Goal: Information Seeking & Learning: Learn about a topic

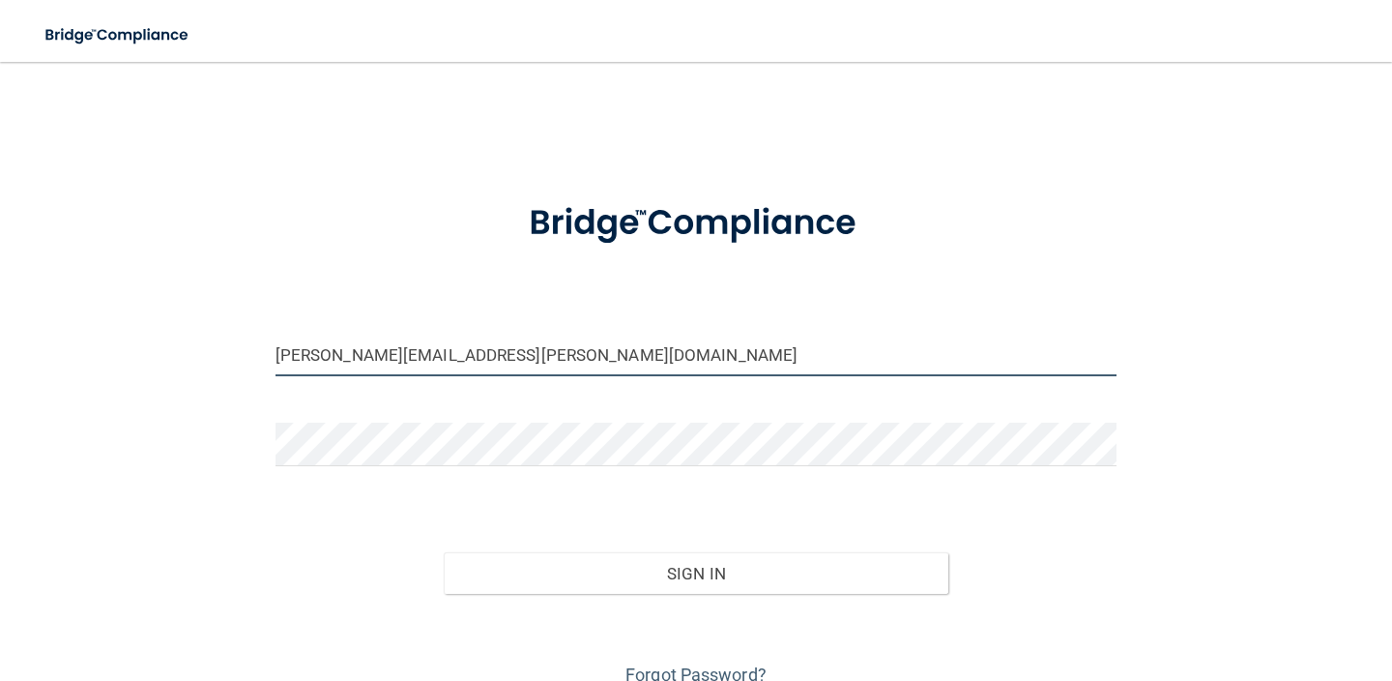
type input "[PERSON_NAME][EMAIL_ADDRESS][PERSON_NAME][DOMAIN_NAME]"
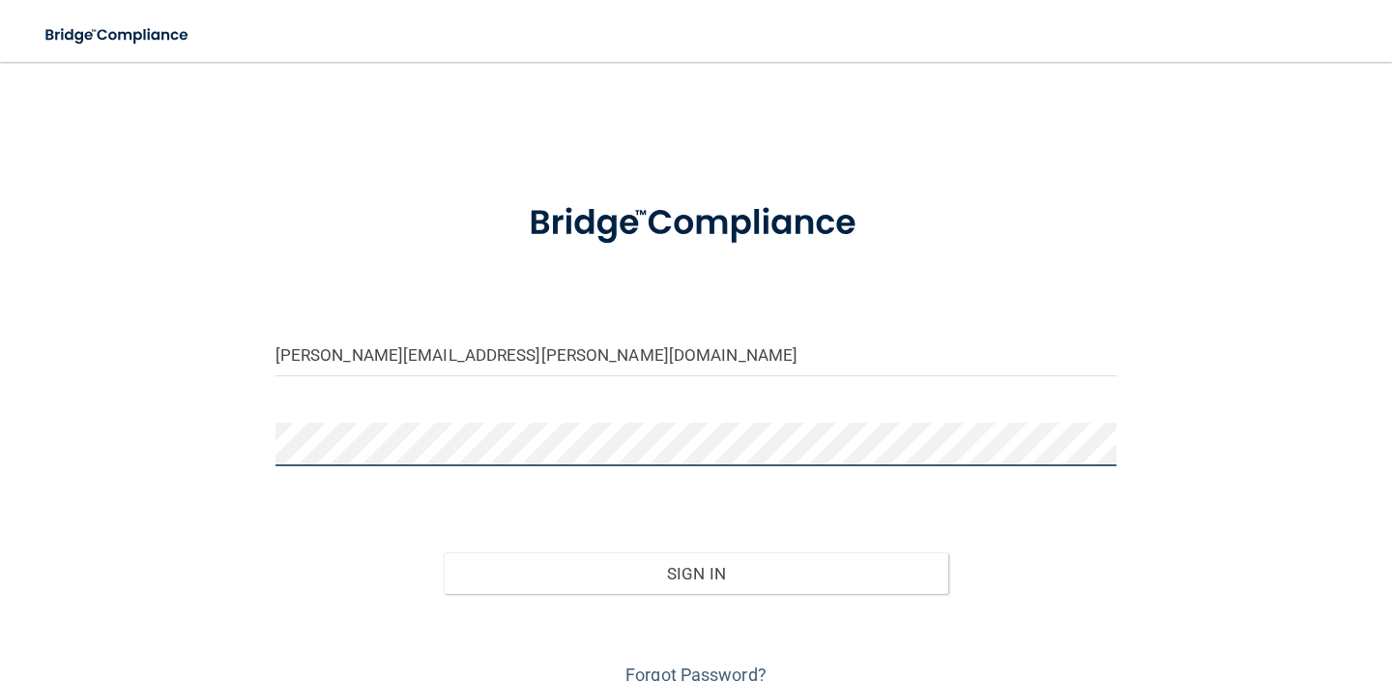
click at [695, 571] on button "Sign In" at bounding box center [696, 573] width 505 height 43
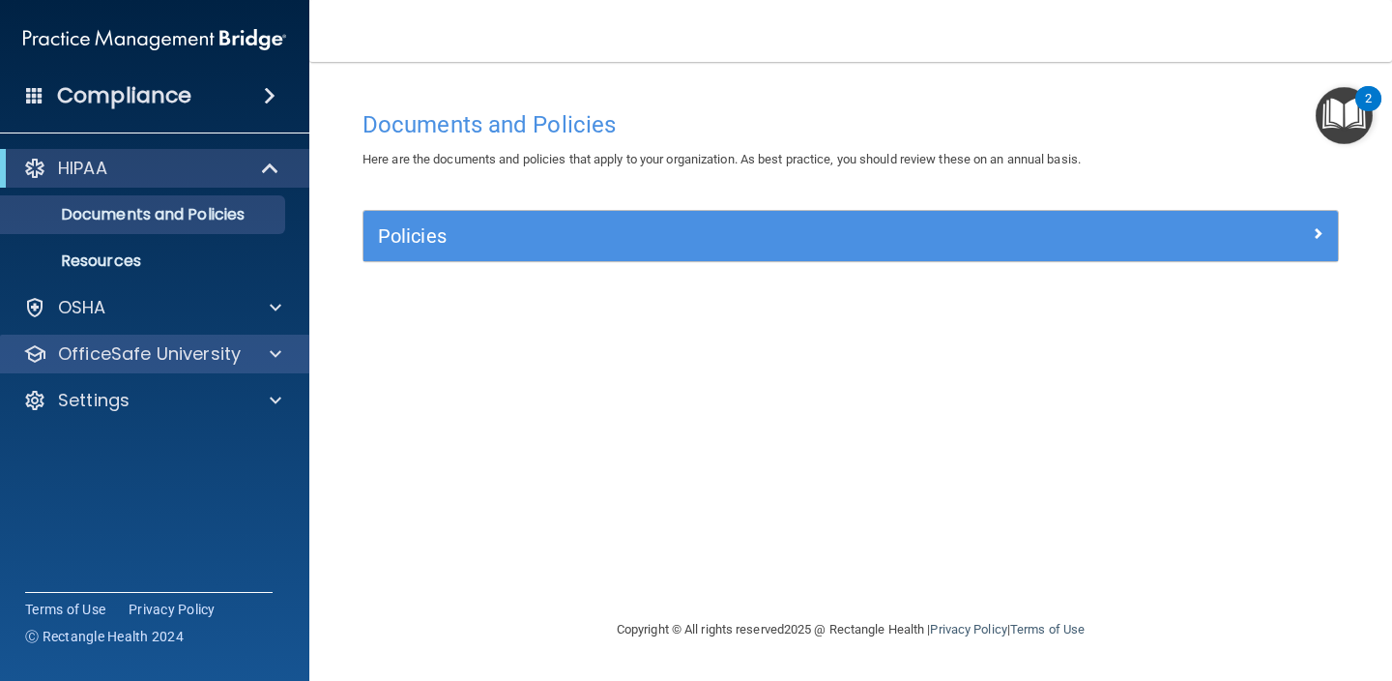
click at [199, 364] on p "OfficeSafe University" at bounding box center [149, 353] width 183 height 23
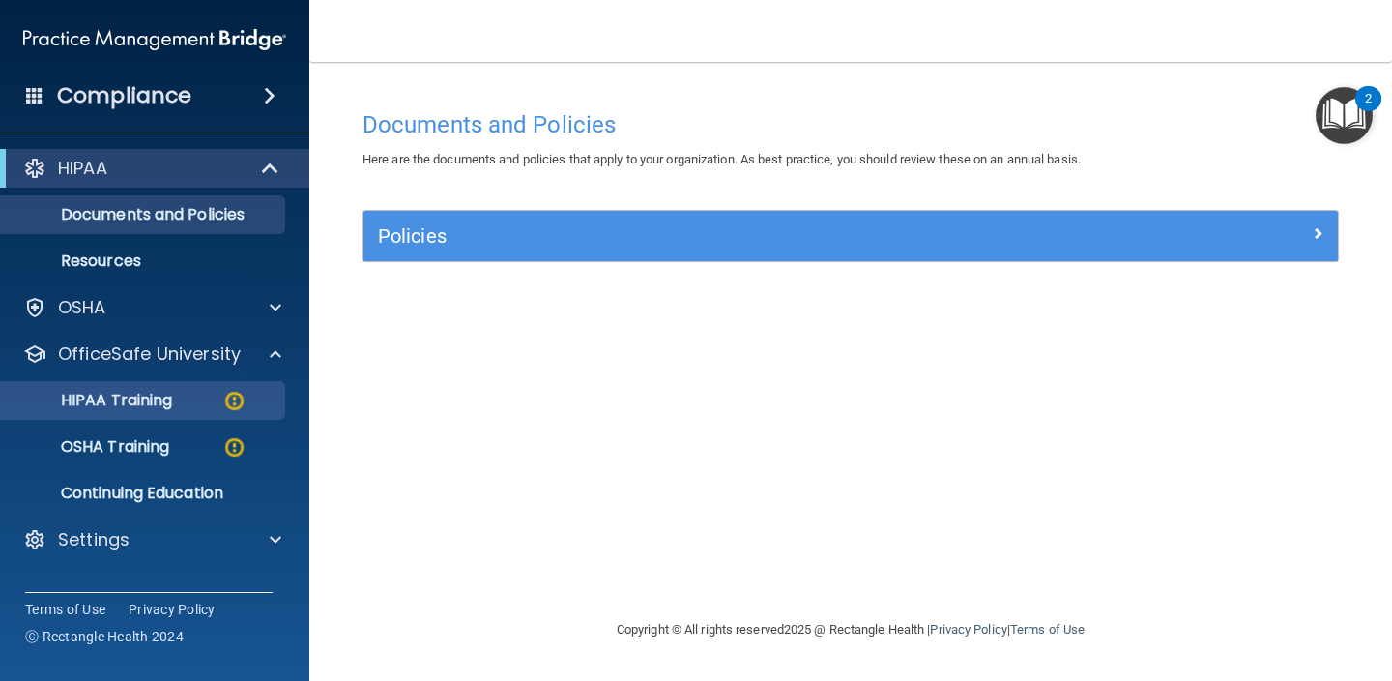
click at [190, 398] on div "HIPAA Training" at bounding box center [145, 400] width 264 height 19
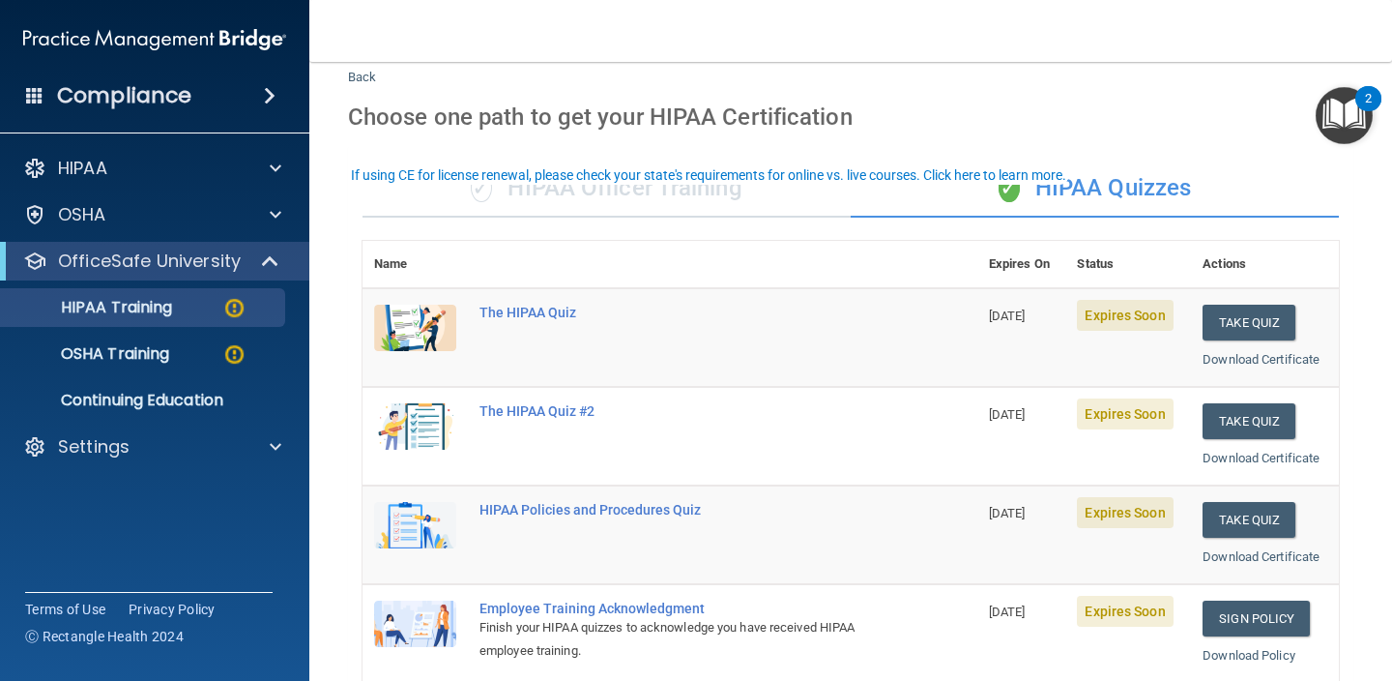
scroll to position [17, 0]
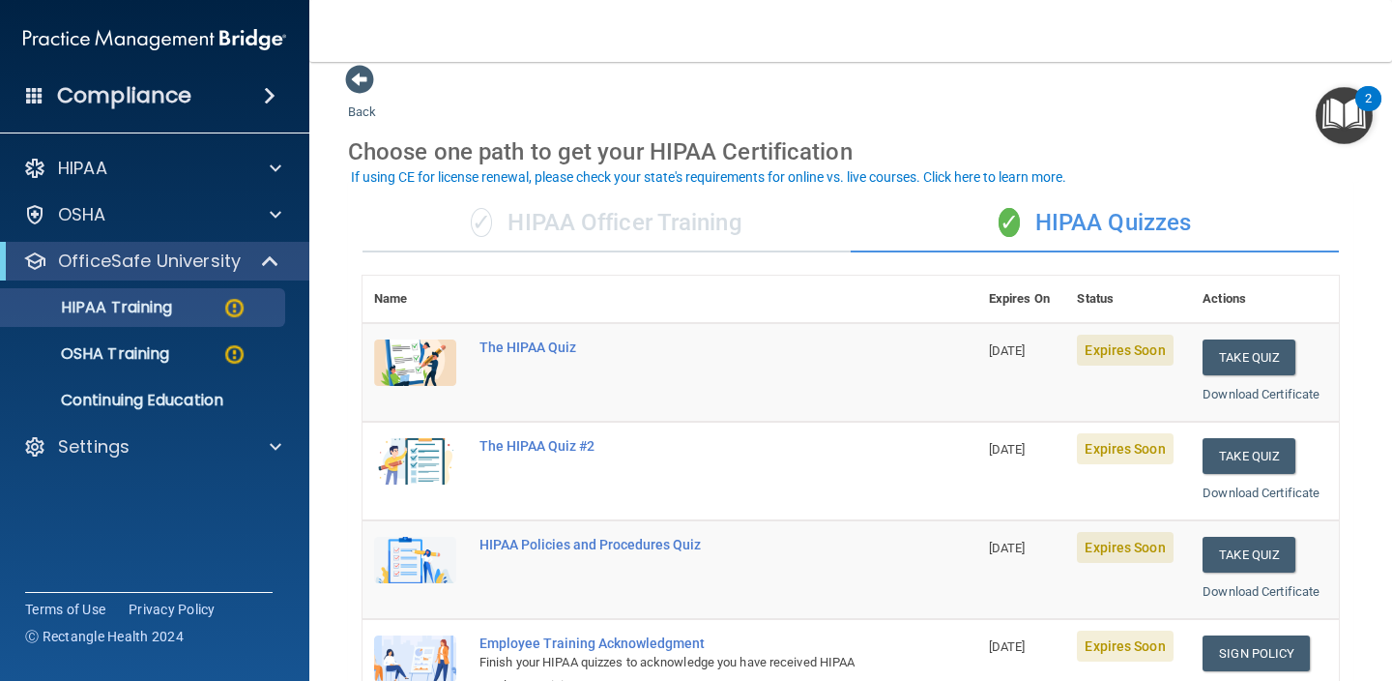
click at [709, 194] on div "✓ HIPAA Officer Training" at bounding box center [607, 223] width 488 height 58
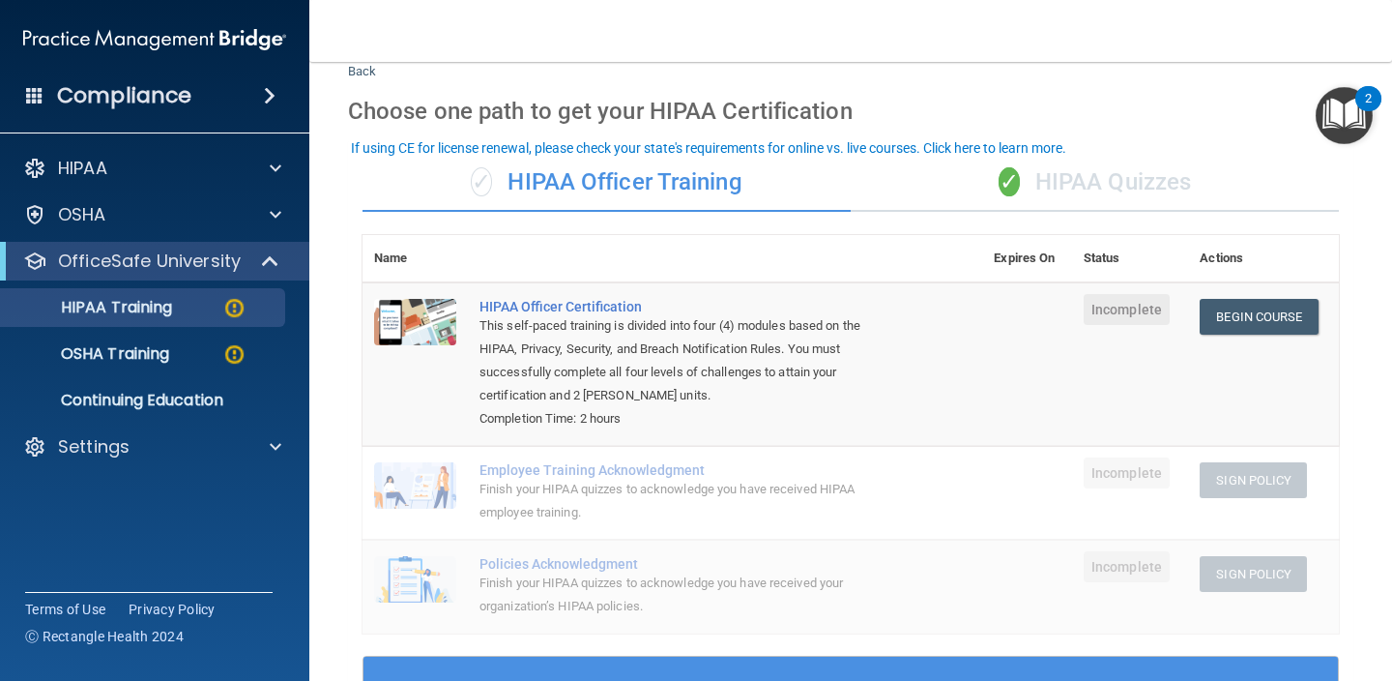
scroll to position [63, 0]
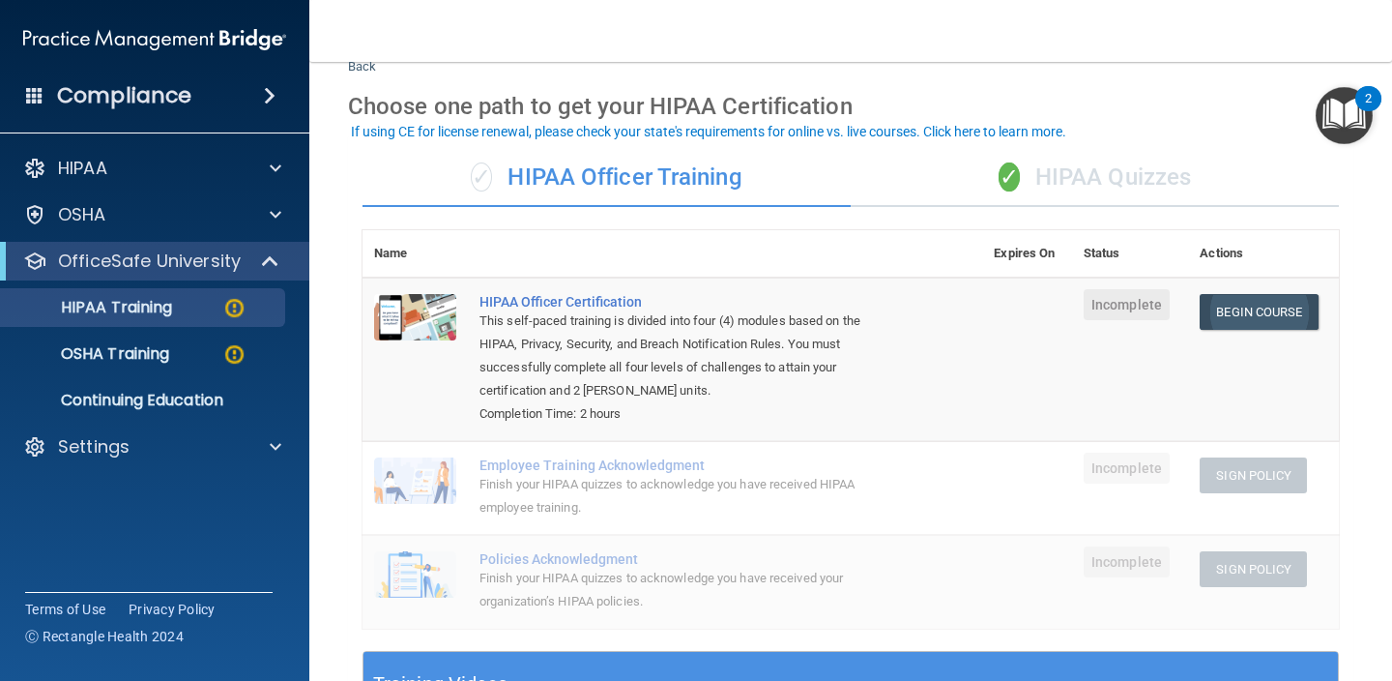
click at [1273, 299] on link "Begin Course" at bounding box center [1259, 312] width 118 height 36
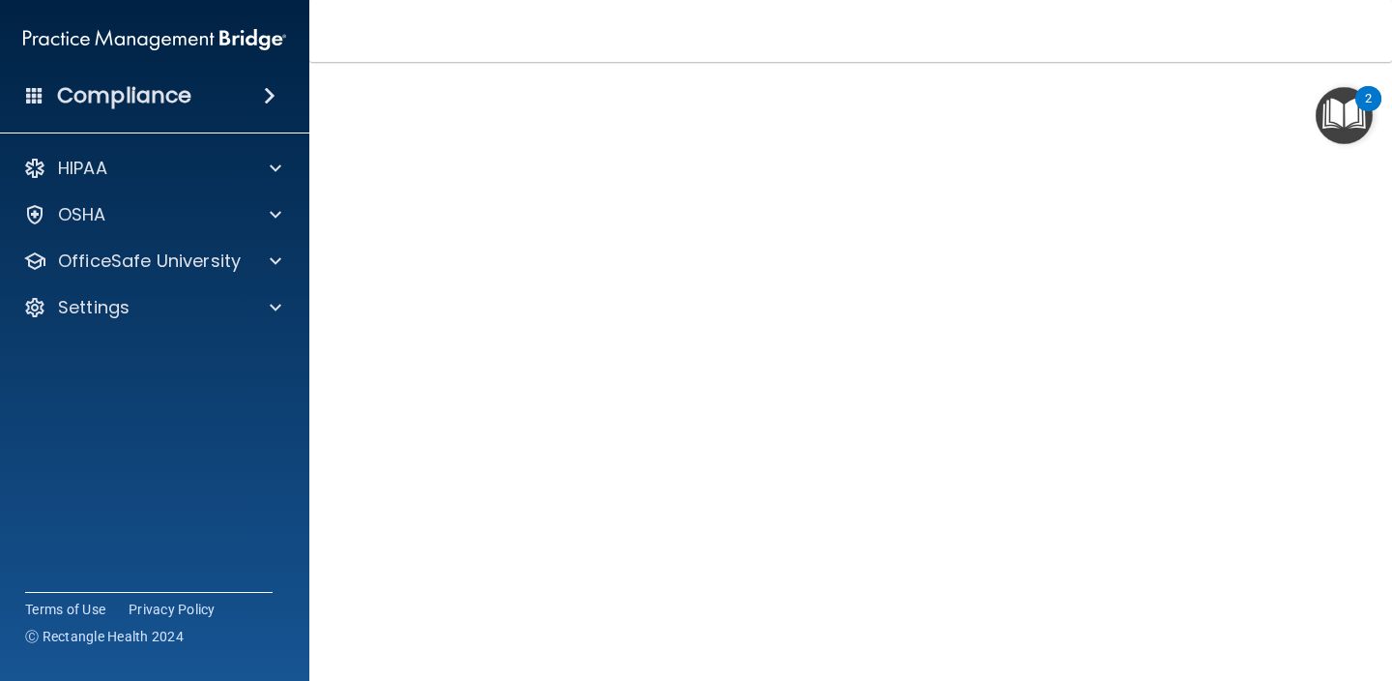
scroll to position [103, 0]
click at [234, 175] on div "HIPAA" at bounding box center [129, 168] width 240 height 23
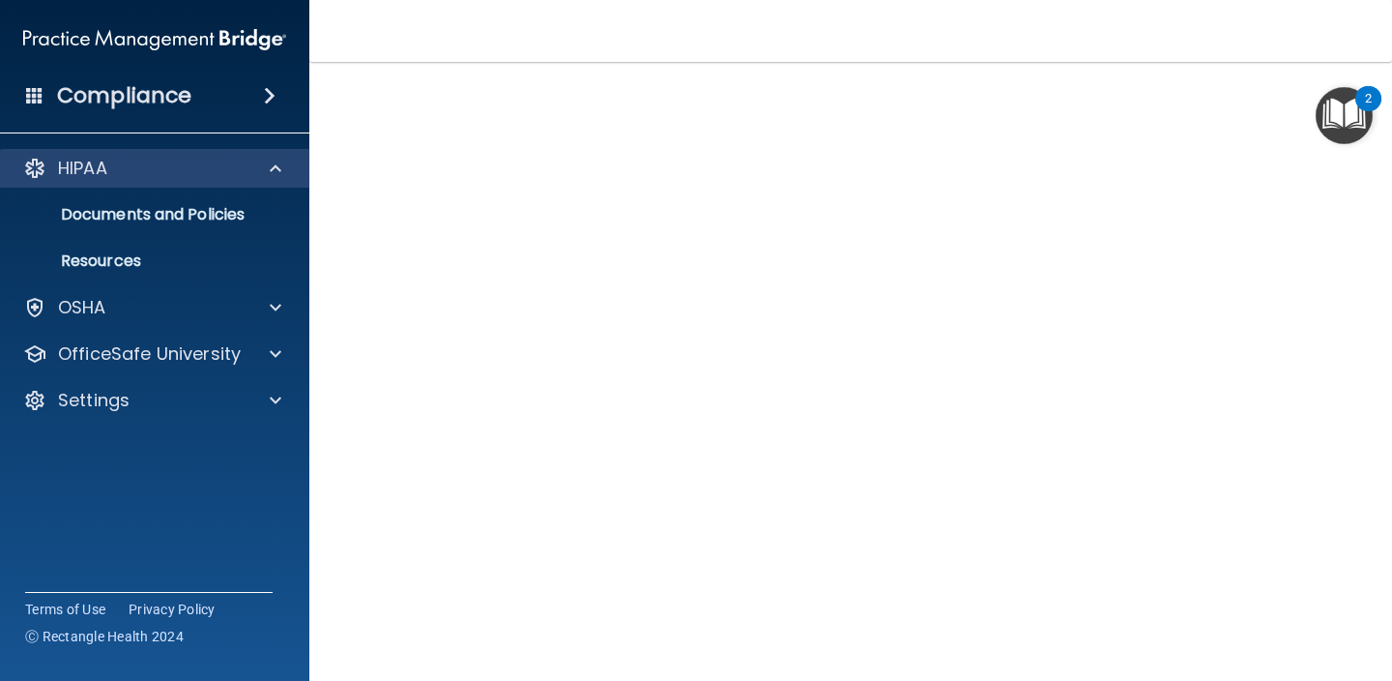
click at [125, 174] on div "HIPAA" at bounding box center [129, 168] width 240 height 23
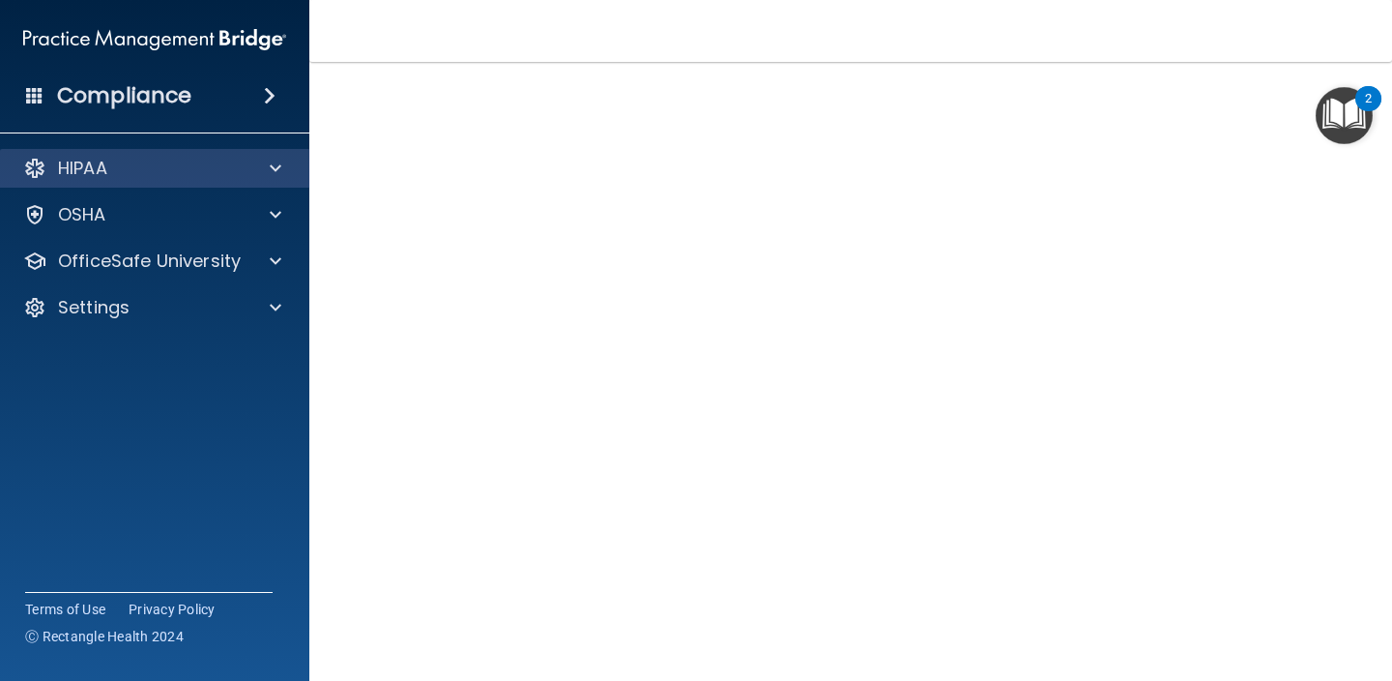
click at [75, 172] on p "HIPAA" at bounding box center [82, 168] width 49 height 23
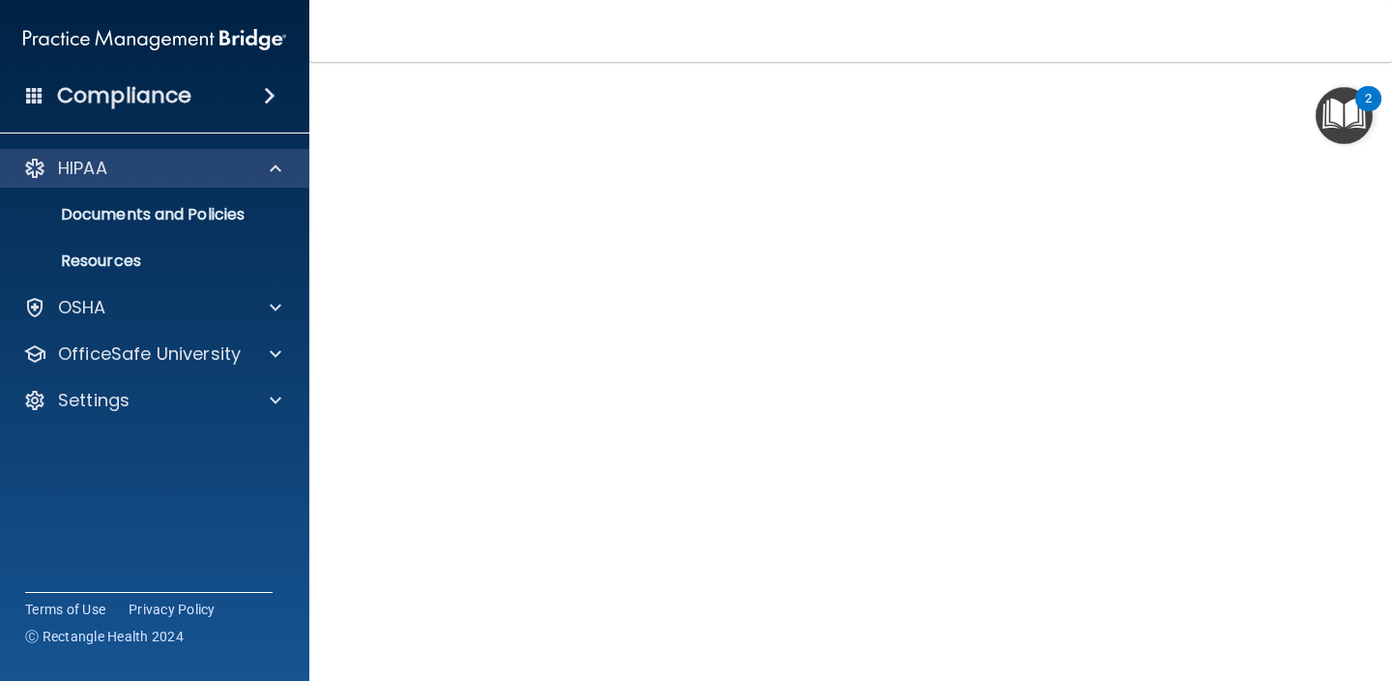
click at [68, 152] on div "HIPAA" at bounding box center [155, 168] width 310 height 39
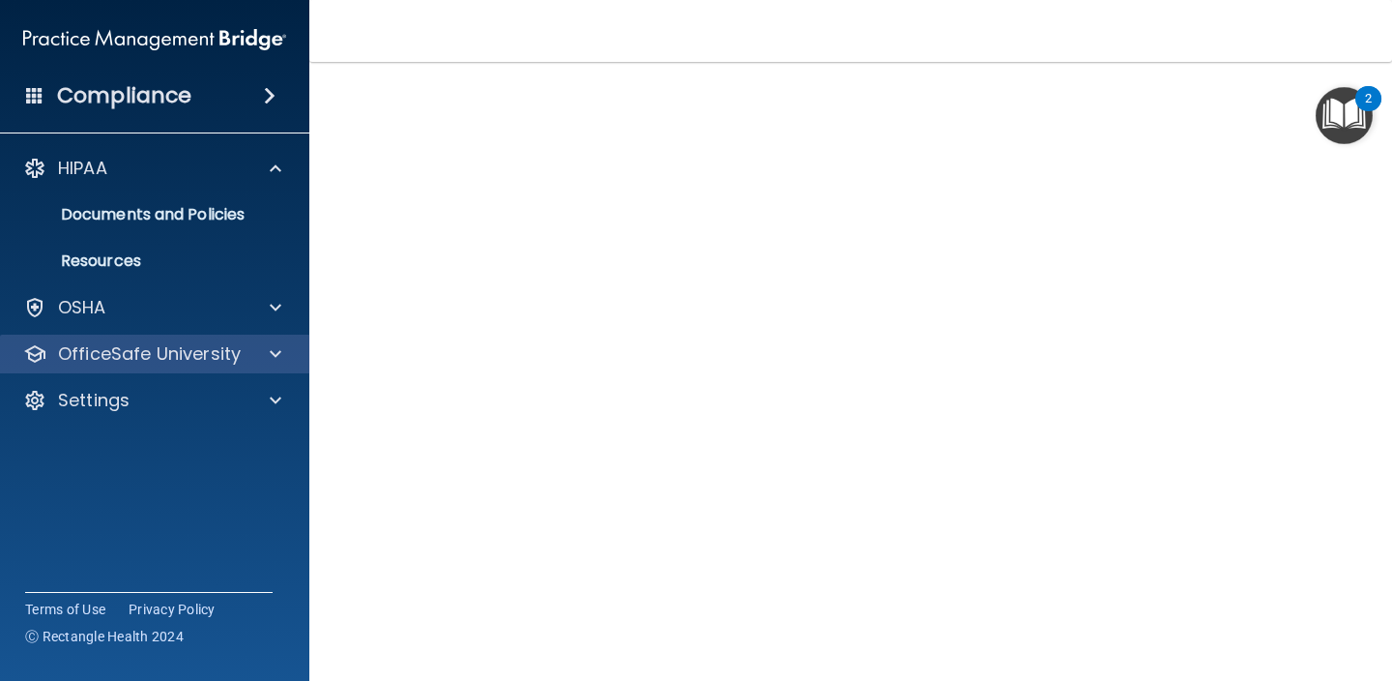
click at [169, 342] on p "OfficeSafe University" at bounding box center [149, 353] width 183 height 23
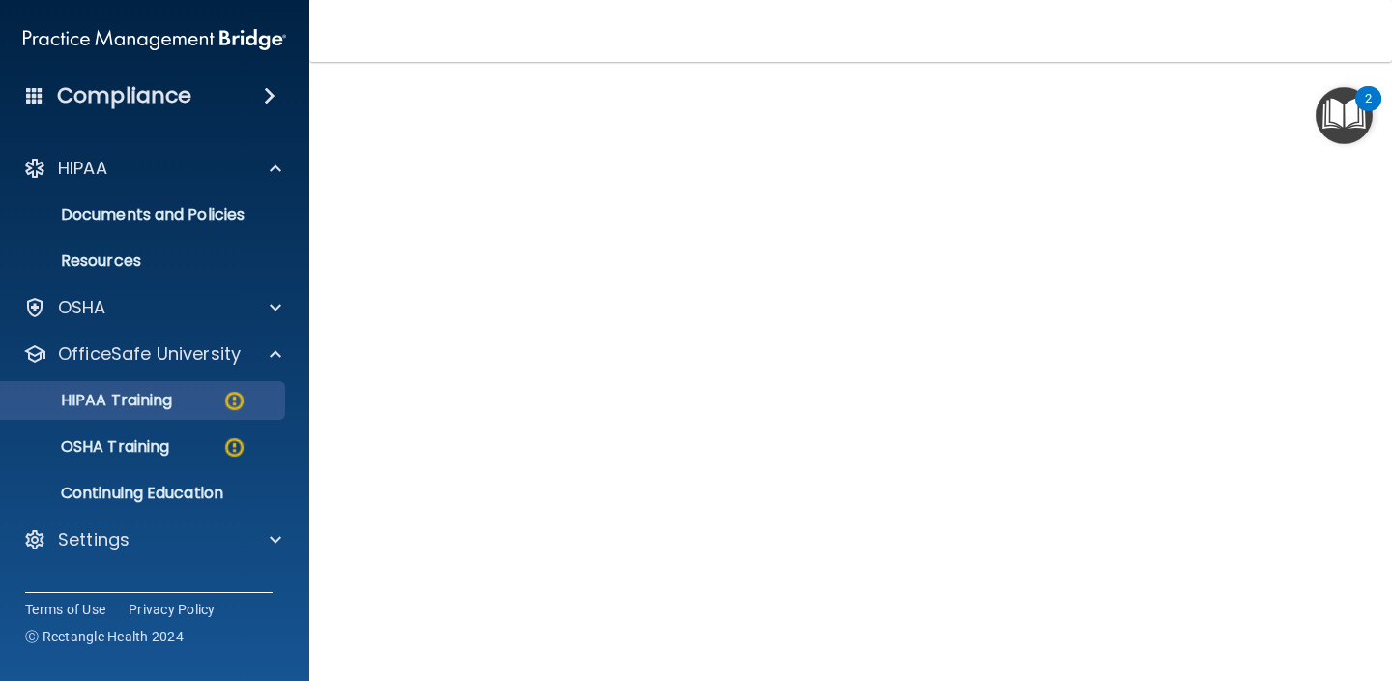
click at [145, 408] on p "HIPAA Training" at bounding box center [93, 400] width 160 height 19
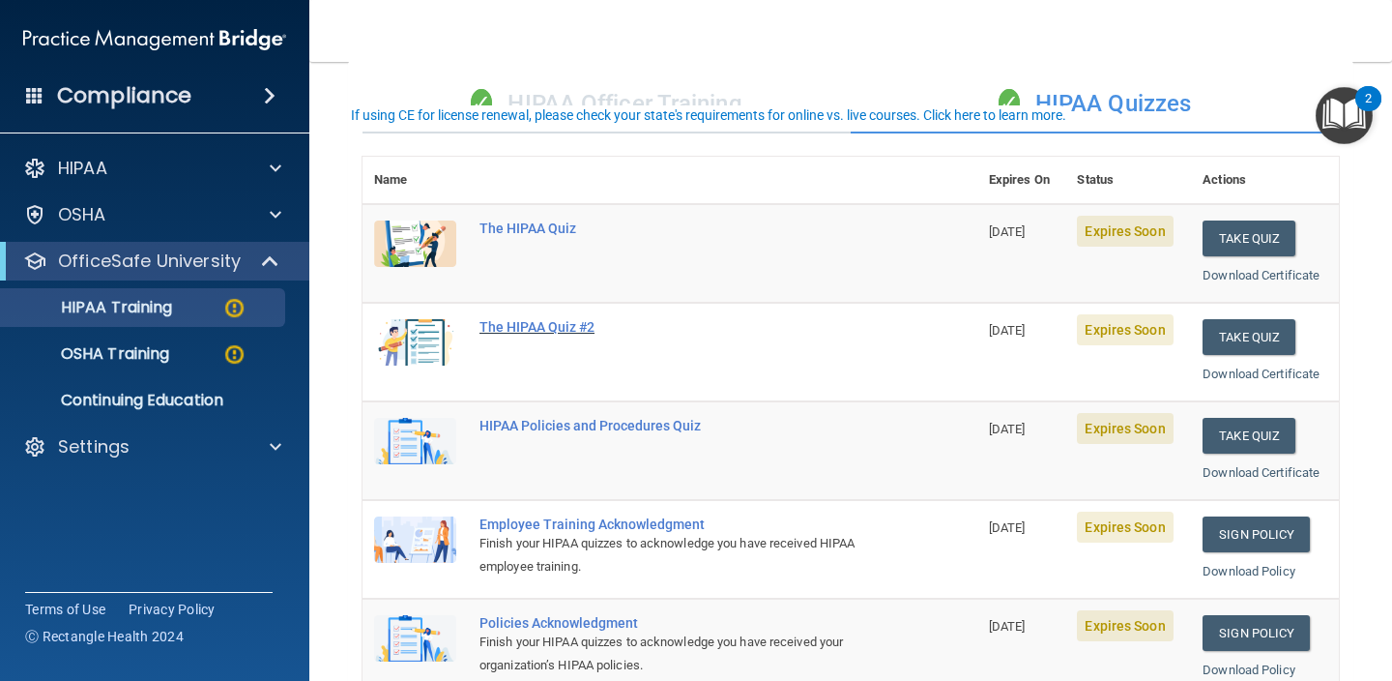
scroll to position [76, 0]
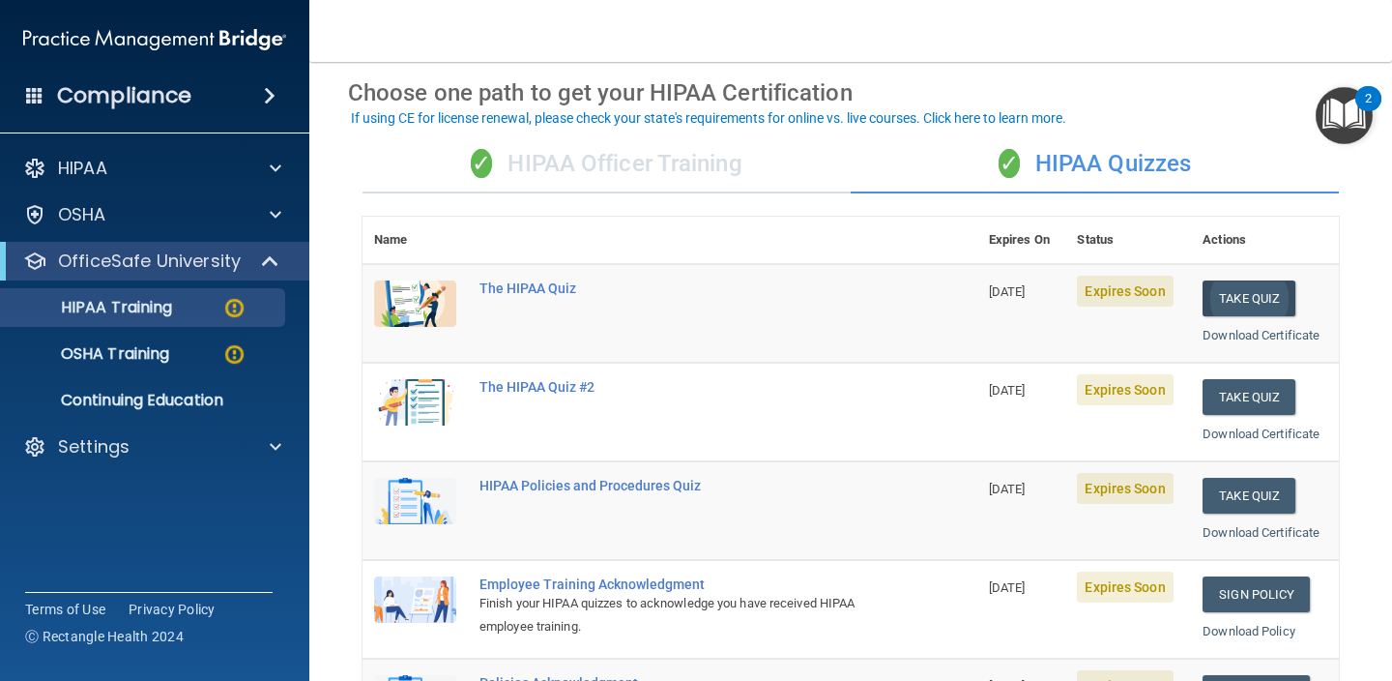
click at [1266, 301] on button "Take Quiz" at bounding box center [1249, 298] width 93 height 36
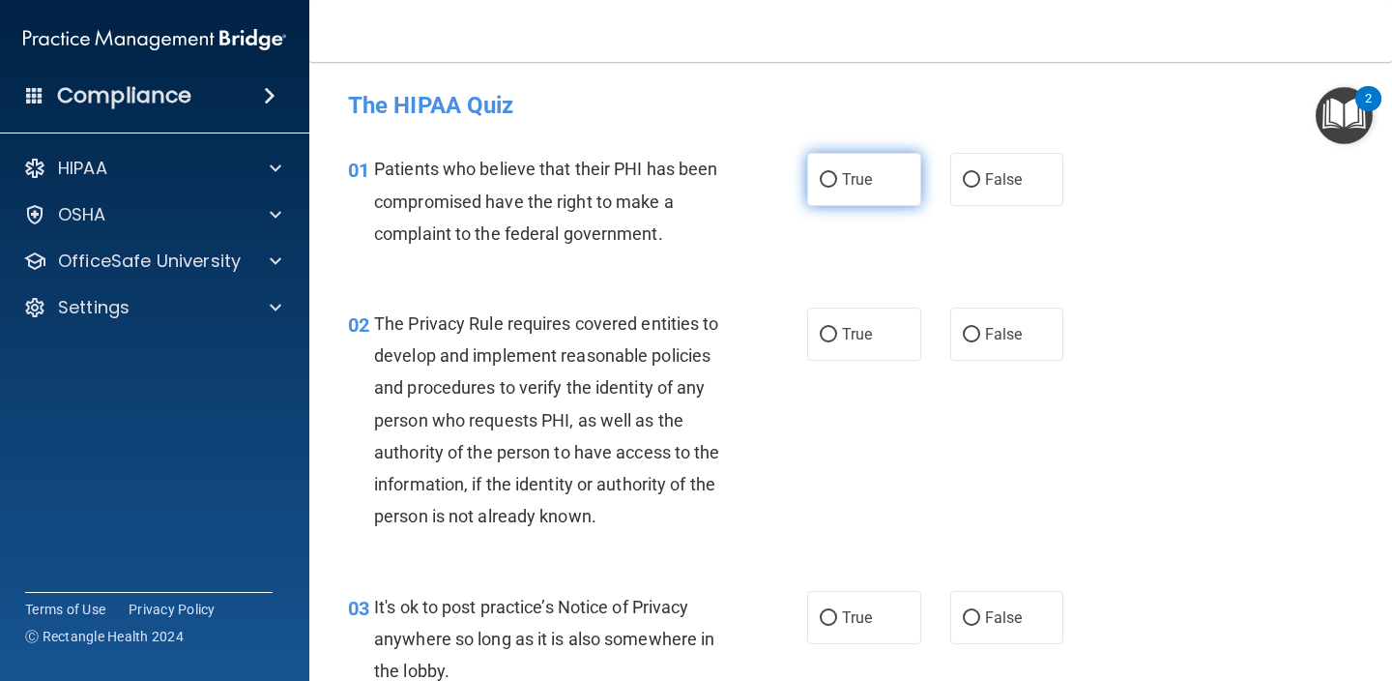
click at [852, 172] on span "True" at bounding box center [857, 179] width 30 height 18
click at [837, 173] on input "True" at bounding box center [828, 180] width 17 height 15
radio input "true"
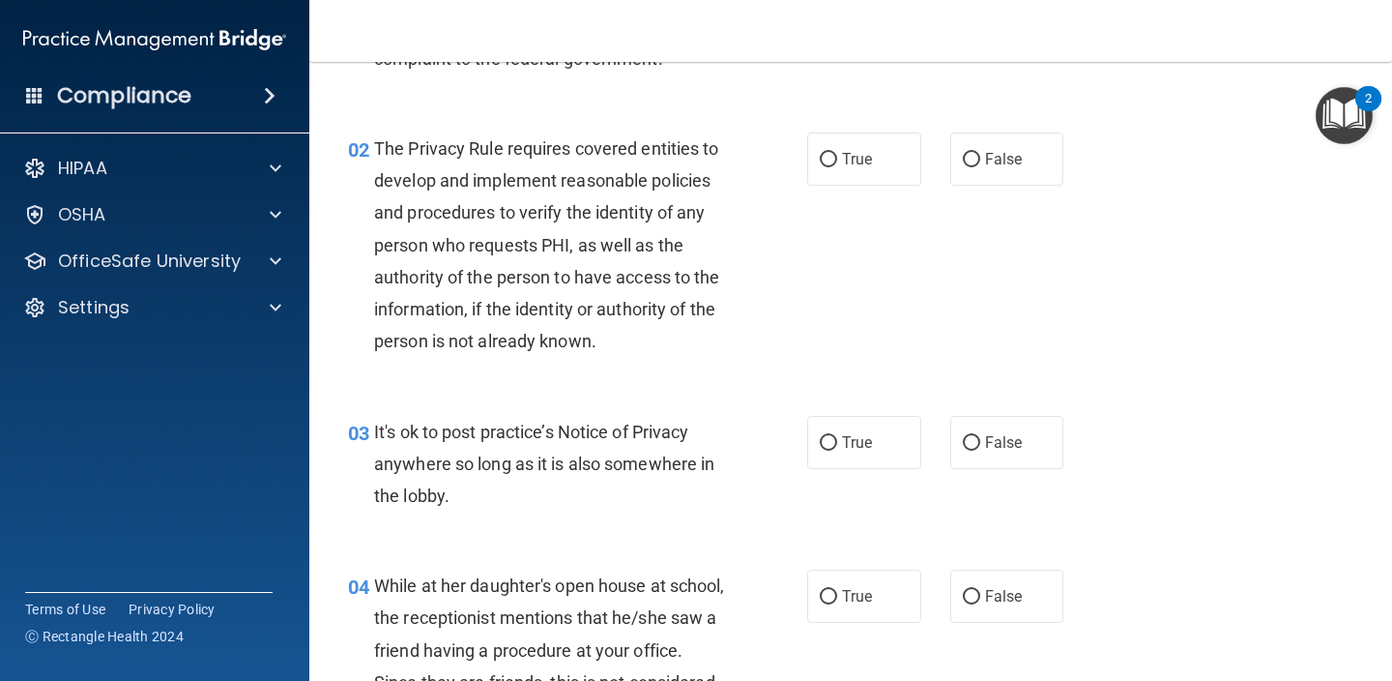
scroll to position [188, 0]
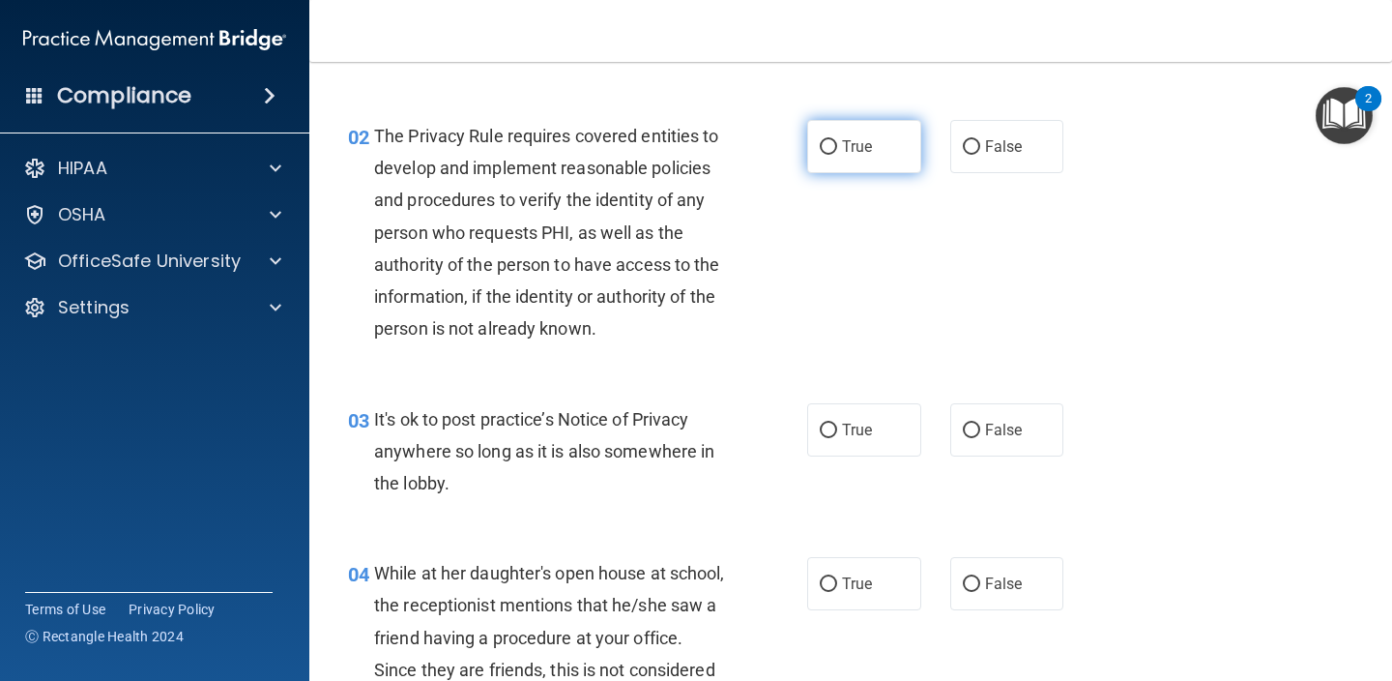
click at [862, 160] on label "True" at bounding box center [864, 146] width 114 height 53
click at [837, 155] on input "True" at bounding box center [828, 147] width 17 height 15
radio input "true"
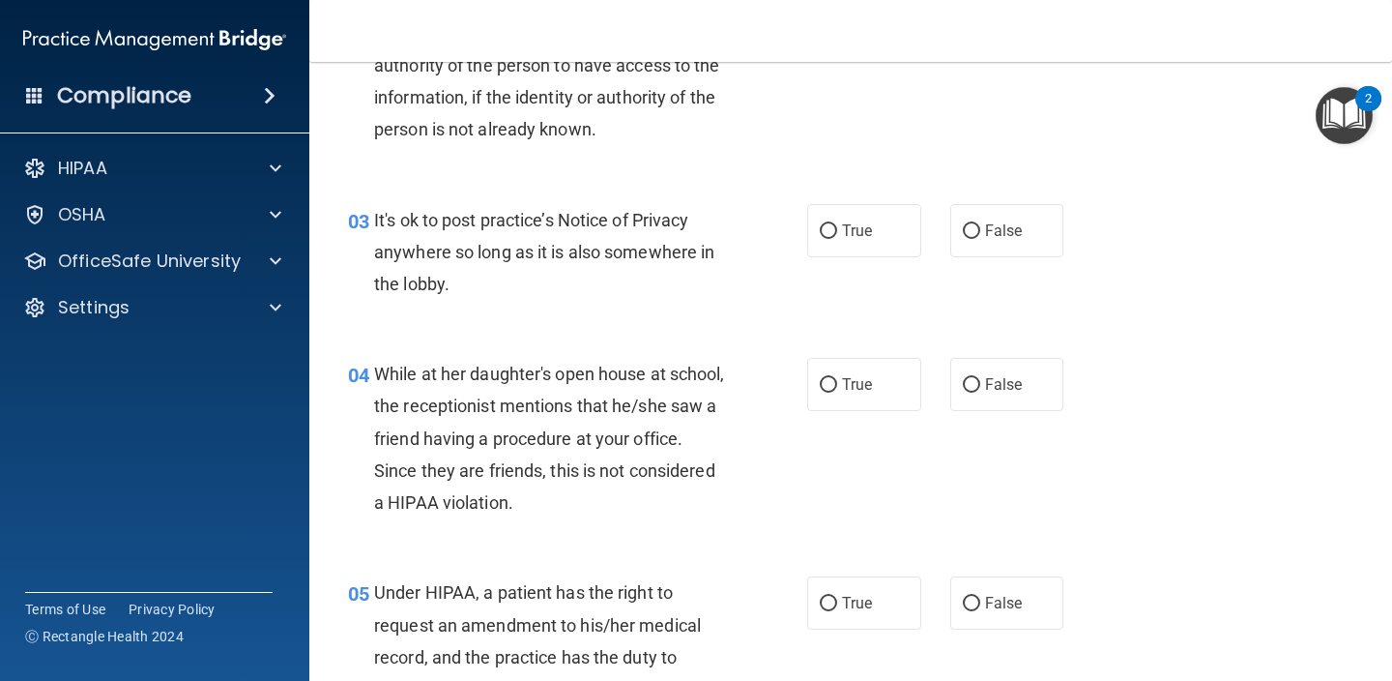
scroll to position [387, 0]
click at [1022, 227] on span "False" at bounding box center [1004, 230] width 38 height 18
click at [980, 227] on input "False" at bounding box center [971, 231] width 17 height 15
radio input "true"
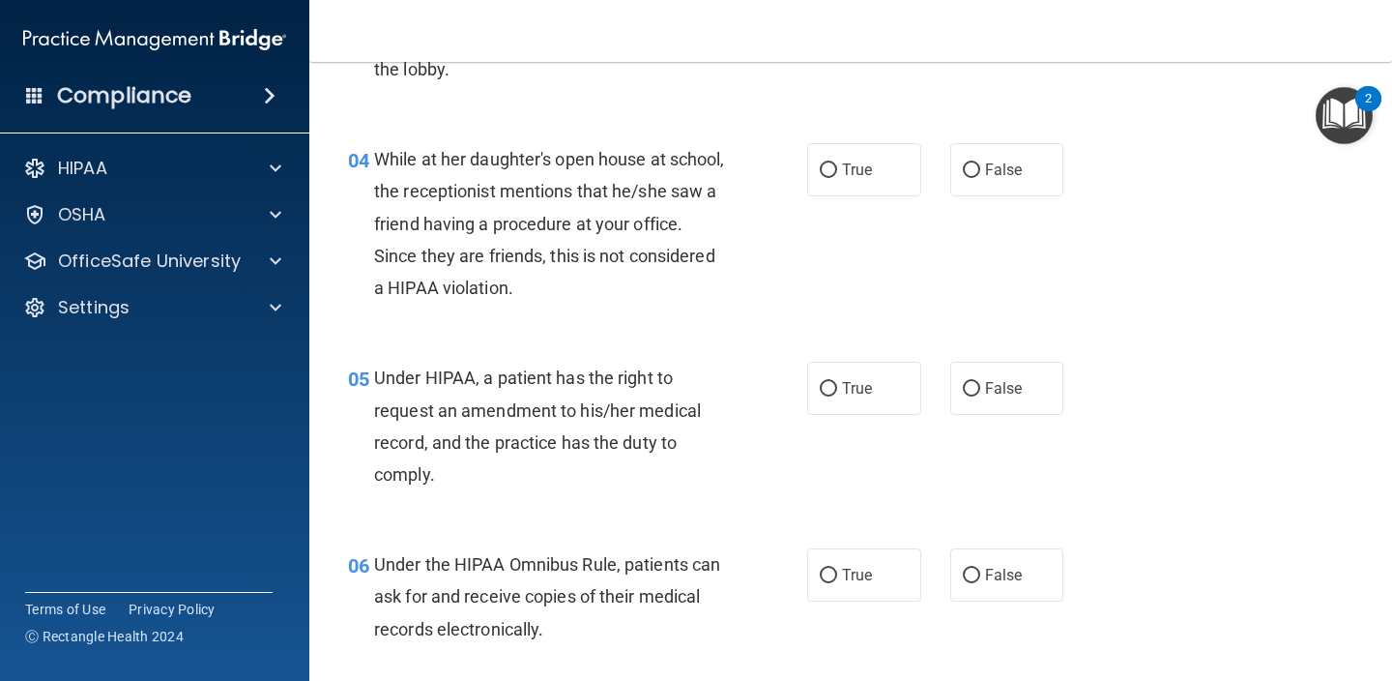
scroll to position [602, 0]
click at [1022, 194] on div "04 While at her daughter's open house at school, the receptionist mentions that…" at bounding box center [851, 227] width 1034 height 218
click at [1007, 160] on span "False" at bounding box center [1004, 169] width 38 height 18
click at [980, 162] on input "False" at bounding box center [971, 169] width 17 height 15
radio input "true"
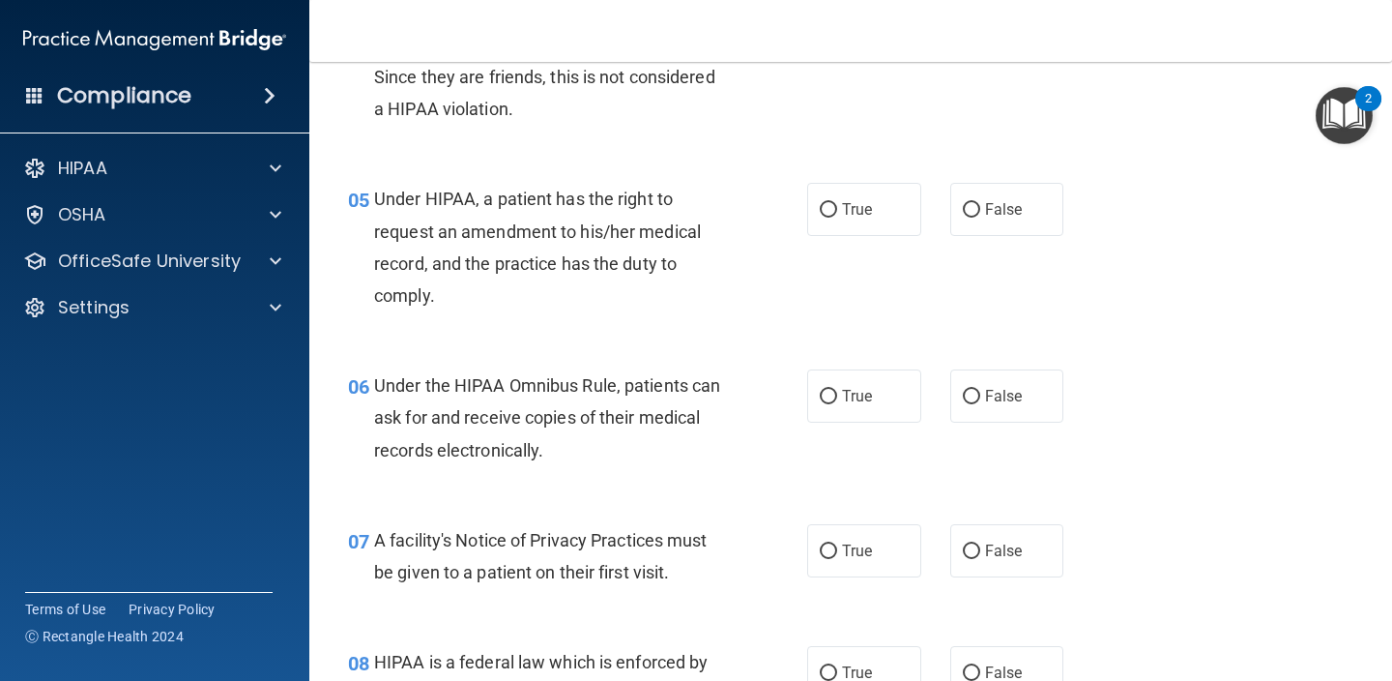
scroll to position [785, 0]
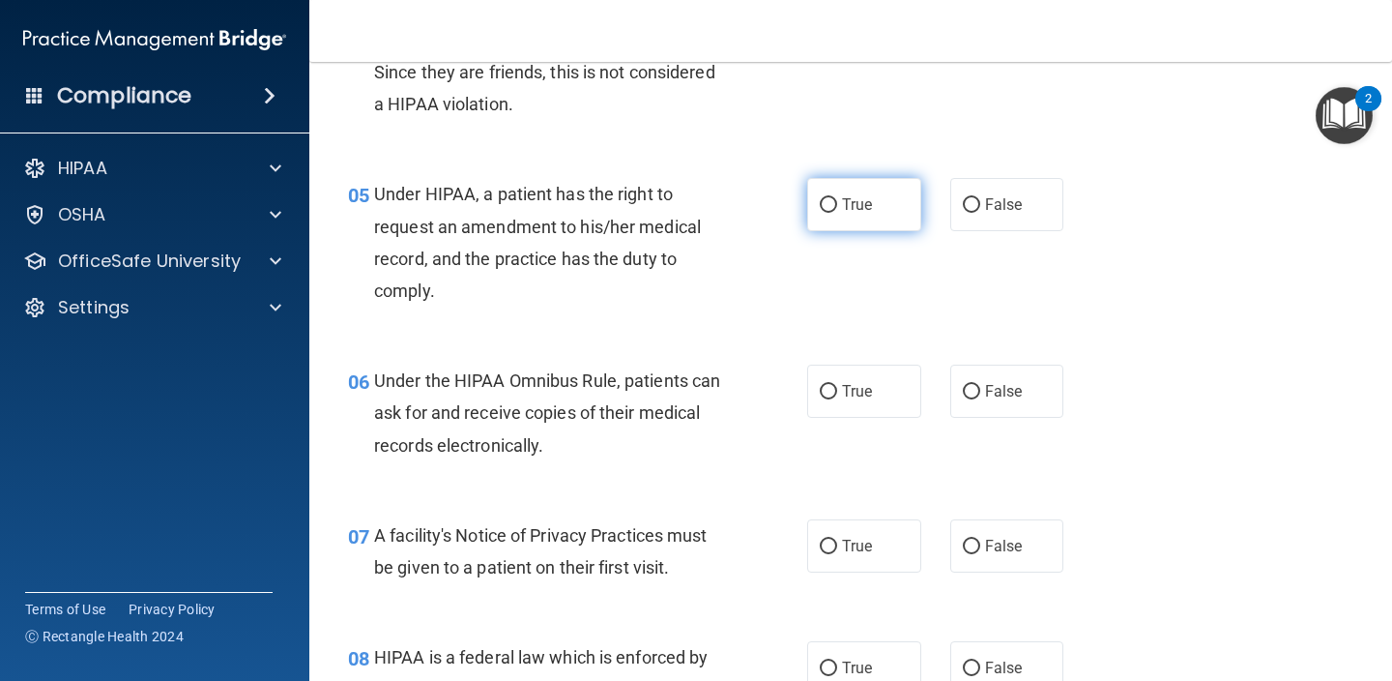
click at [856, 215] on label "True" at bounding box center [864, 204] width 114 height 53
click at [837, 213] on input "True" at bounding box center [828, 205] width 17 height 15
radio input "true"
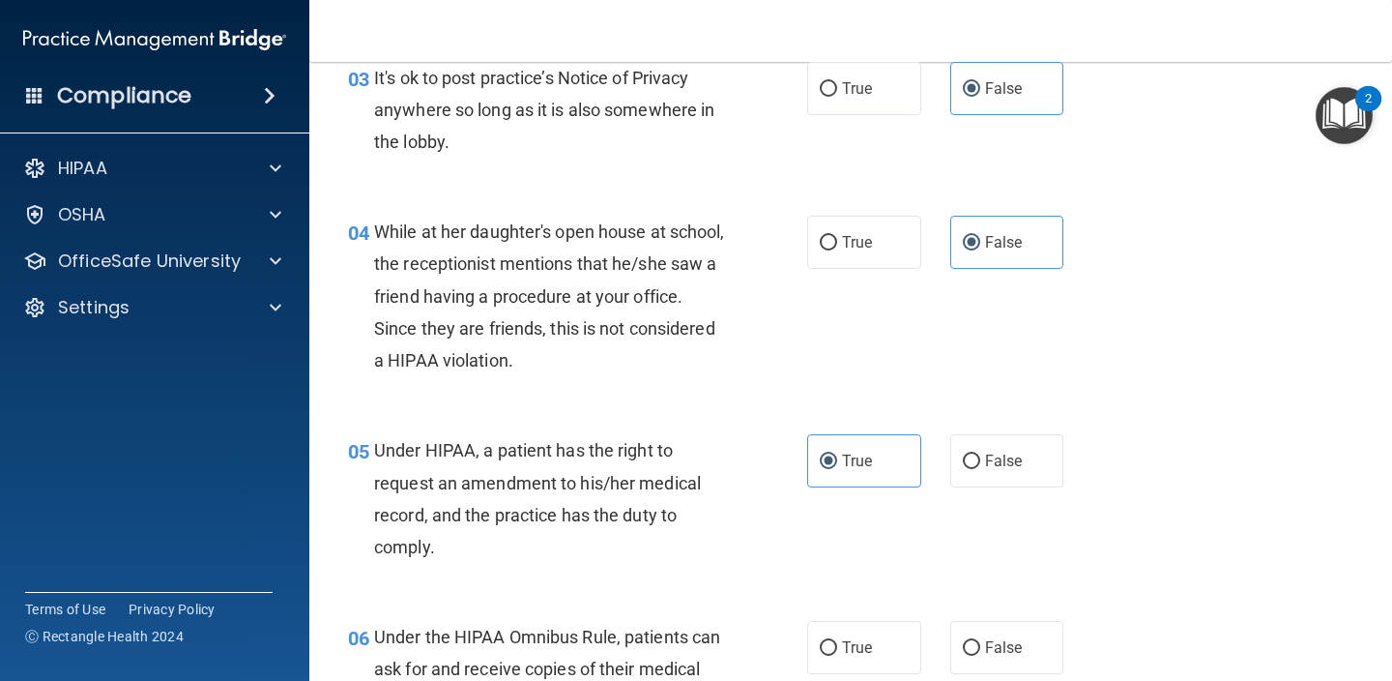
scroll to position [641, 0]
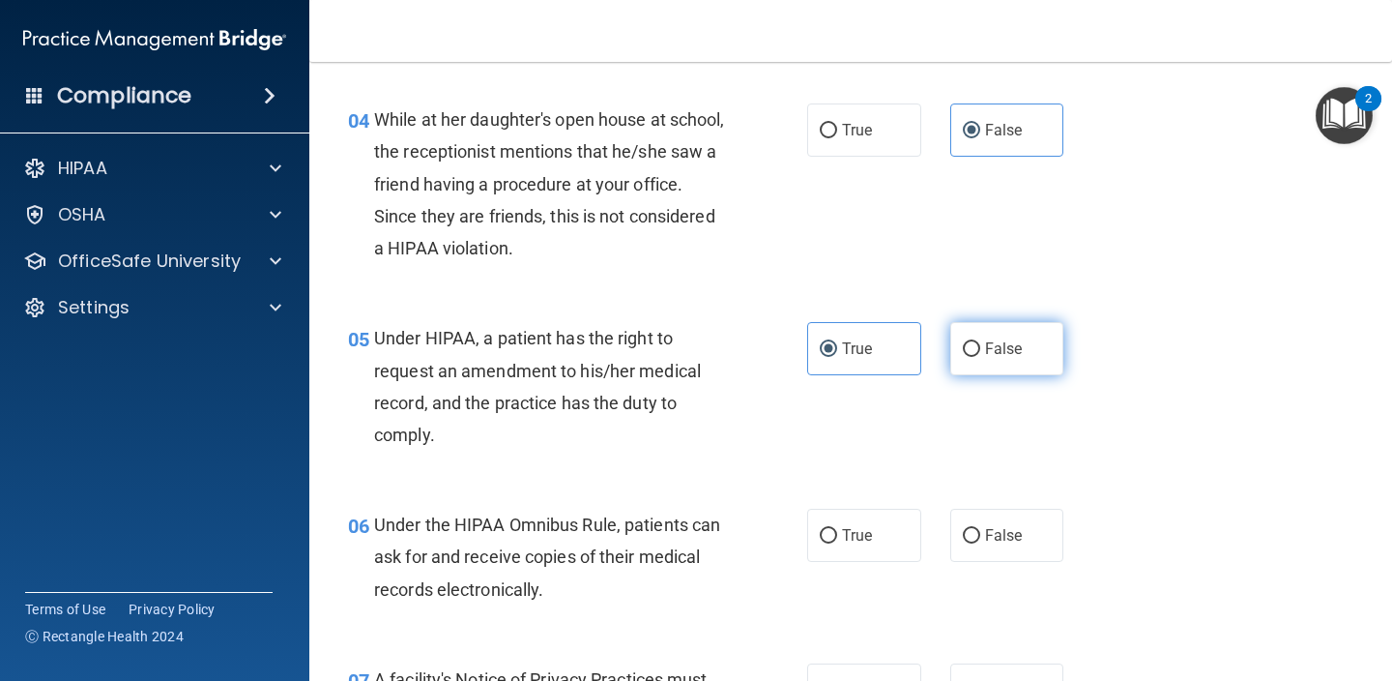
click at [983, 336] on label "False" at bounding box center [1007, 348] width 114 height 53
click at [980, 342] on input "False" at bounding box center [971, 349] width 17 height 15
radio input "true"
radio input "false"
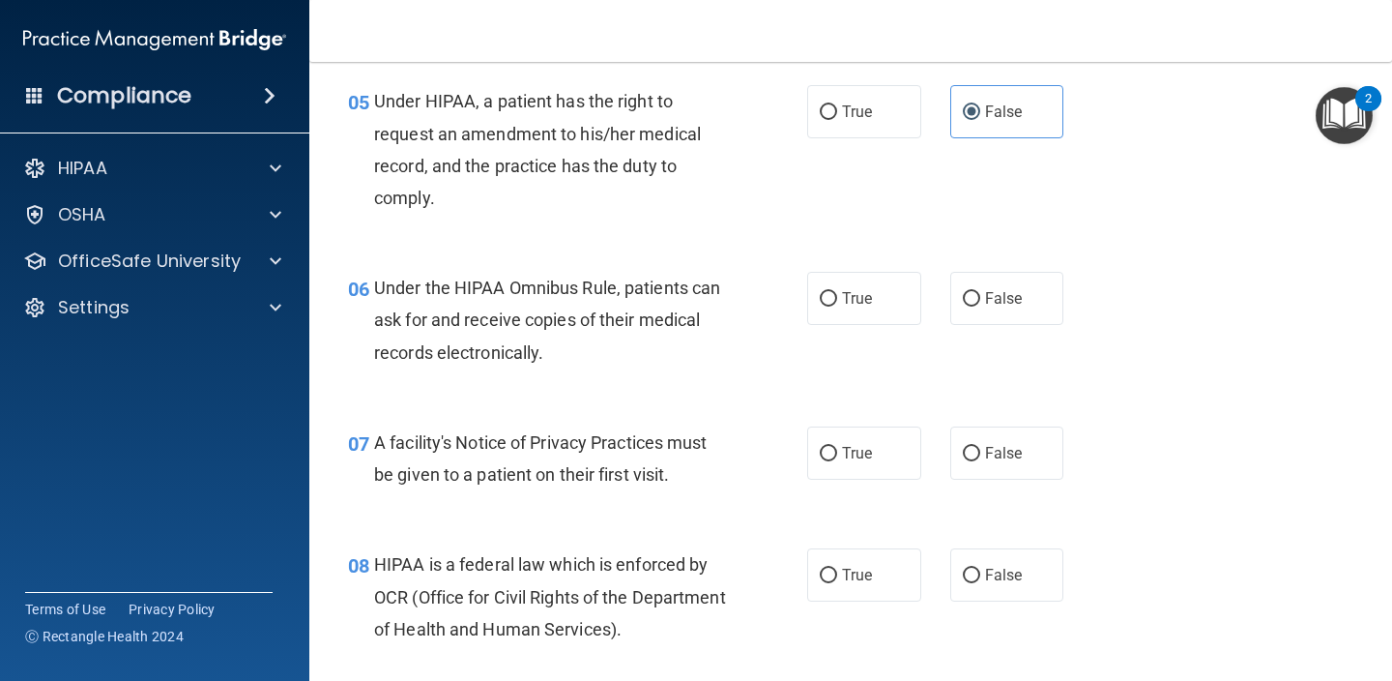
scroll to position [879, 0]
click at [844, 311] on label "True" at bounding box center [864, 297] width 114 height 53
click at [837, 305] on input "True" at bounding box center [828, 298] width 17 height 15
radio input "true"
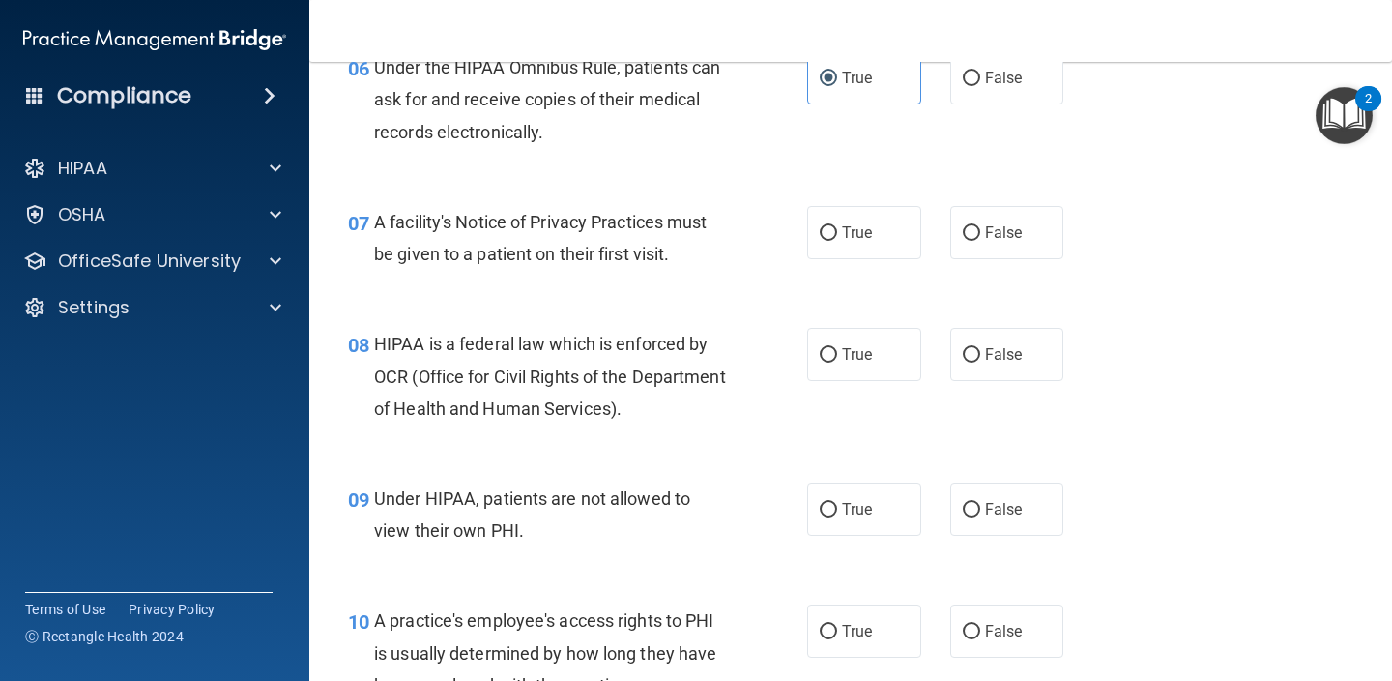
scroll to position [1099, 0]
click at [895, 243] on label "True" at bounding box center [864, 231] width 114 height 53
click at [837, 240] on input "True" at bounding box center [828, 232] width 17 height 15
radio input "true"
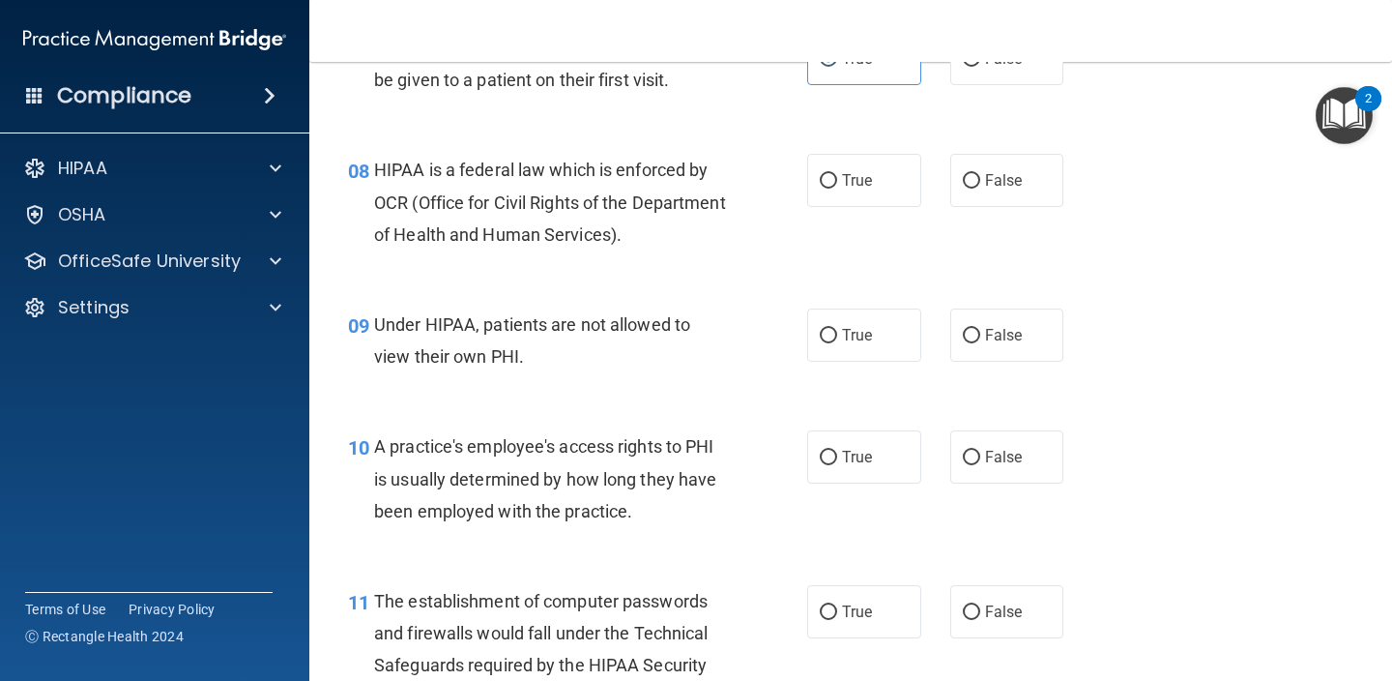
scroll to position [1273, 0]
click at [842, 170] on span "True" at bounding box center [857, 179] width 30 height 18
click at [837, 173] on input "True" at bounding box center [828, 180] width 17 height 15
radio input "true"
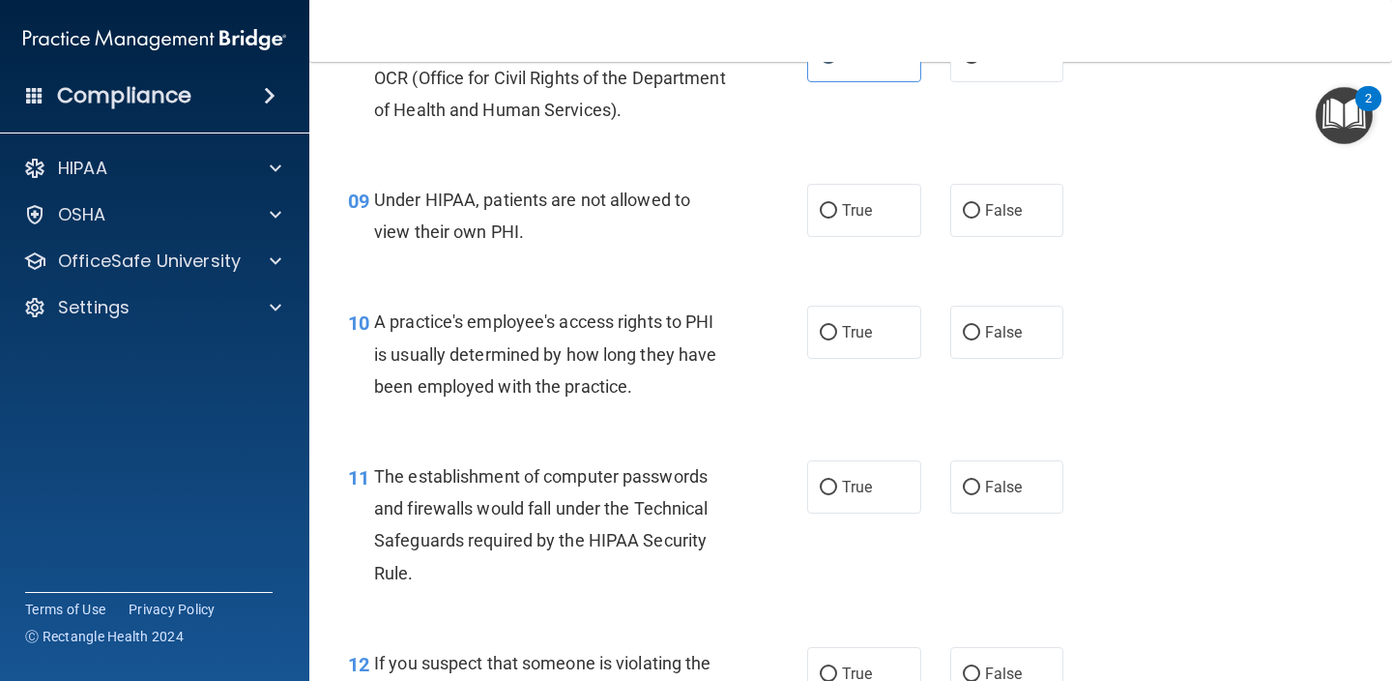
scroll to position [1408, 0]
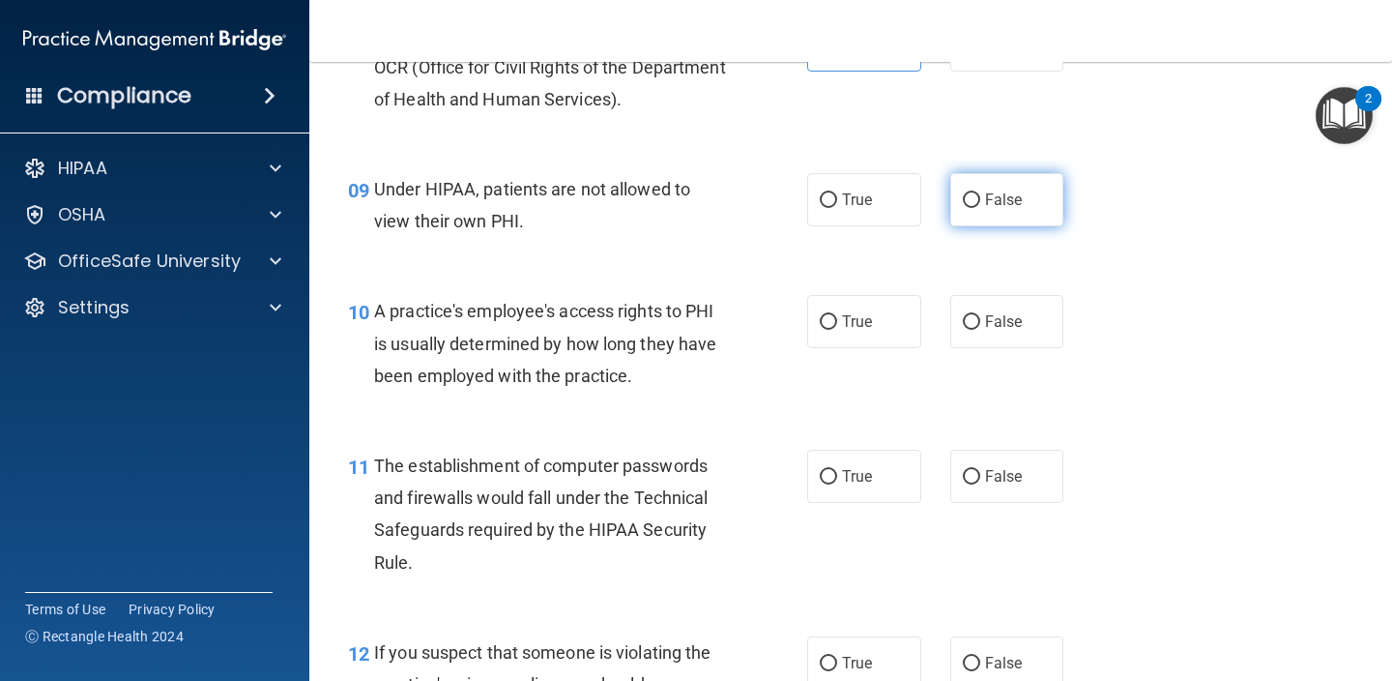
click at [1042, 191] on label "False" at bounding box center [1007, 199] width 114 height 53
click at [980, 193] on input "False" at bounding box center [971, 200] width 17 height 15
radio input "true"
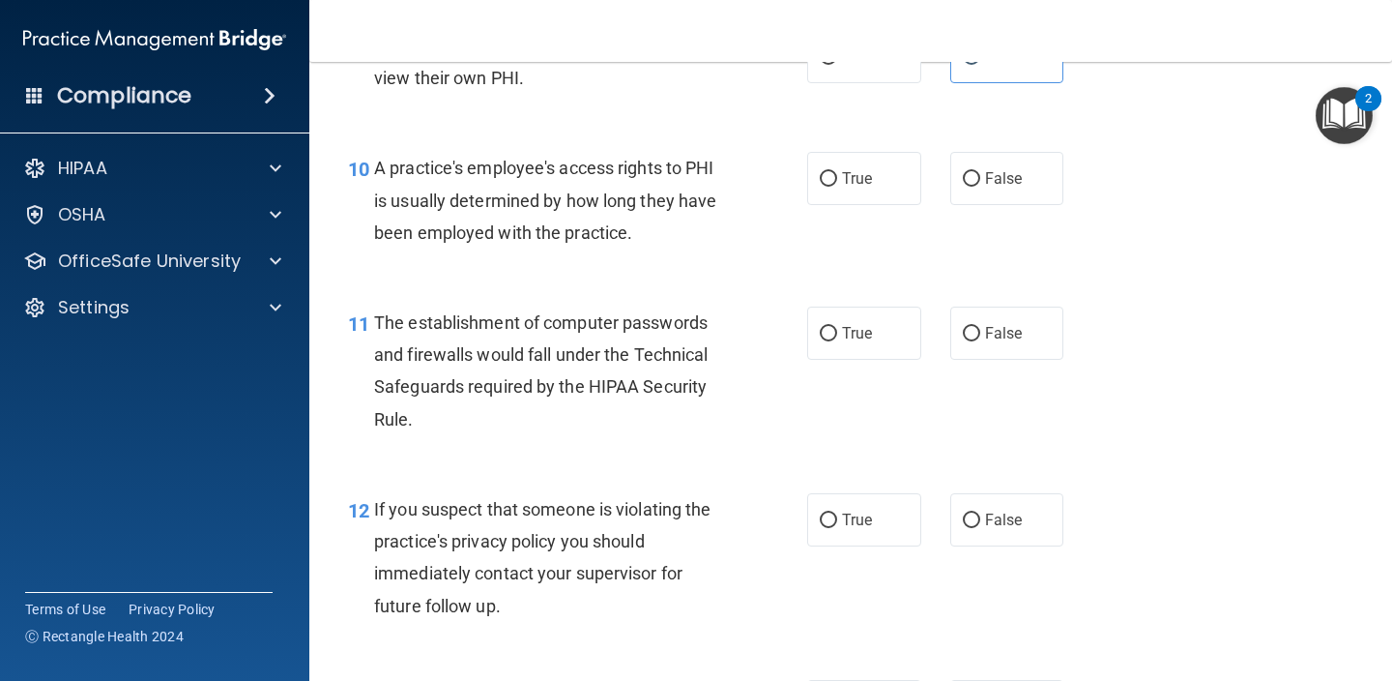
scroll to position [1553, 0]
click at [990, 167] on span "False" at bounding box center [1004, 176] width 38 height 18
click at [980, 170] on input "False" at bounding box center [971, 177] width 17 height 15
radio input "true"
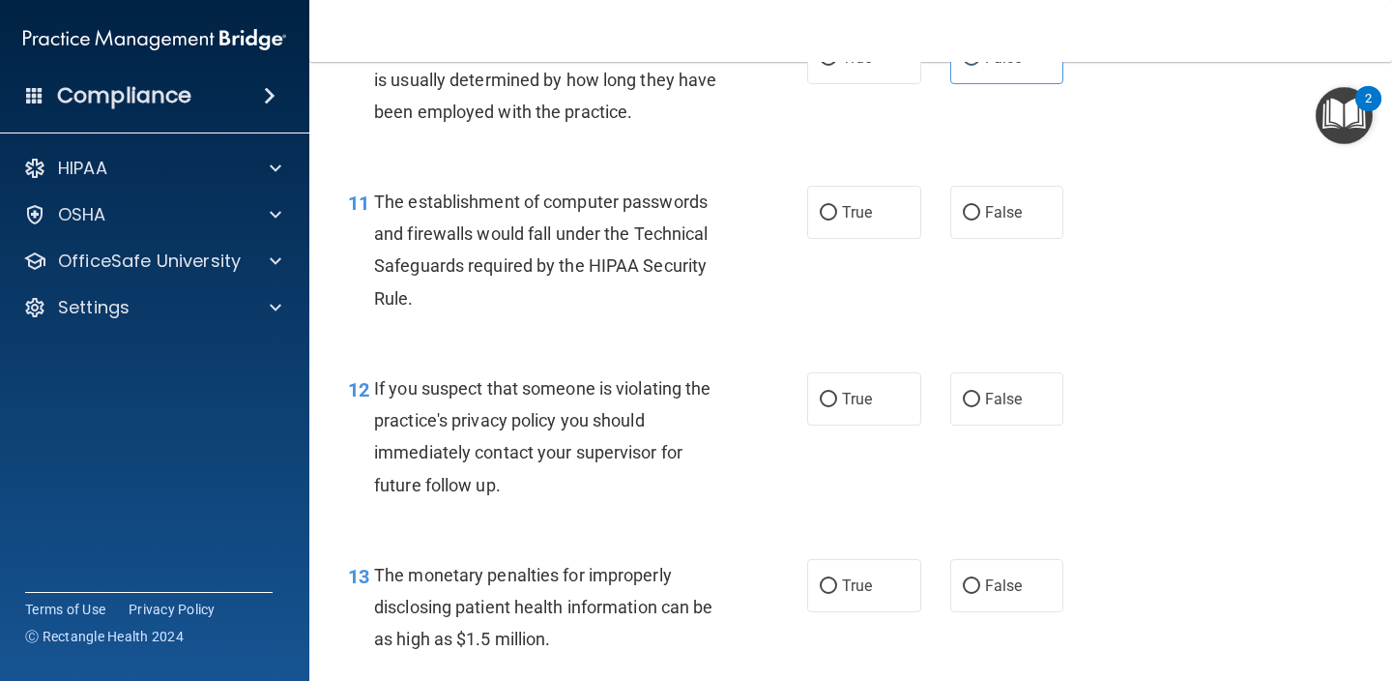
scroll to position [1672, 0]
click at [836, 189] on label "True" at bounding box center [864, 211] width 114 height 53
click at [836, 205] on input "True" at bounding box center [828, 212] width 17 height 15
radio input "true"
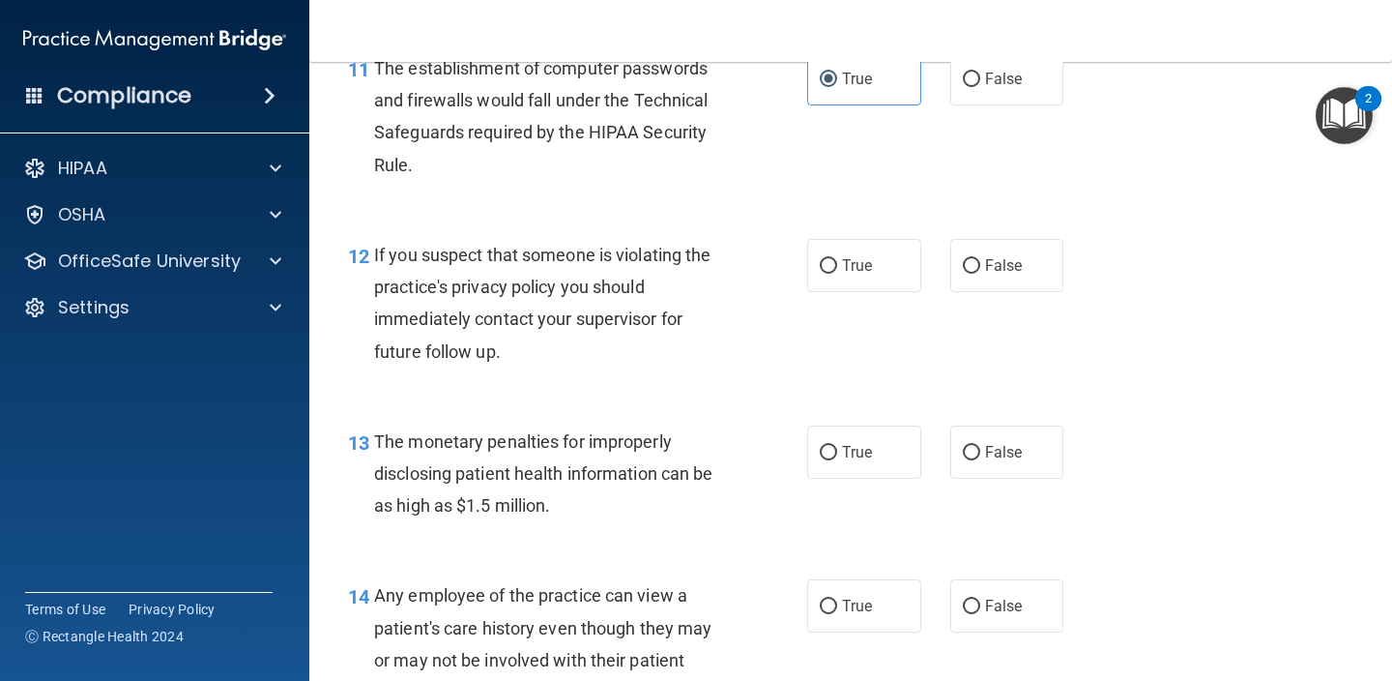
scroll to position [1807, 0]
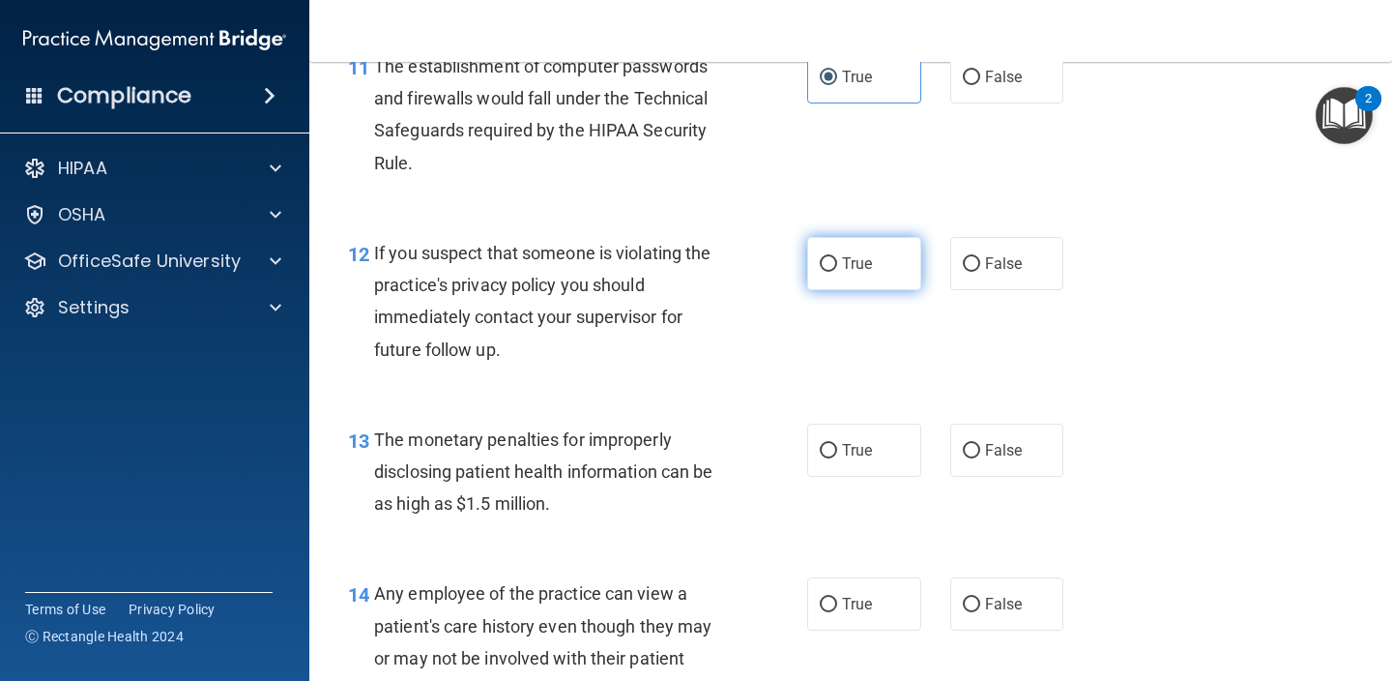
click at [866, 265] on label "True" at bounding box center [864, 263] width 114 height 53
click at [837, 265] on input "True" at bounding box center [828, 264] width 17 height 15
radio input "true"
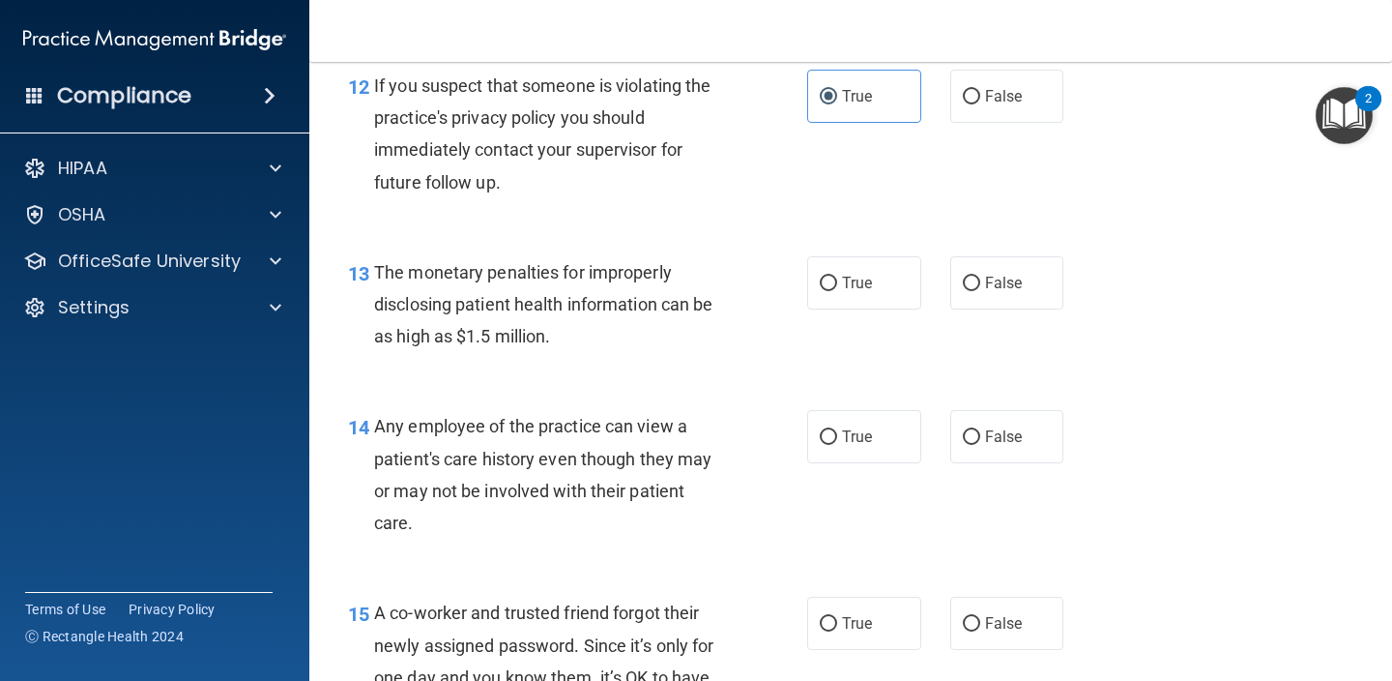
scroll to position [1986, 0]
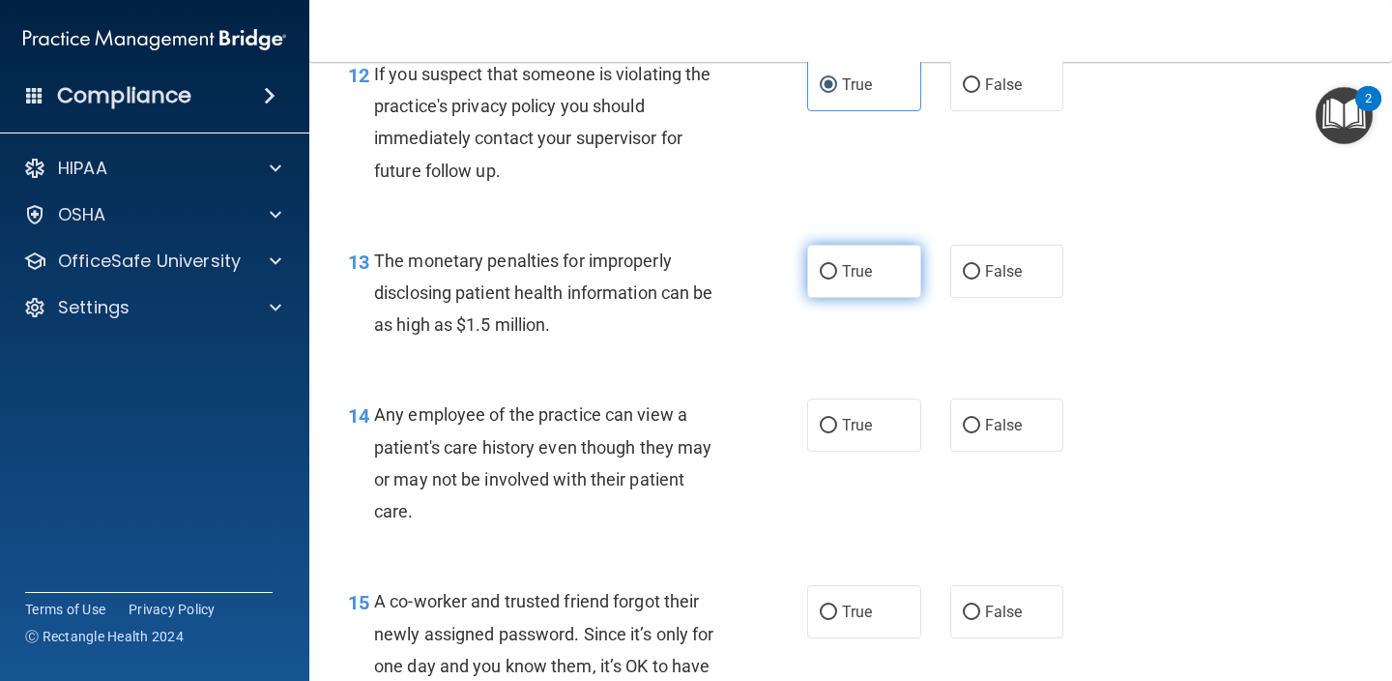
click at [850, 270] on span "True" at bounding box center [857, 271] width 30 height 18
click at [837, 270] on input "True" at bounding box center [828, 272] width 17 height 15
radio input "true"
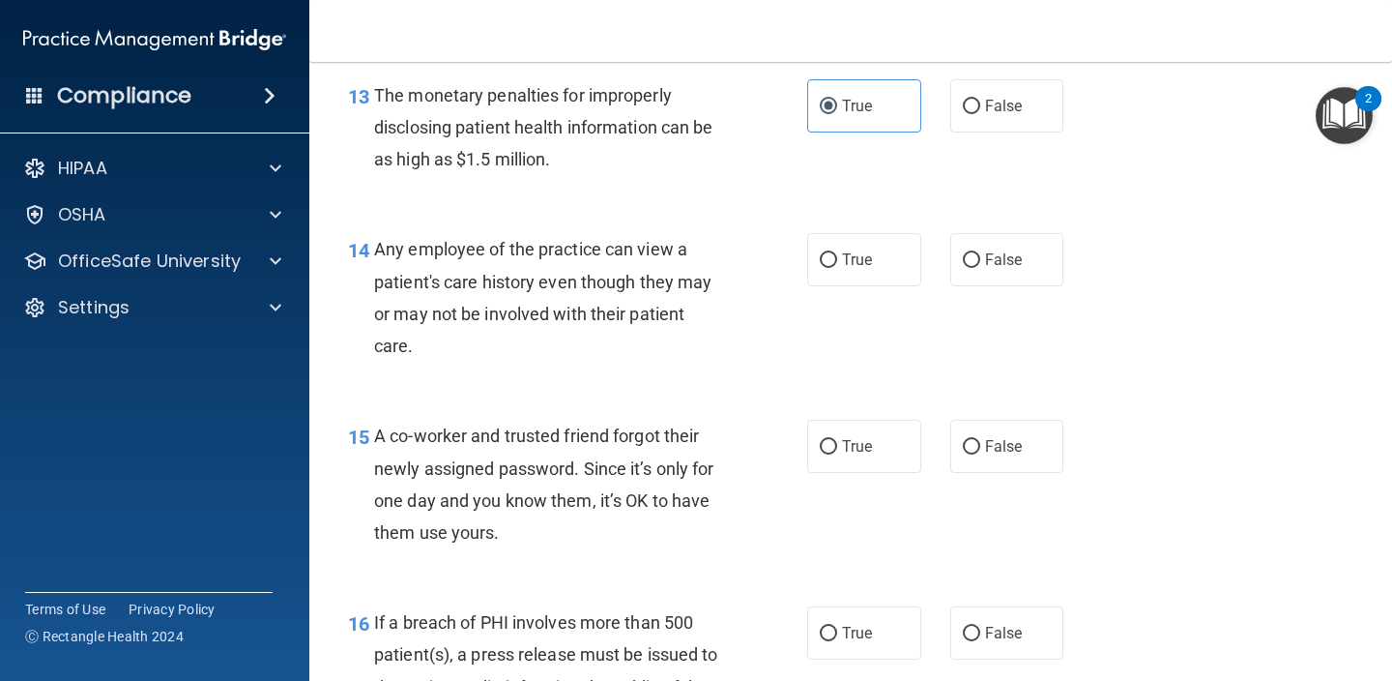
scroll to position [2157, 0]
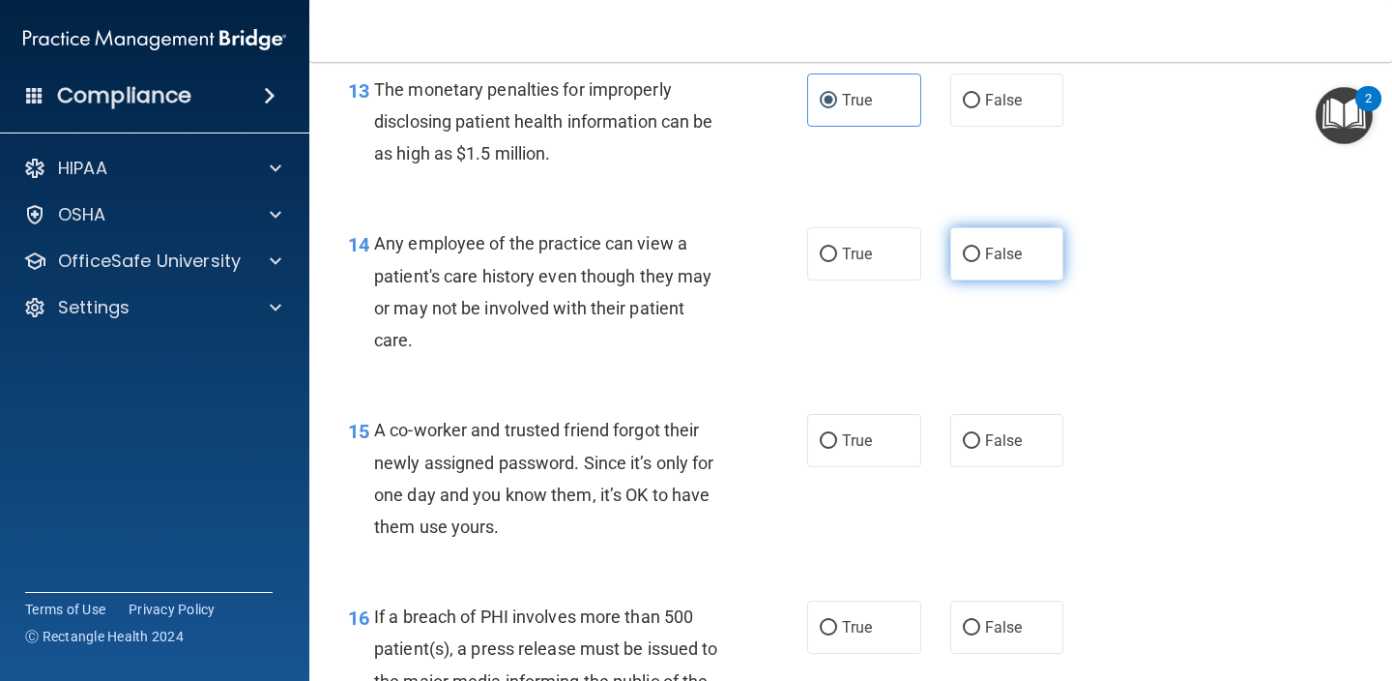
click at [1025, 251] on label "False" at bounding box center [1007, 253] width 114 height 53
click at [980, 251] on input "False" at bounding box center [971, 254] width 17 height 15
radio input "true"
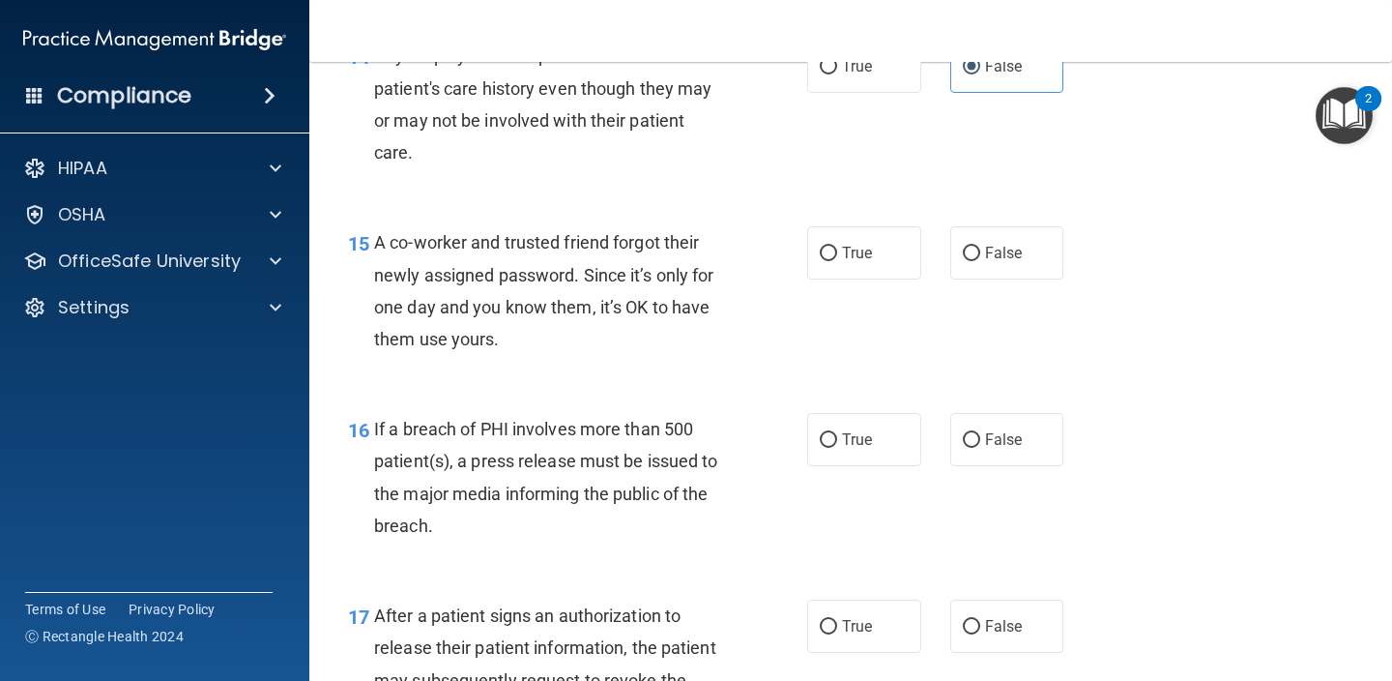
scroll to position [2345, 0]
click at [1010, 255] on label "False" at bounding box center [1007, 251] width 114 height 53
click at [980, 255] on input "False" at bounding box center [971, 253] width 17 height 15
radio input "true"
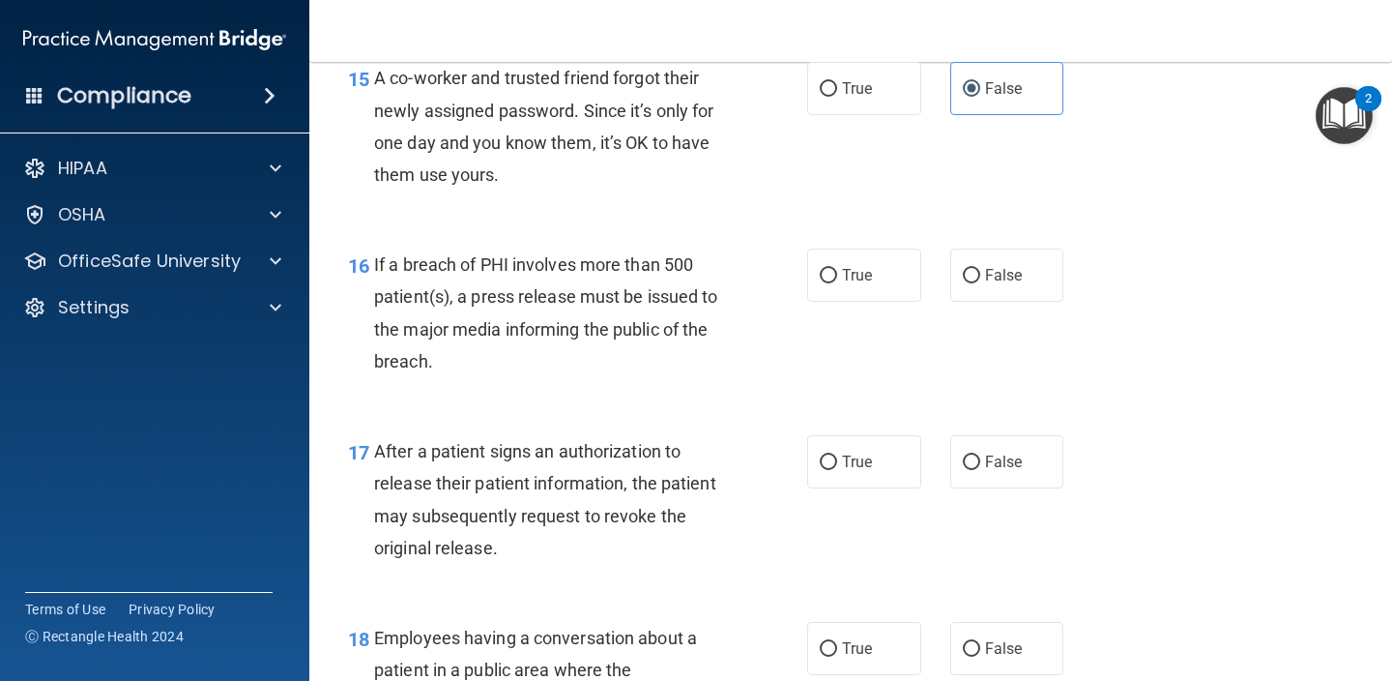
scroll to position [2509, 0]
click at [859, 269] on span "True" at bounding box center [857, 275] width 30 height 18
click at [837, 269] on input "True" at bounding box center [828, 276] width 17 height 15
radio input "true"
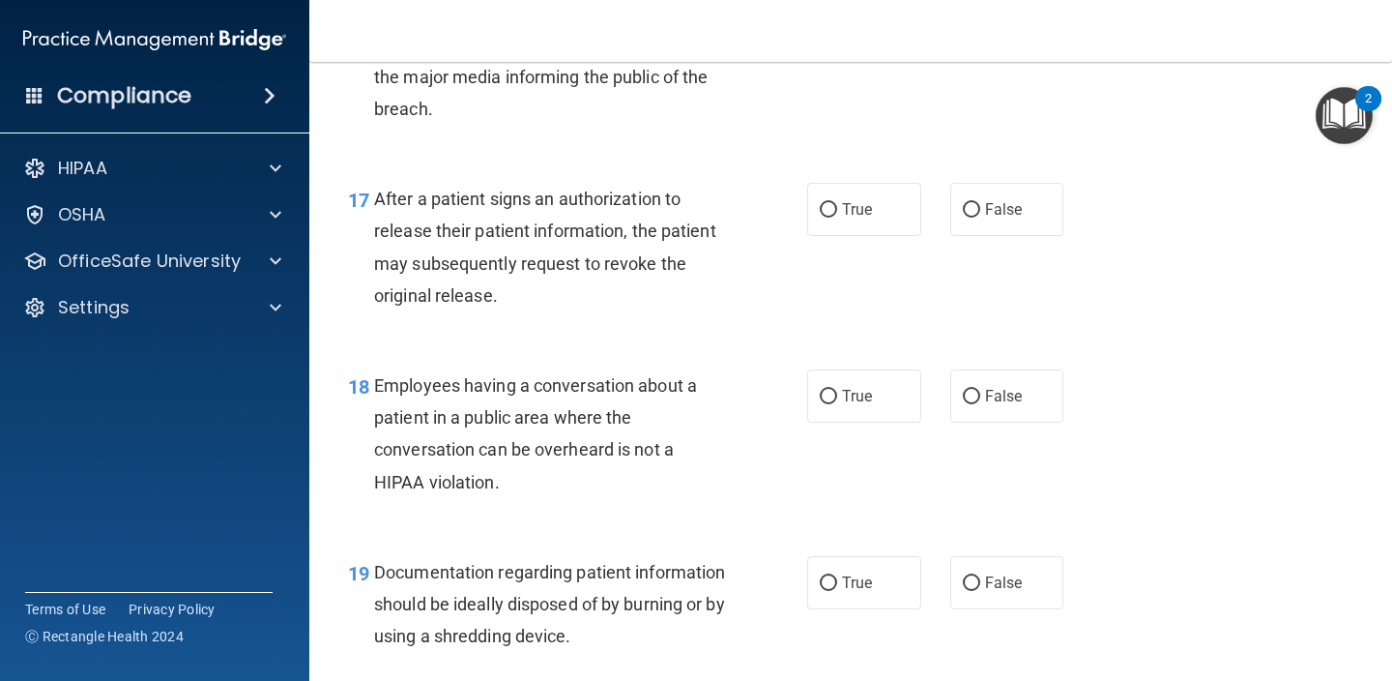
scroll to position [2762, 0]
click at [855, 199] on span "True" at bounding box center [857, 208] width 30 height 18
click at [837, 202] on input "True" at bounding box center [828, 209] width 17 height 15
radio input "true"
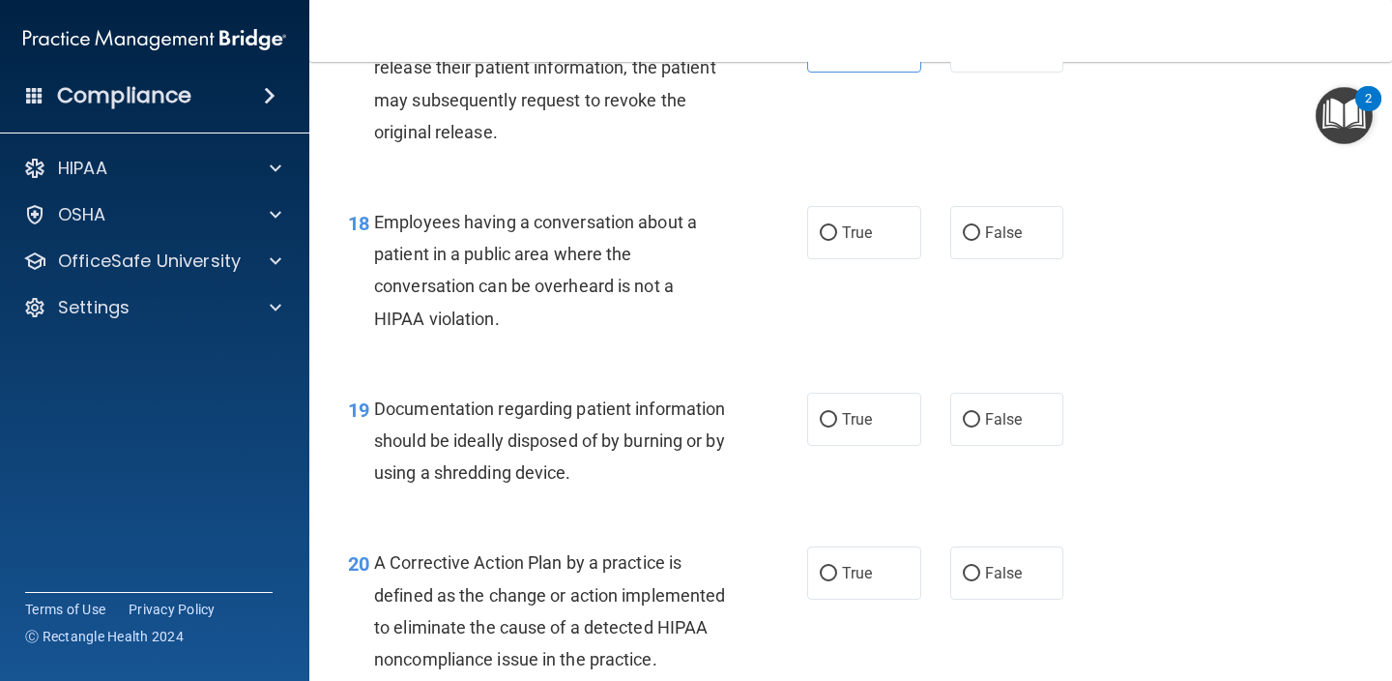
scroll to position [2952, 0]
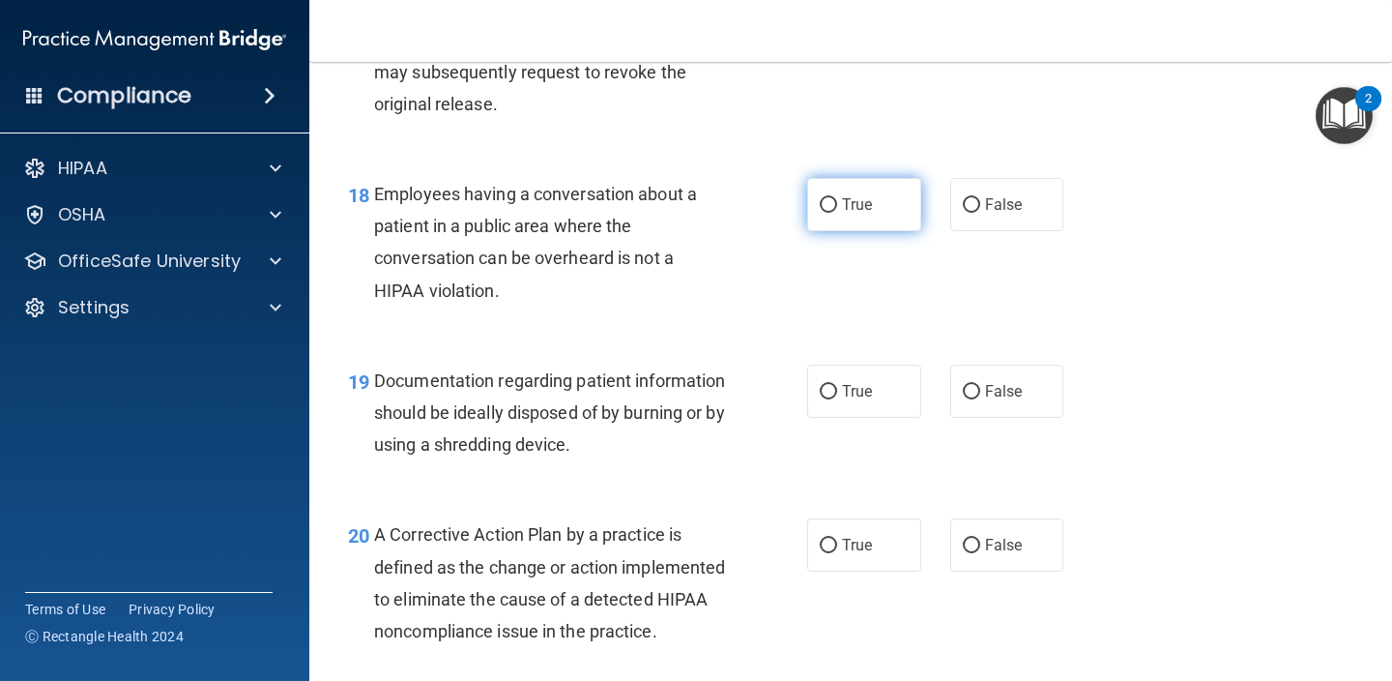
click at [919, 211] on label "True" at bounding box center [864, 204] width 114 height 53
click at [837, 211] on input "True" at bounding box center [828, 205] width 17 height 15
radio input "true"
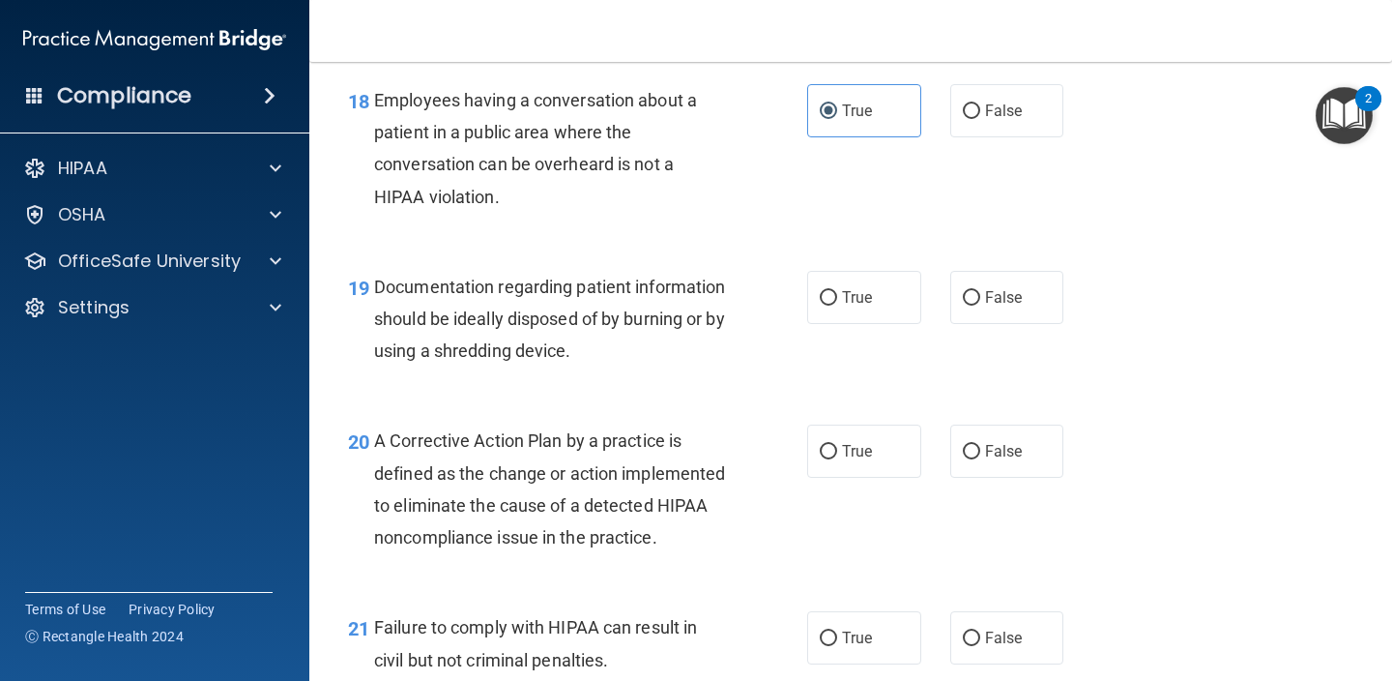
scroll to position [3049, 0]
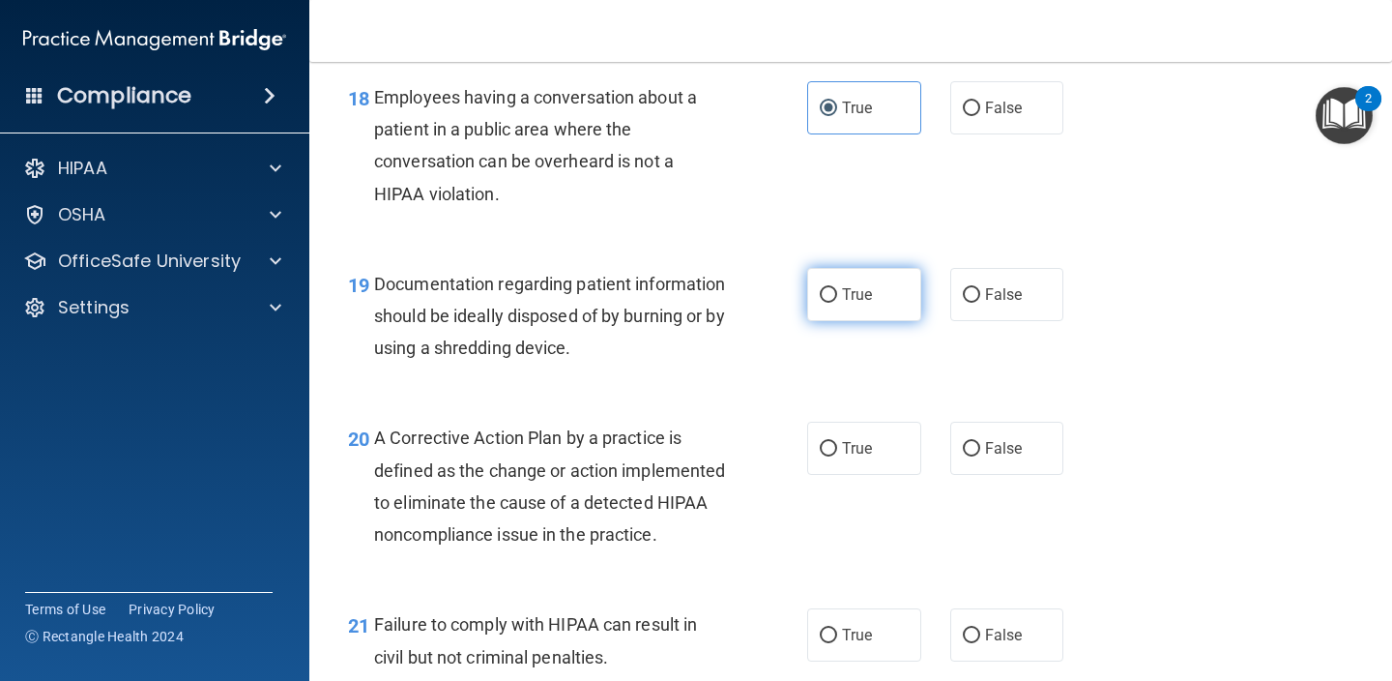
click at [869, 293] on label "True" at bounding box center [864, 294] width 114 height 53
click at [837, 293] on input "True" at bounding box center [828, 295] width 17 height 15
radio input "true"
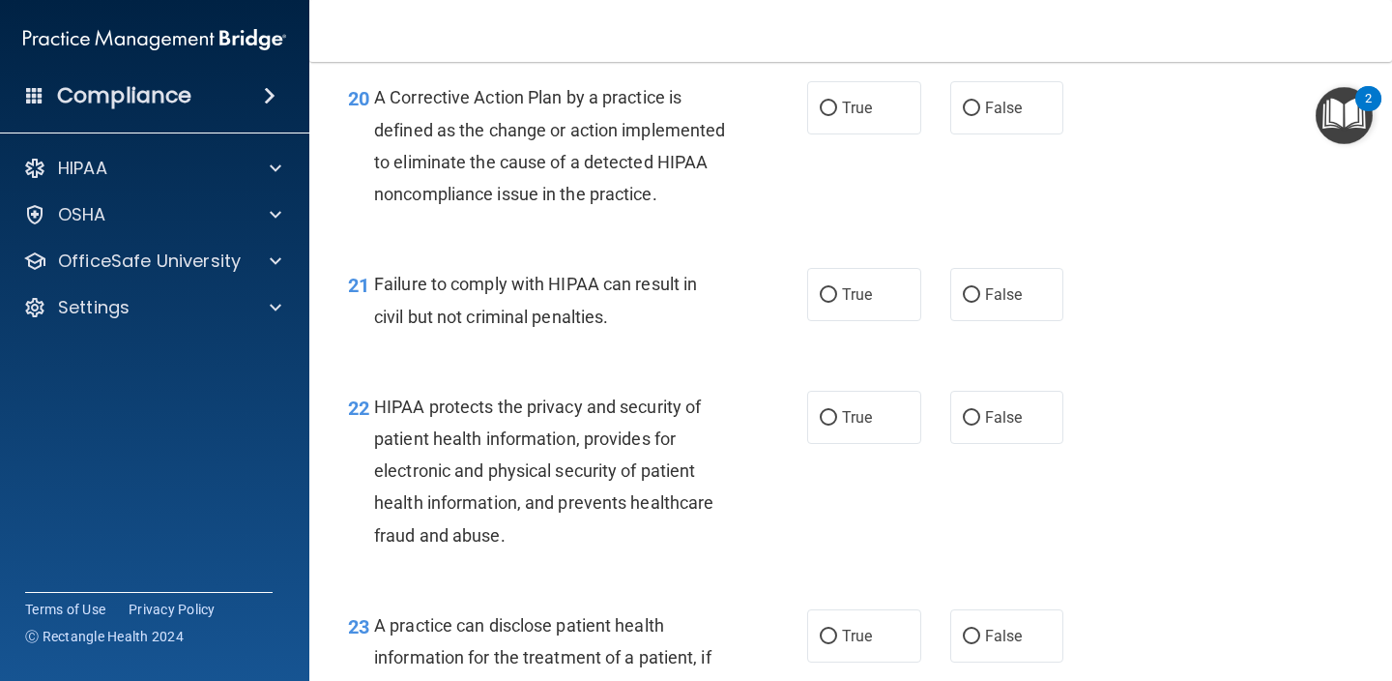
scroll to position [3390, 0]
click at [866, 103] on label "True" at bounding box center [864, 106] width 114 height 53
click at [837, 103] on input "True" at bounding box center [828, 108] width 17 height 15
radio input "true"
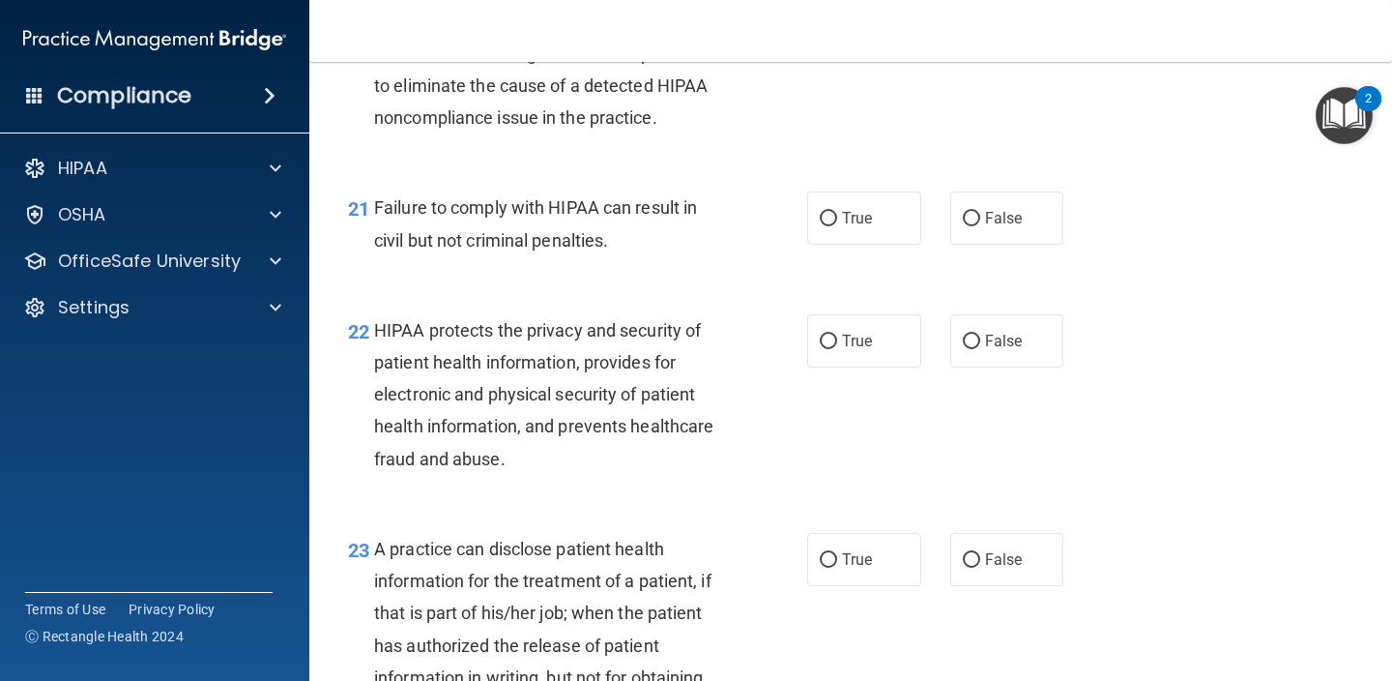
scroll to position [3467, 0]
click at [886, 234] on label "True" at bounding box center [864, 216] width 114 height 53
click at [837, 225] on input "True" at bounding box center [828, 218] width 17 height 15
radio input "true"
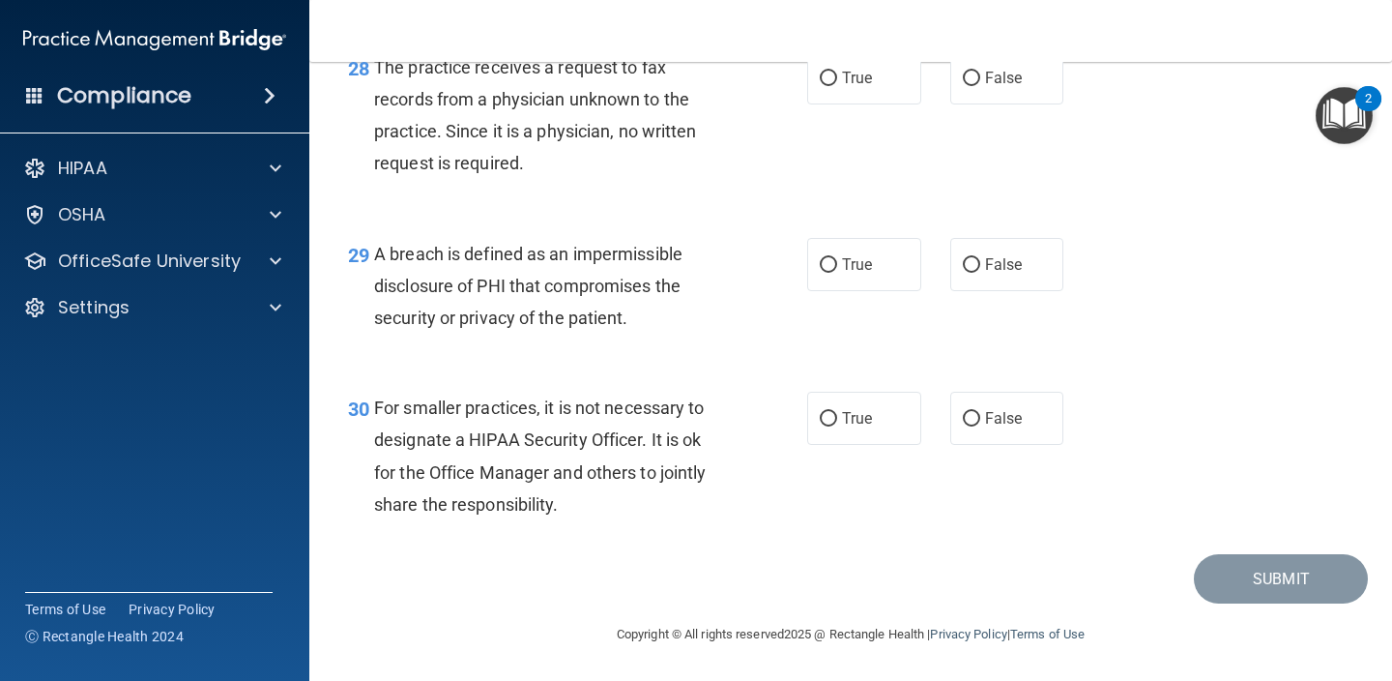
scroll to position [4951, 0]
click at [1015, 416] on span "False" at bounding box center [1004, 418] width 38 height 18
click at [980, 416] on input "False" at bounding box center [971, 419] width 17 height 15
radio input "true"
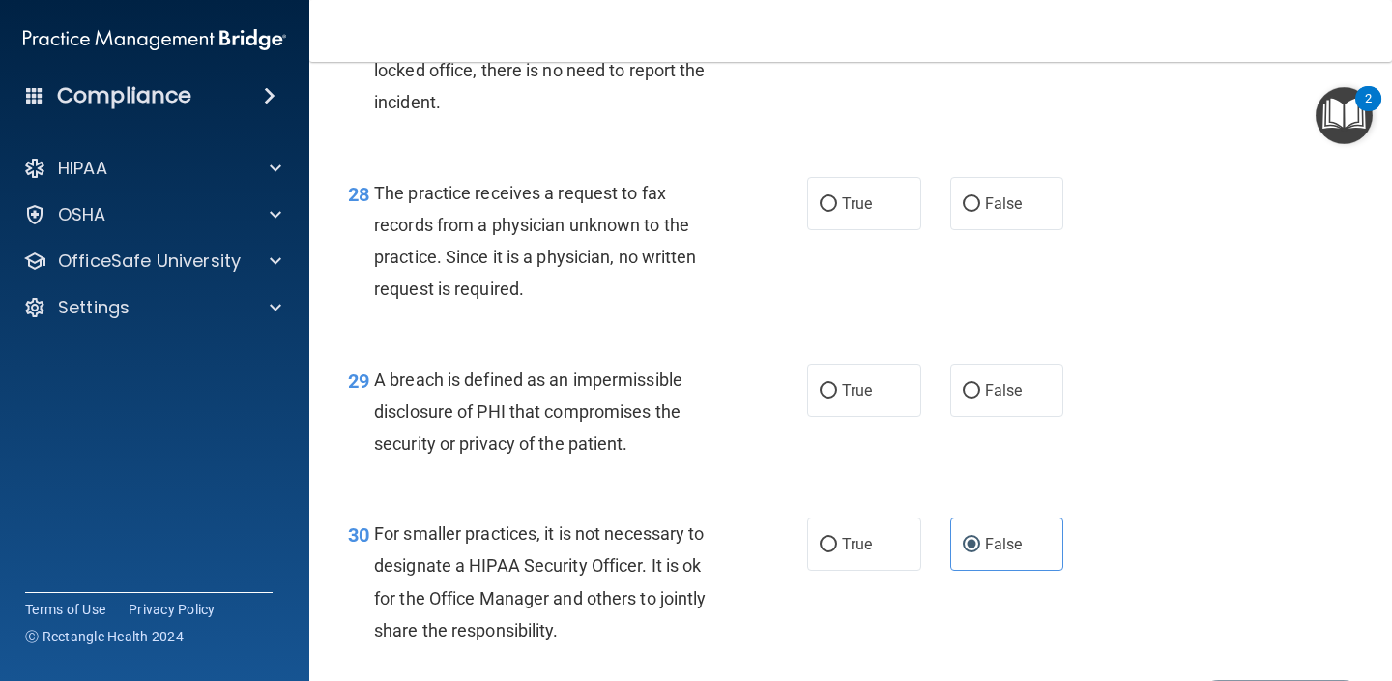
scroll to position [4816, 0]
click at [854, 401] on span "True" at bounding box center [857, 392] width 30 height 18
click at [837, 400] on input "True" at bounding box center [828, 393] width 17 height 15
radio input "true"
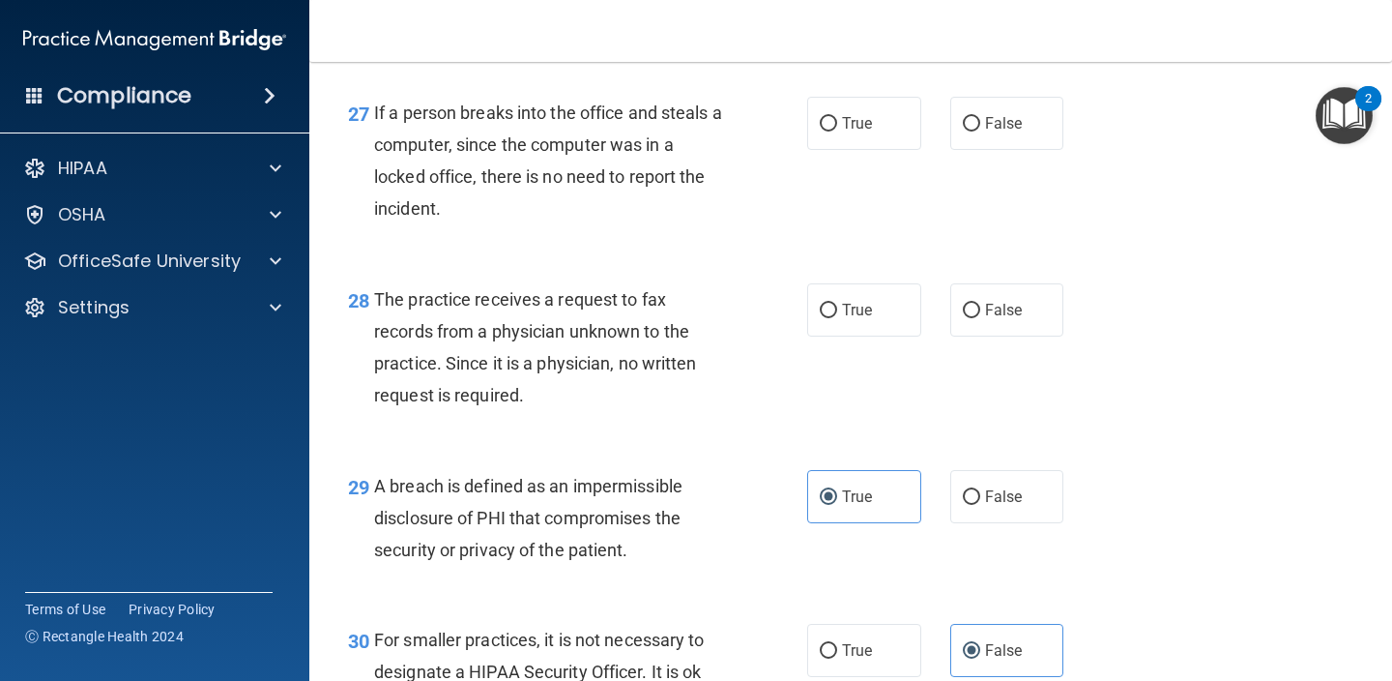
scroll to position [4709, 0]
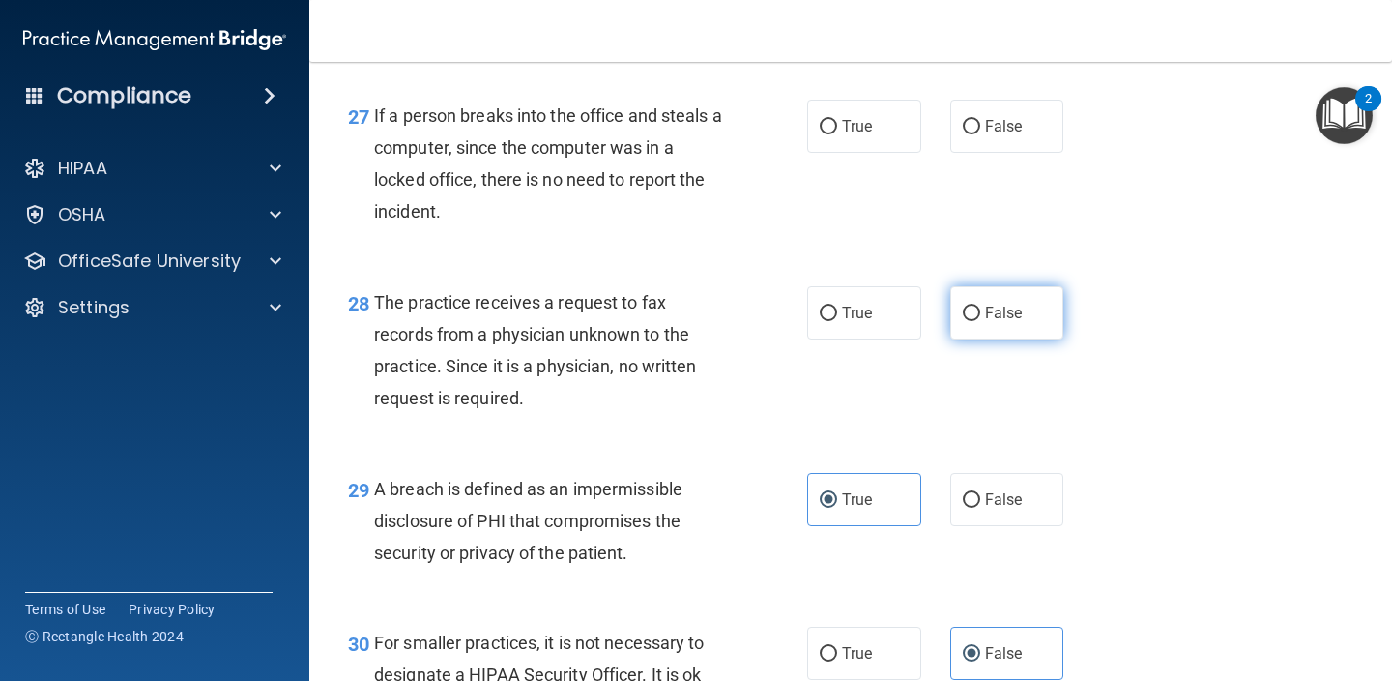
click at [1047, 309] on label "False" at bounding box center [1007, 312] width 114 height 53
click at [980, 309] on input "False" at bounding box center [971, 313] width 17 height 15
radio input "true"
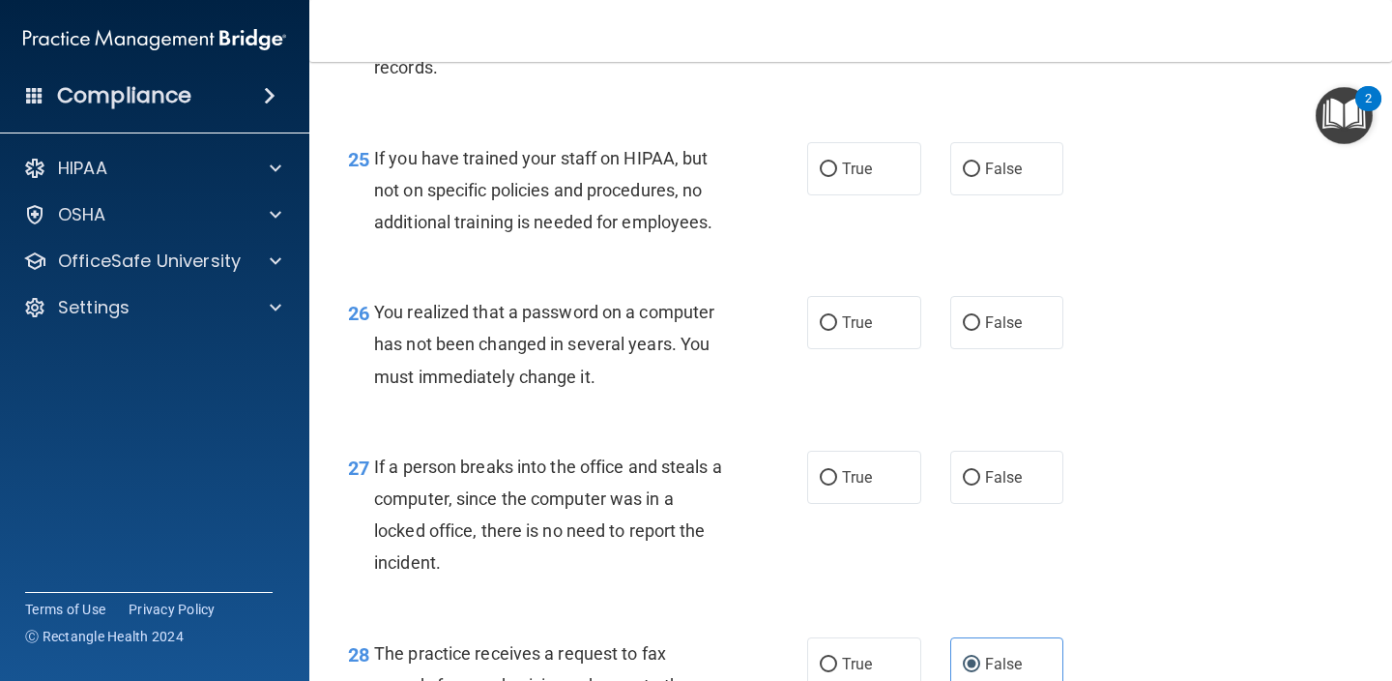
scroll to position [4351, 0]
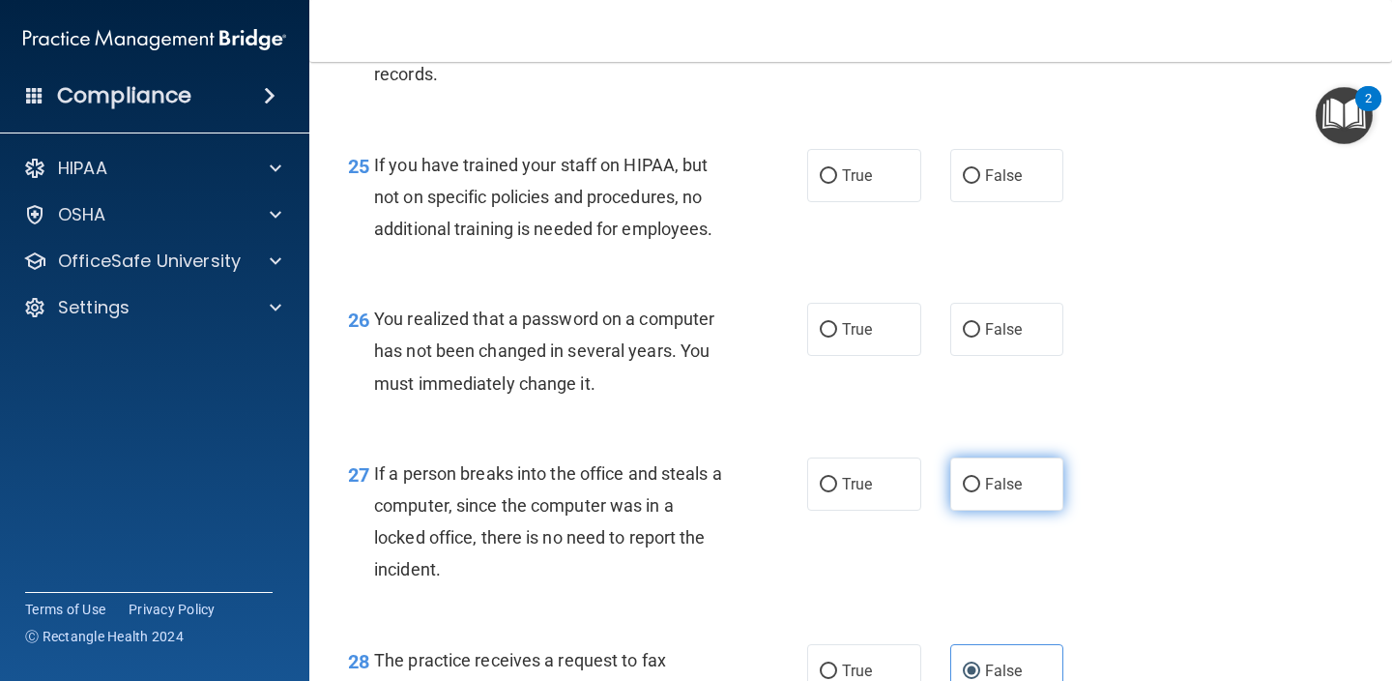
click at [1041, 480] on label "False" at bounding box center [1007, 483] width 114 height 53
click at [980, 480] on input "False" at bounding box center [971, 485] width 17 height 15
radio input "true"
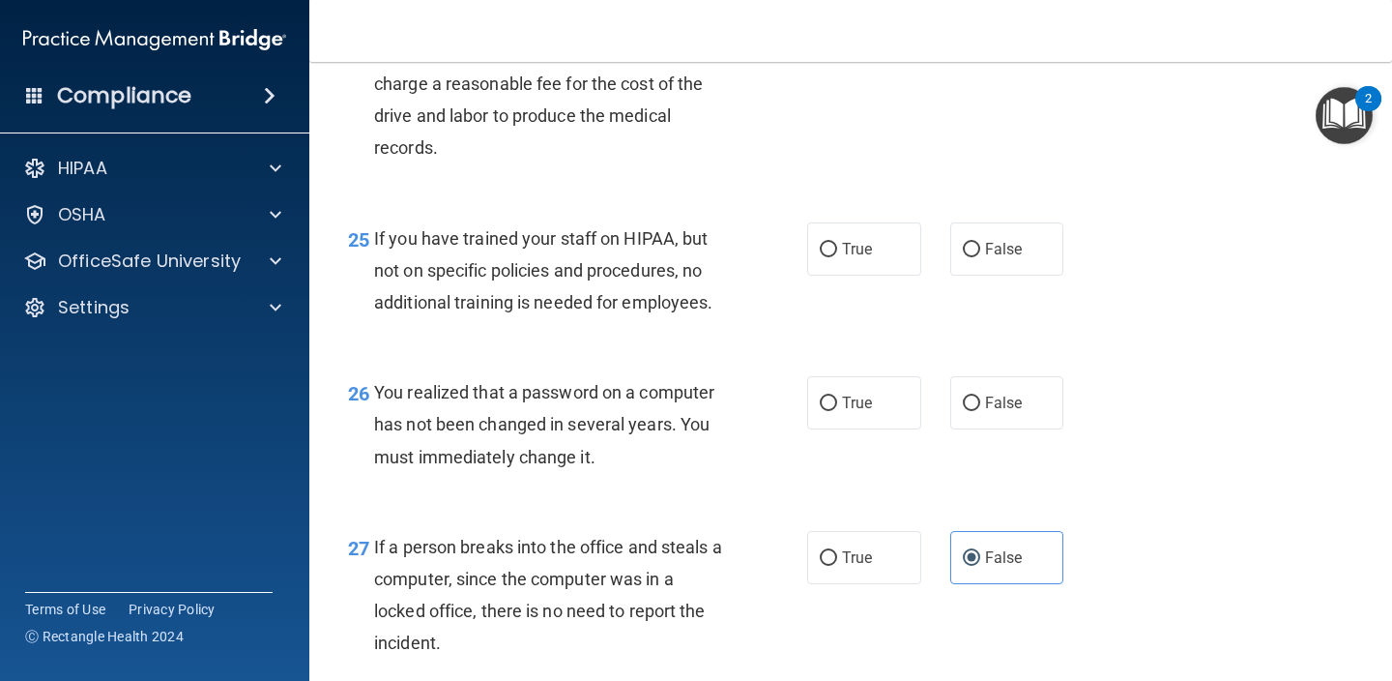
scroll to position [4265, 0]
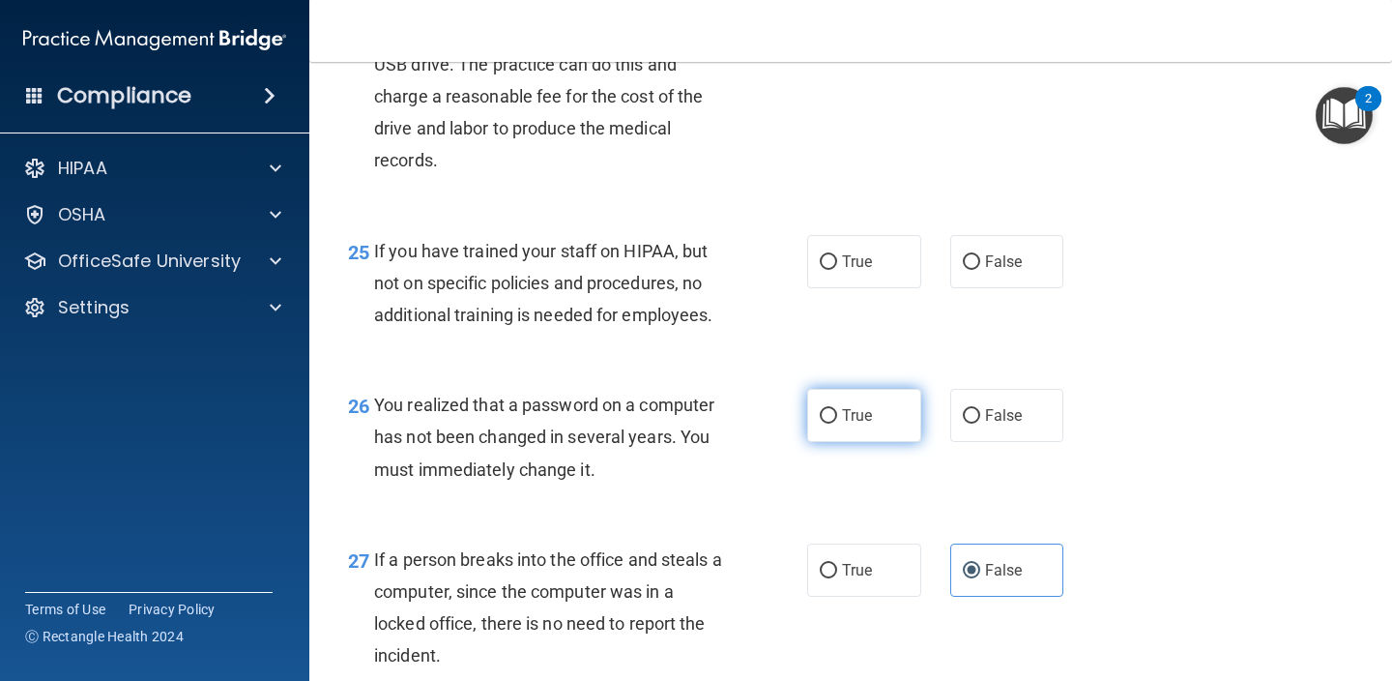
click at [829, 420] on input "True" at bounding box center [828, 416] width 17 height 15
radio input "true"
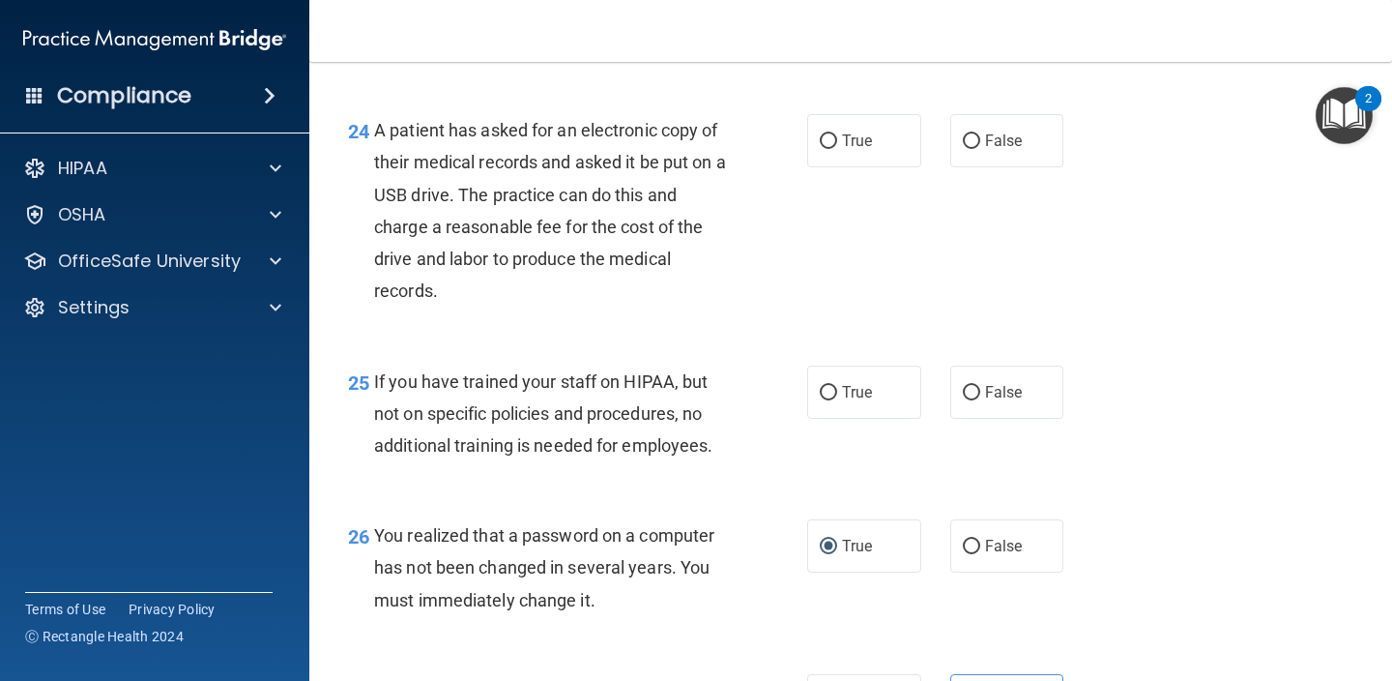
scroll to position [4134, 0]
click at [1022, 402] on span "False" at bounding box center [1004, 393] width 38 height 18
click at [980, 401] on input "False" at bounding box center [971, 394] width 17 height 15
radio input "true"
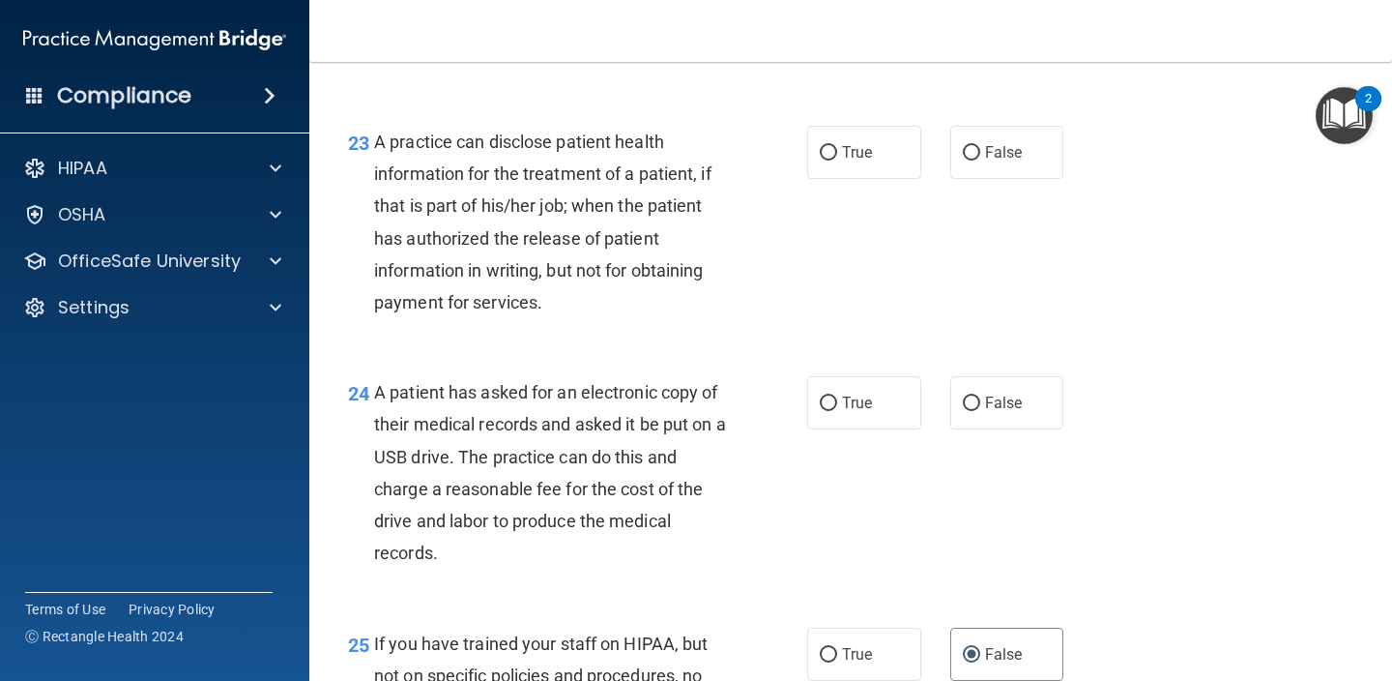
scroll to position [3940, 0]
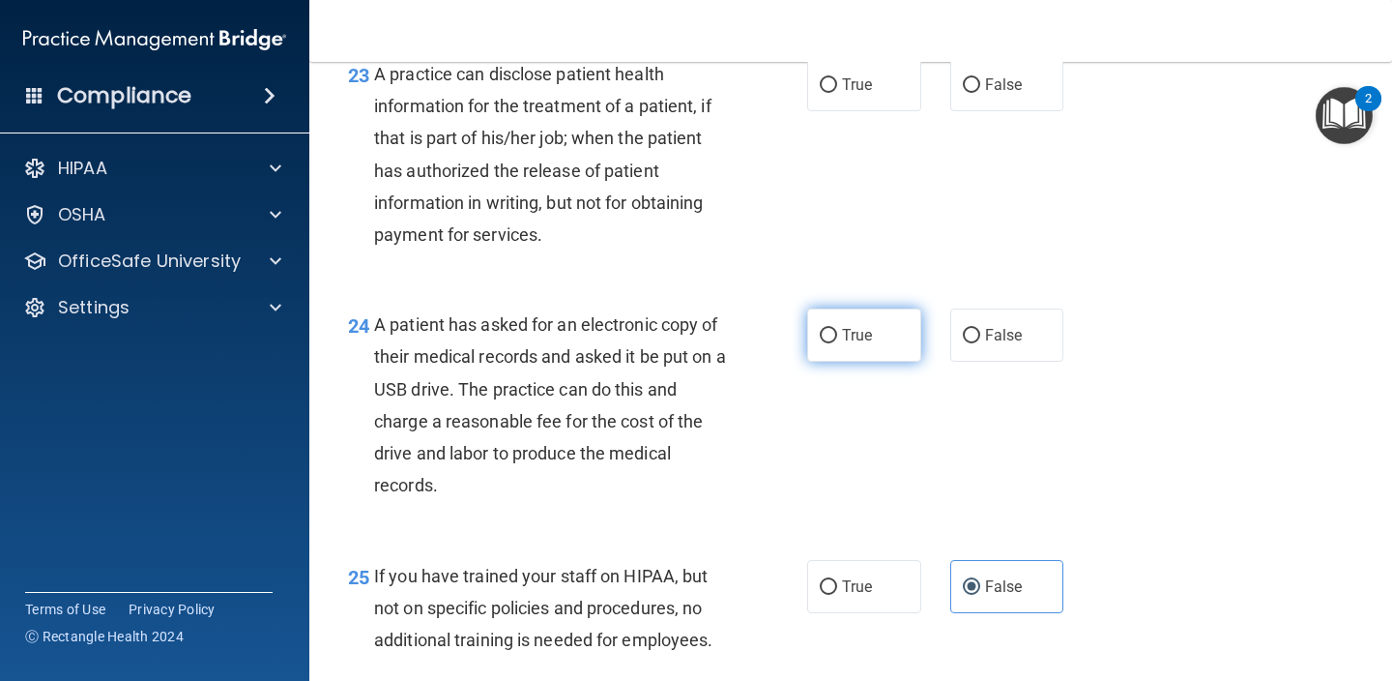
click at [853, 344] on span "True" at bounding box center [857, 335] width 30 height 18
click at [837, 343] on input "True" at bounding box center [828, 336] width 17 height 15
radio input "true"
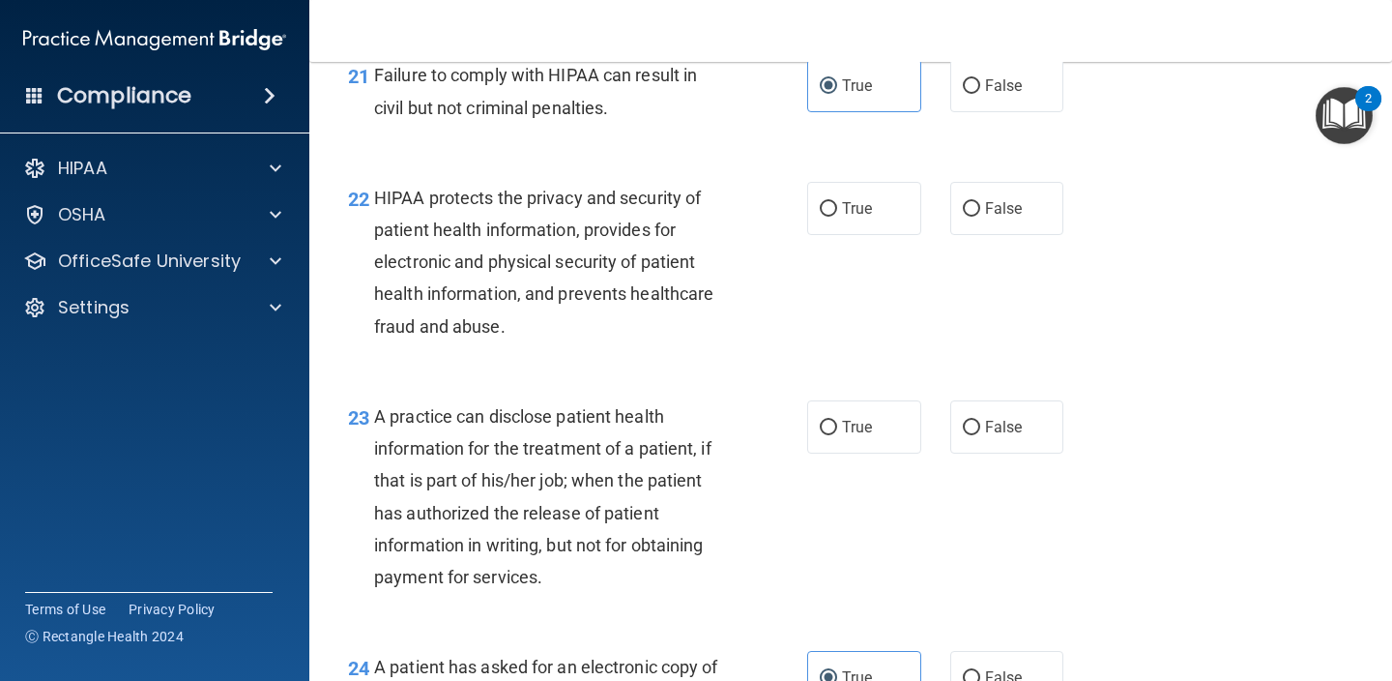
scroll to position [3597, 0]
click at [873, 403] on div "23 A practice can disclose patient health information for the treatment of a pa…" at bounding box center [851, 502] width 1034 height 250
click at [842, 473] on div "23 A practice can disclose patient health information for the treatment of a pa…" at bounding box center [851, 502] width 1034 height 250
click at [860, 429] on label "True" at bounding box center [864, 427] width 114 height 53
click at [837, 429] on input "True" at bounding box center [828, 428] width 17 height 15
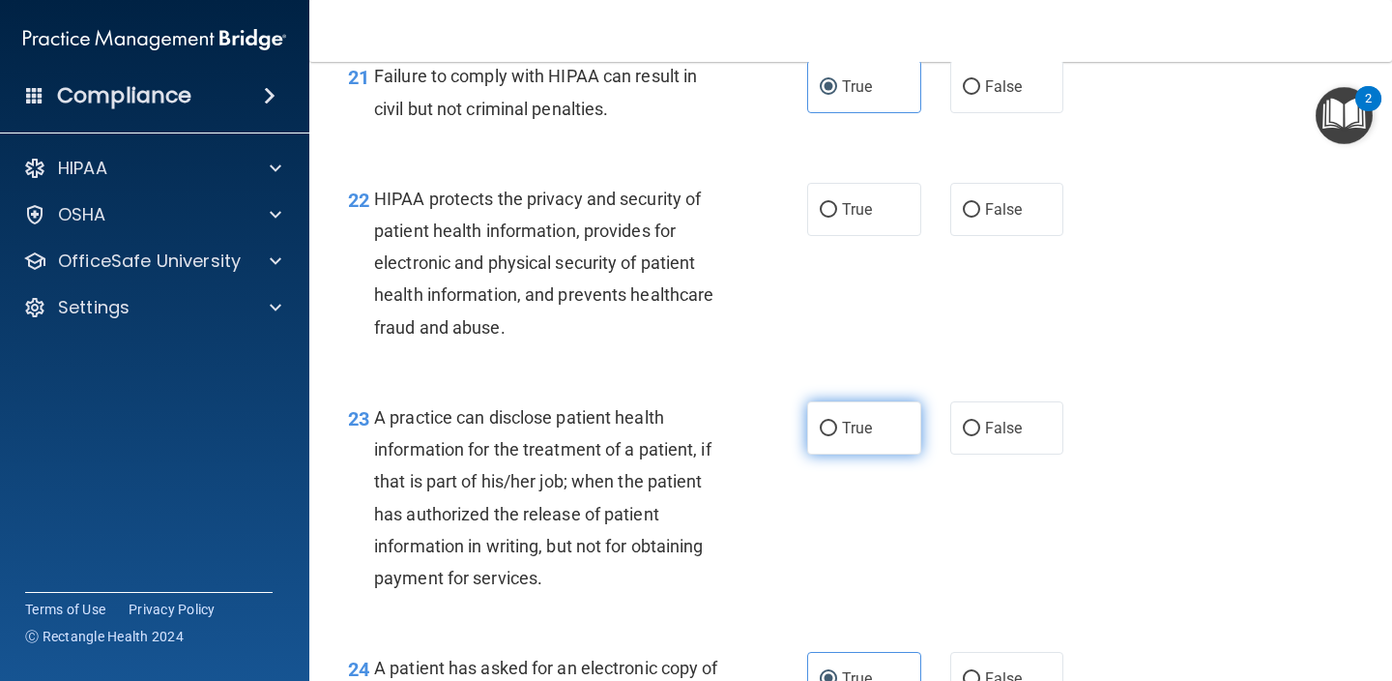
radio input "true"
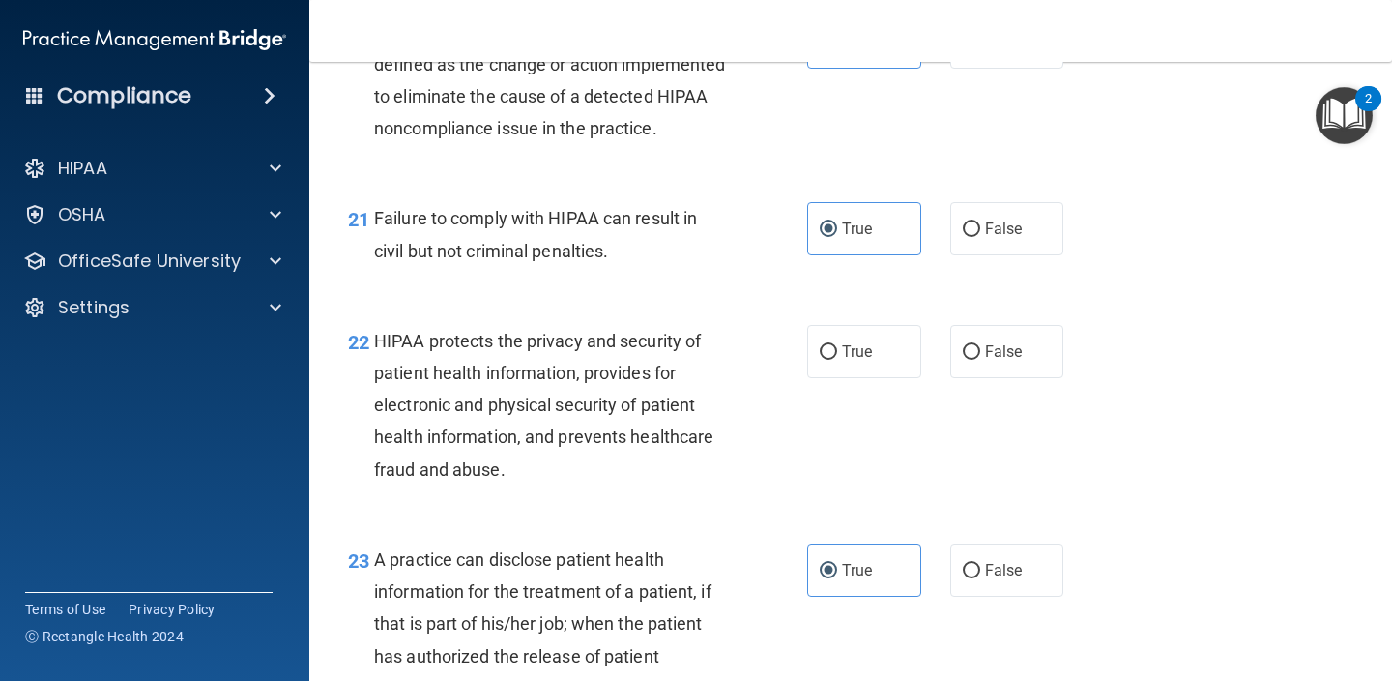
scroll to position [3447, 0]
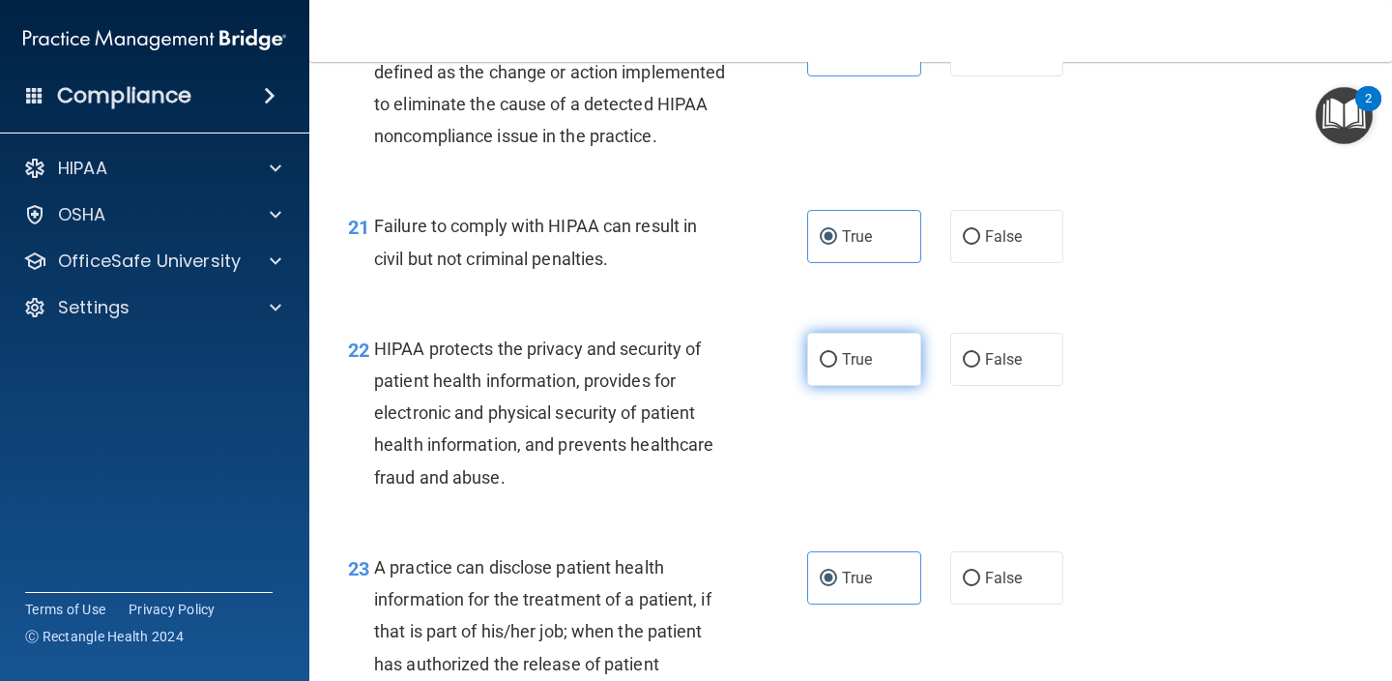
click at [838, 371] on label "True" at bounding box center [864, 359] width 114 height 53
click at [837, 367] on input "True" at bounding box center [828, 360] width 17 height 15
radio input "true"
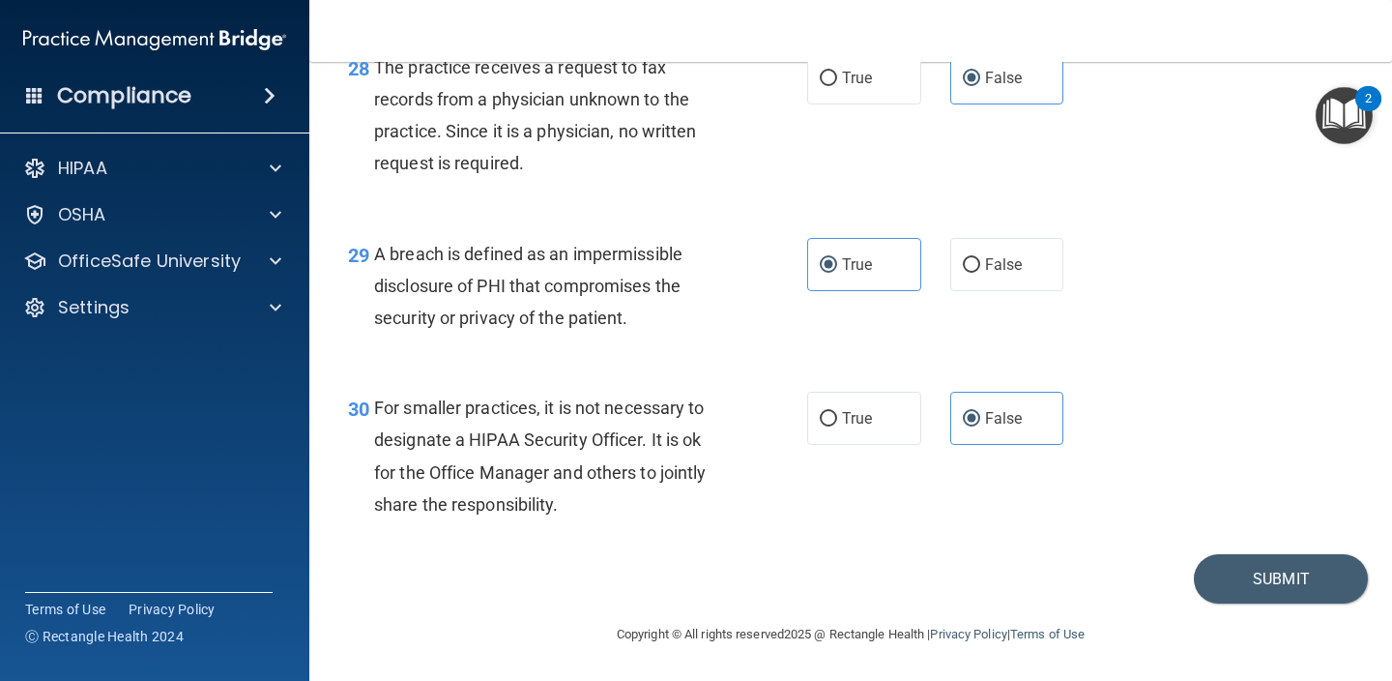
scroll to position [4951, 0]
click at [1236, 567] on button "Submit" at bounding box center [1281, 578] width 174 height 49
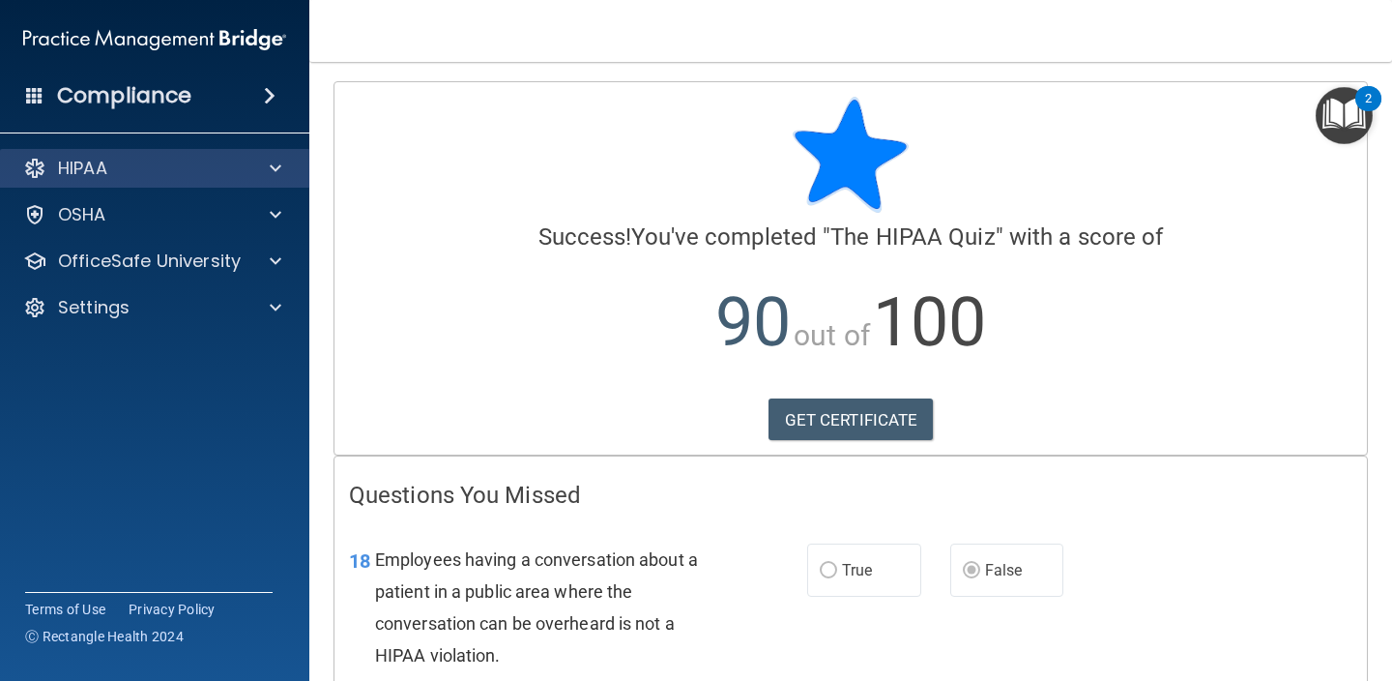
click at [229, 159] on div "HIPAA" at bounding box center [129, 168] width 240 height 23
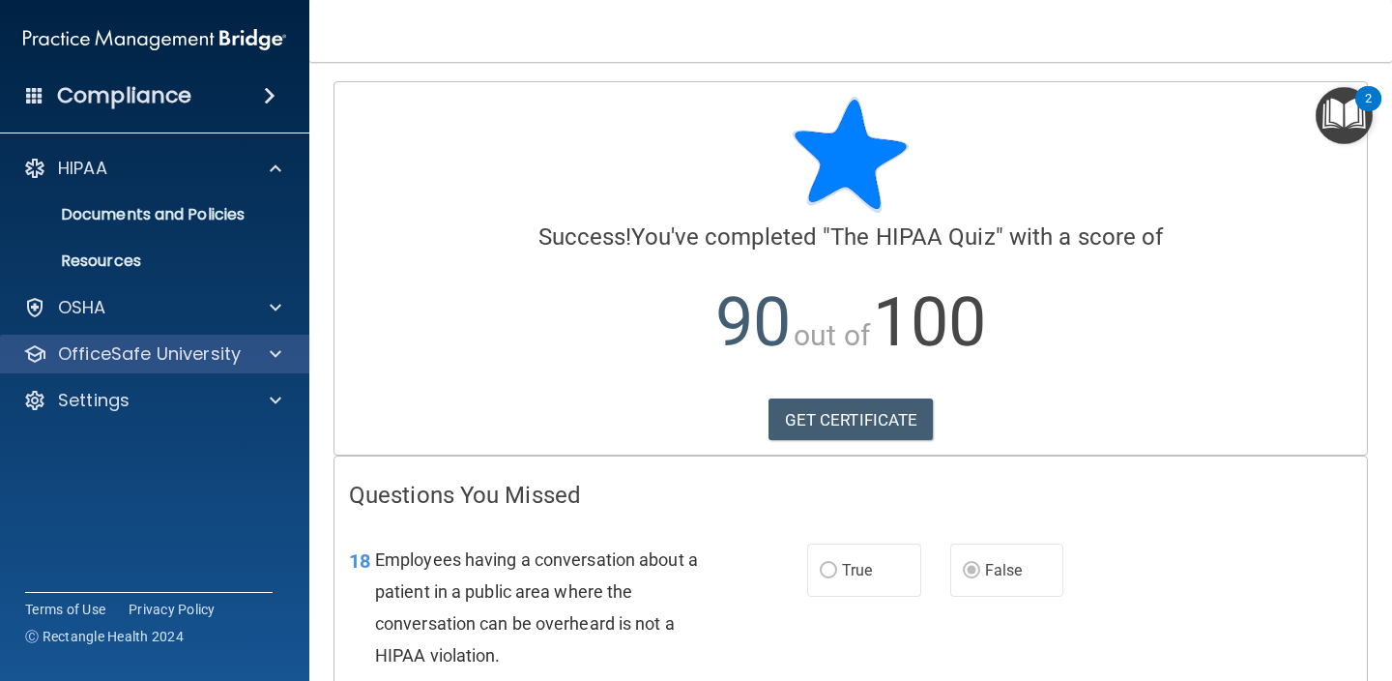
click at [177, 351] on p "OfficeSafe University" at bounding box center [149, 353] width 183 height 23
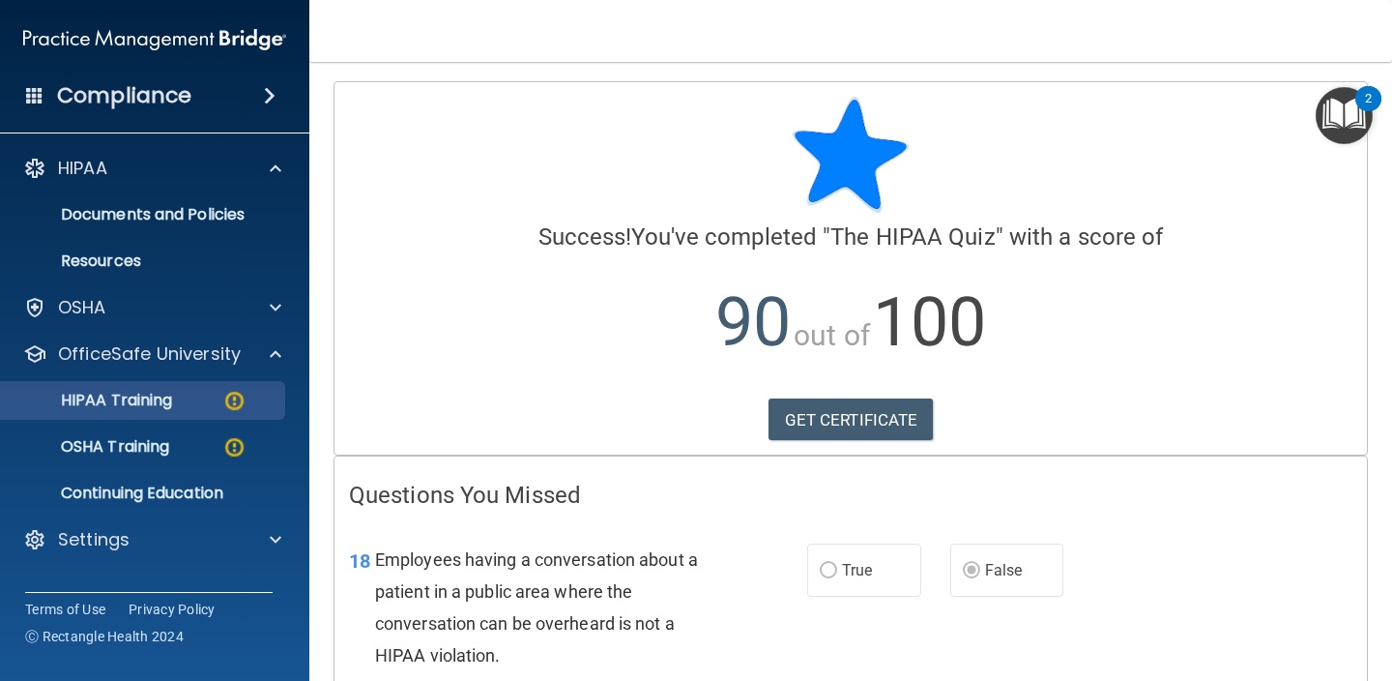
click at [162, 412] on link "HIPAA Training" at bounding box center [133, 400] width 305 height 39
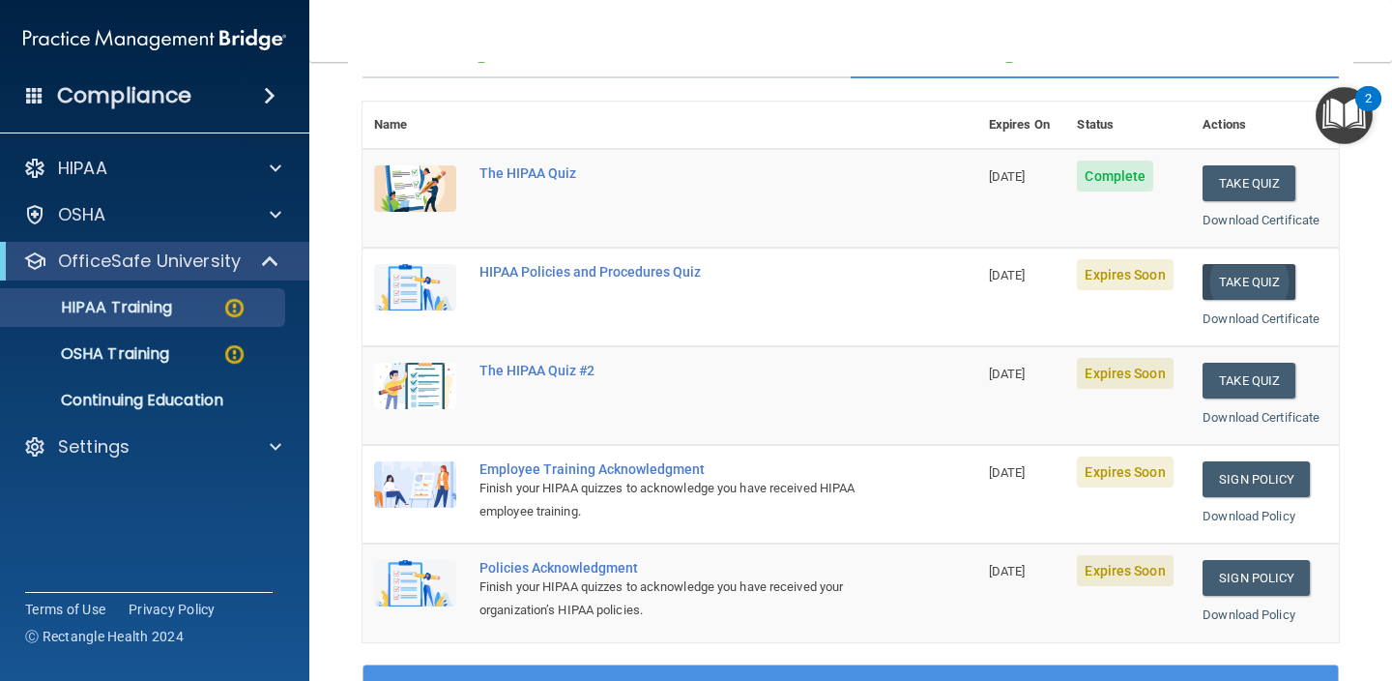
scroll to position [199, 0]
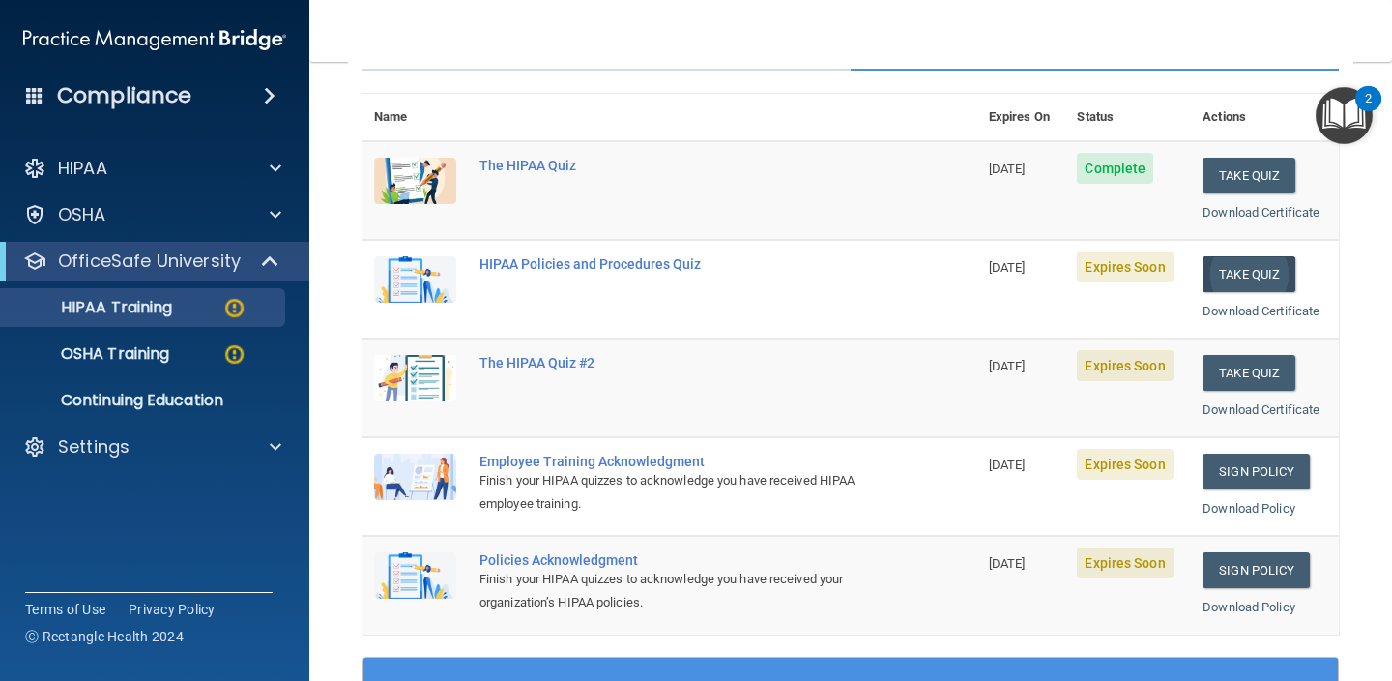
click at [1245, 268] on button "Take Quiz" at bounding box center [1249, 274] width 93 height 36
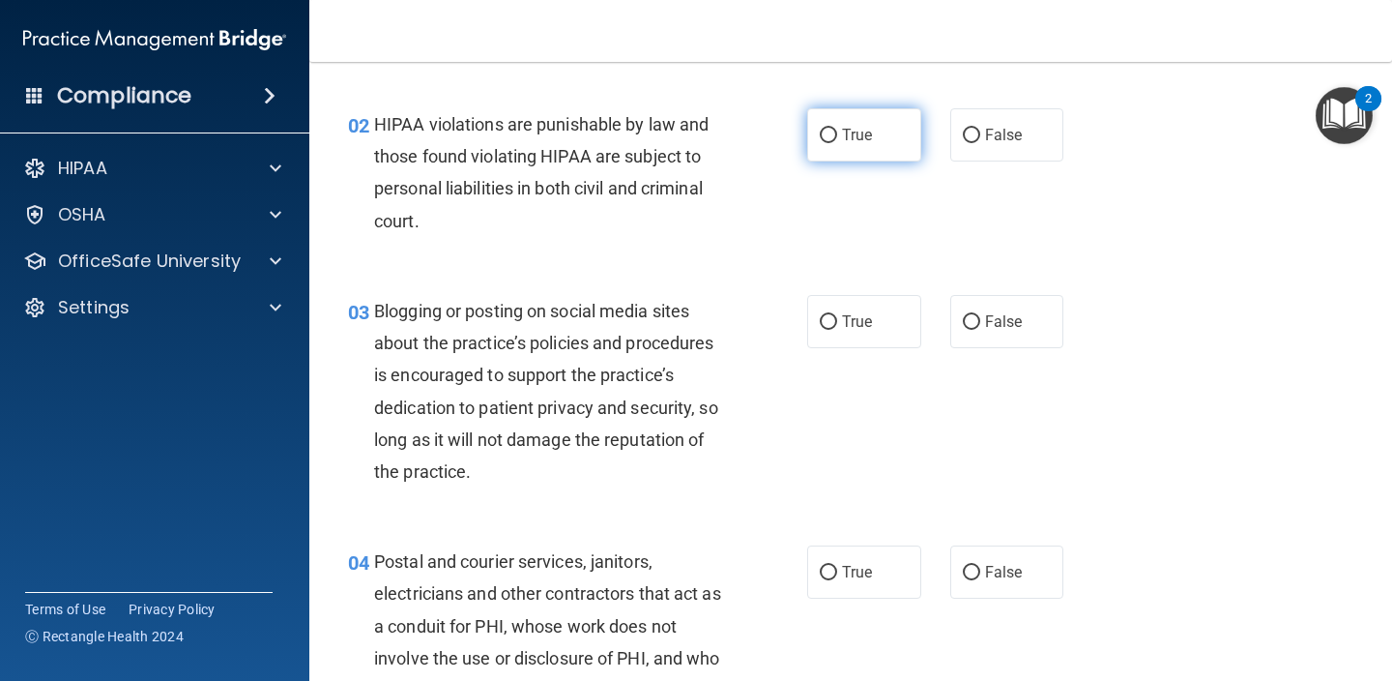
click at [880, 134] on label "True" at bounding box center [864, 134] width 114 height 53
click at [837, 134] on input "True" at bounding box center [828, 136] width 17 height 15
radio input "true"
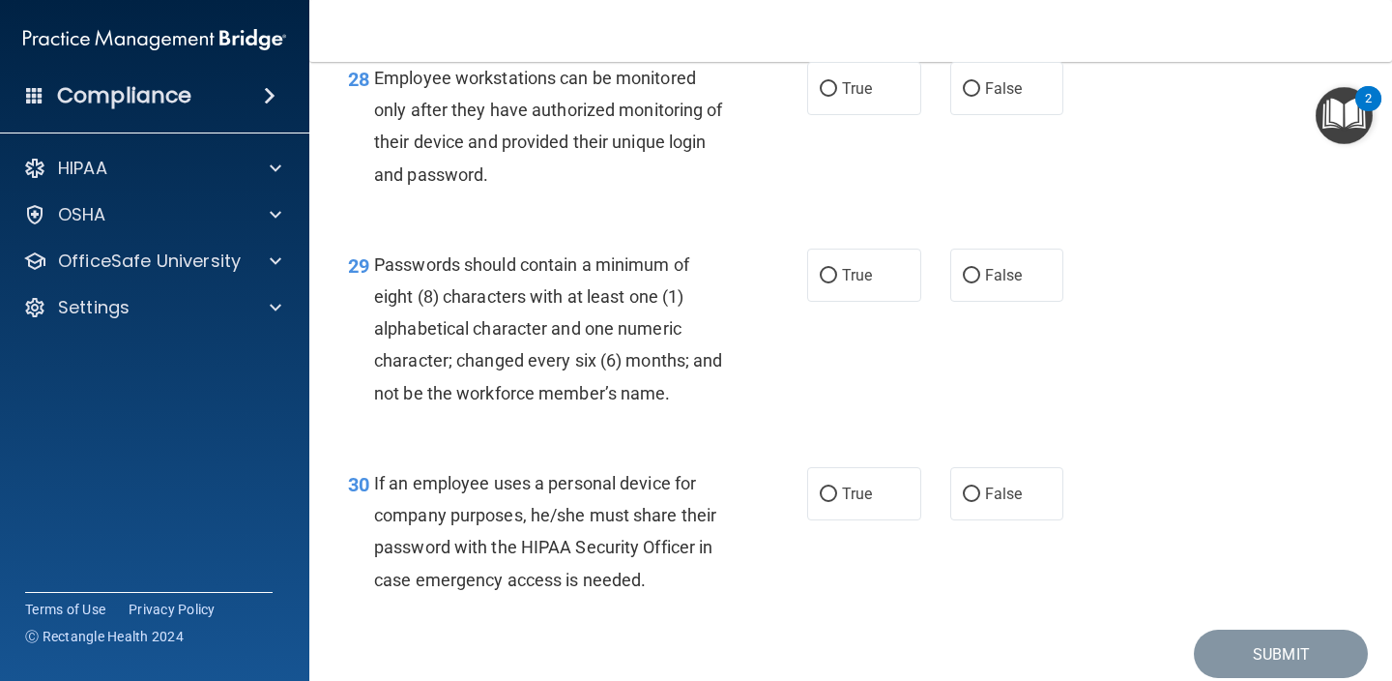
scroll to position [5243, 0]
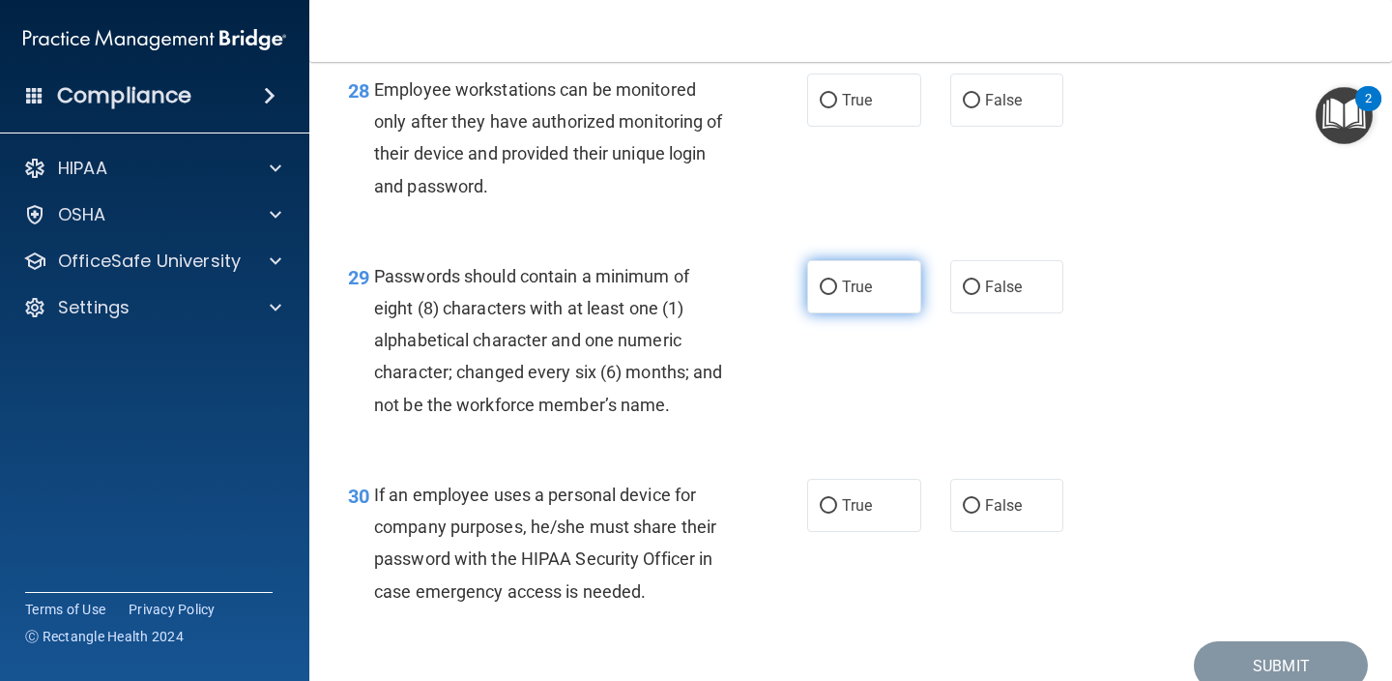
click at [857, 287] on span "True" at bounding box center [857, 286] width 30 height 18
click at [837, 287] on input "True" at bounding box center [828, 287] width 17 height 15
radio input "true"
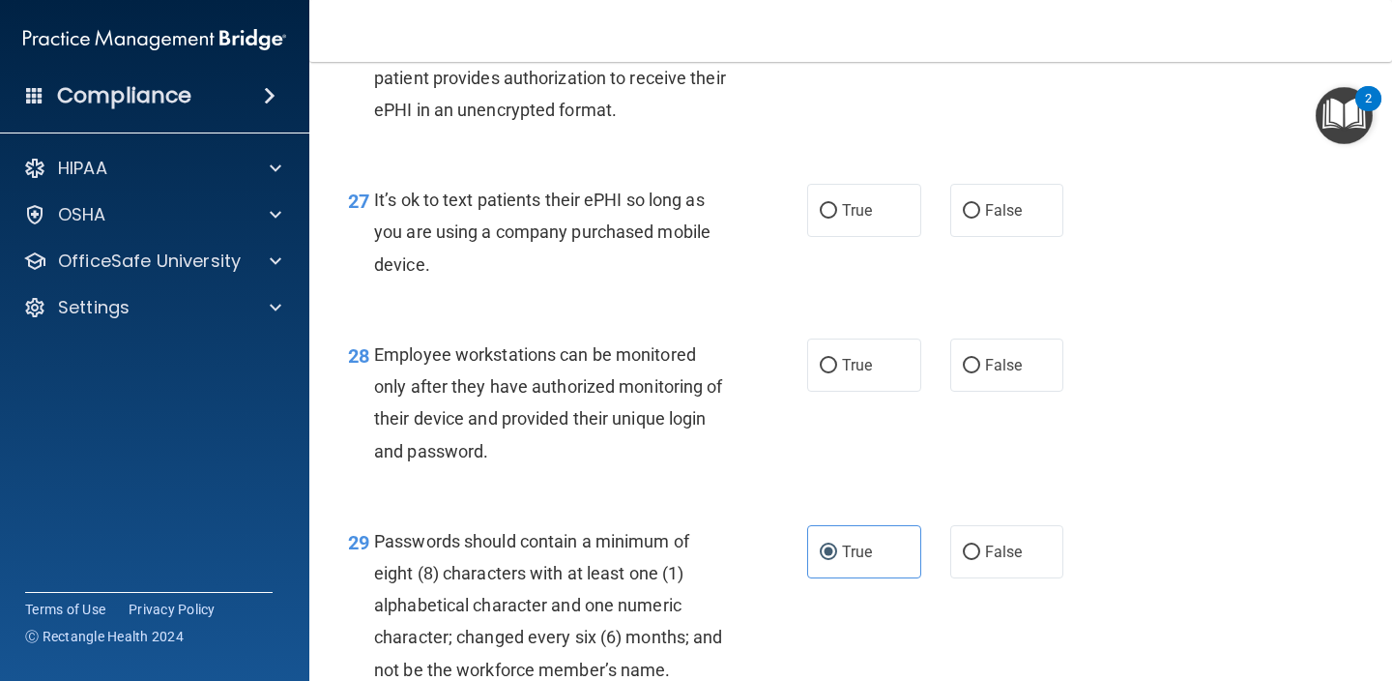
scroll to position [4977, 0]
click at [847, 372] on span "True" at bounding box center [857, 366] width 30 height 18
click at [837, 372] on input "True" at bounding box center [828, 367] width 17 height 15
radio input "true"
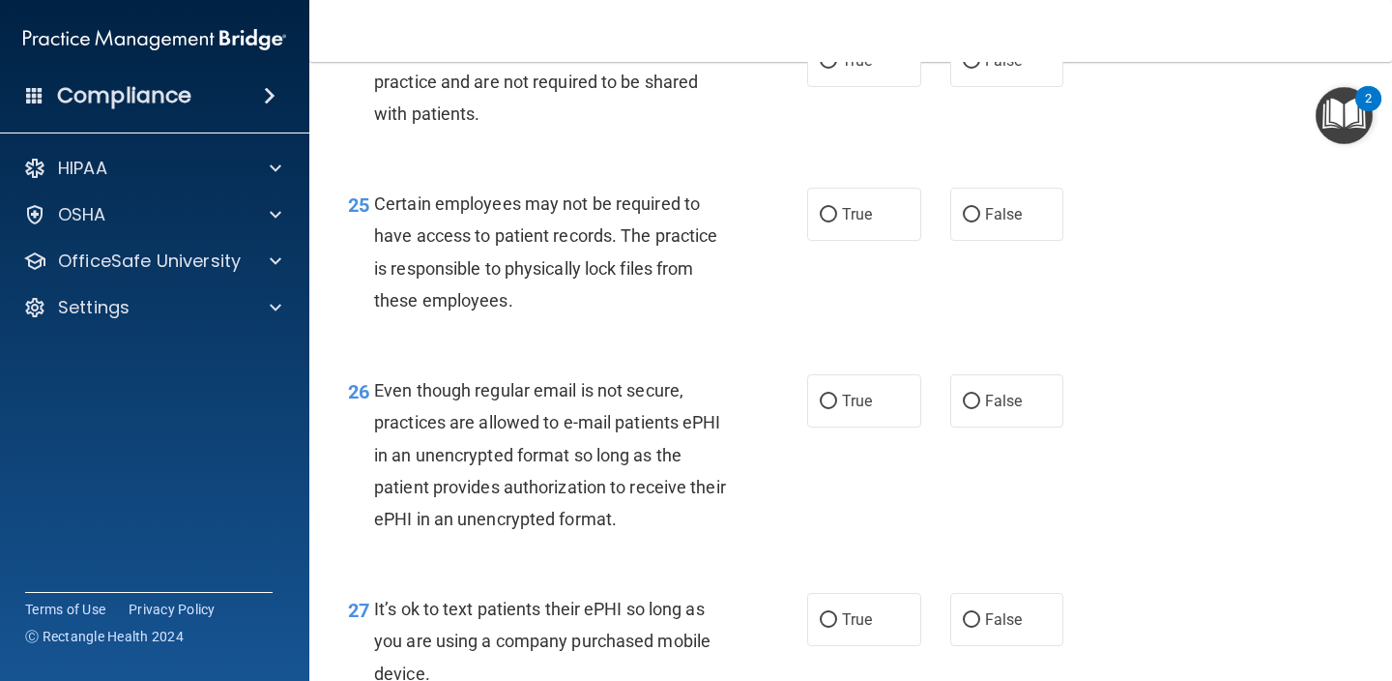
scroll to position [4549, 0]
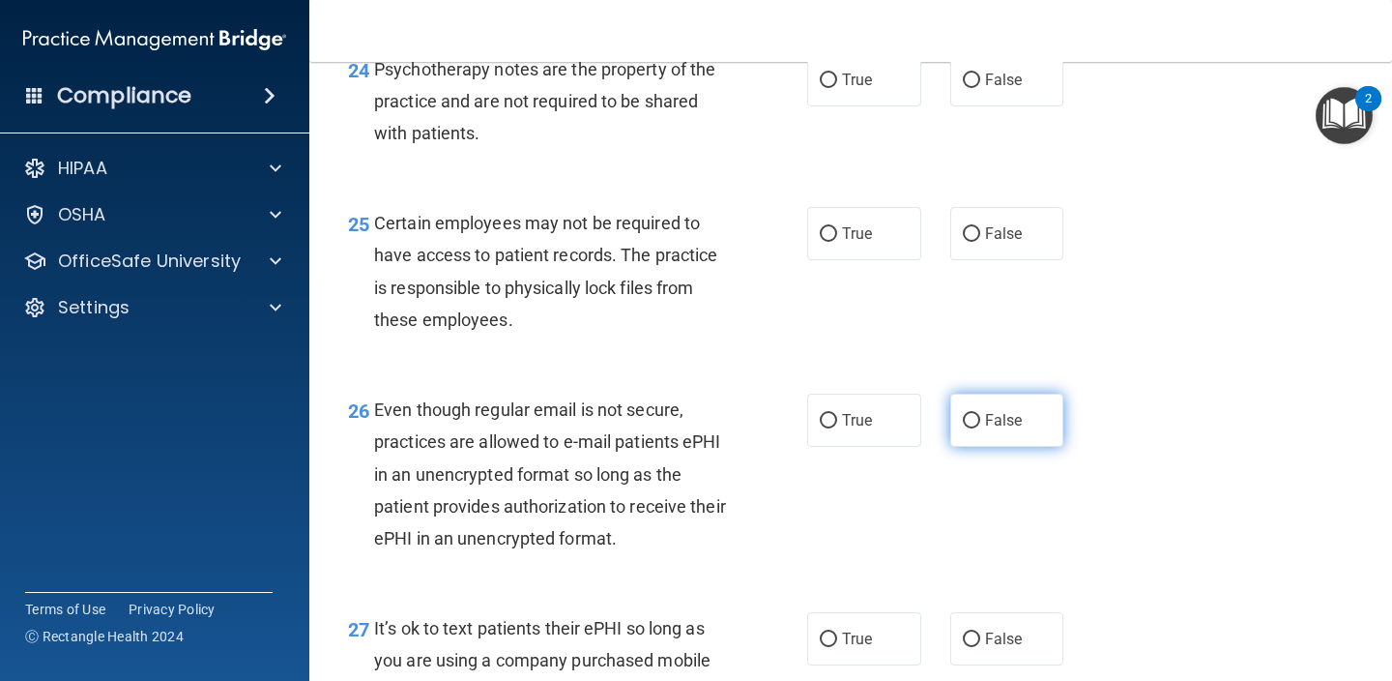
click at [1047, 433] on label "False" at bounding box center [1007, 419] width 114 height 53
click at [980, 428] on input "False" at bounding box center [971, 421] width 17 height 15
radio input "true"
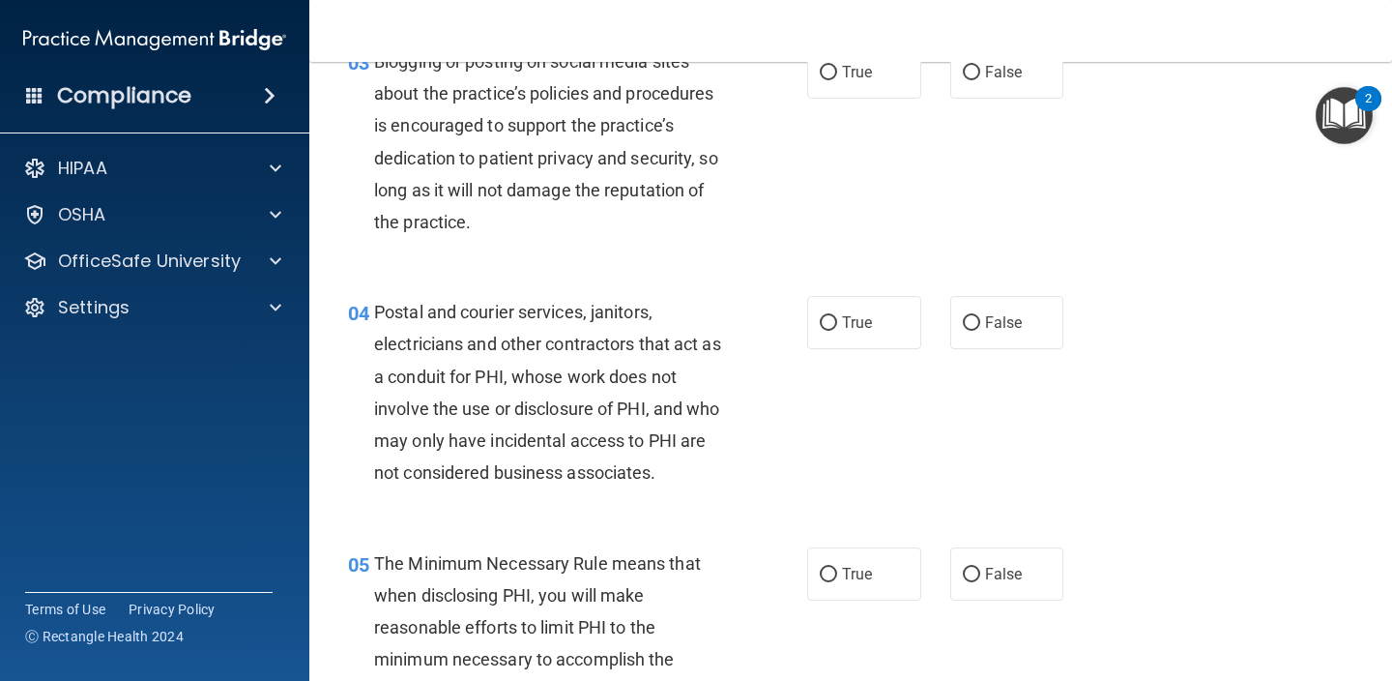
scroll to position [450, 0]
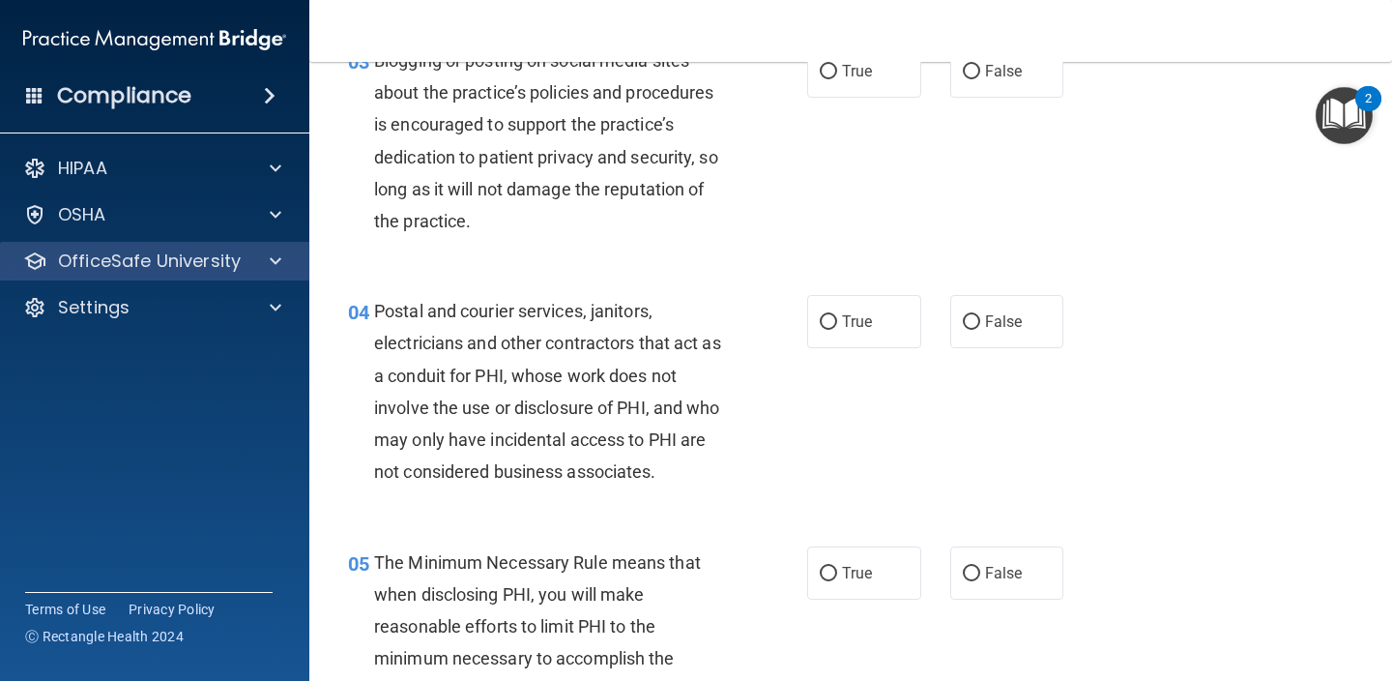
click at [229, 260] on p "OfficeSafe University" at bounding box center [149, 260] width 183 height 23
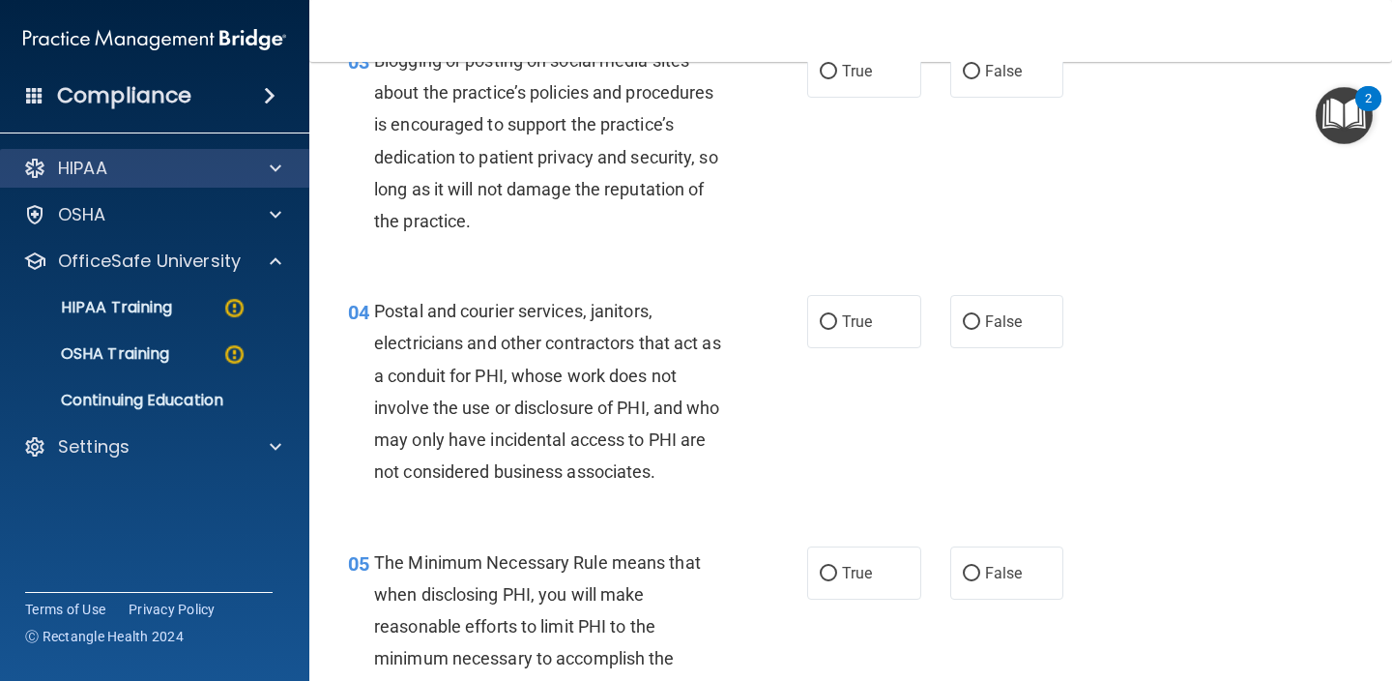
click at [243, 162] on div "HIPAA" at bounding box center [129, 168] width 240 height 23
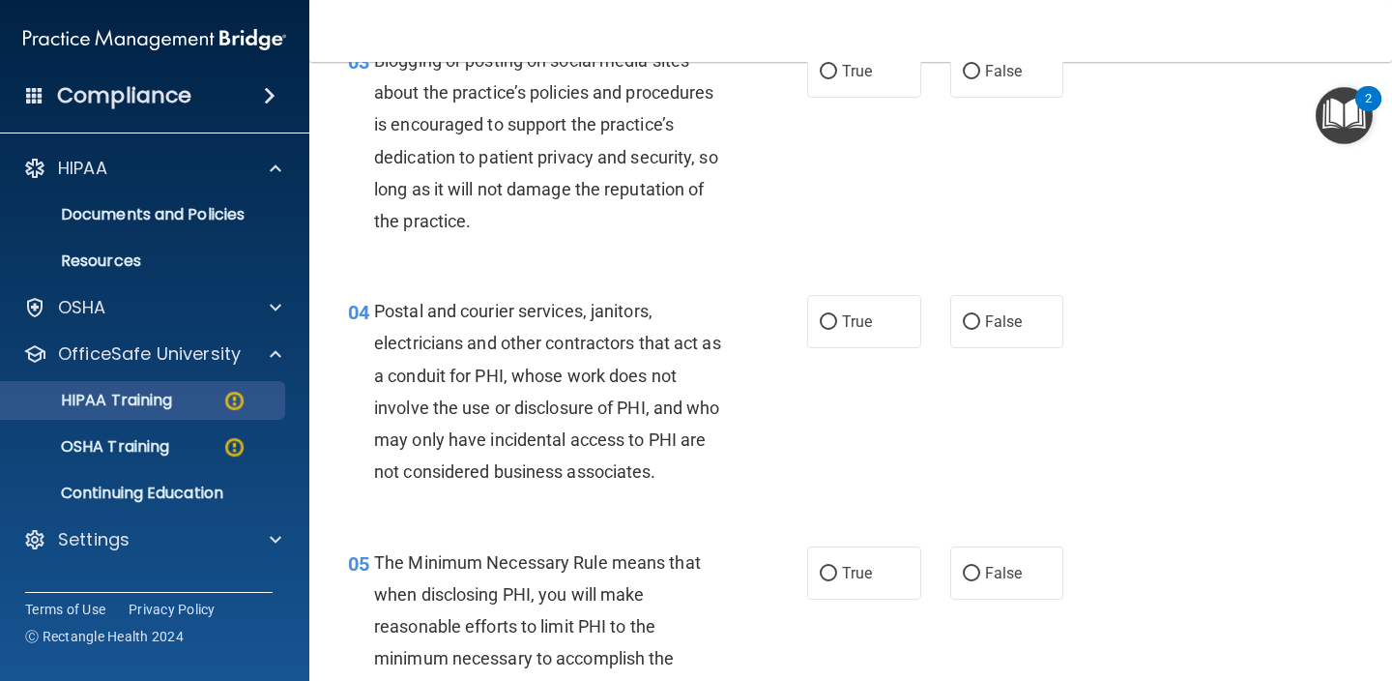
click at [189, 394] on div "HIPAA Training" at bounding box center [145, 400] width 264 height 19
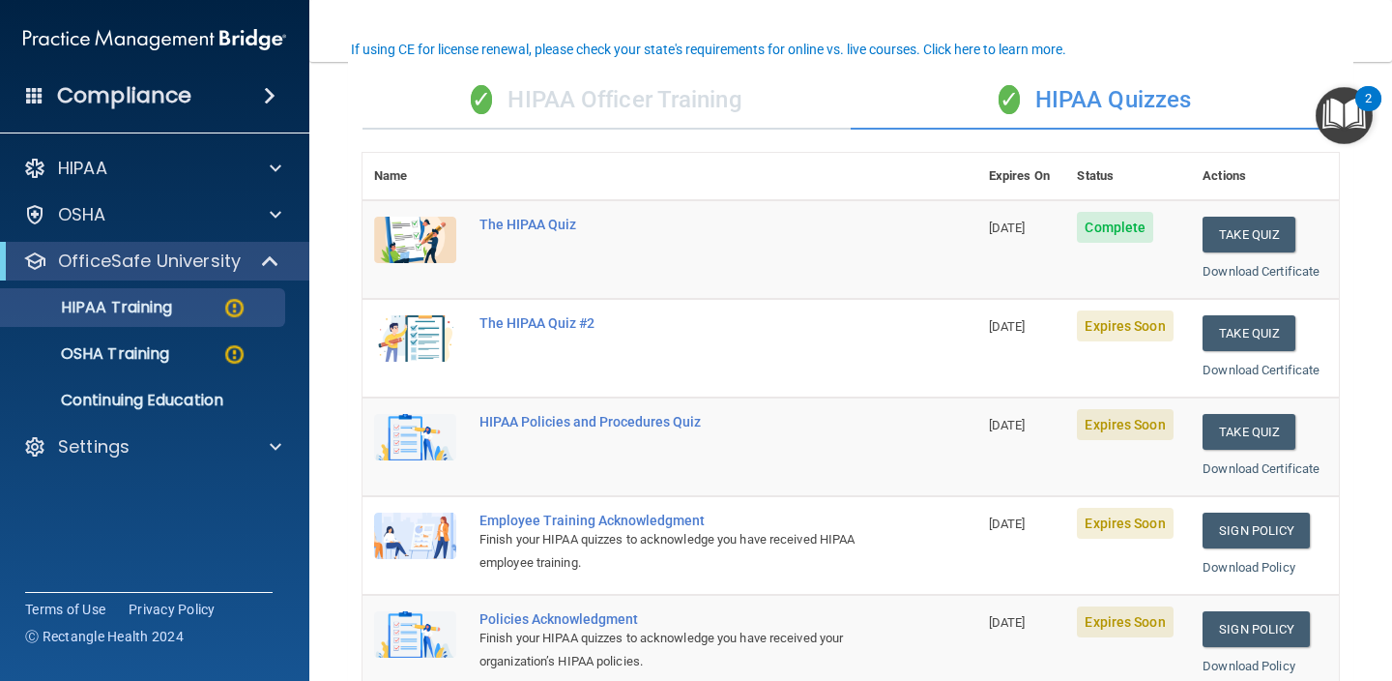
scroll to position [136, 0]
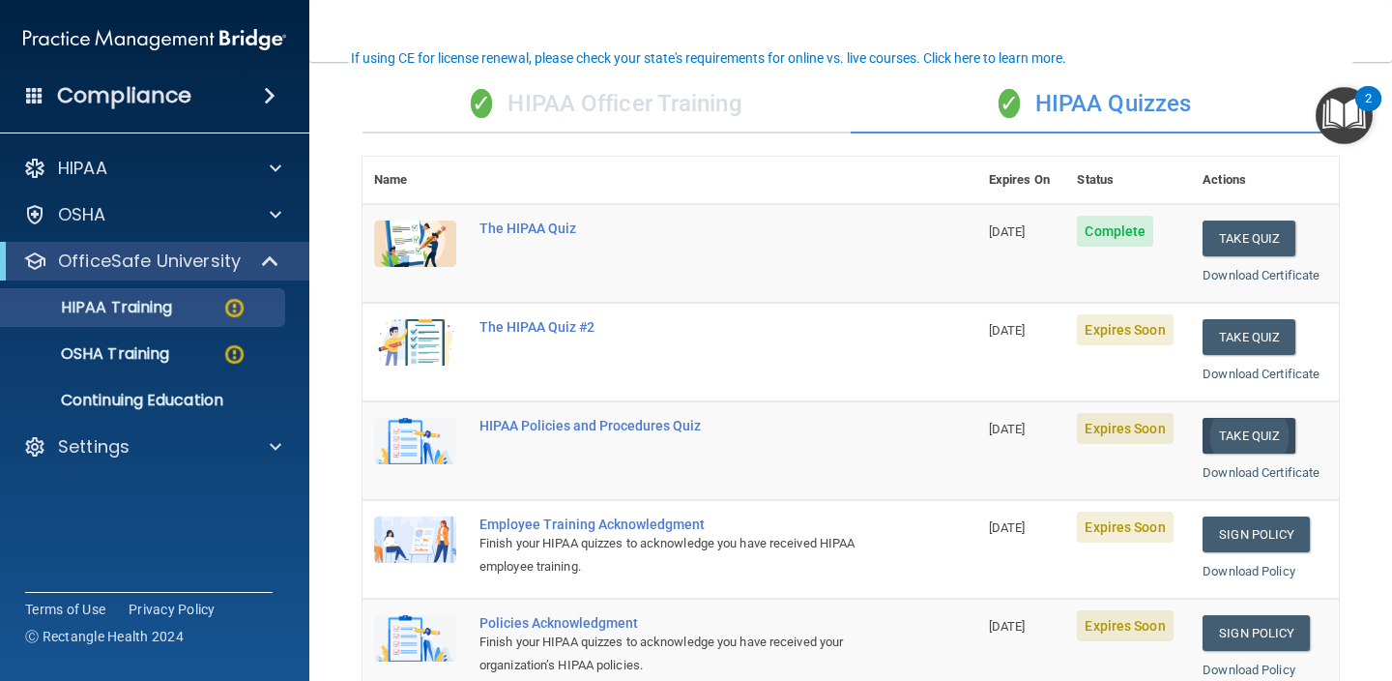
click at [1267, 418] on button "Take Quiz" at bounding box center [1249, 436] width 93 height 36
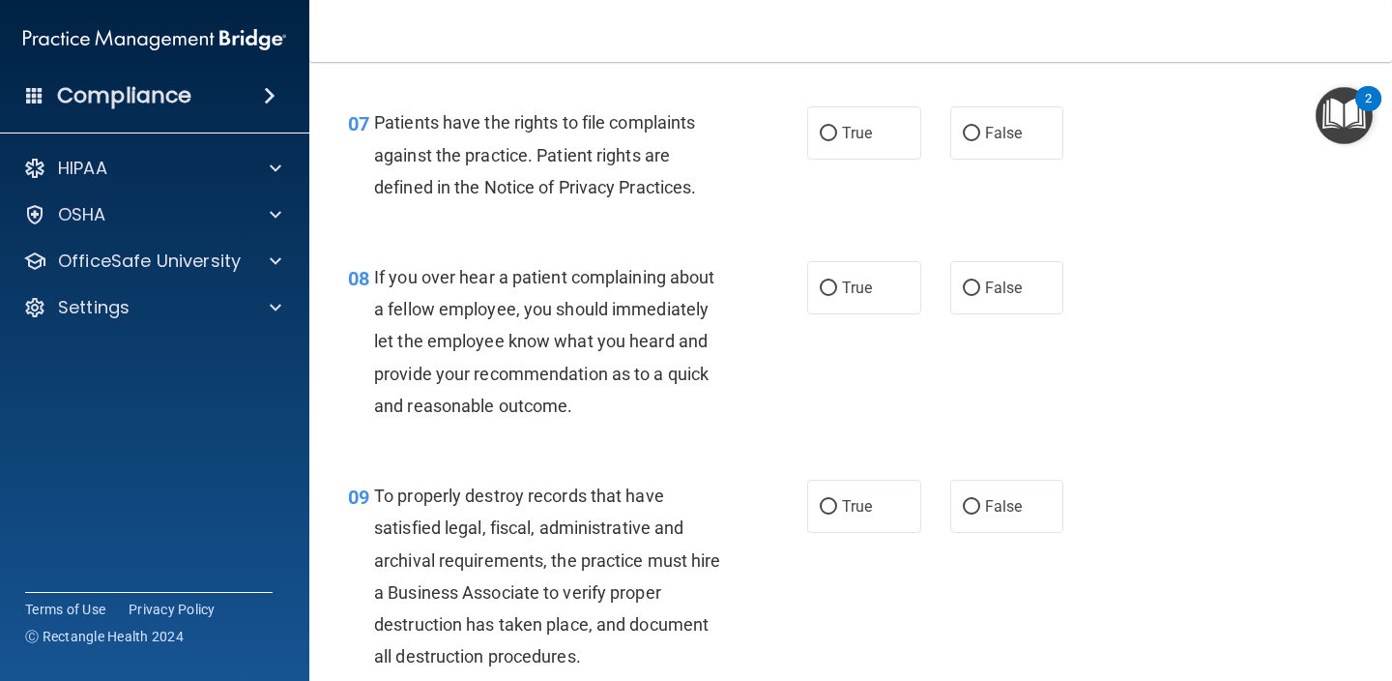
scroll to position [970, 0]
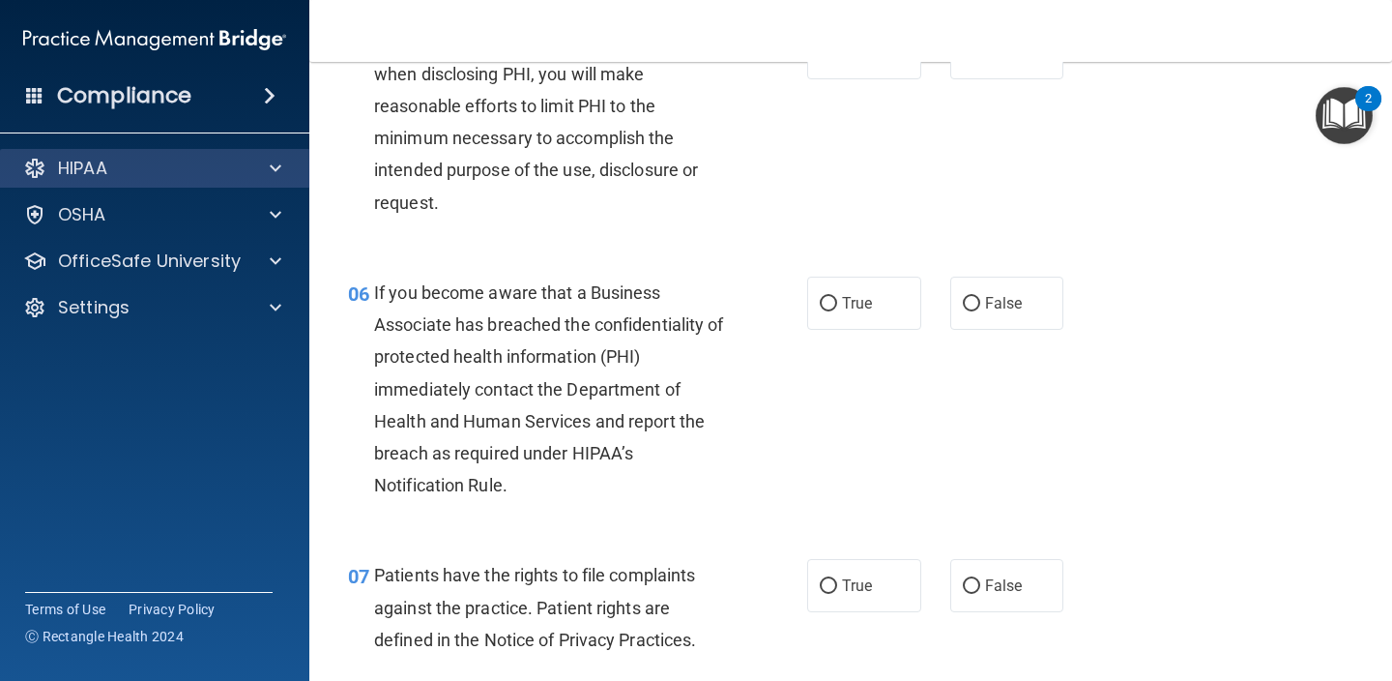
click at [232, 166] on div "HIPAA" at bounding box center [129, 168] width 240 height 23
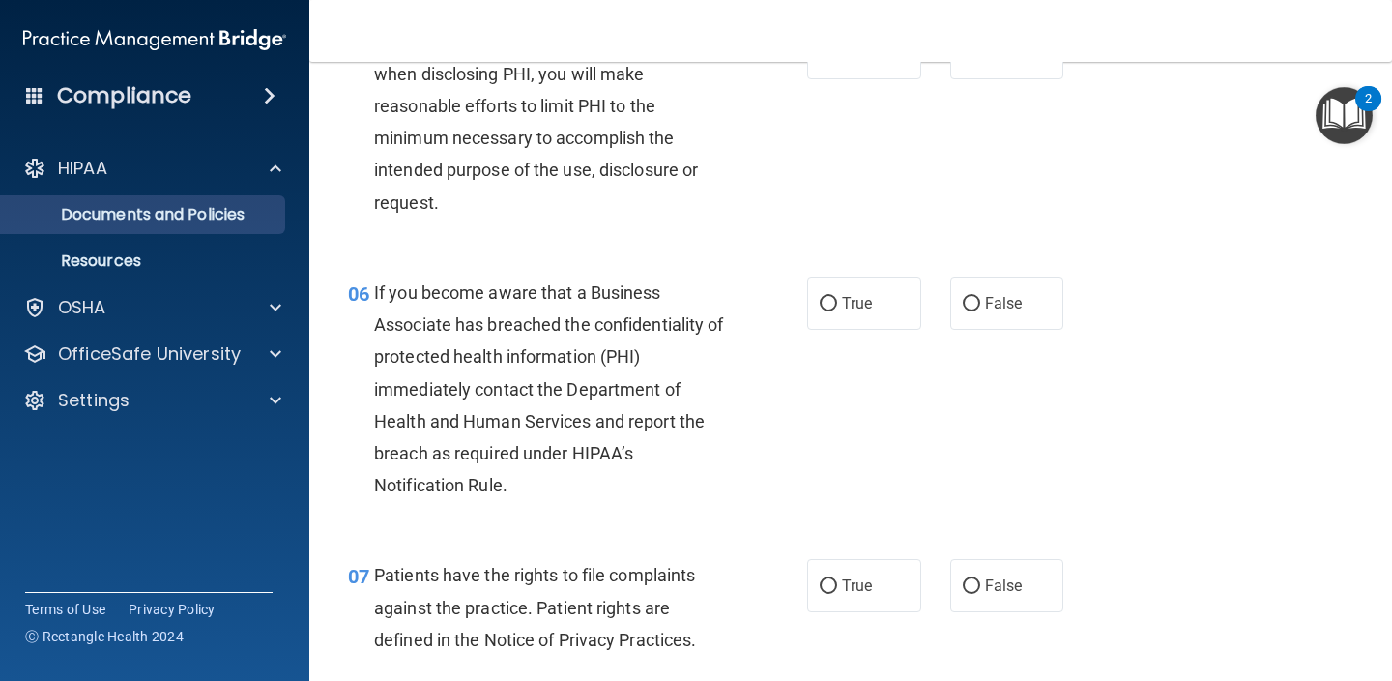
click at [204, 222] on p "Documents and Policies" at bounding box center [145, 214] width 264 height 19
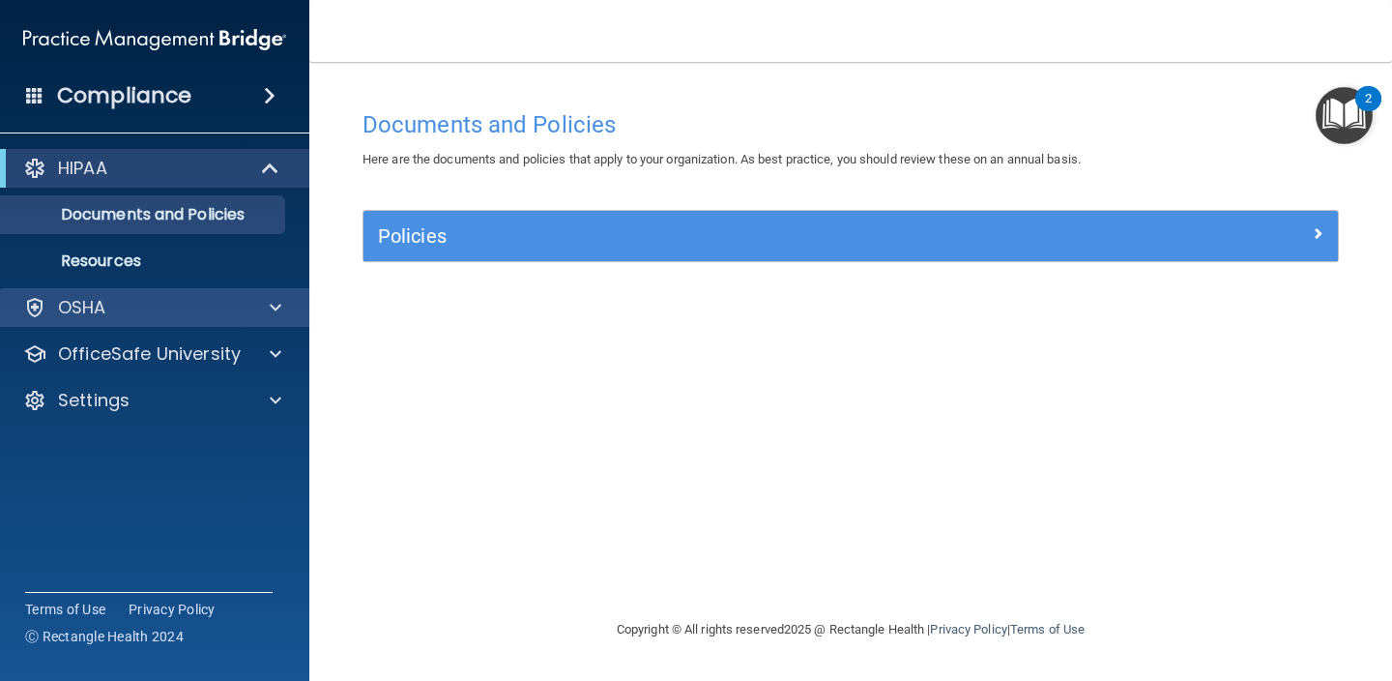
click at [203, 288] on div "OSHA" at bounding box center [155, 307] width 310 height 39
click at [244, 172] on div "HIPAA" at bounding box center [128, 168] width 239 height 23
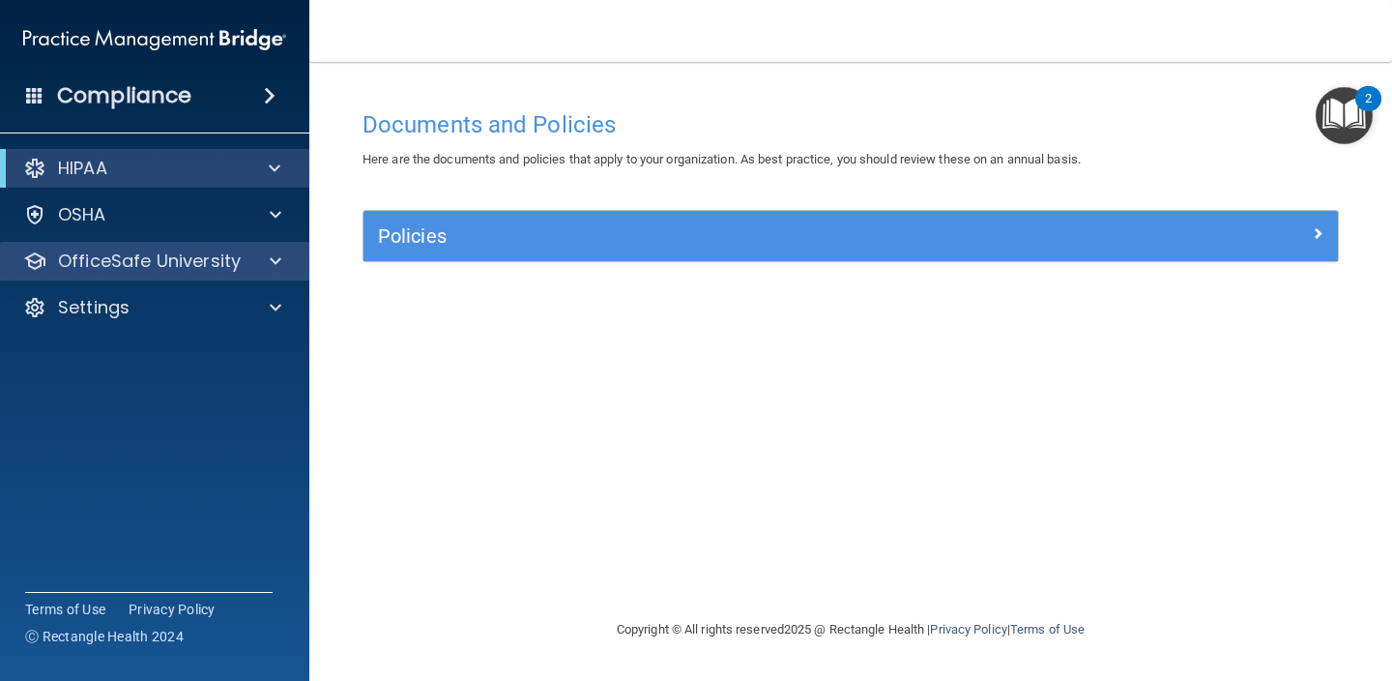
click at [228, 268] on p "OfficeSafe University" at bounding box center [149, 260] width 183 height 23
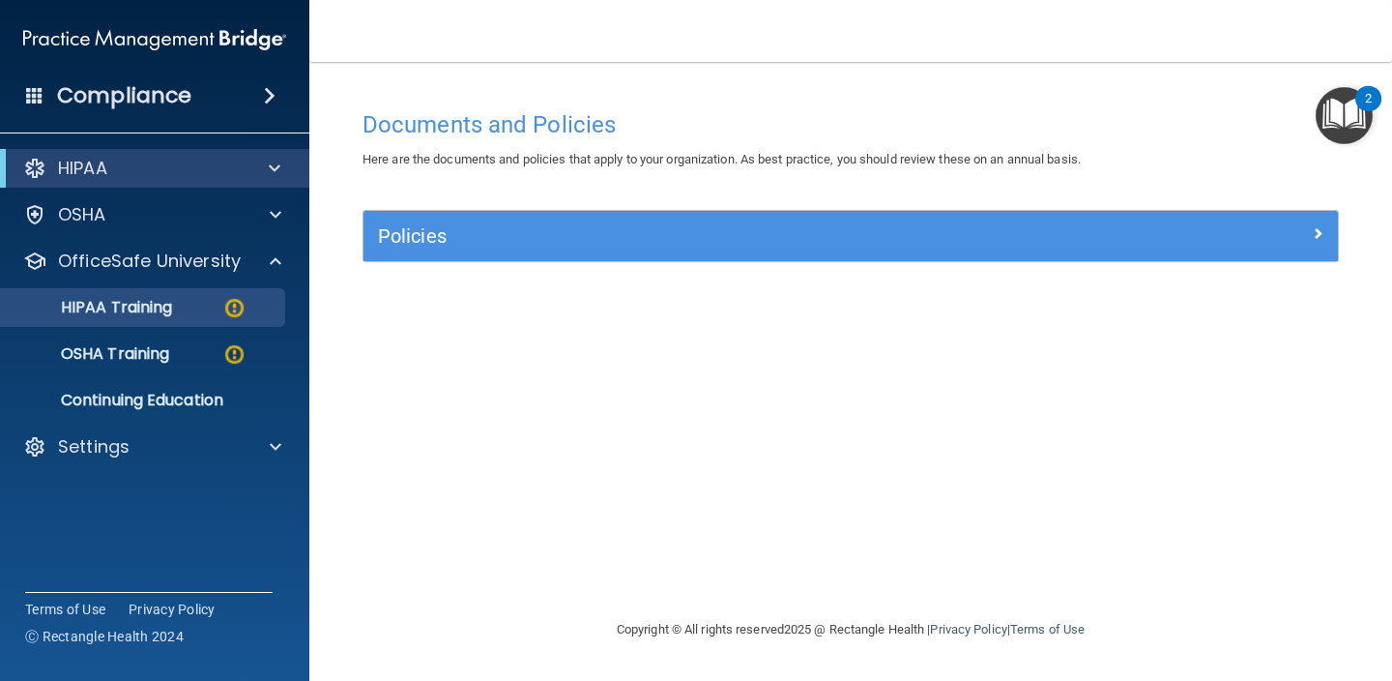
click at [214, 305] on div "HIPAA Training" at bounding box center [145, 307] width 264 height 19
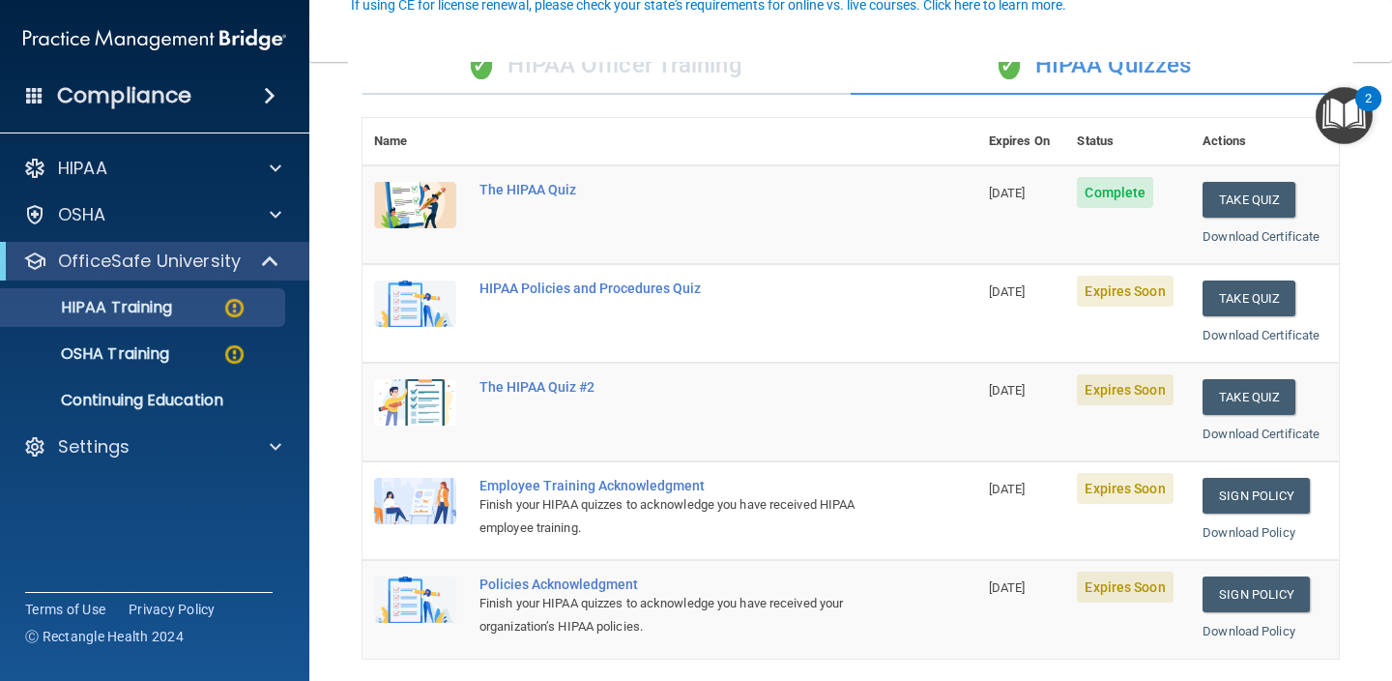
scroll to position [210, 0]
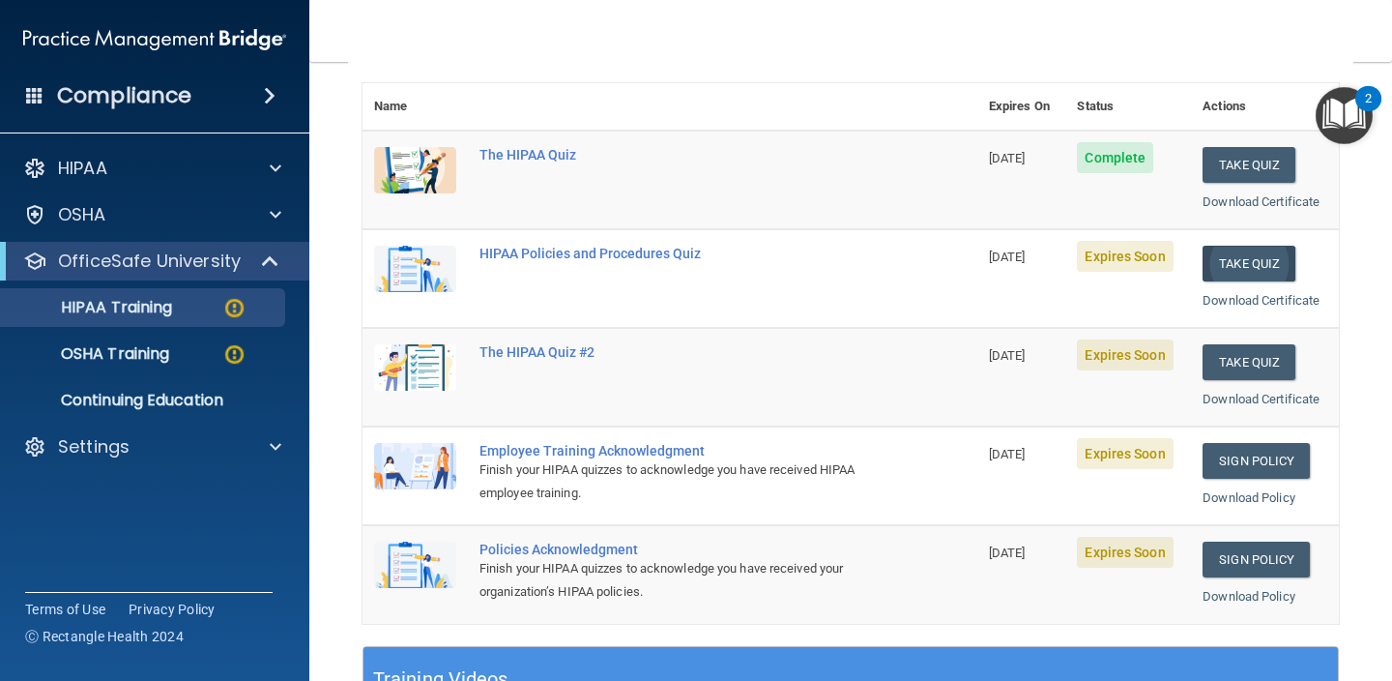
click at [1273, 258] on button "Take Quiz" at bounding box center [1249, 264] width 93 height 36
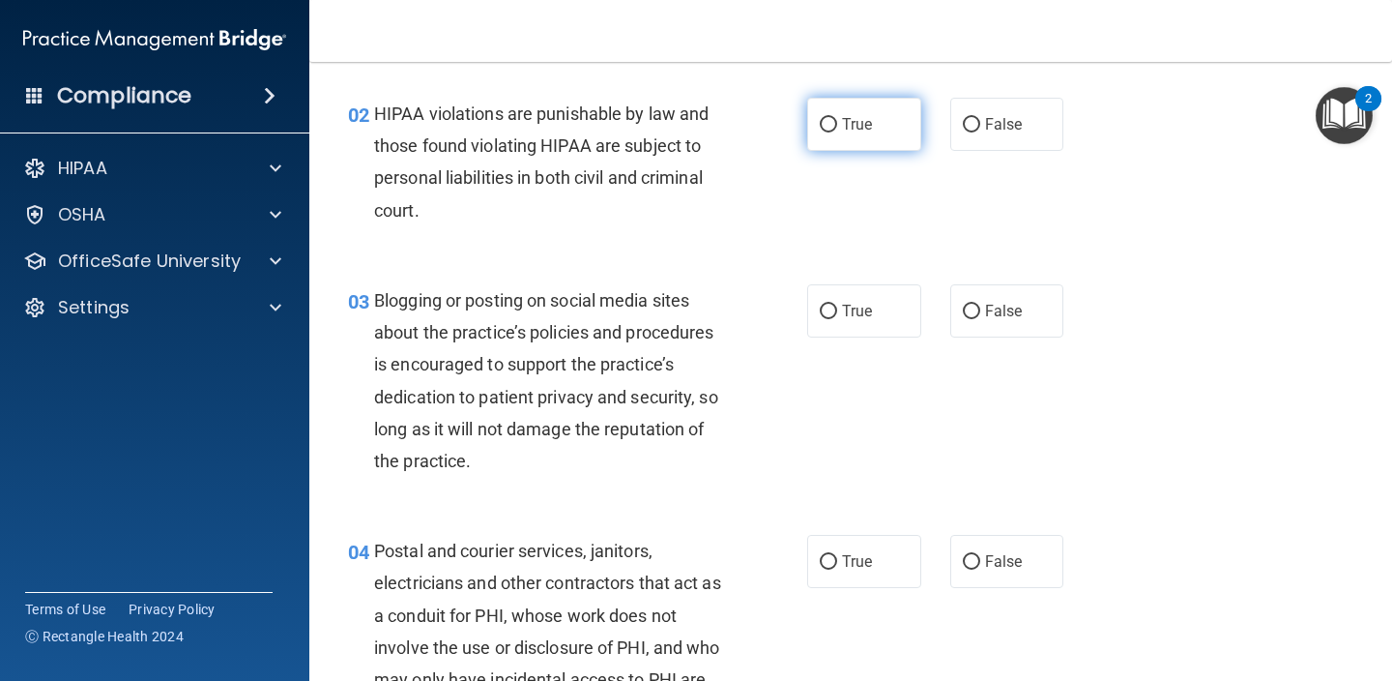
click at [869, 131] on span "True" at bounding box center [857, 124] width 30 height 18
click at [837, 131] on input "True" at bounding box center [828, 125] width 17 height 15
radio input "true"
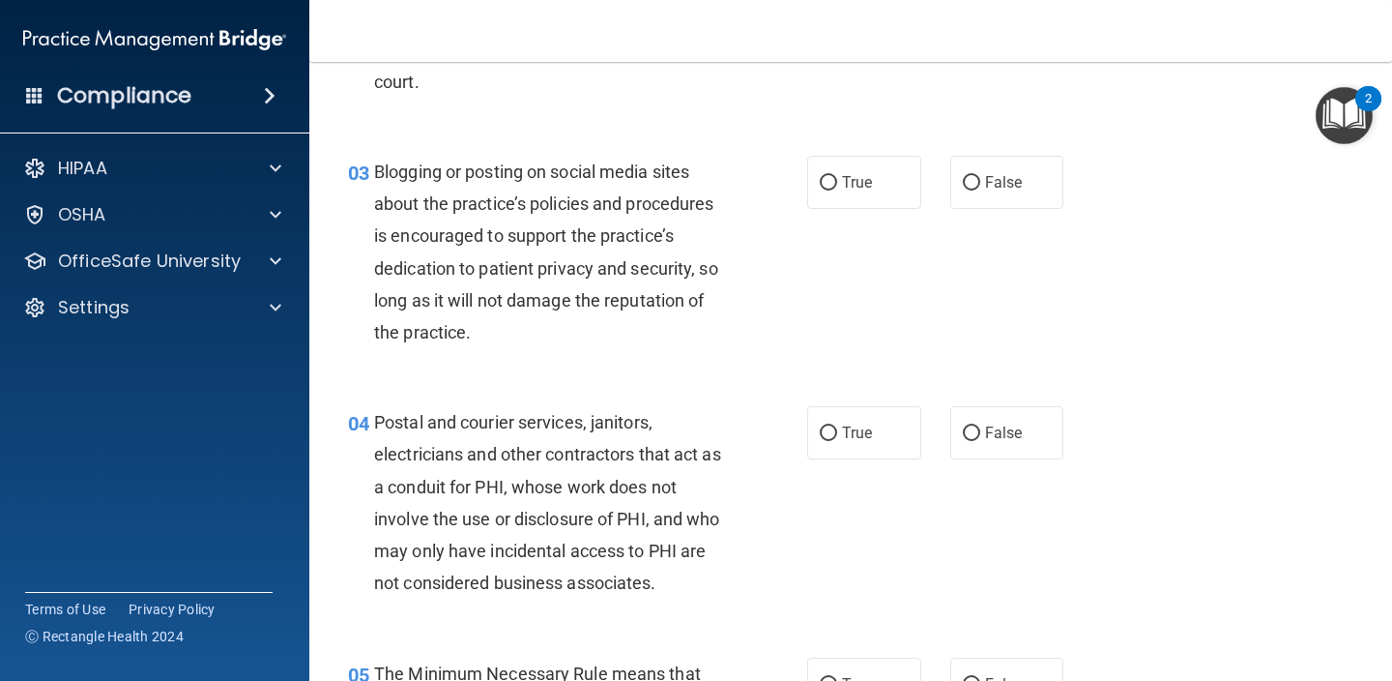
scroll to position [338, 0]
click at [201, 173] on div "HIPAA" at bounding box center [129, 168] width 240 height 23
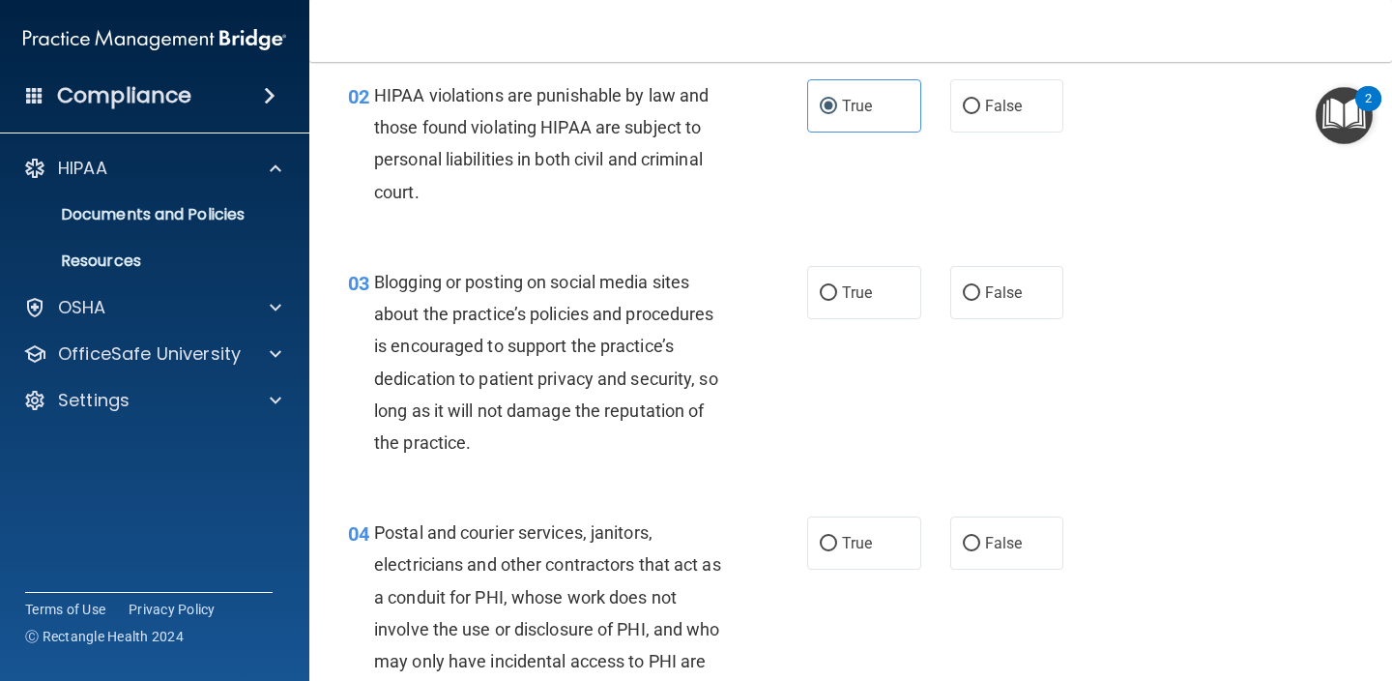
scroll to position [247, 0]
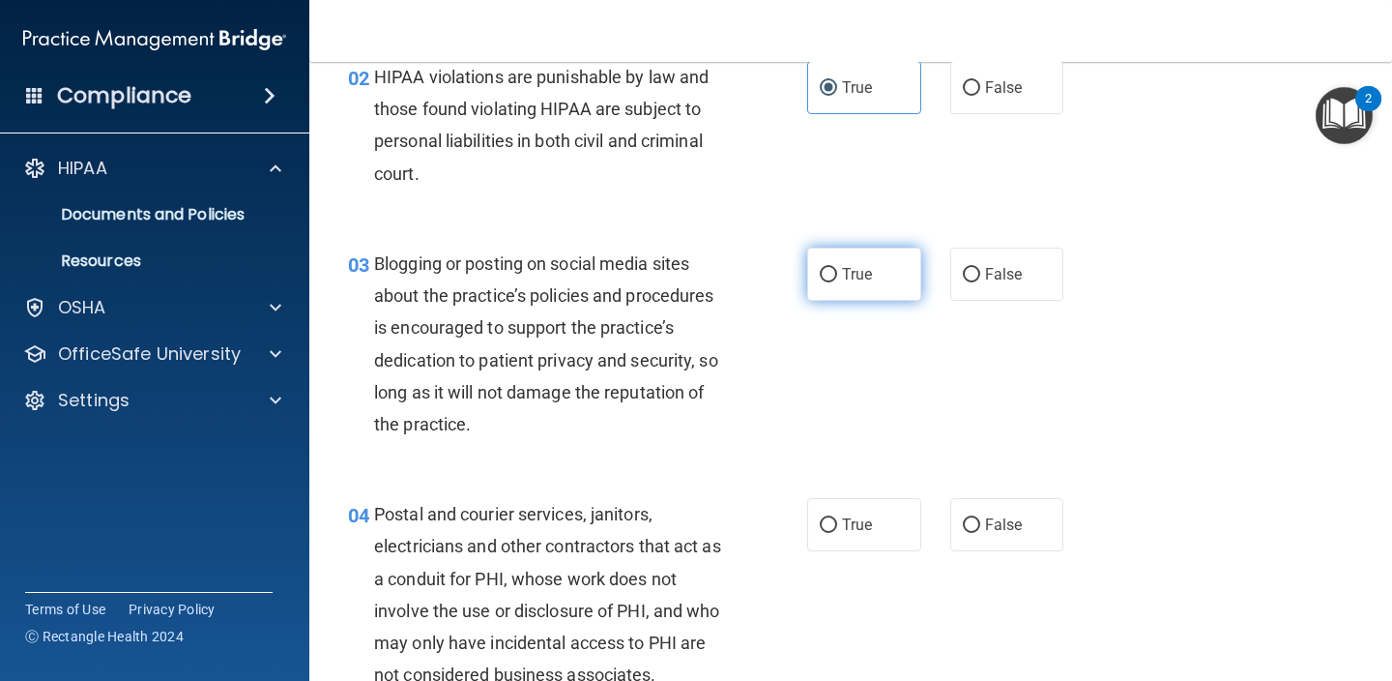
click at [838, 274] on label "True" at bounding box center [864, 273] width 114 height 53
click at [837, 274] on input "True" at bounding box center [828, 275] width 17 height 15
radio input "true"
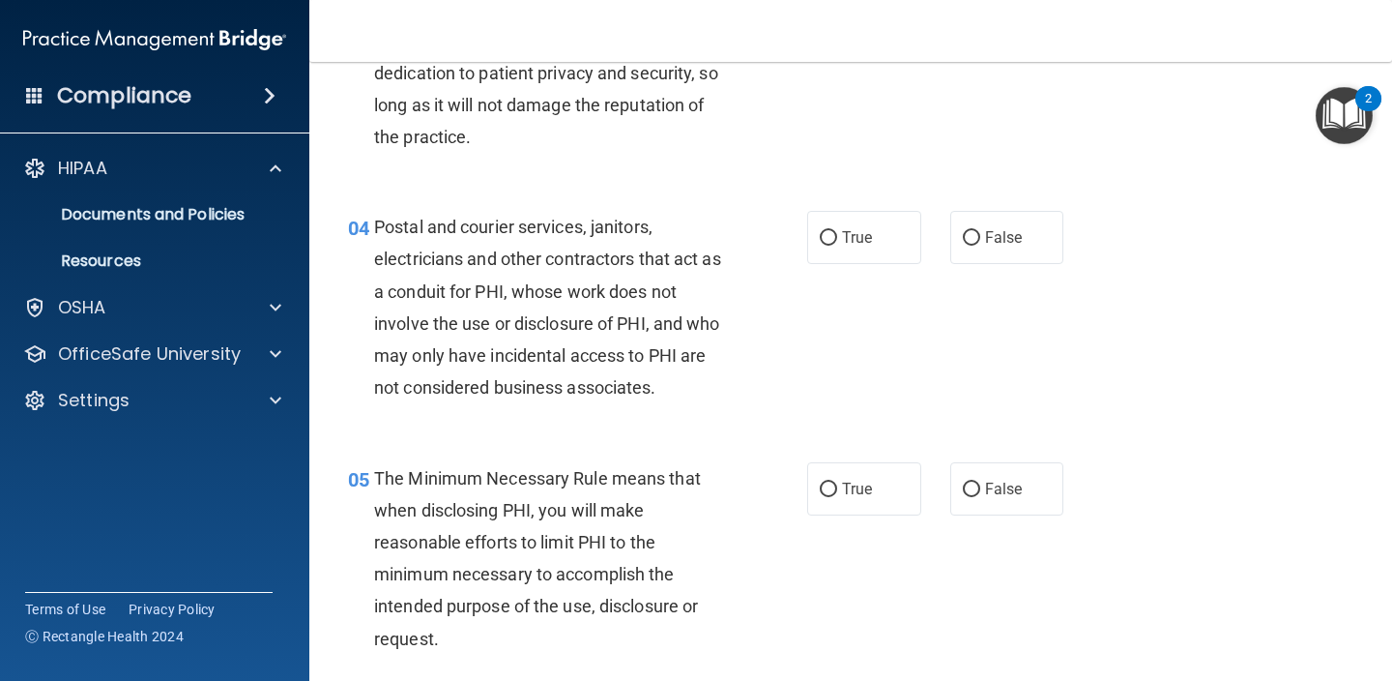
scroll to position [536, 0]
click at [804, 189] on div "04 Postal and courier services, janitors, electricians and other contractors th…" at bounding box center [851, 310] width 1034 height 250
click at [839, 231] on label "True" at bounding box center [864, 235] width 114 height 53
click at [837, 231] on input "True" at bounding box center [828, 236] width 17 height 15
radio input "true"
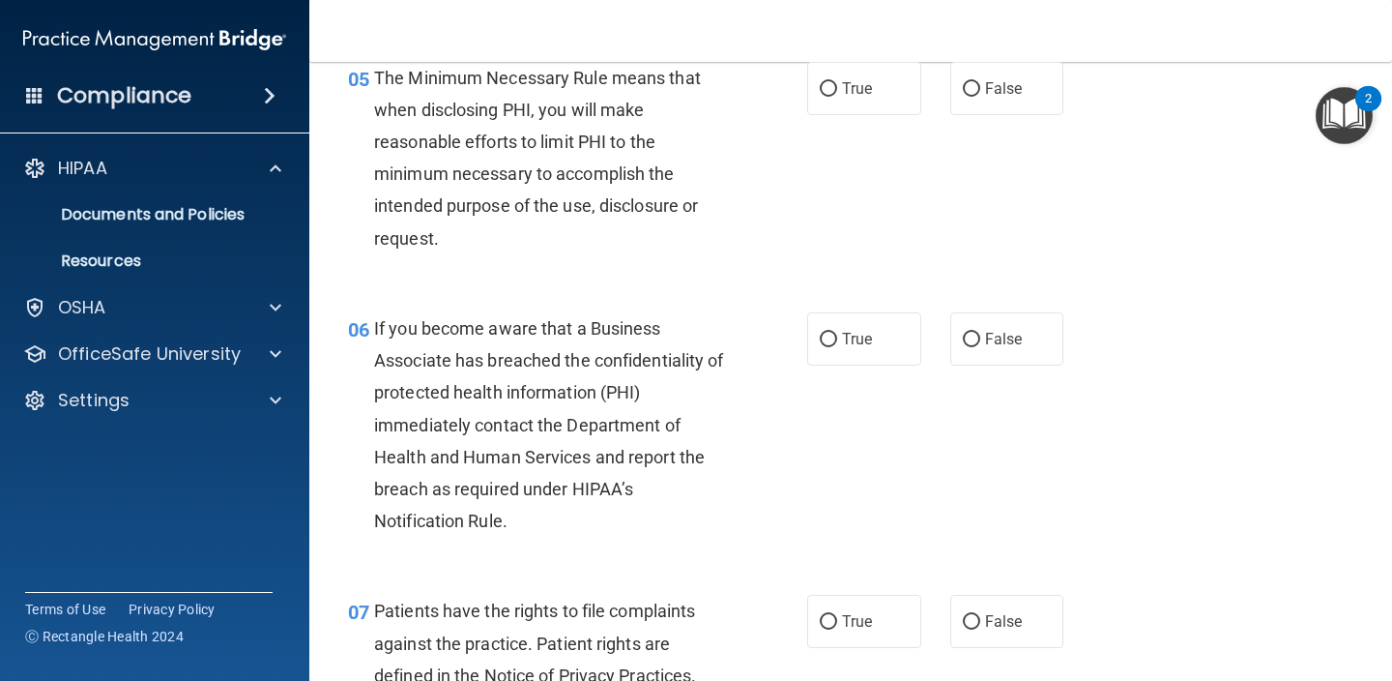
scroll to position [874, 0]
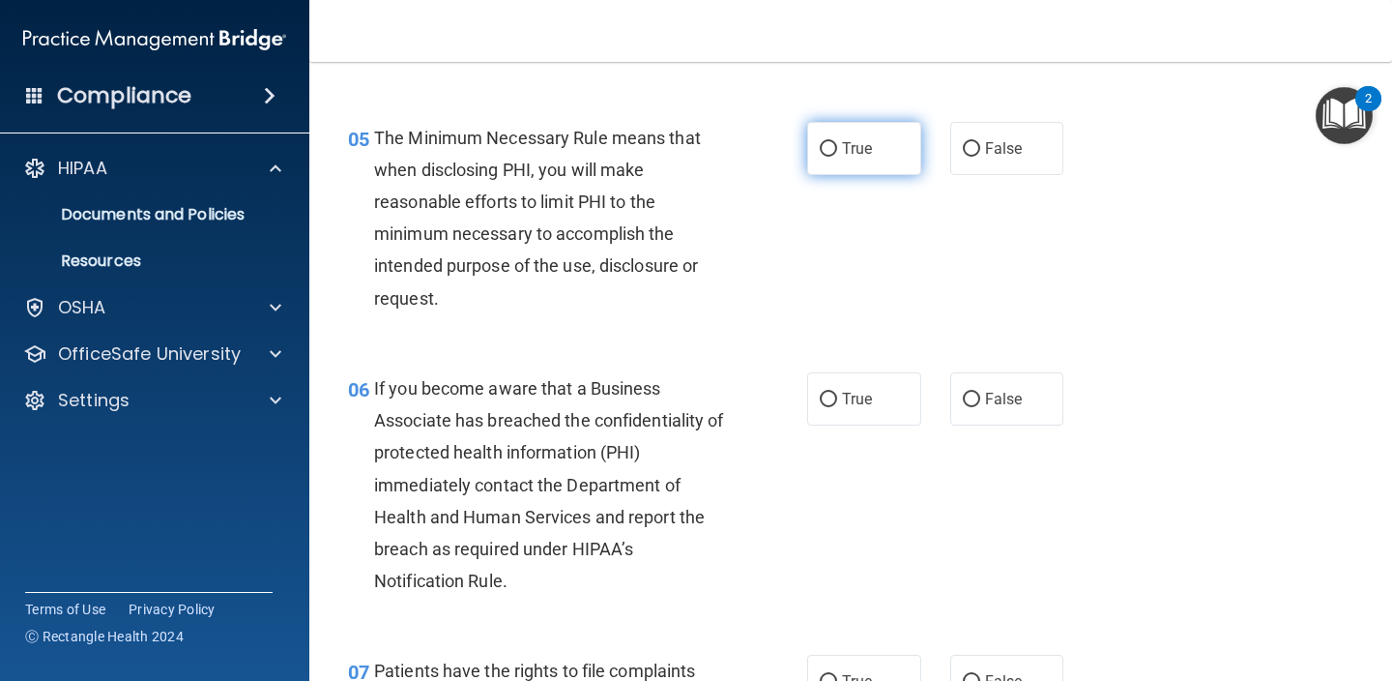
click at [850, 155] on label "True" at bounding box center [864, 148] width 114 height 53
click at [837, 155] on input "True" at bounding box center [828, 149] width 17 height 15
radio input "true"
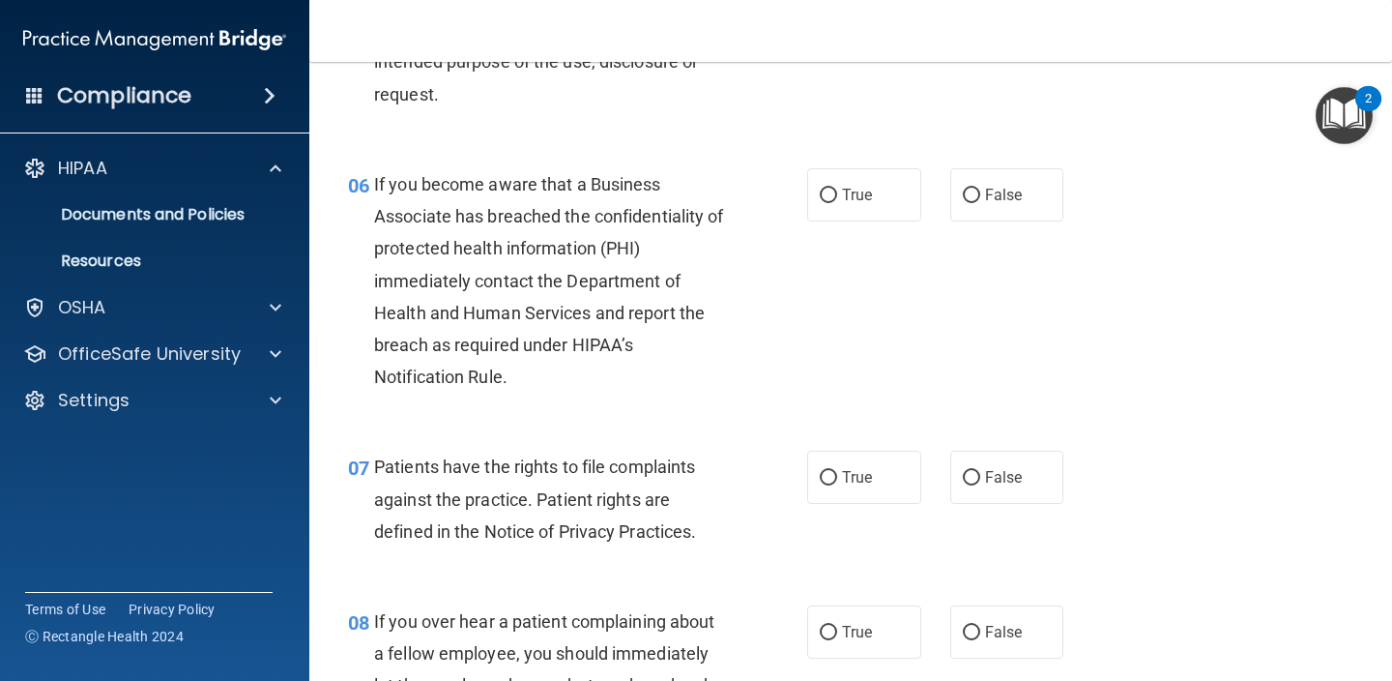
scroll to position [1080, 0]
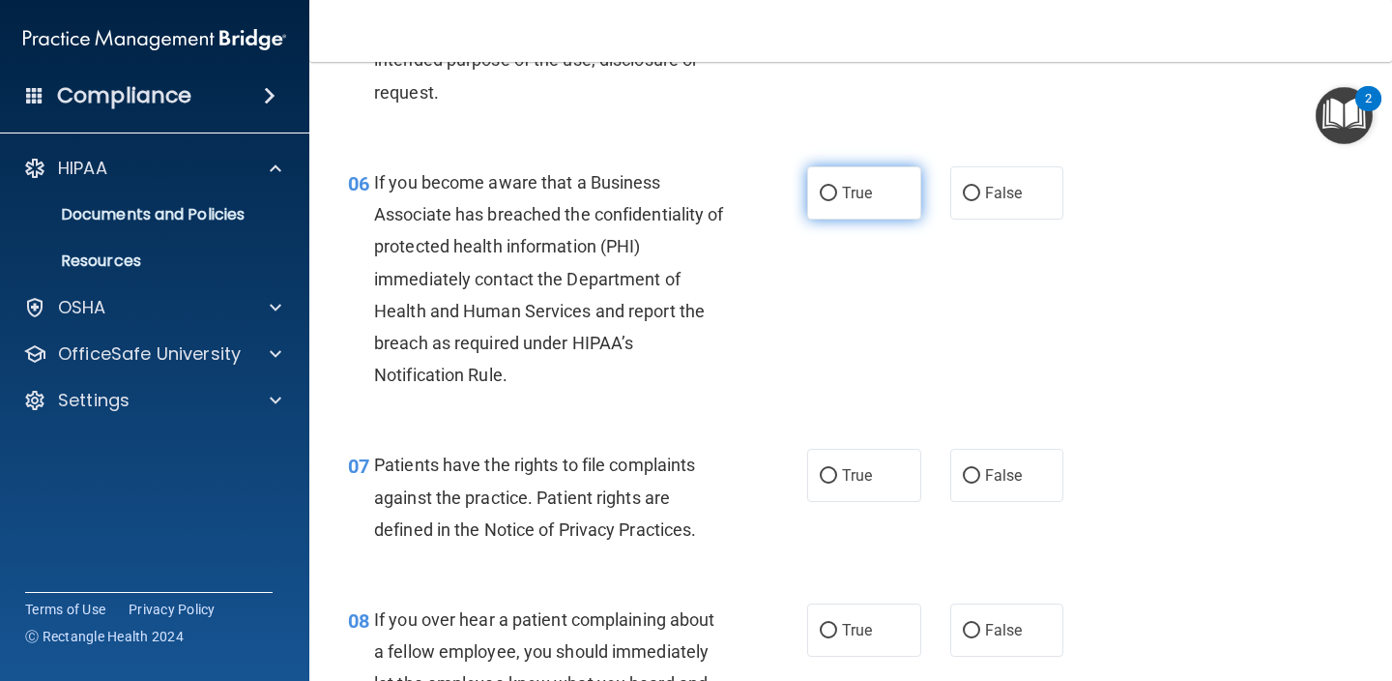
click at [865, 184] on span "True" at bounding box center [857, 193] width 30 height 18
click at [837, 187] on input "True" at bounding box center [828, 194] width 17 height 15
radio input "true"
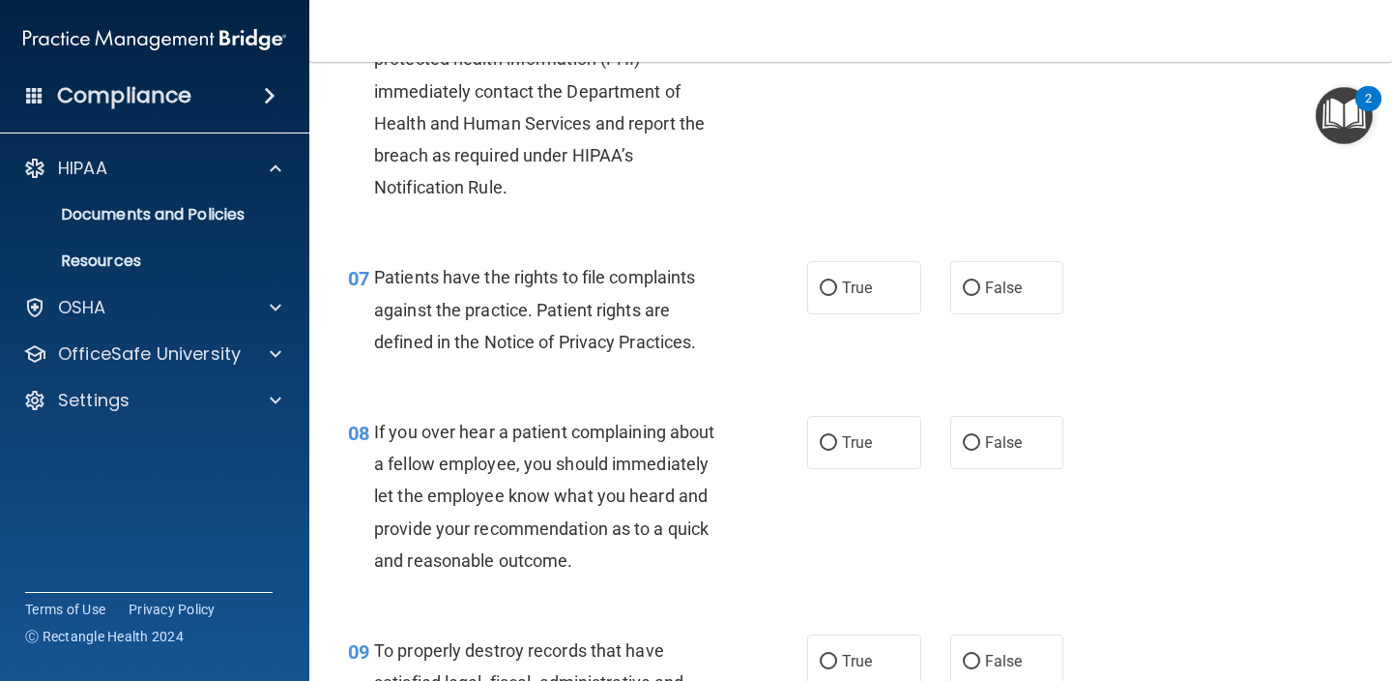
scroll to position [1280, 0]
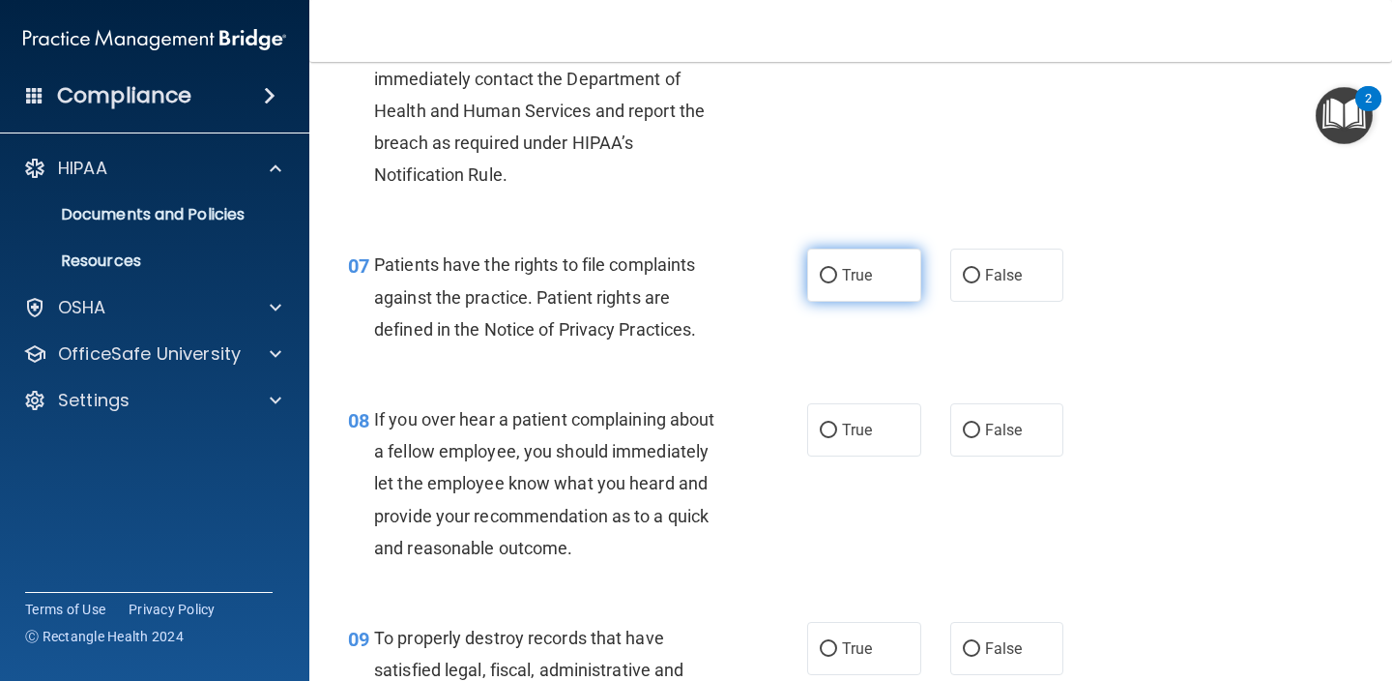
click at [866, 285] on label "True" at bounding box center [864, 274] width 114 height 53
click at [837, 283] on input "True" at bounding box center [828, 276] width 17 height 15
radio input "true"
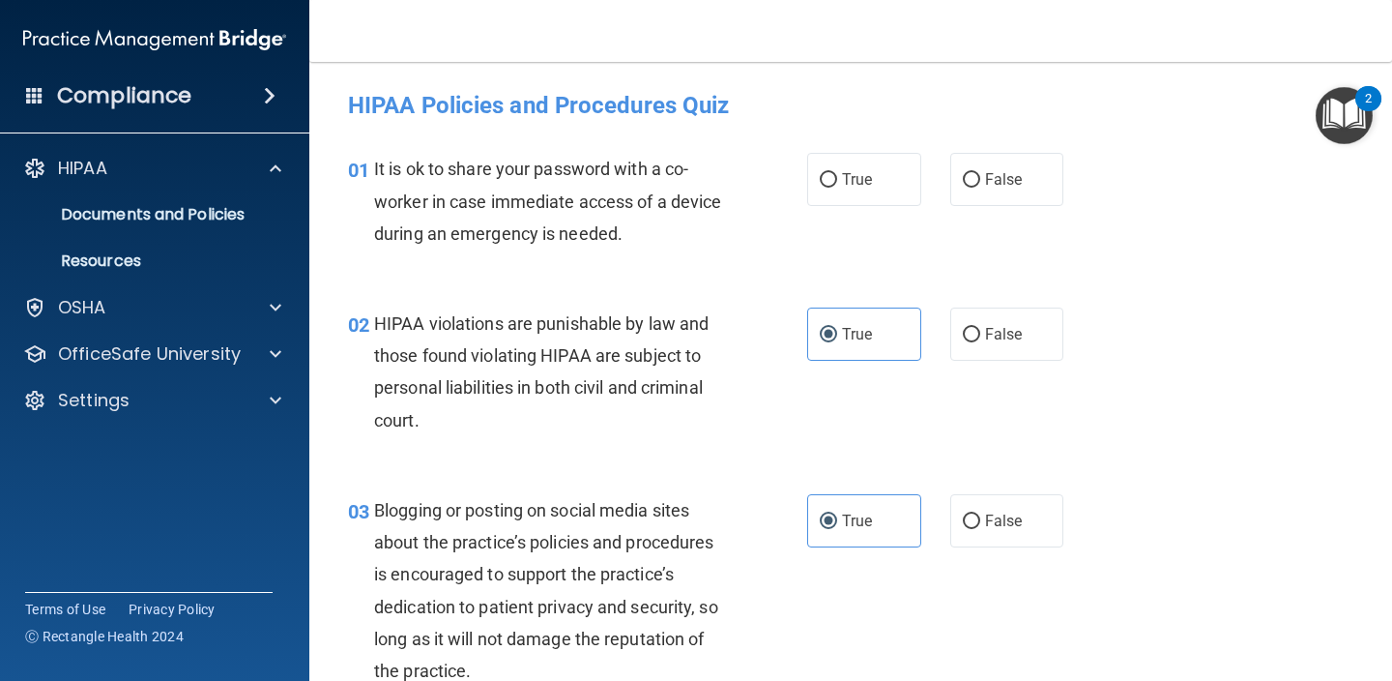
scroll to position [0, 0]
click at [1004, 189] on label "False" at bounding box center [1007, 179] width 114 height 53
click at [980, 188] on input "False" at bounding box center [971, 180] width 17 height 15
radio input "true"
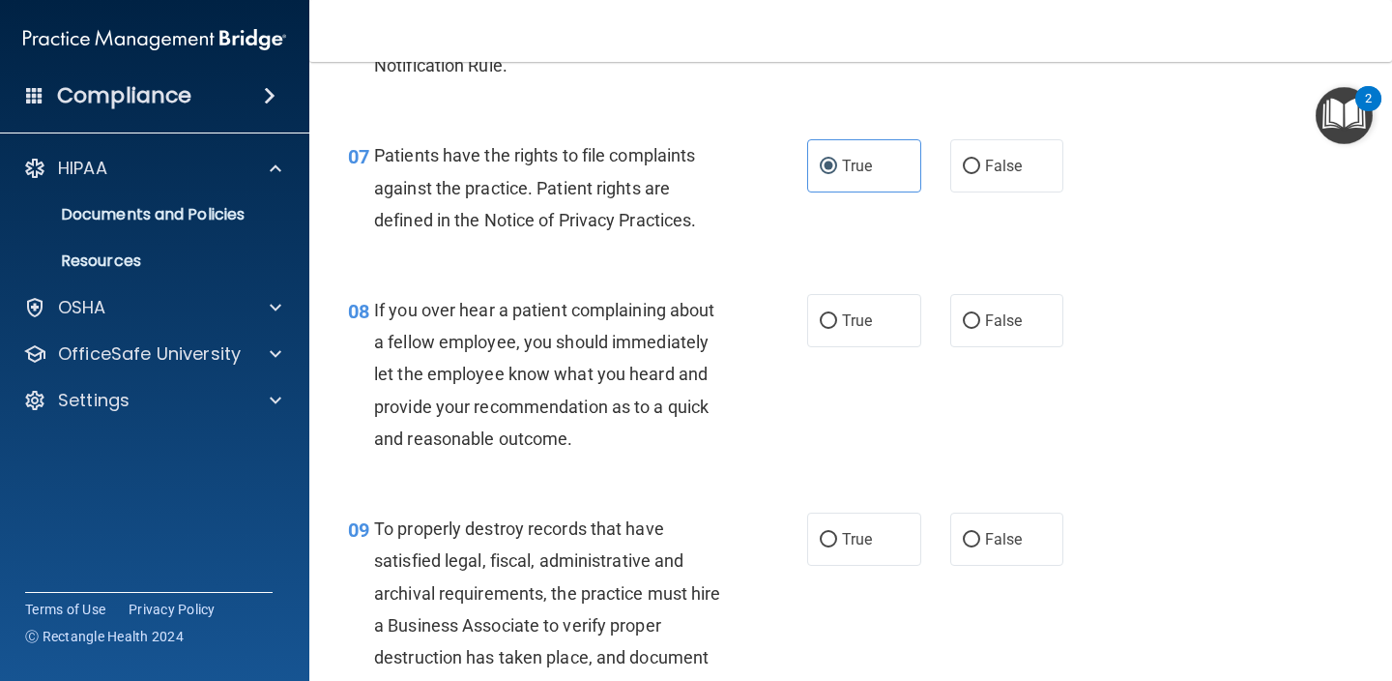
scroll to position [1410, 0]
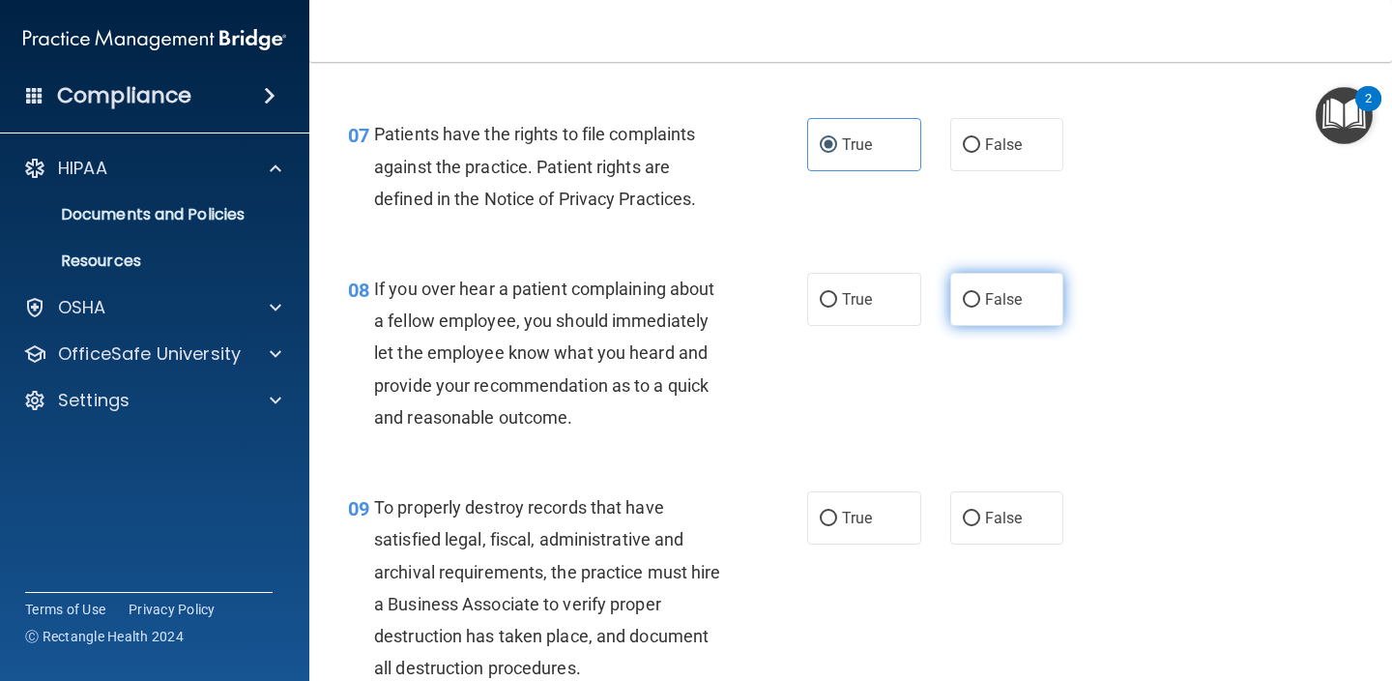
click at [1025, 314] on label "False" at bounding box center [1007, 299] width 114 height 53
click at [980, 307] on input "False" at bounding box center [971, 300] width 17 height 15
radio input "true"
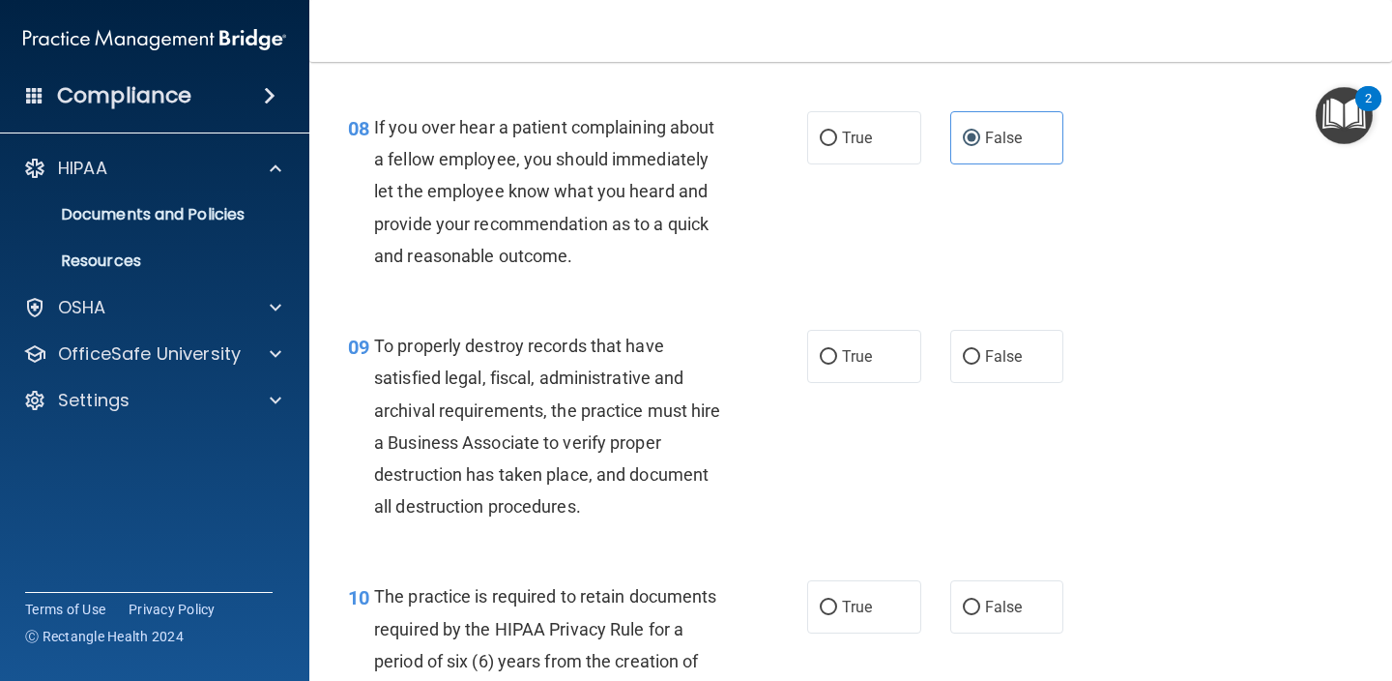
scroll to position [1582, 0]
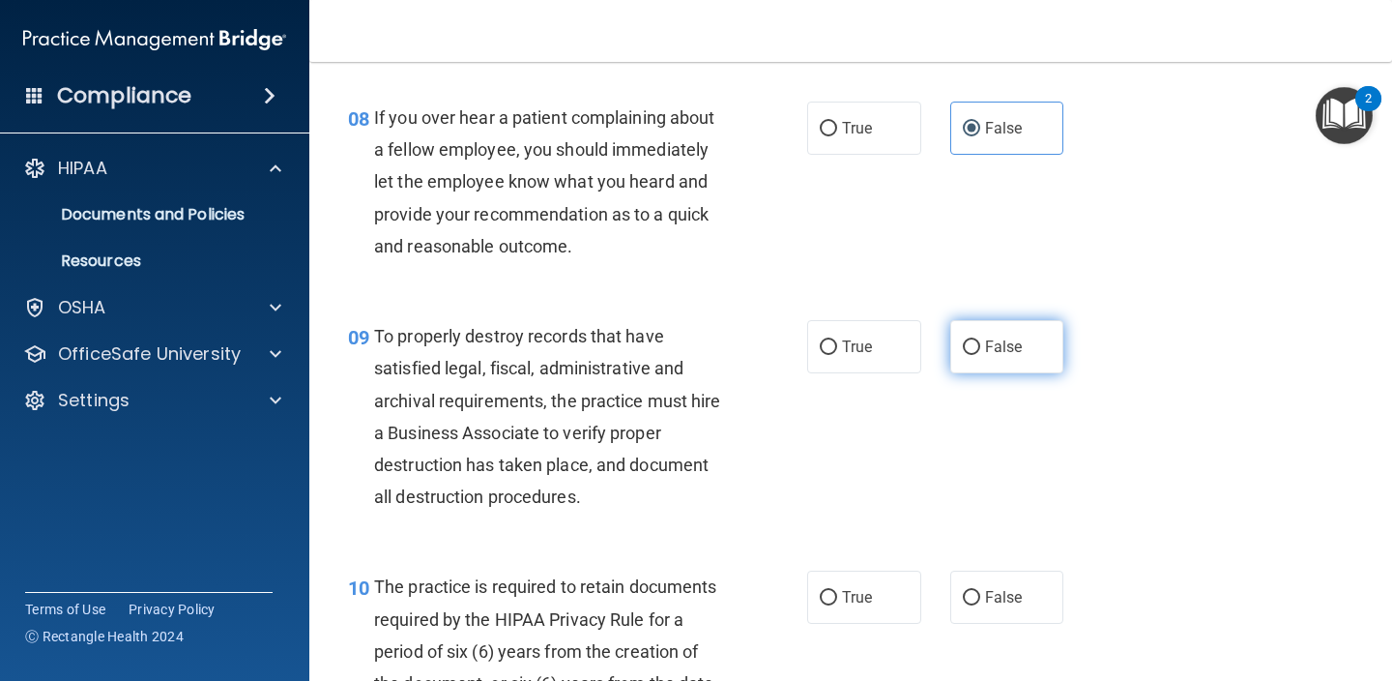
click at [1003, 337] on span "False" at bounding box center [1004, 346] width 38 height 18
click at [980, 340] on input "False" at bounding box center [971, 347] width 17 height 15
radio input "true"
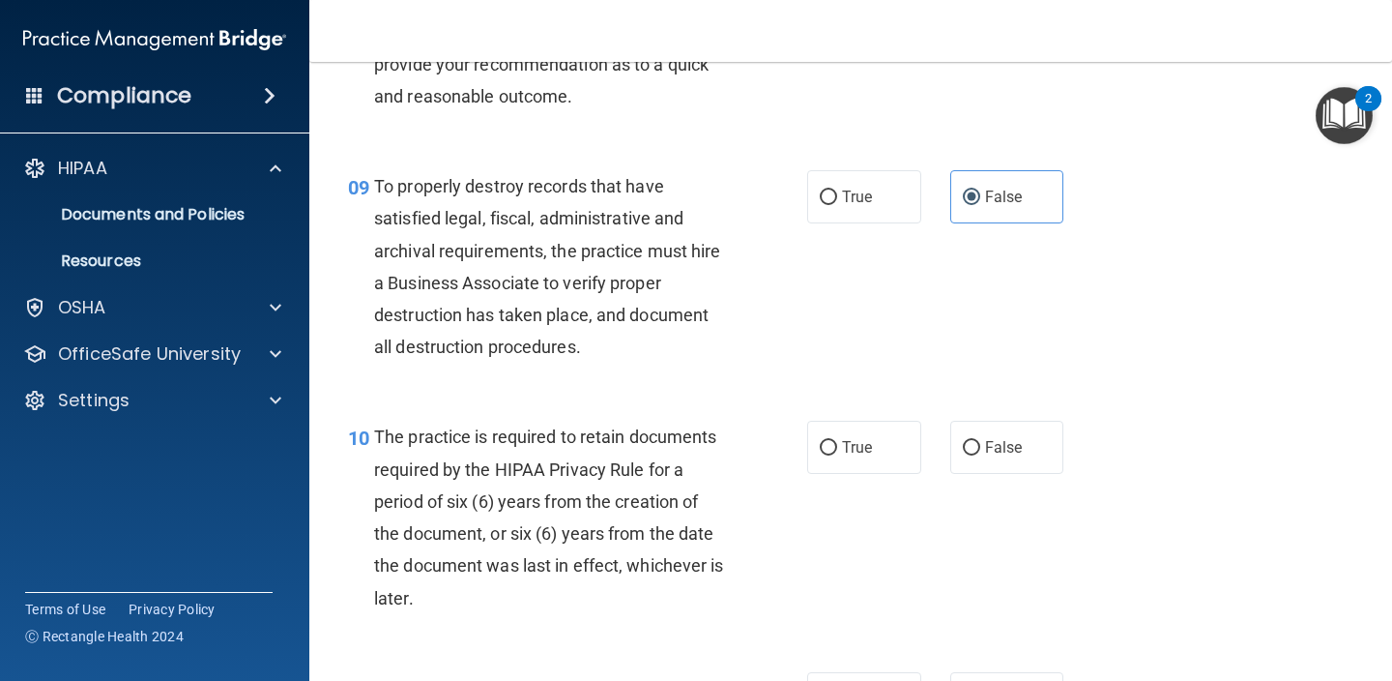
scroll to position [1738, 0]
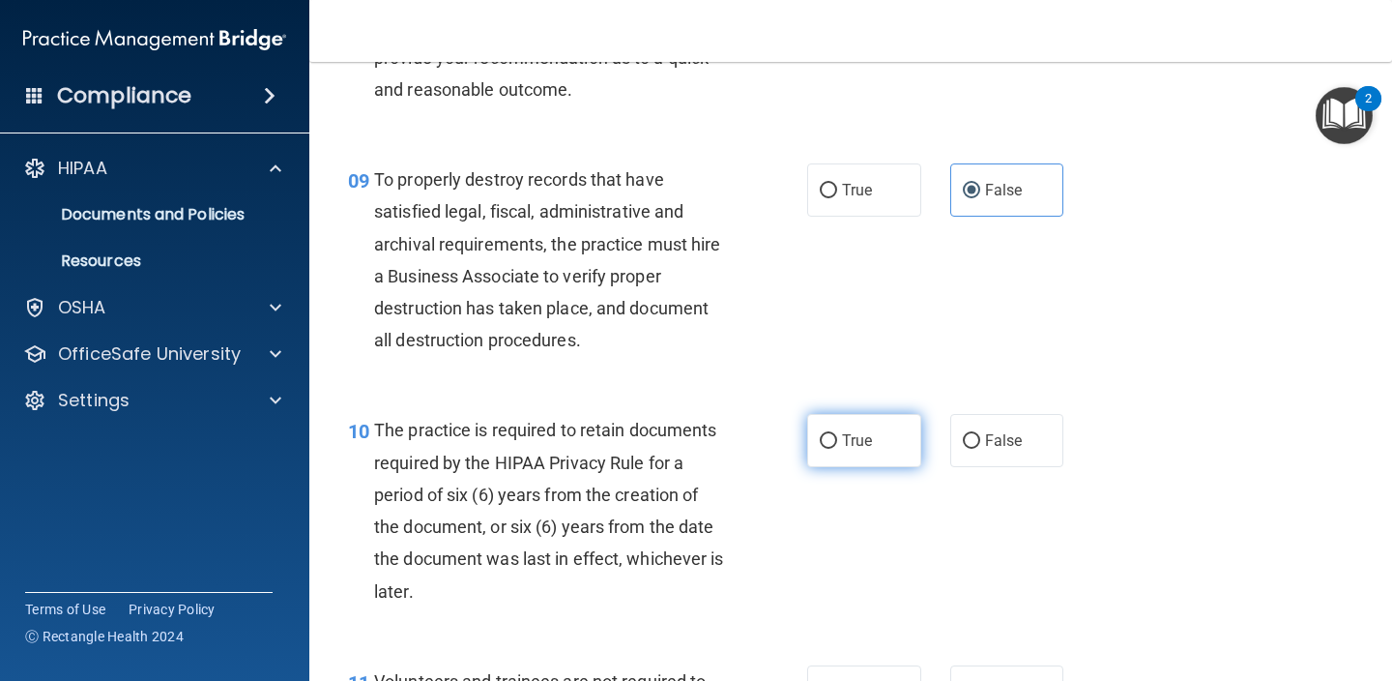
click at [898, 432] on label "True" at bounding box center [864, 440] width 114 height 53
click at [837, 434] on input "True" at bounding box center [828, 441] width 17 height 15
radio input "true"
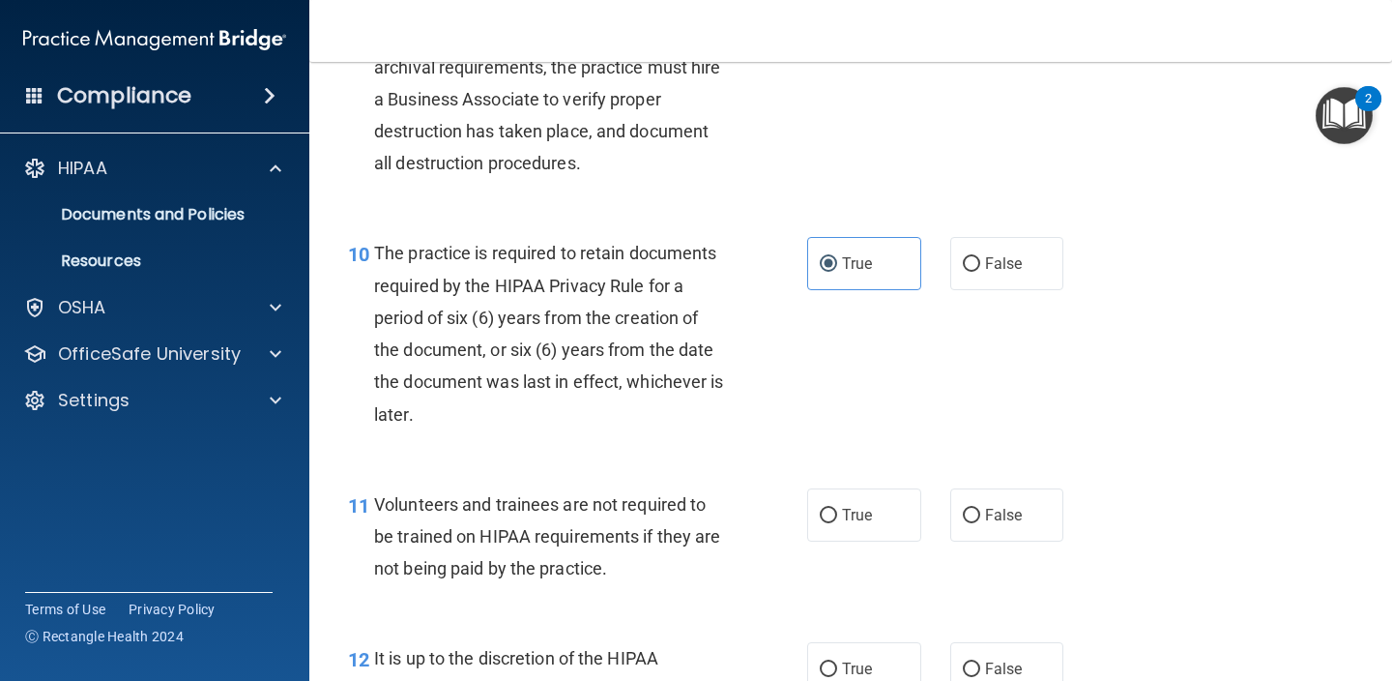
scroll to position [1965, 0]
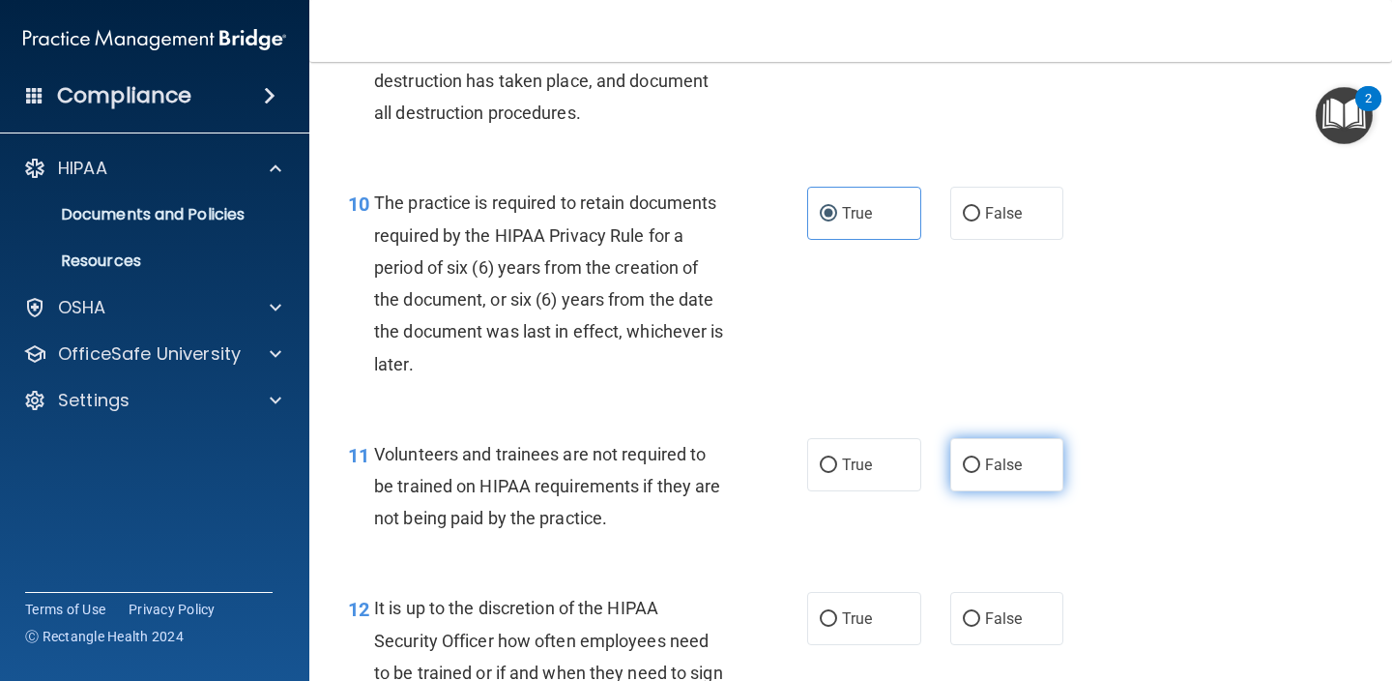
click at [1036, 469] on label "False" at bounding box center [1007, 464] width 114 height 53
click at [980, 469] on input "False" at bounding box center [971, 465] width 17 height 15
radio input "true"
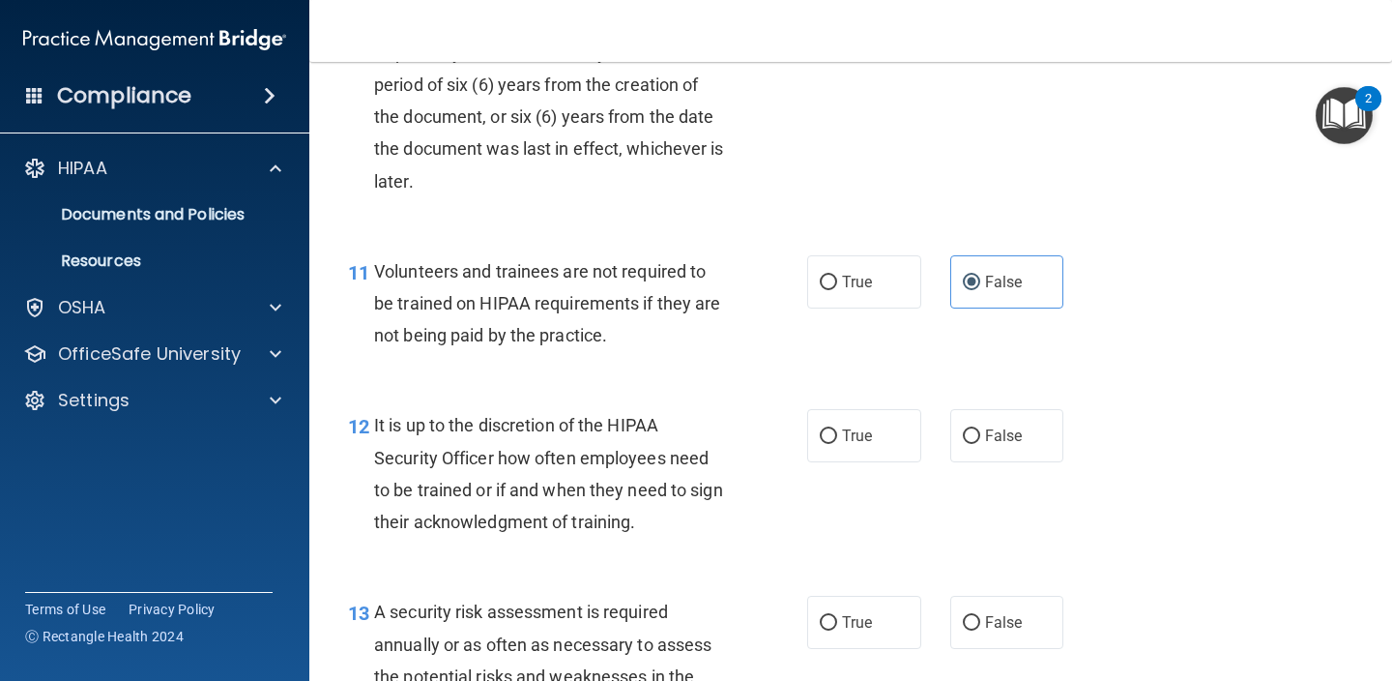
scroll to position [2151, 0]
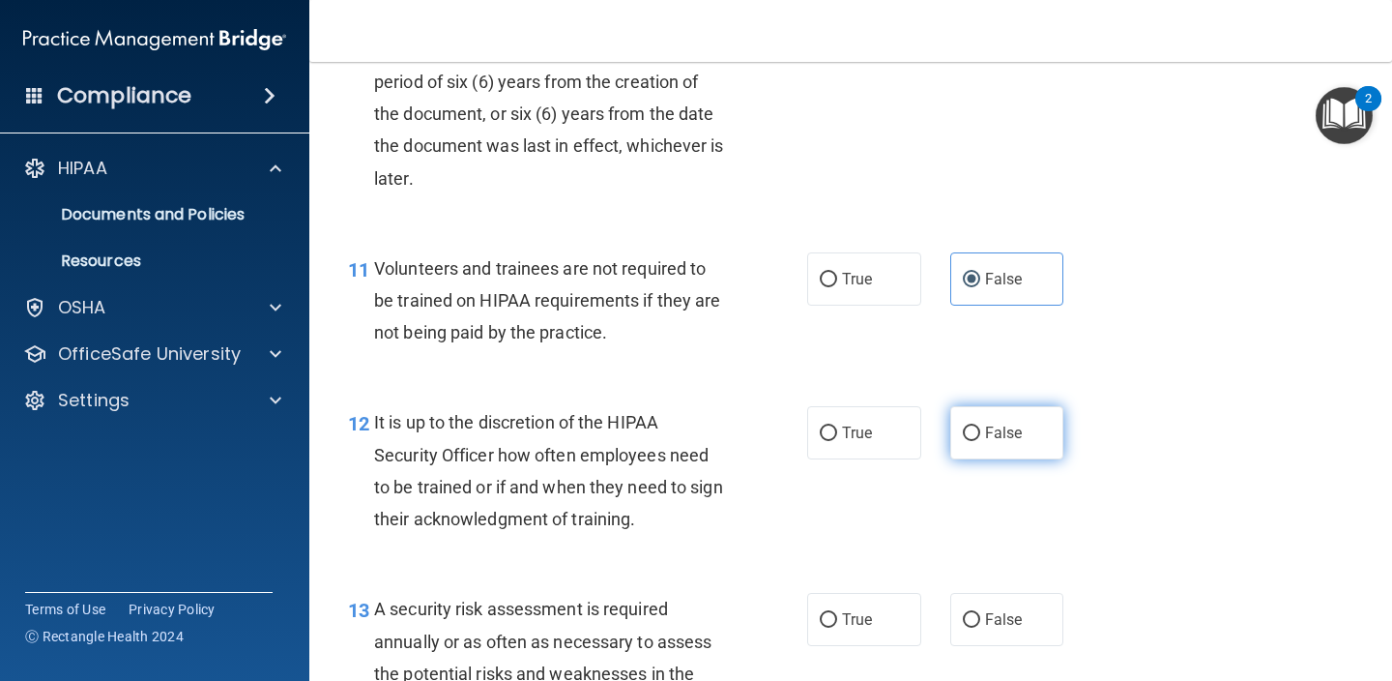
click at [1033, 428] on label "False" at bounding box center [1007, 432] width 114 height 53
click at [980, 428] on input "False" at bounding box center [971, 433] width 17 height 15
radio input "true"
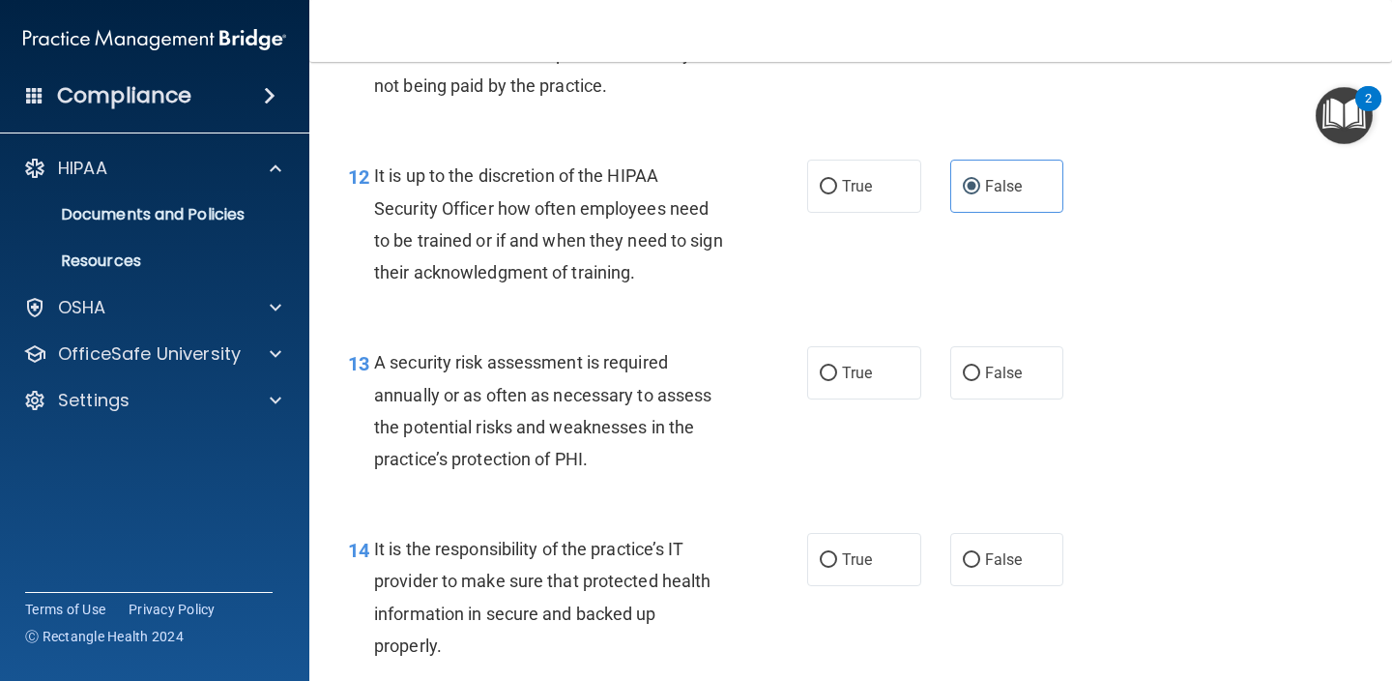
scroll to position [2403, 0]
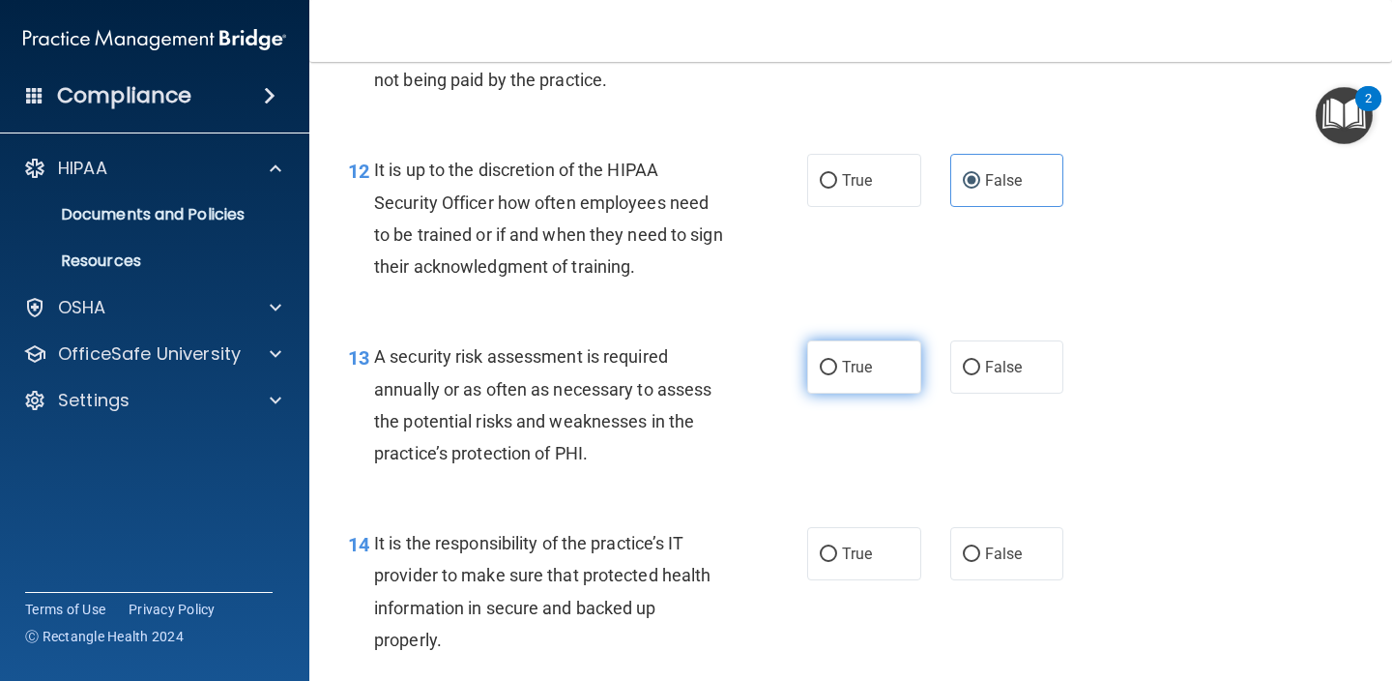
click at [890, 359] on label "True" at bounding box center [864, 366] width 114 height 53
click at [837, 361] on input "True" at bounding box center [828, 368] width 17 height 15
radio input "true"
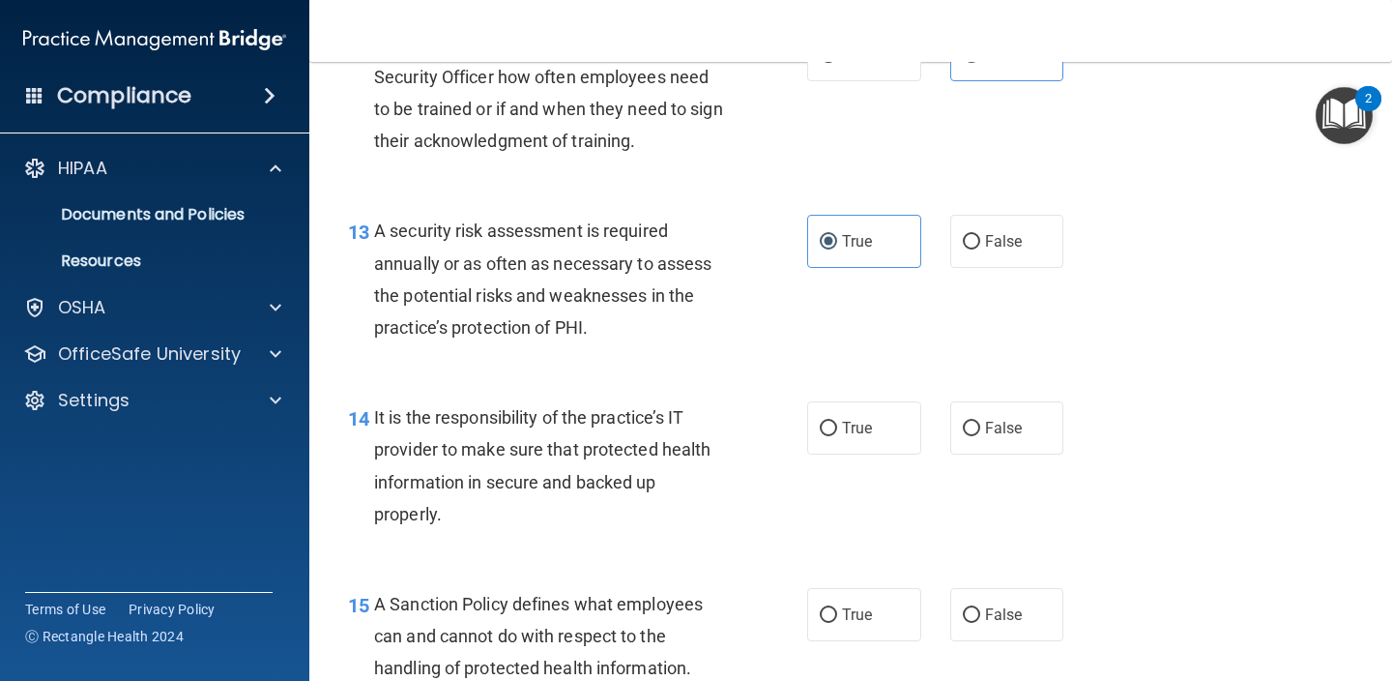
scroll to position [2561, 0]
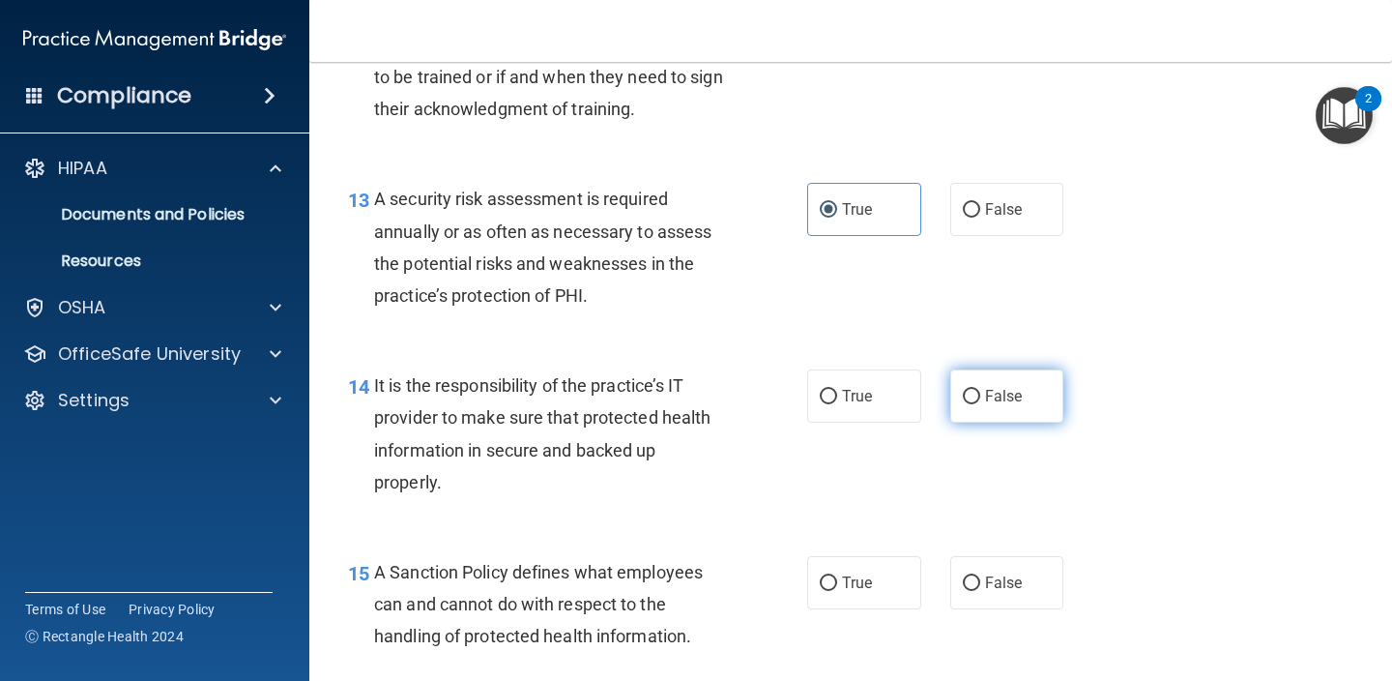
click at [1017, 387] on span "False" at bounding box center [1004, 396] width 38 height 18
click at [980, 390] on input "False" at bounding box center [971, 397] width 17 height 15
radio input "true"
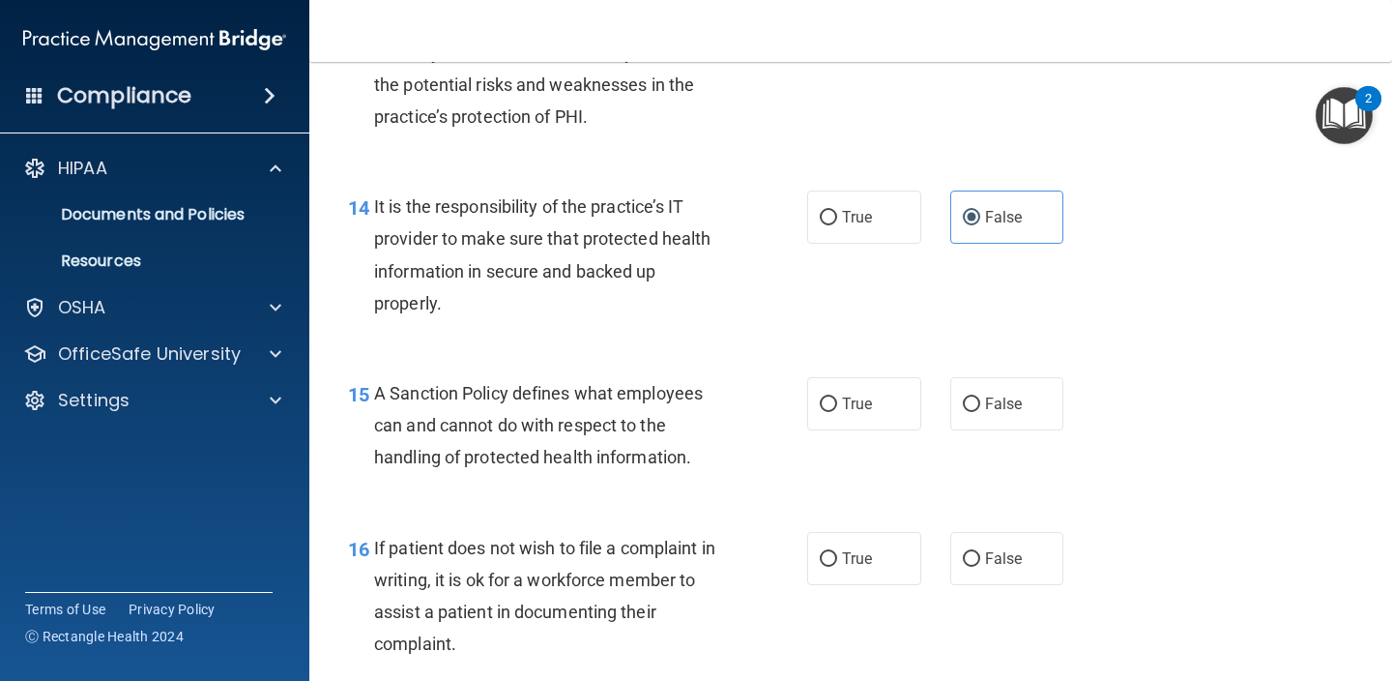
scroll to position [2758, 0]
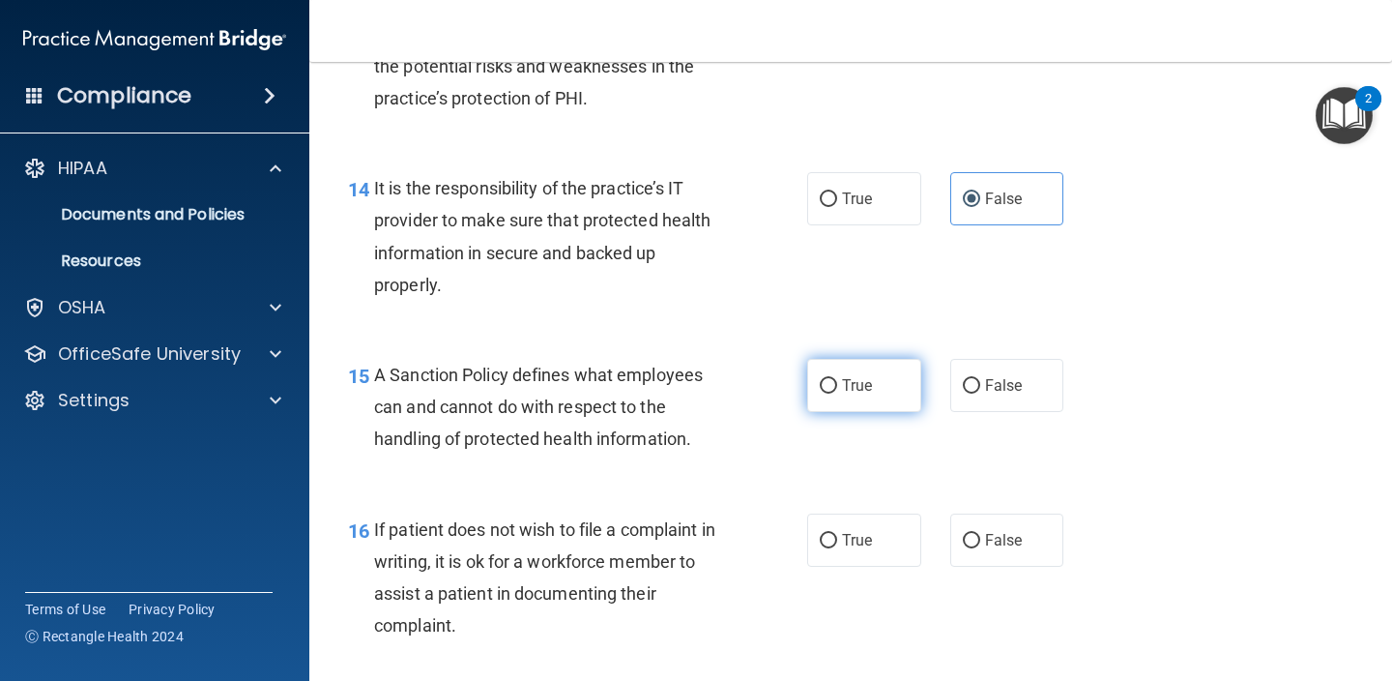
click at [857, 376] on span "True" at bounding box center [857, 385] width 30 height 18
click at [837, 379] on input "True" at bounding box center [828, 386] width 17 height 15
radio input "true"
drag, startPoint x: 857, startPoint y: 371, endPoint x: 1158, endPoint y: 486, distance: 321.9
click at [858, 376] on span "True" at bounding box center [857, 385] width 30 height 18
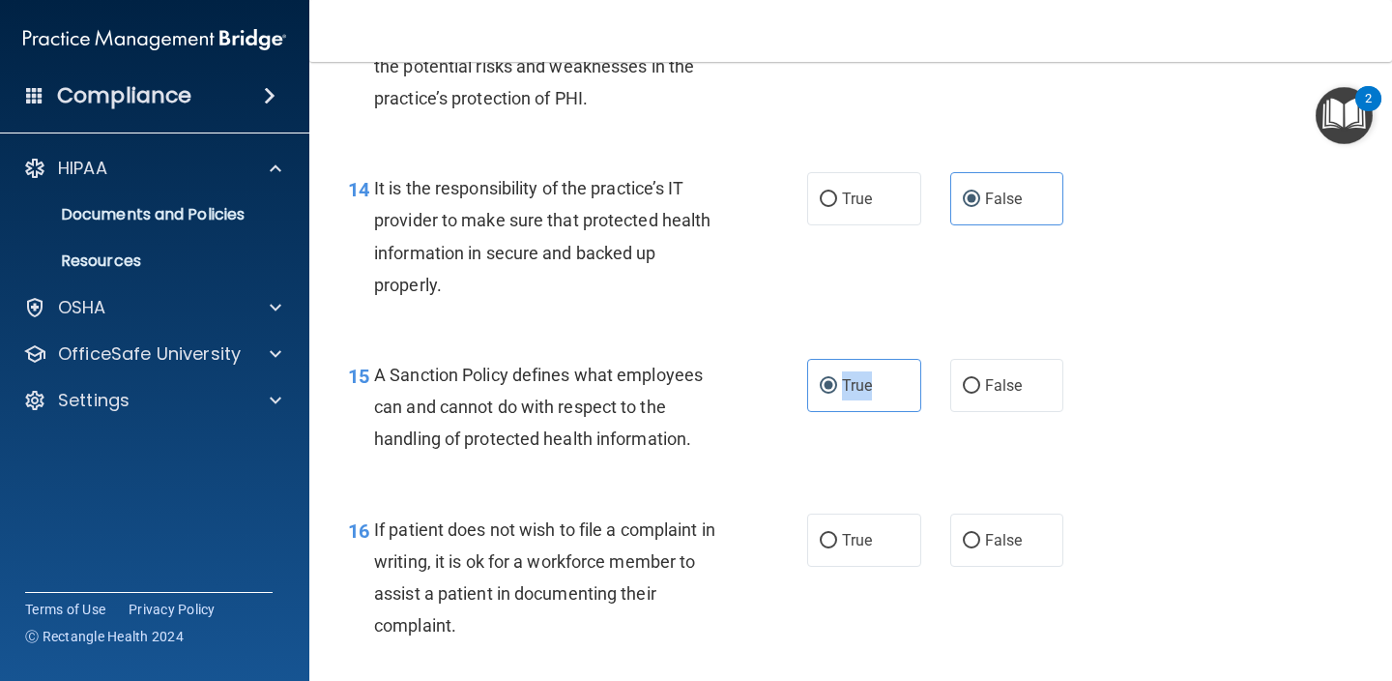
click at [837, 379] on input "True" at bounding box center [828, 386] width 17 height 15
click at [1158, 489] on div "16 If patient does not wish to file a complaint in writing, it is ok for a work…" at bounding box center [851, 582] width 1034 height 187
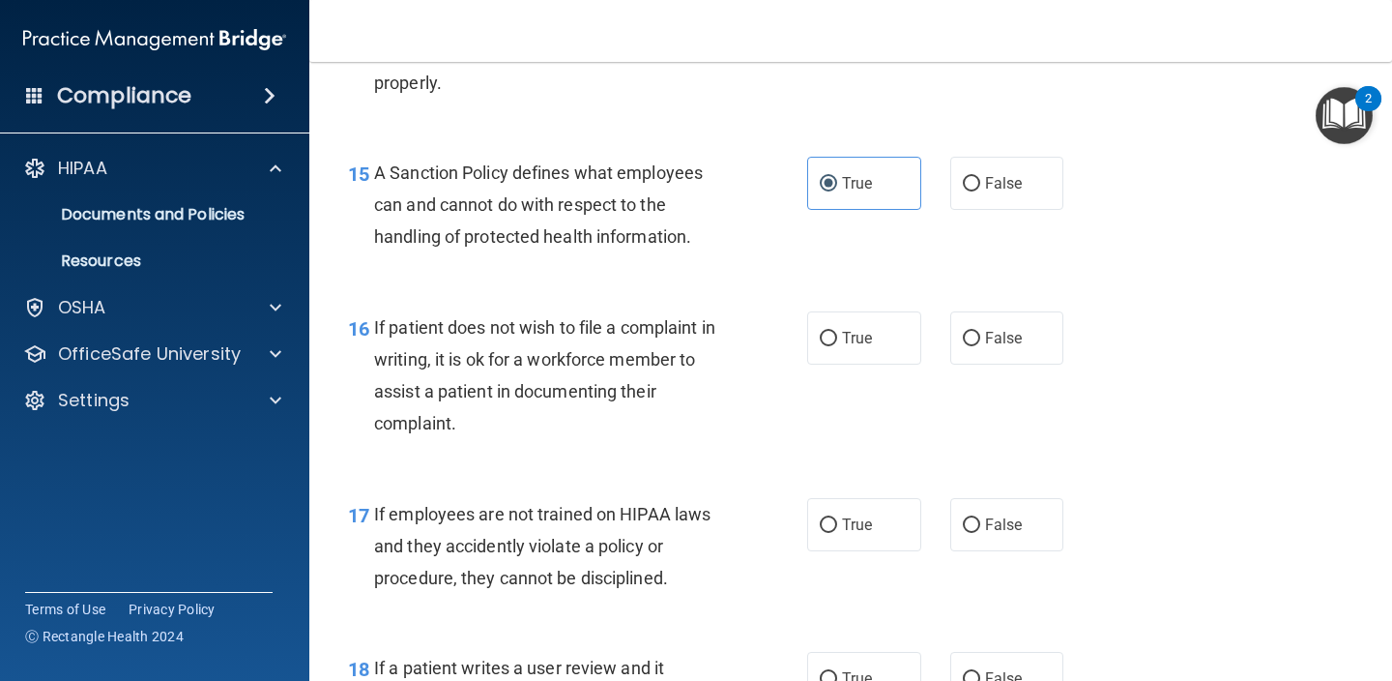
scroll to position [2971, 0]
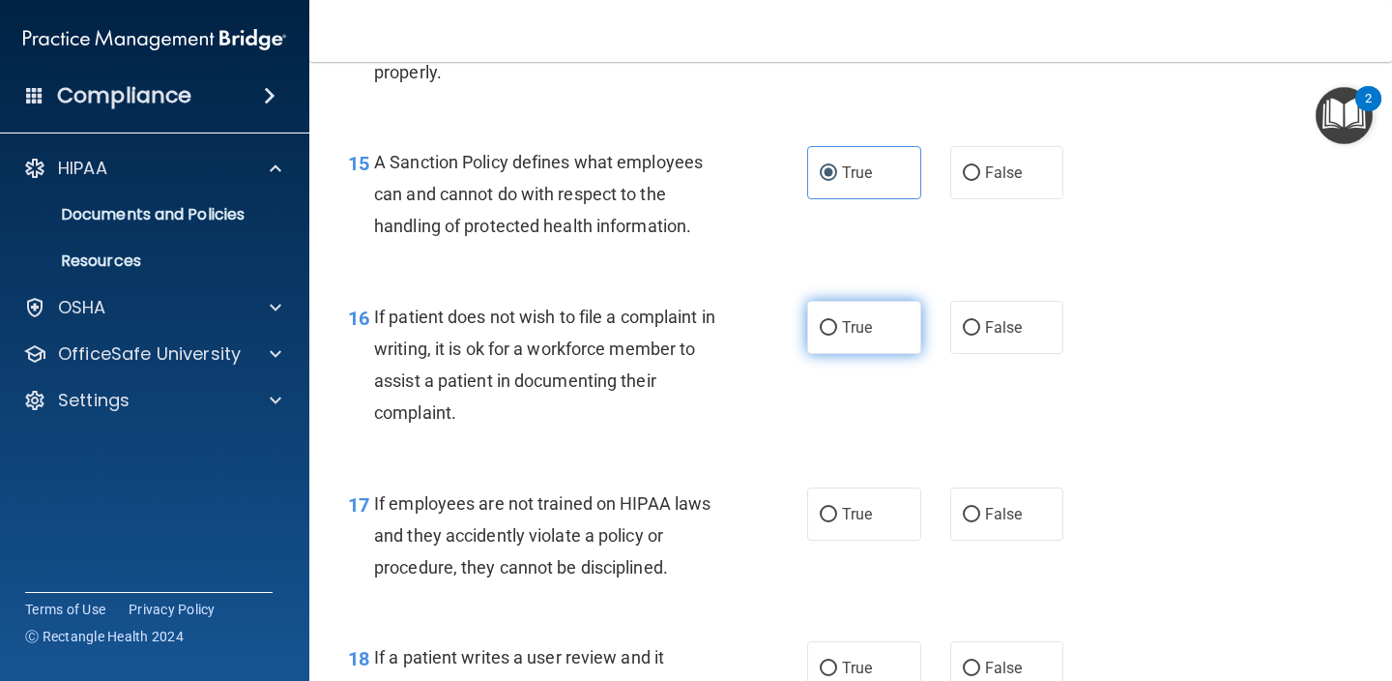
click at [882, 330] on label "True" at bounding box center [864, 327] width 114 height 53
click at [837, 330] on input "True" at bounding box center [828, 328] width 17 height 15
radio input "true"
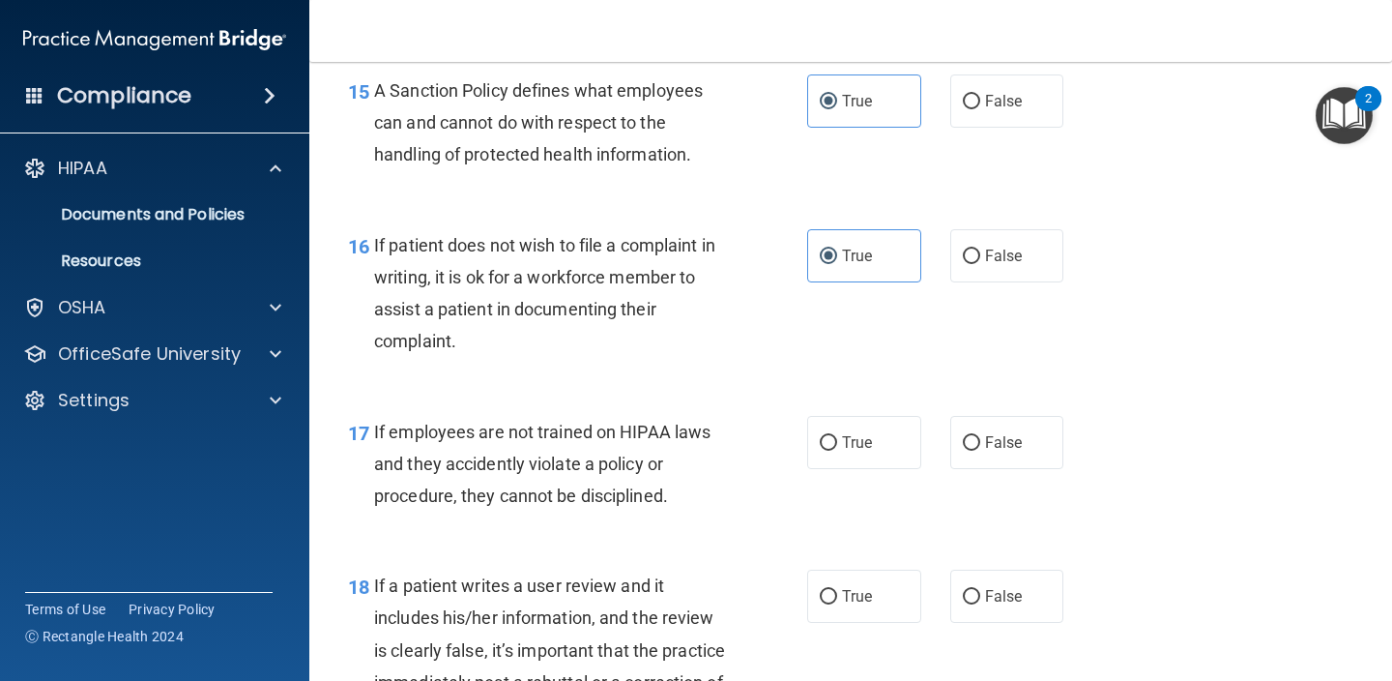
scroll to position [3049, 0]
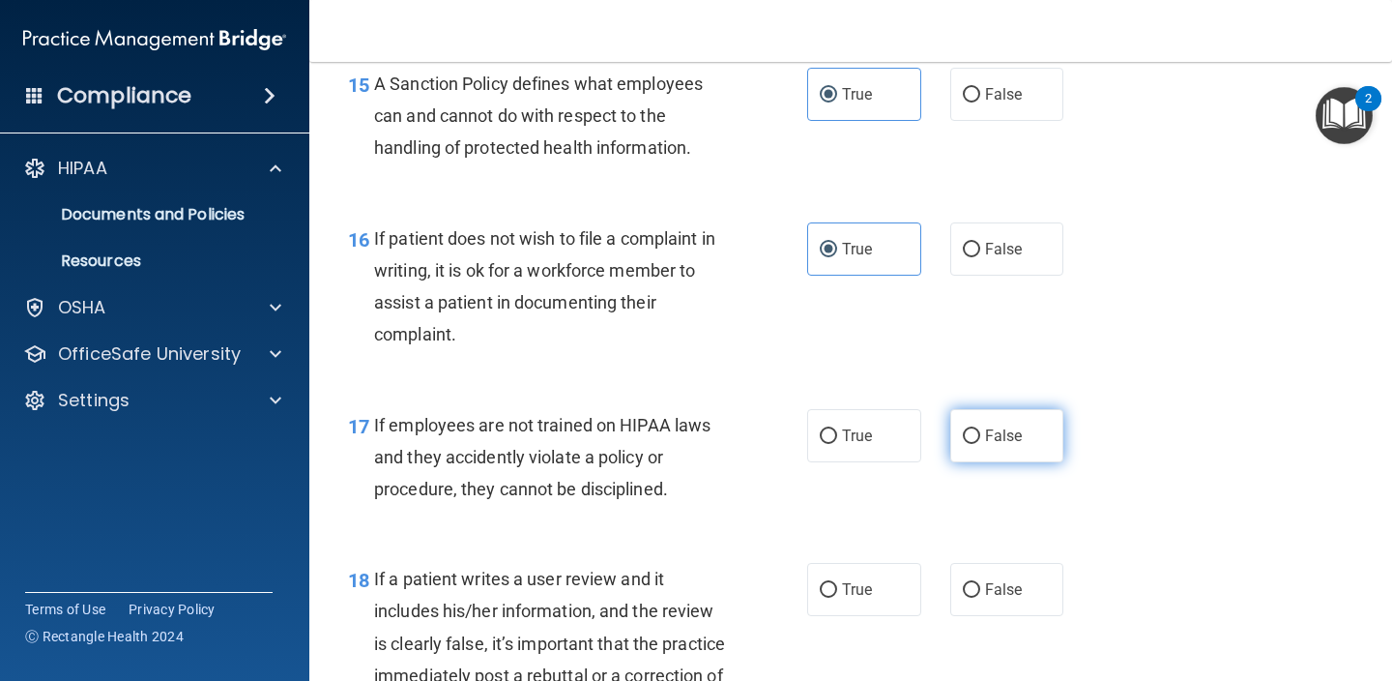
click at [1036, 421] on label "False" at bounding box center [1007, 435] width 114 height 53
click at [980, 429] on input "False" at bounding box center [971, 436] width 17 height 15
radio input "true"
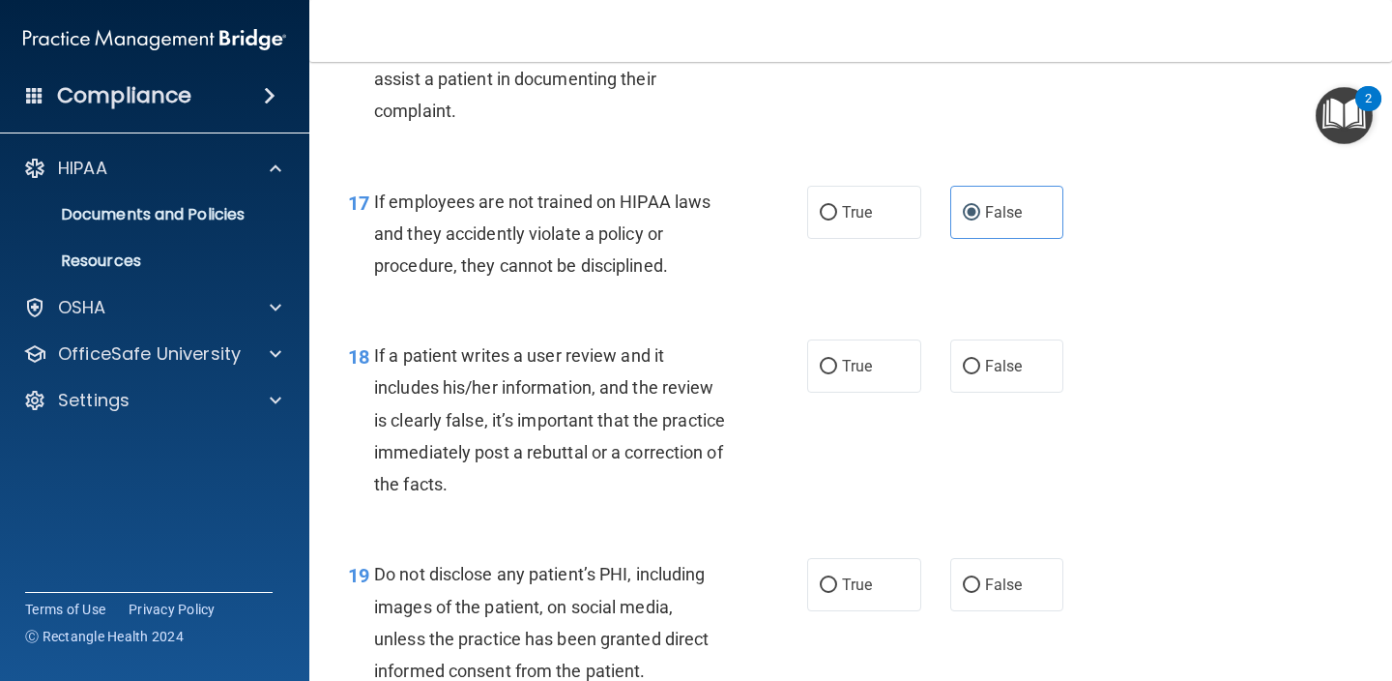
scroll to position [3275, 0]
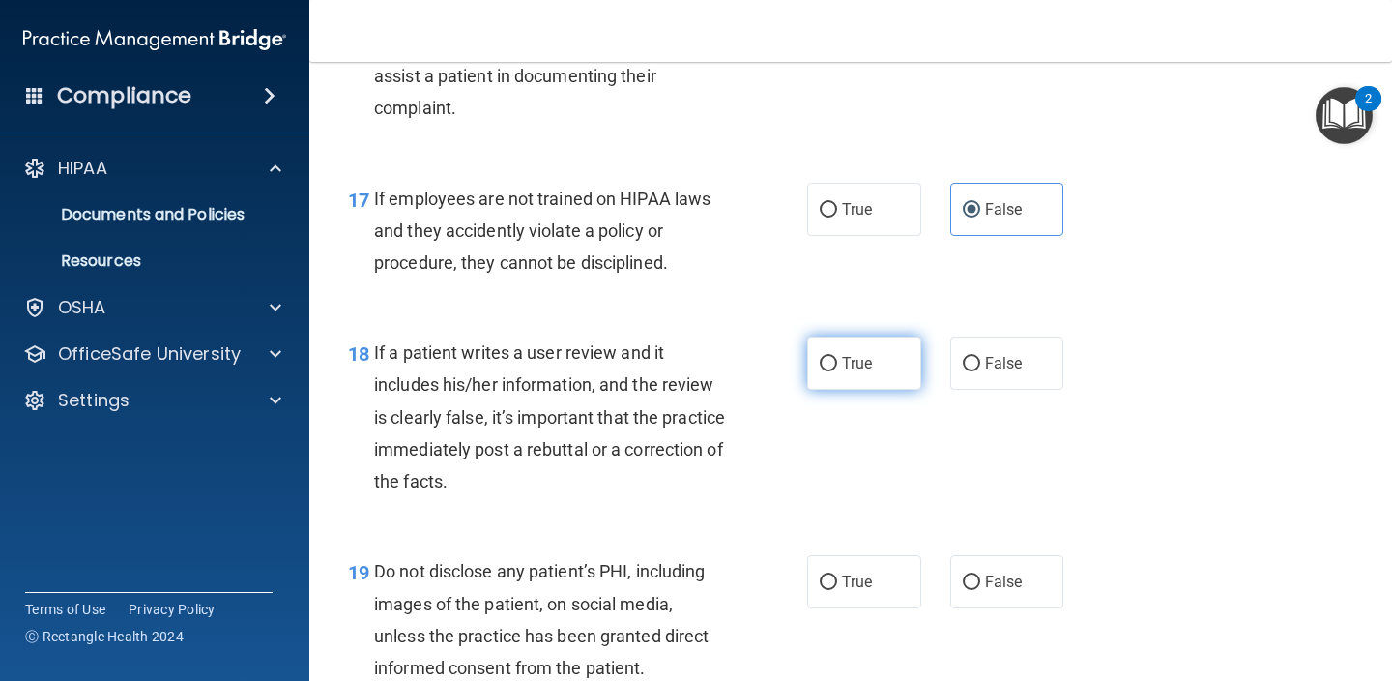
click at [881, 350] on label "True" at bounding box center [864, 362] width 114 height 53
click at [837, 357] on input "True" at bounding box center [828, 364] width 17 height 15
radio input "true"
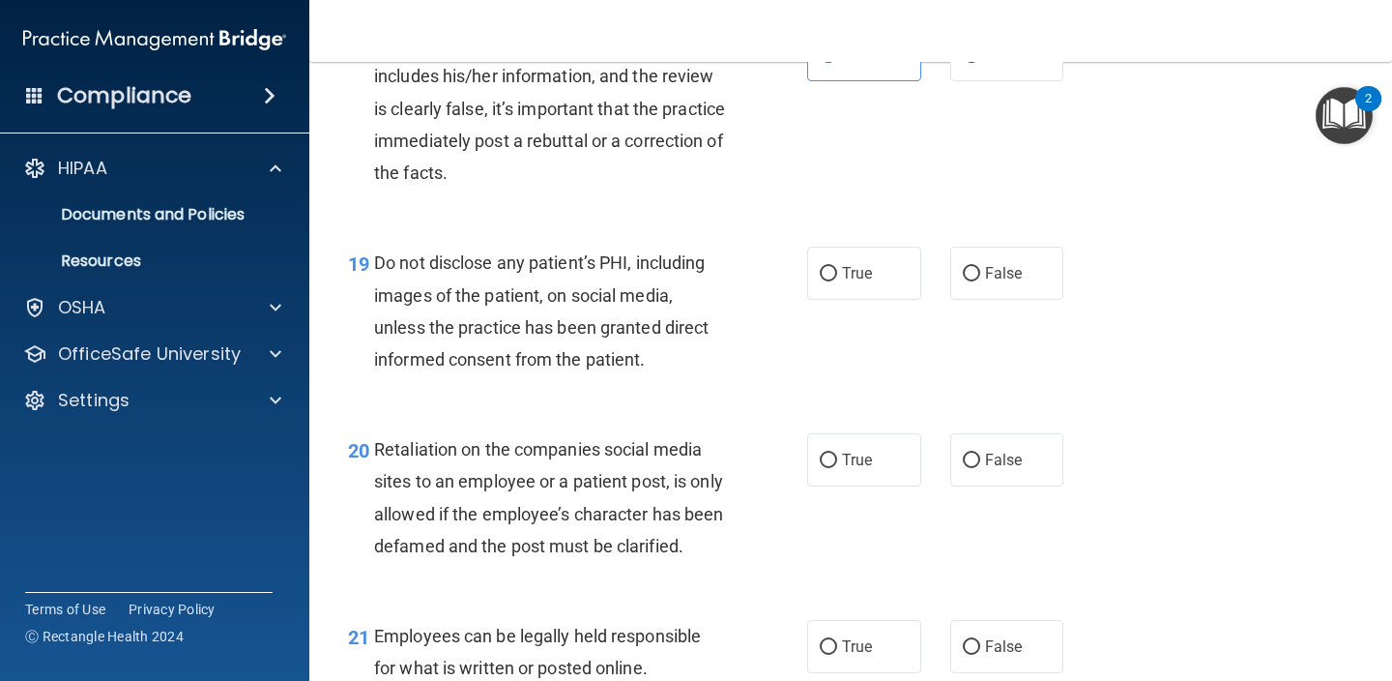
scroll to position [3584, 0]
click at [890, 270] on label "True" at bounding box center [864, 273] width 114 height 53
click at [837, 270] on input "True" at bounding box center [828, 274] width 17 height 15
radio input "true"
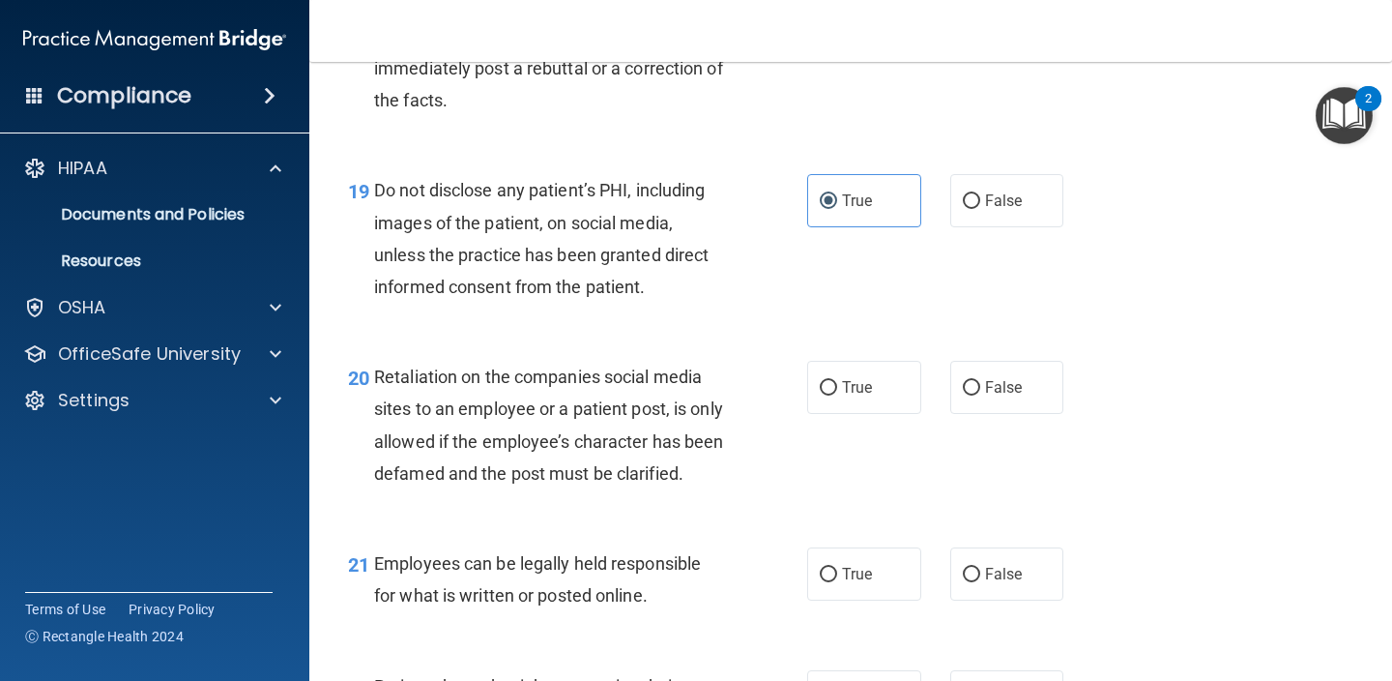
scroll to position [3668, 0]
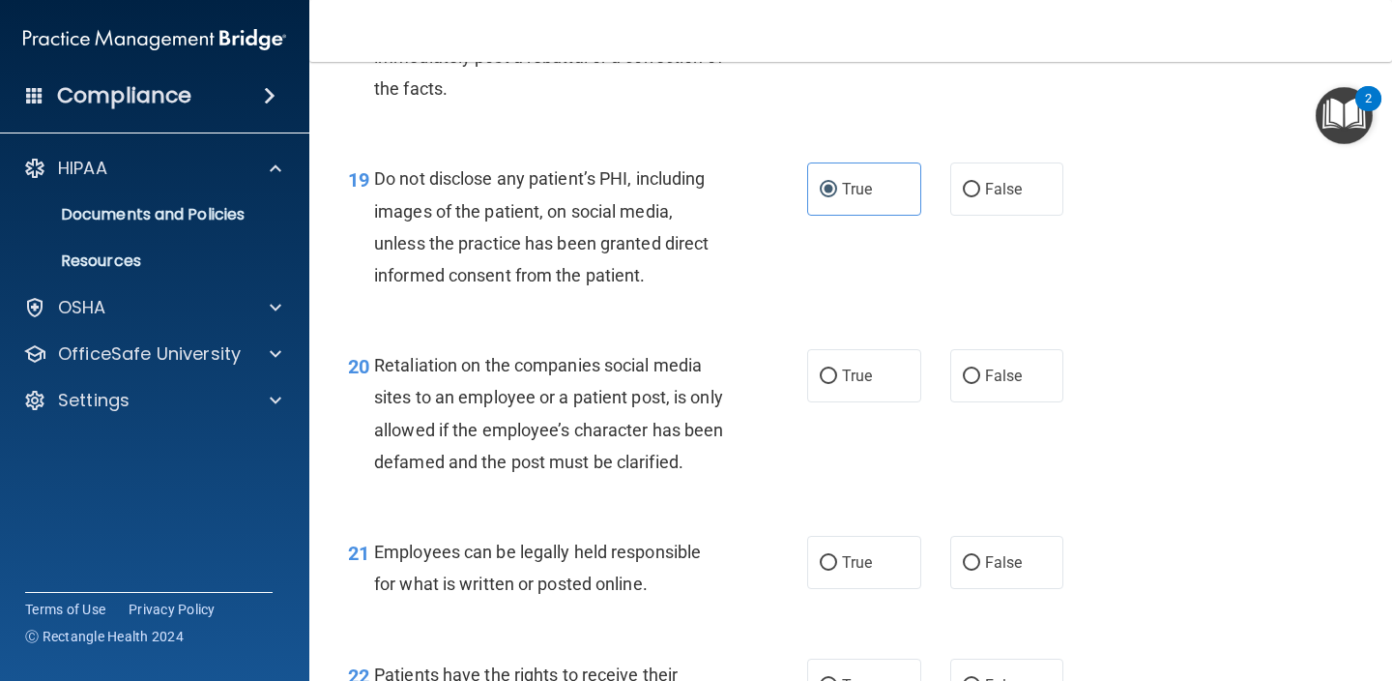
click at [967, 325] on div "20 Retaliation on the companies social media sites to an employee or a patient …" at bounding box center [851, 418] width 1034 height 187
click at [998, 366] on span "False" at bounding box center [1004, 375] width 38 height 18
click at [980, 369] on input "False" at bounding box center [971, 376] width 17 height 15
radio input "true"
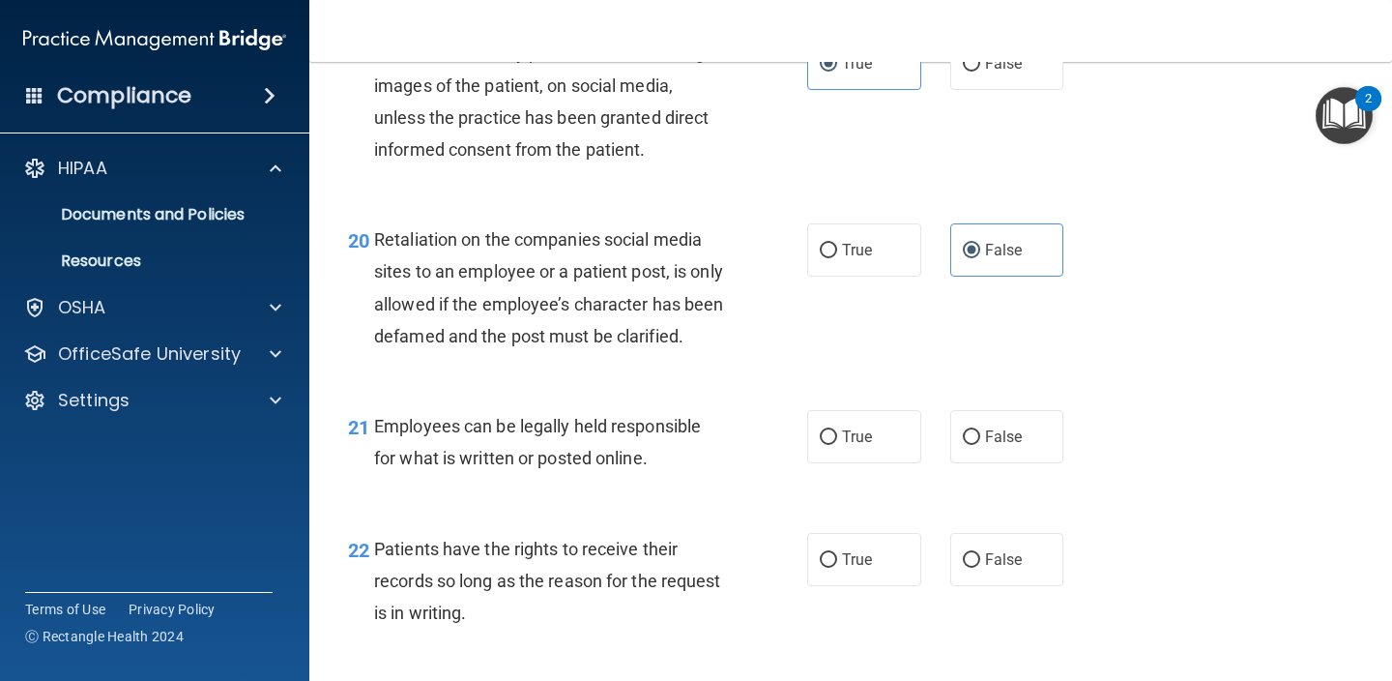
scroll to position [3830, 0]
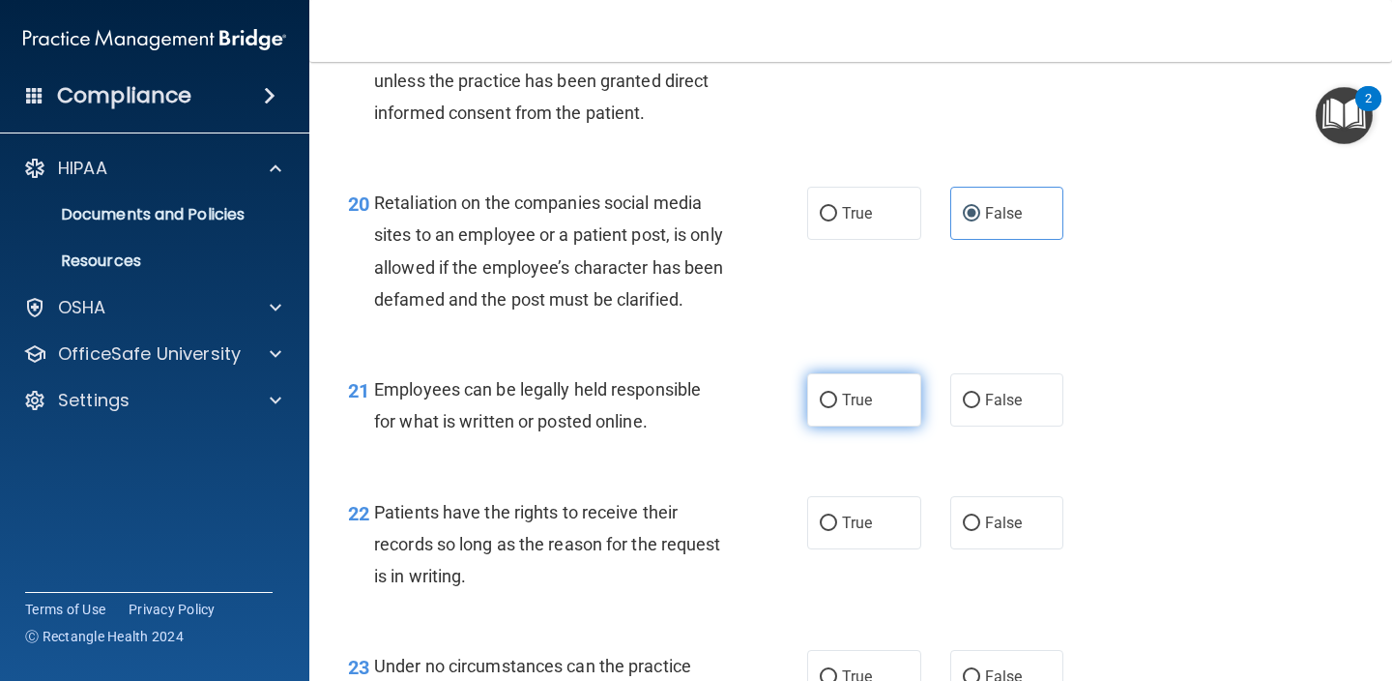
click at [895, 419] on label "True" at bounding box center [864, 399] width 114 height 53
click at [837, 408] on input "True" at bounding box center [828, 400] width 17 height 15
radio input "true"
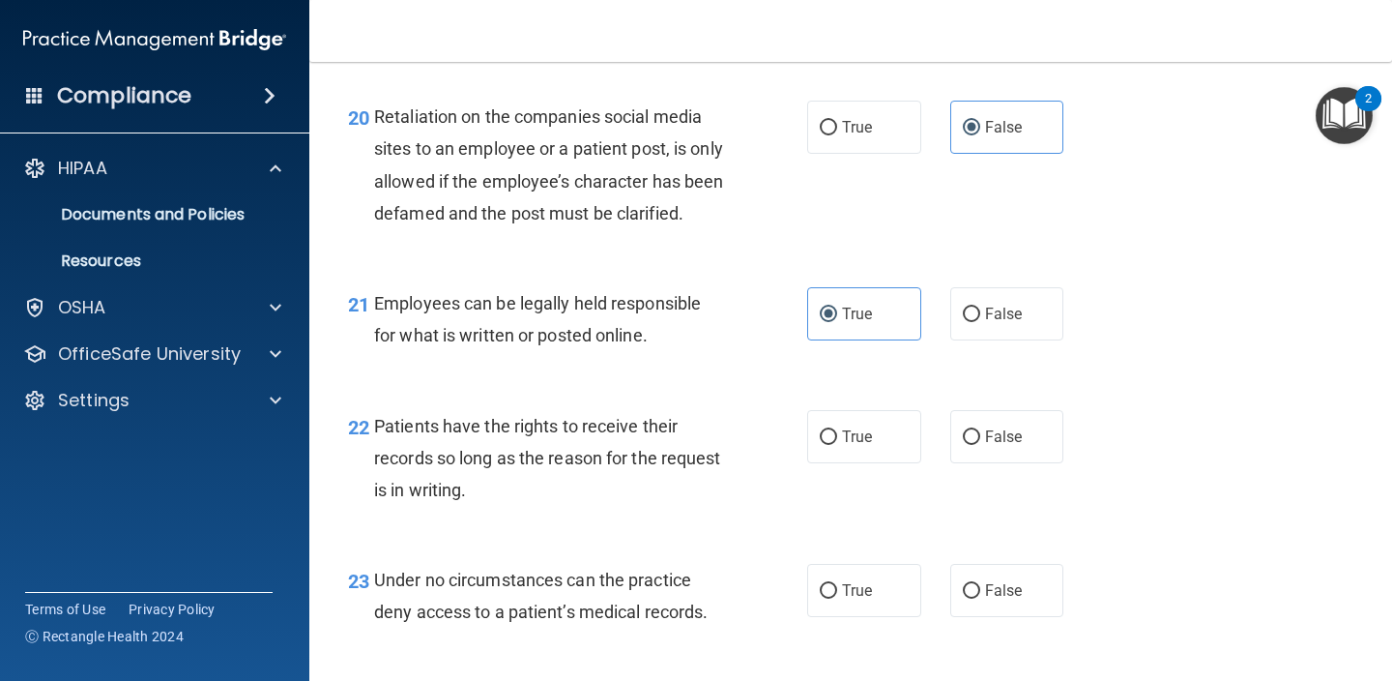
scroll to position [3949, 0]
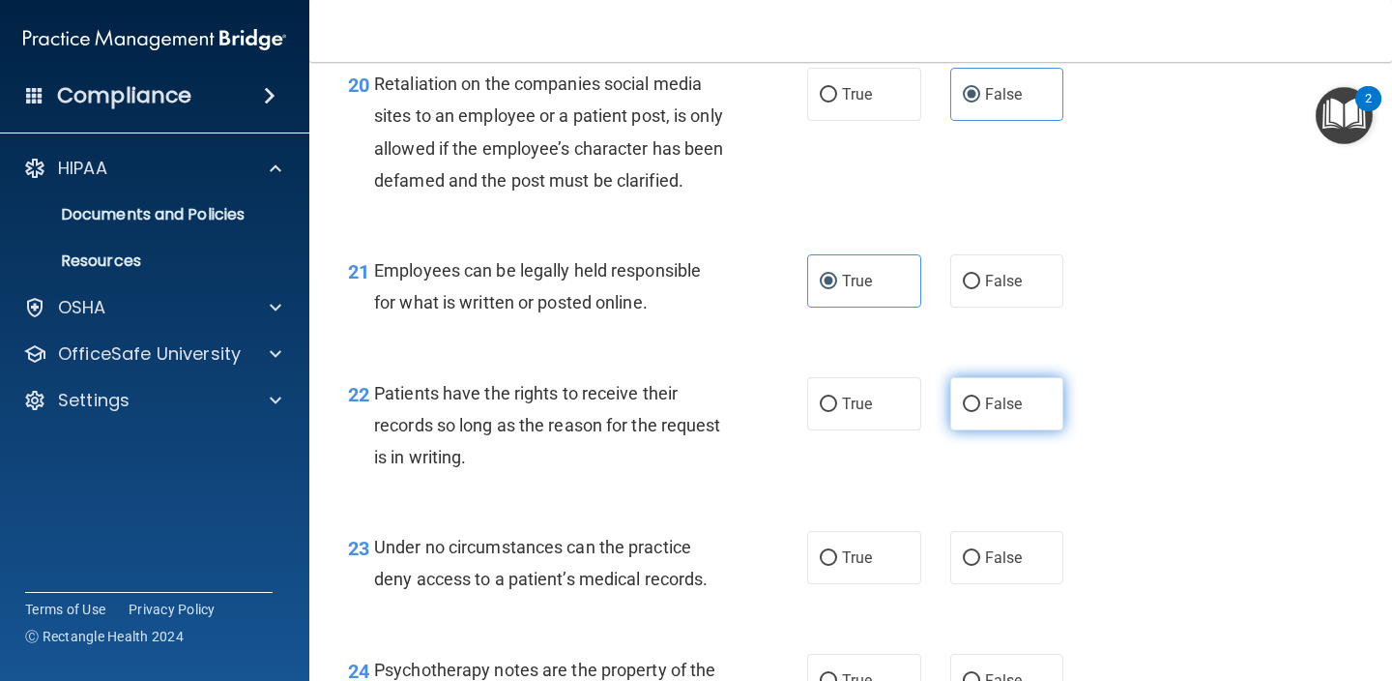
click at [1038, 412] on label "False" at bounding box center [1007, 403] width 114 height 53
click at [980, 412] on input "False" at bounding box center [971, 404] width 17 height 15
radio input "true"
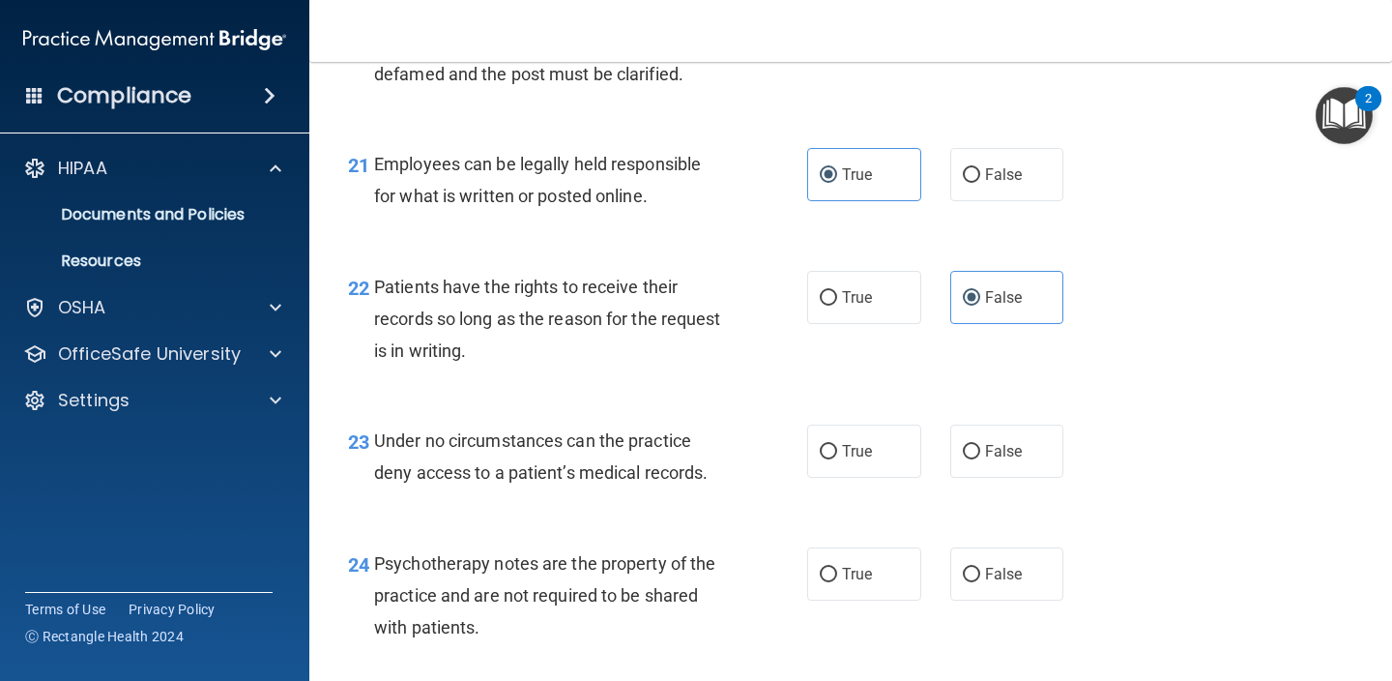
scroll to position [4081, 0]
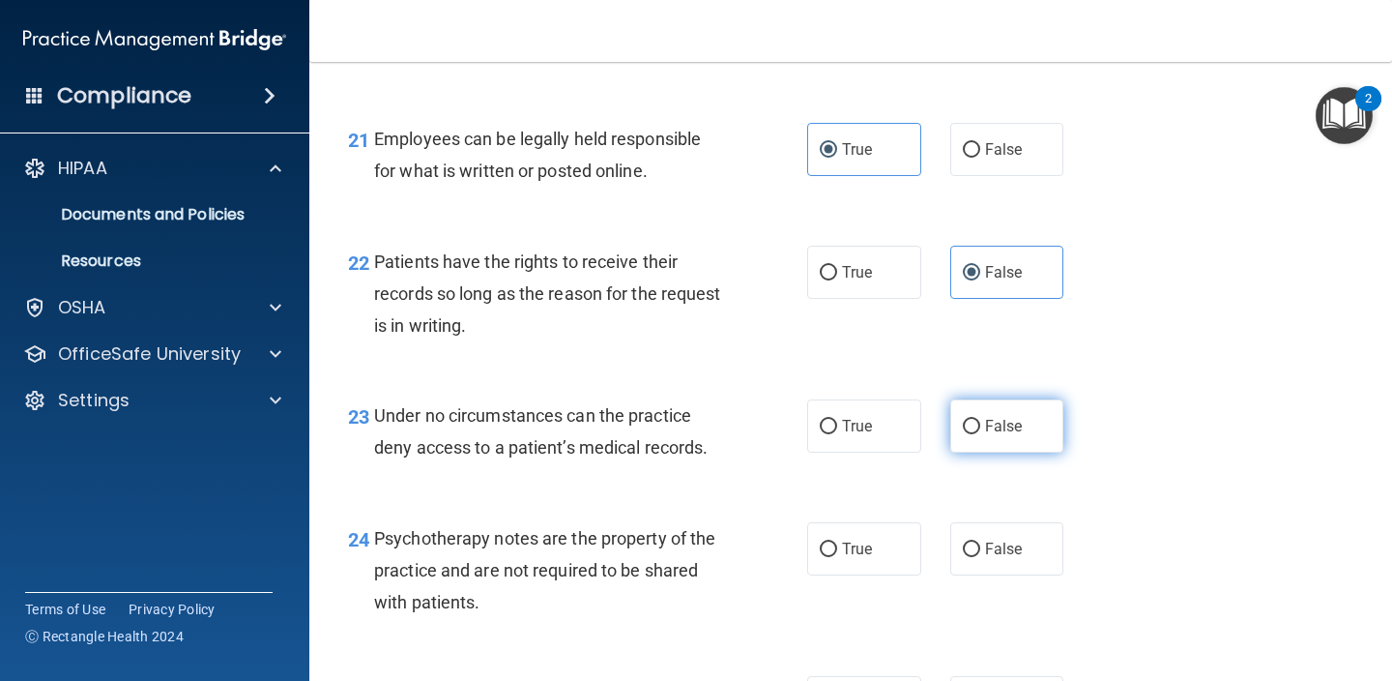
click at [1014, 431] on span "False" at bounding box center [1004, 426] width 38 height 18
click at [980, 431] on input "False" at bounding box center [971, 427] width 17 height 15
radio input "true"
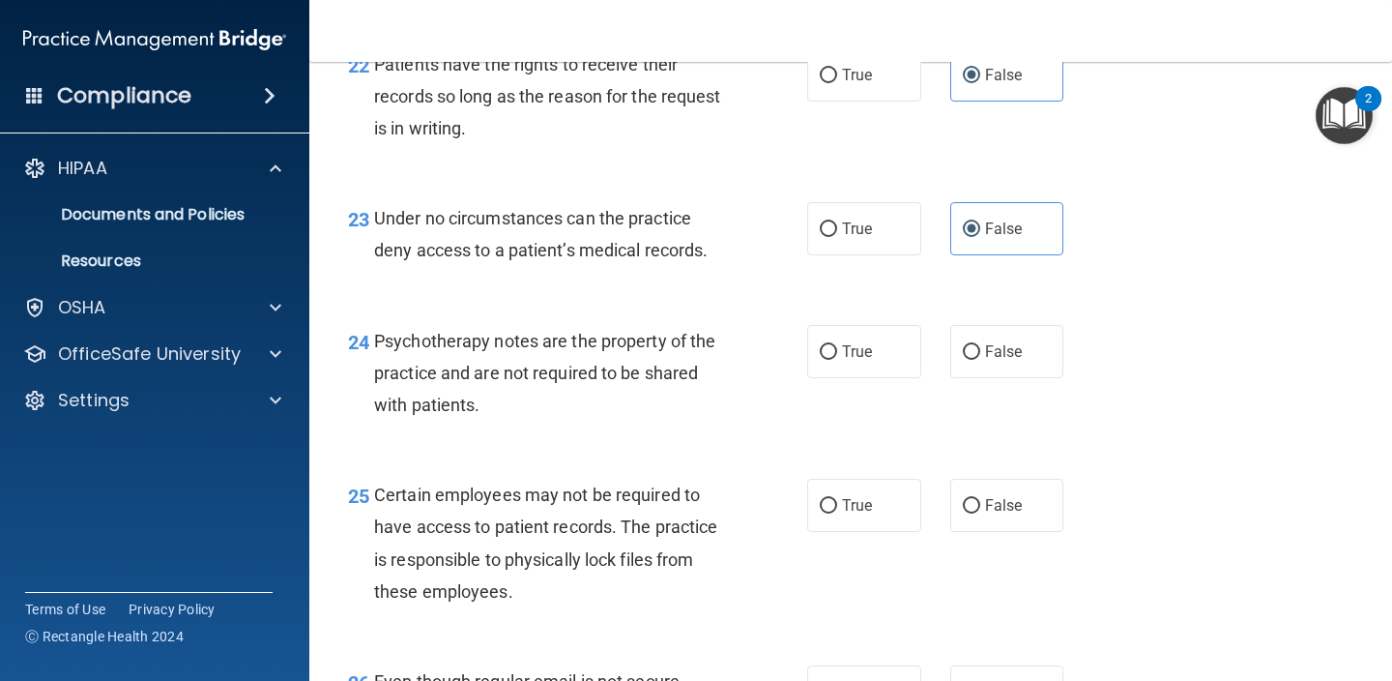
scroll to position [4302, 0]
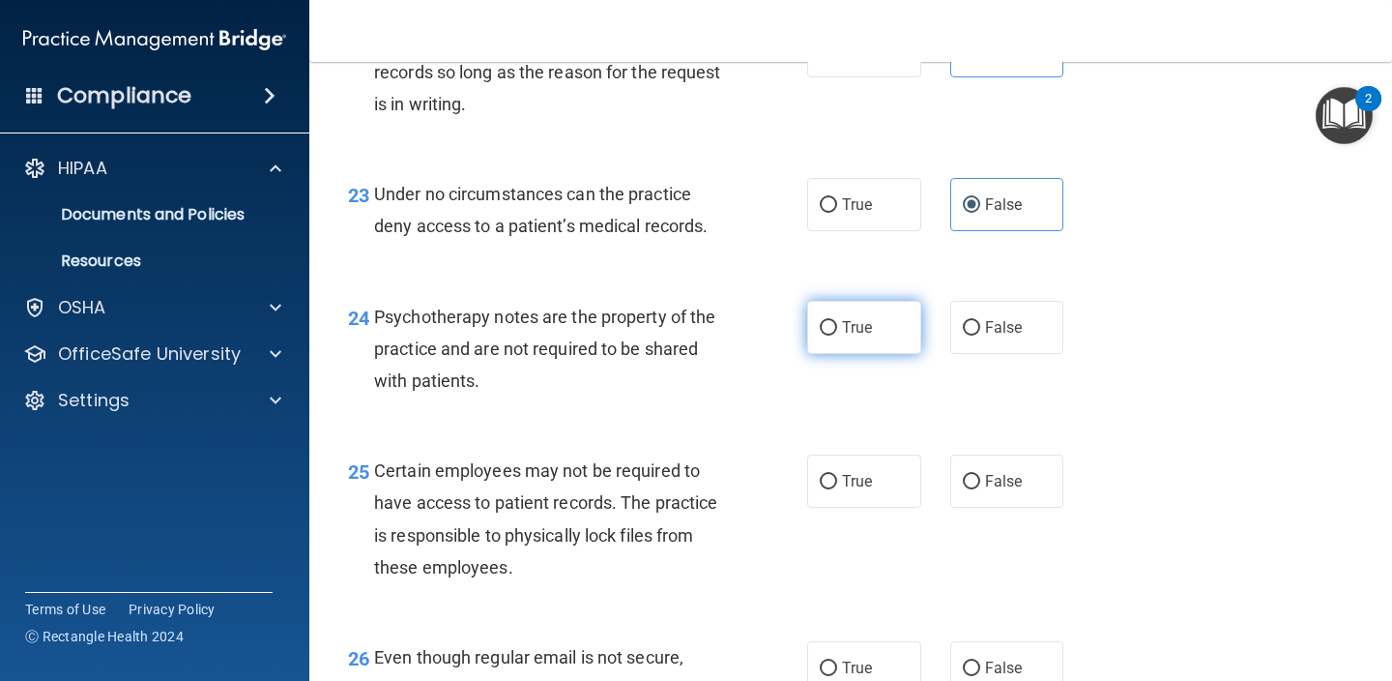
click at [881, 315] on label "True" at bounding box center [864, 327] width 114 height 53
click at [837, 321] on input "True" at bounding box center [828, 328] width 17 height 15
radio input "true"
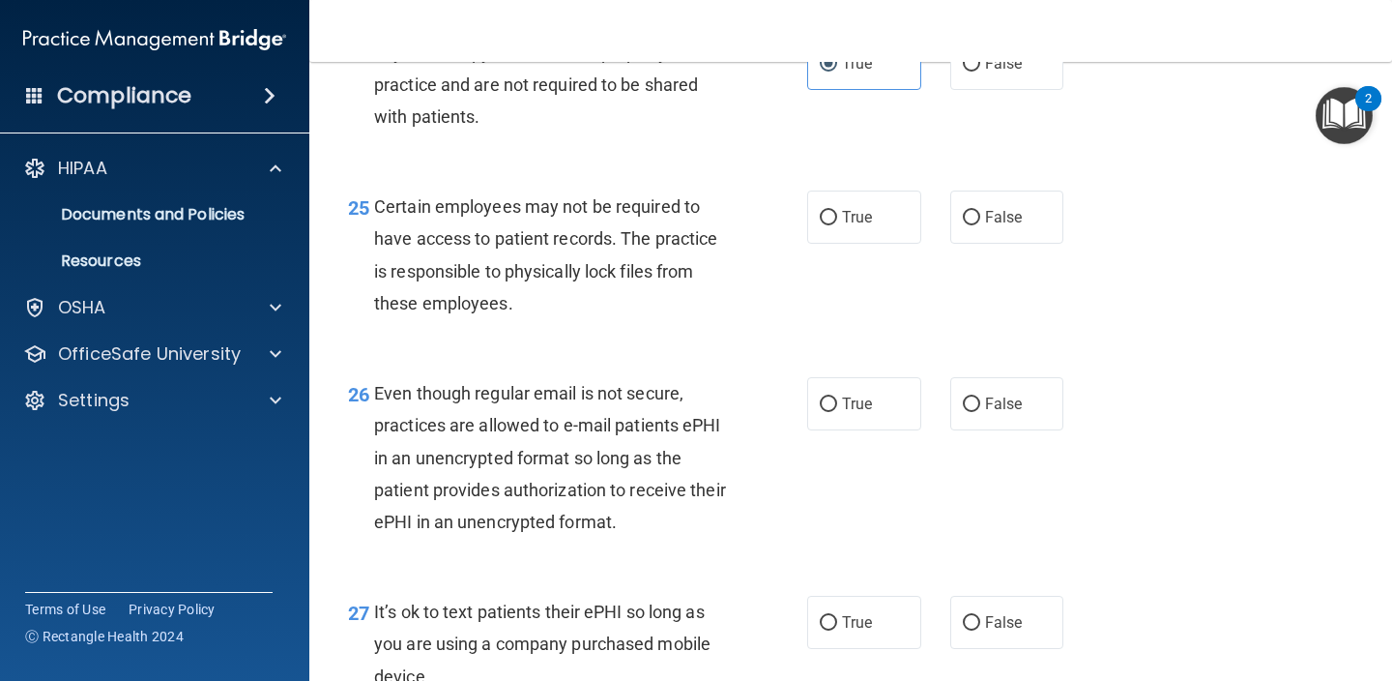
scroll to position [4564, 0]
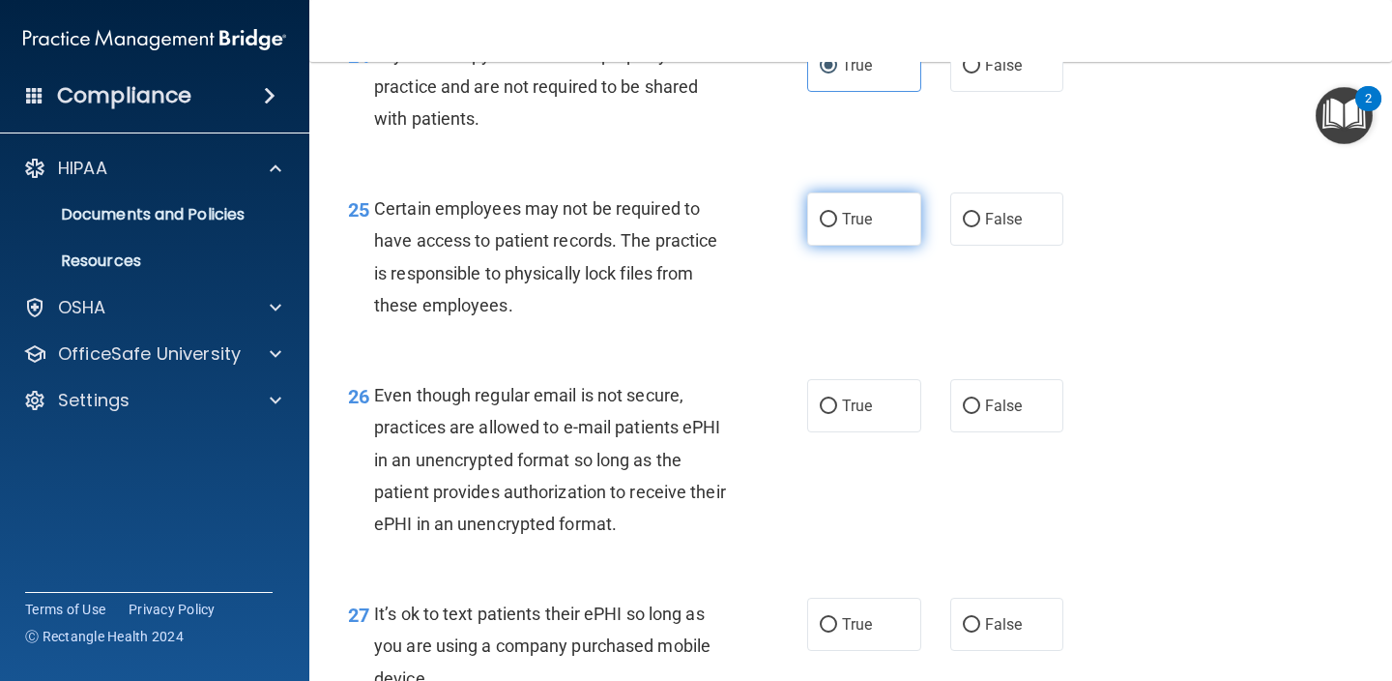
click at [855, 228] on span "True" at bounding box center [857, 219] width 30 height 18
click at [837, 227] on input "True" at bounding box center [828, 220] width 17 height 15
radio input "true"
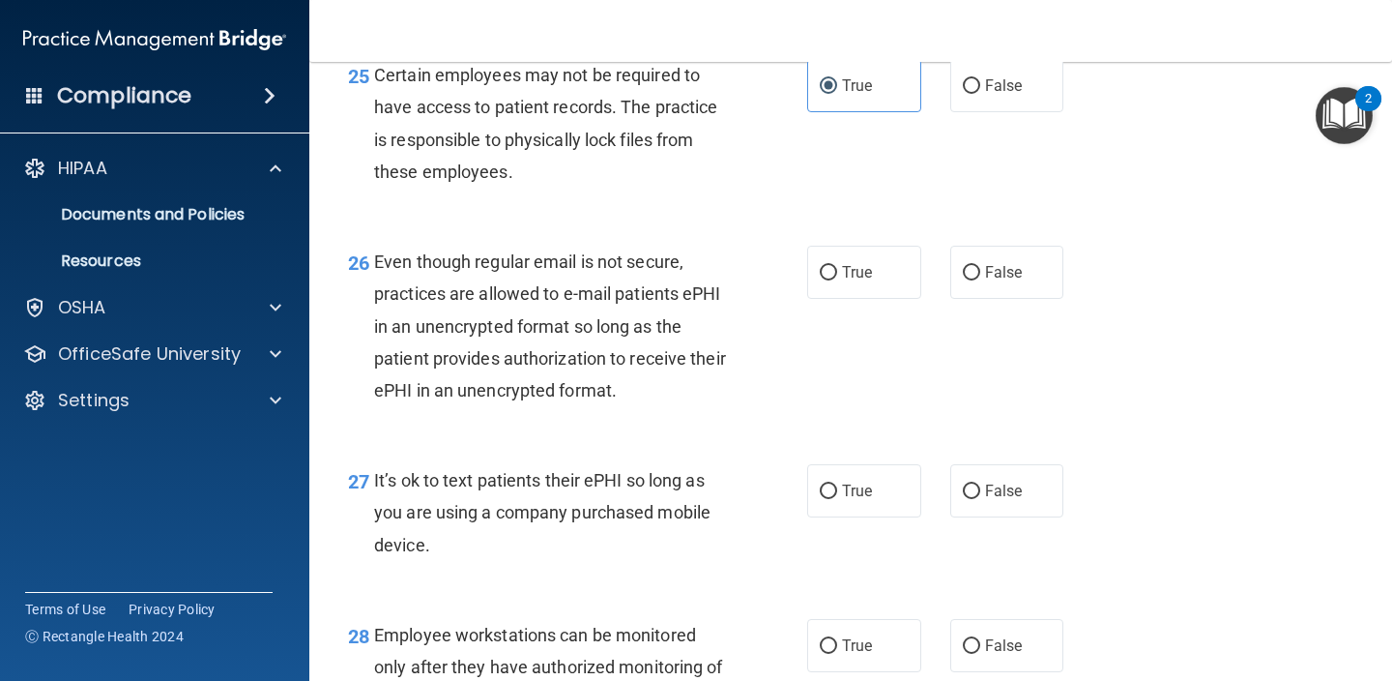
scroll to position [4707, 0]
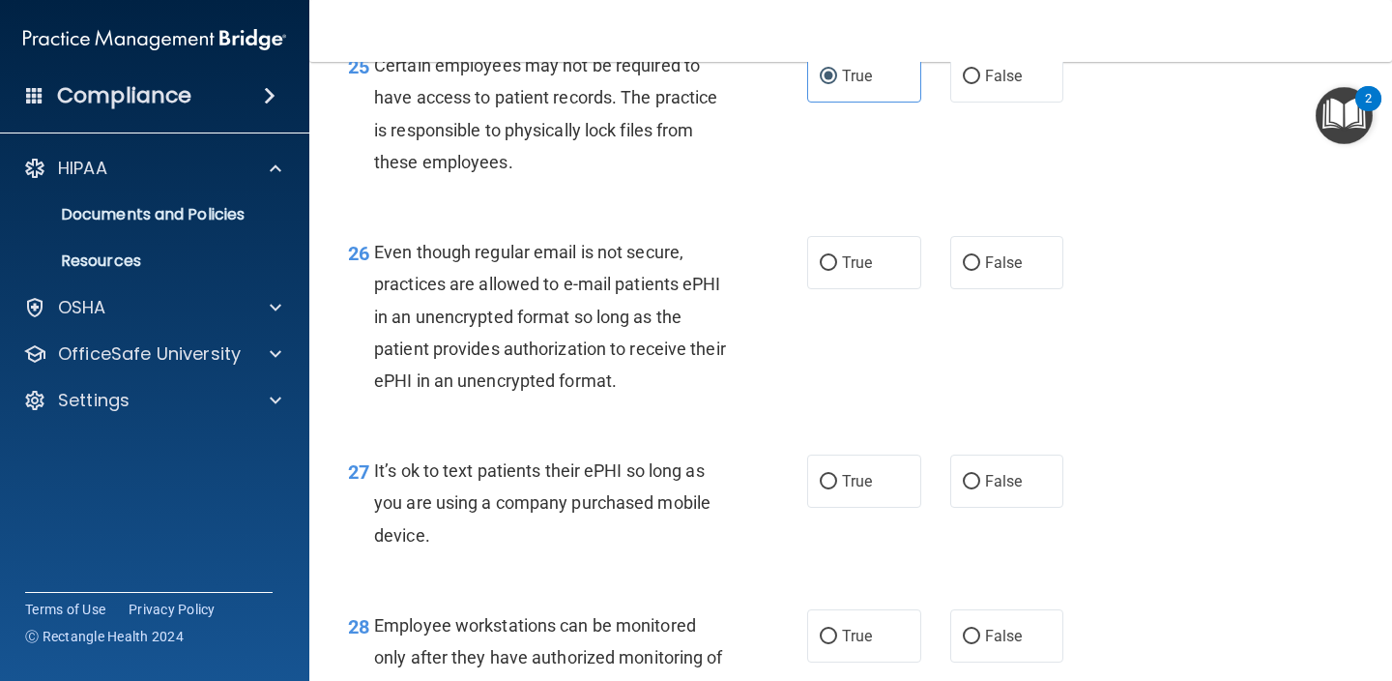
click at [864, 243] on div "26 Even though regular email is not secure, practices are allowed to e-mail pat…" at bounding box center [851, 321] width 1034 height 218
click at [905, 279] on label "True" at bounding box center [864, 262] width 114 height 53
click at [837, 271] on input "True" at bounding box center [828, 263] width 17 height 15
radio input "true"
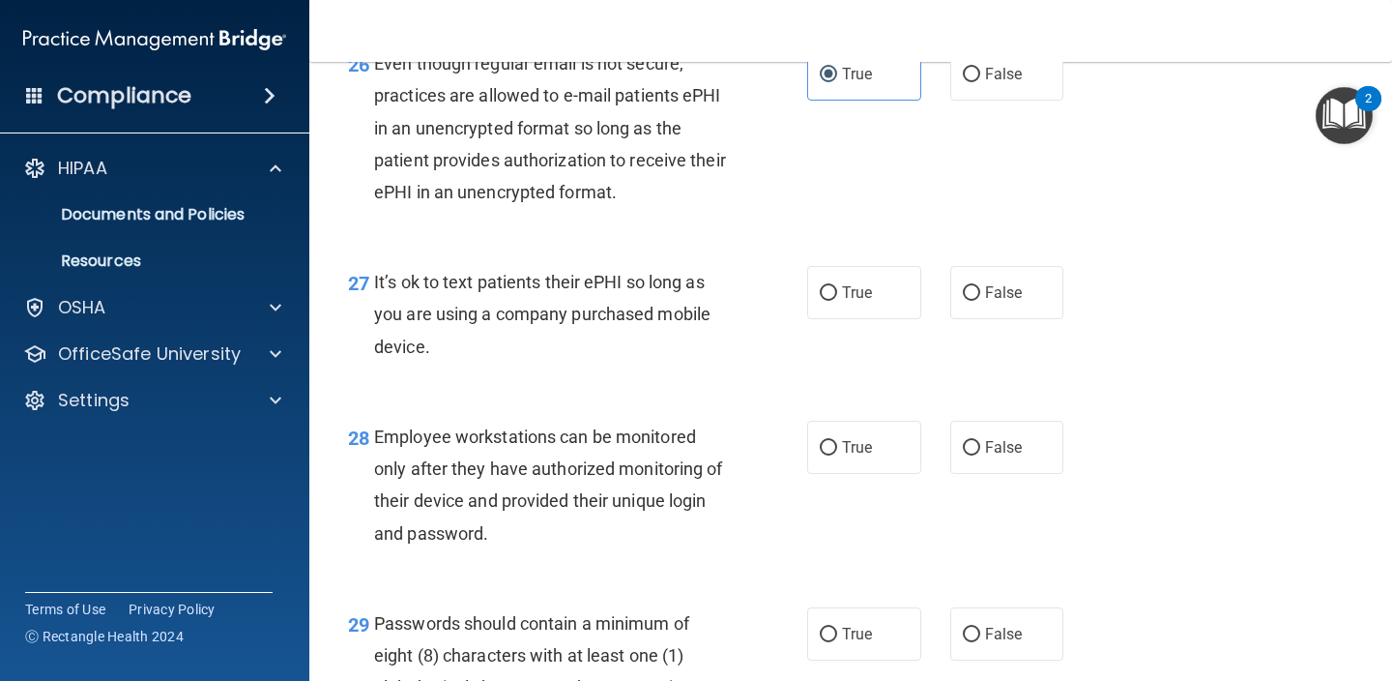
scroll to position [4912, 0]
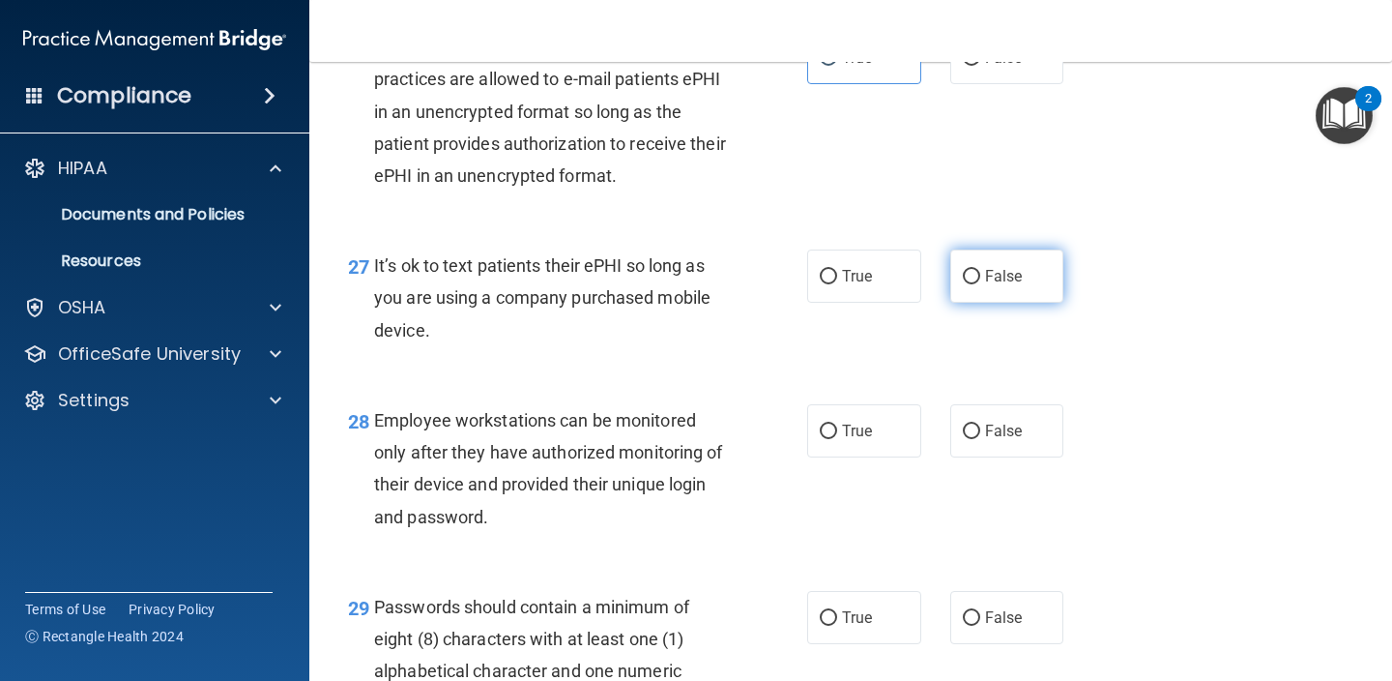
click at [1025, 291] on label "False" at bounding box center [1007, 275] width 114 height 53
click at [980, 284] on input "False" at bounding box center [971, 277] width 17 height 15
radio input "true"
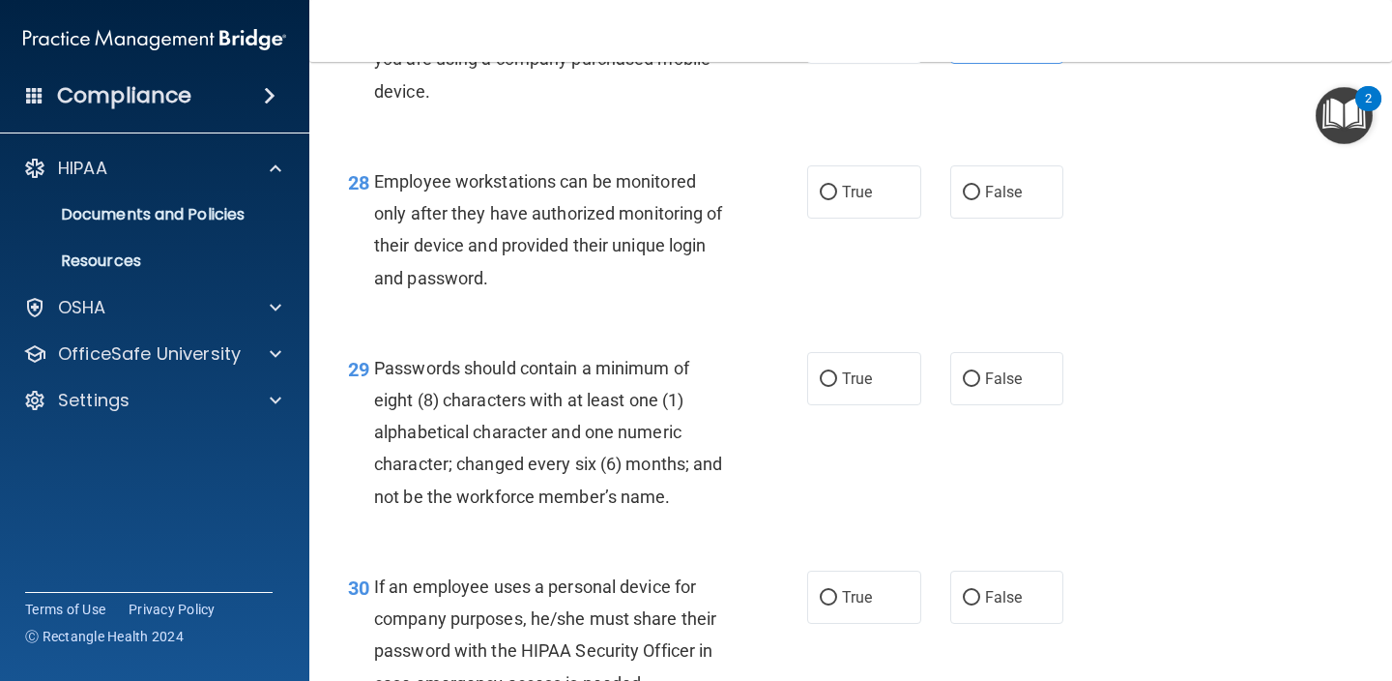
scroll to position [5156, 0]
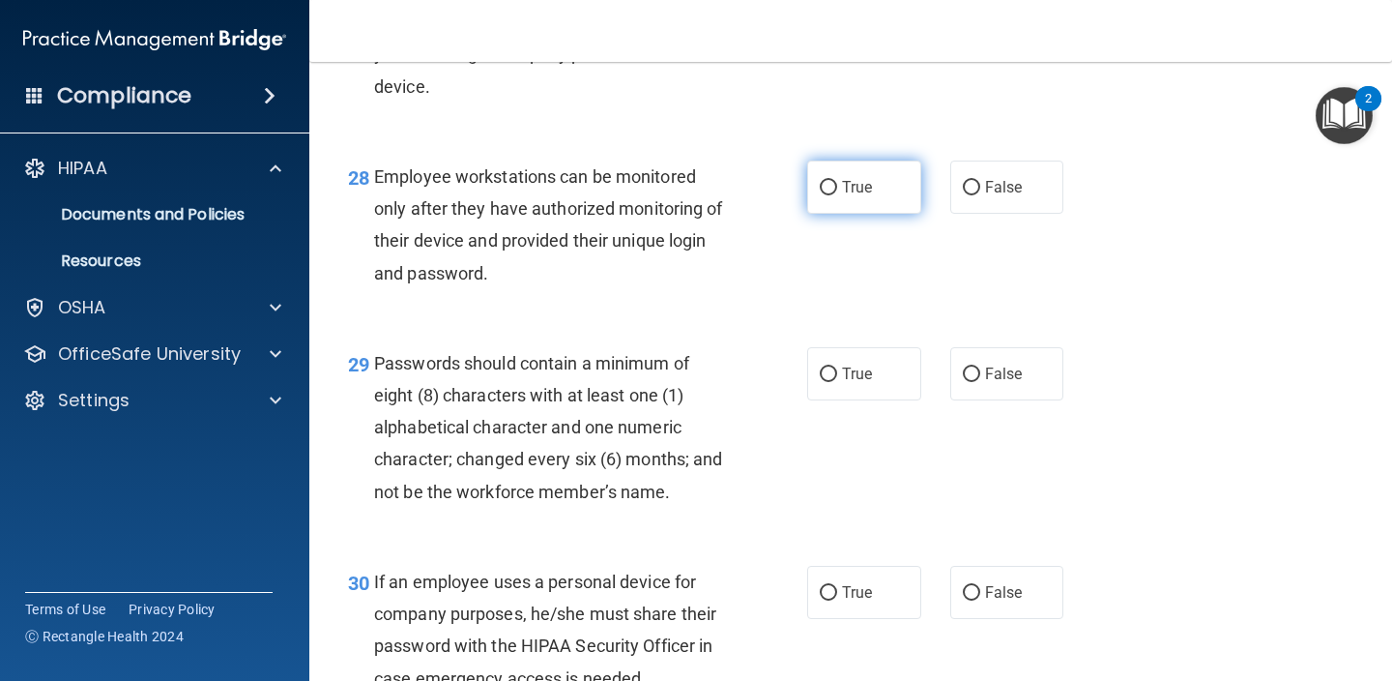
click at [860, 193] on span "True" at bounding box center [857, 187] width 30 height 18
click at [837, 193] on input "True" at bounding box center [828, 188] width 17 height 15
radio input "true"
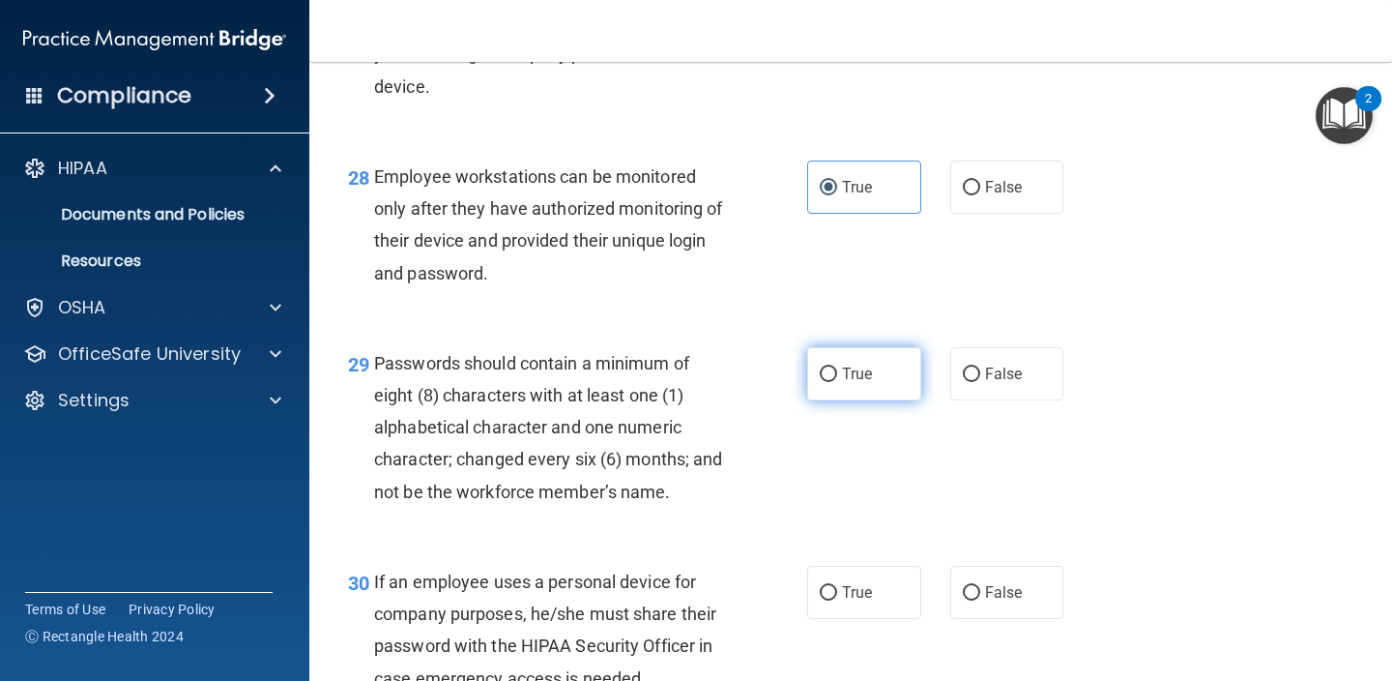
click at [862, 367] on label "True" at bounding box center [864, 373] width 114 height 53
click at [837, 367] on input "True" at bounding box center [828, 374] width 17 height 15
radio input "true"
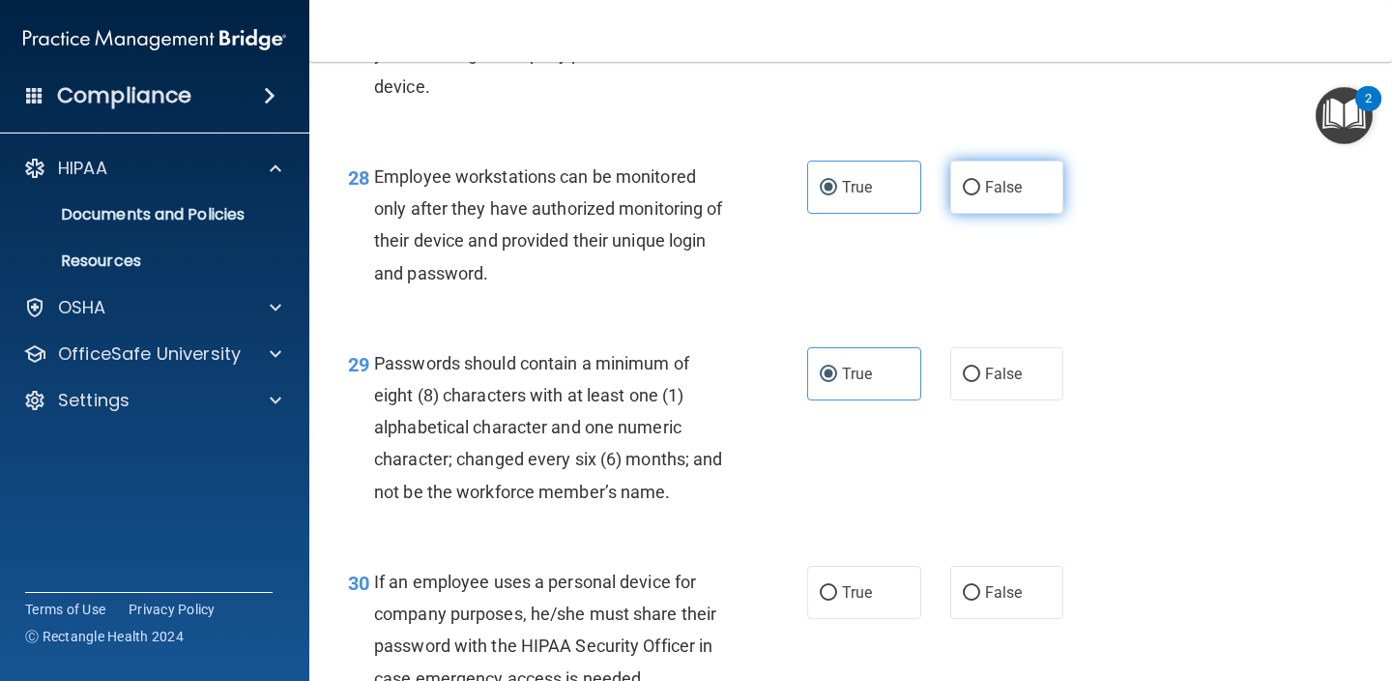
click at [1023, 199] on label "False" at bounding box center [1007, 186] width 114 height 53
click at [980, 195] on input "False" at bounding box center [971, 188] width 17 height 15
radio input "true"
radio input "false"
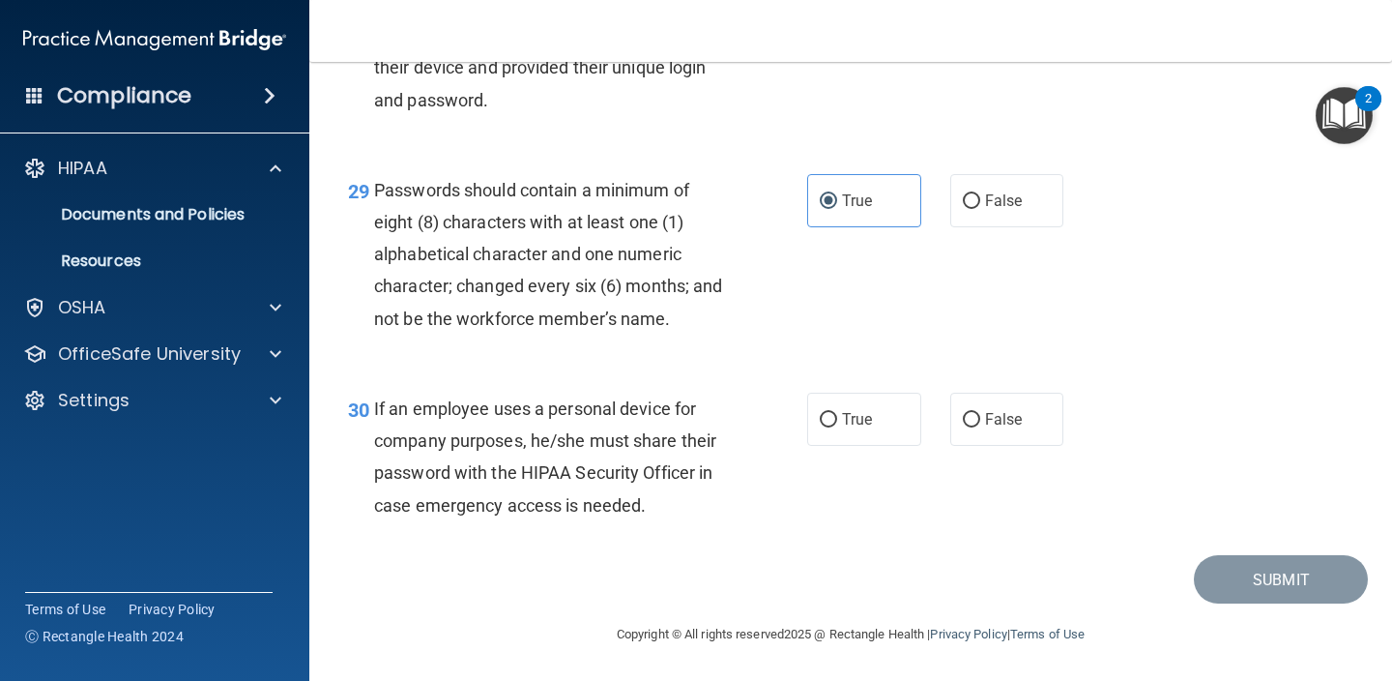
scroll to position [5333, 0]
click at [979, 417] on input "False" at bounding box center [971, 420] width 17 height 15
radio input "true"
click at [1282, 584] on button "Submit" at bounding box center [1281, 579] width 174 height 49
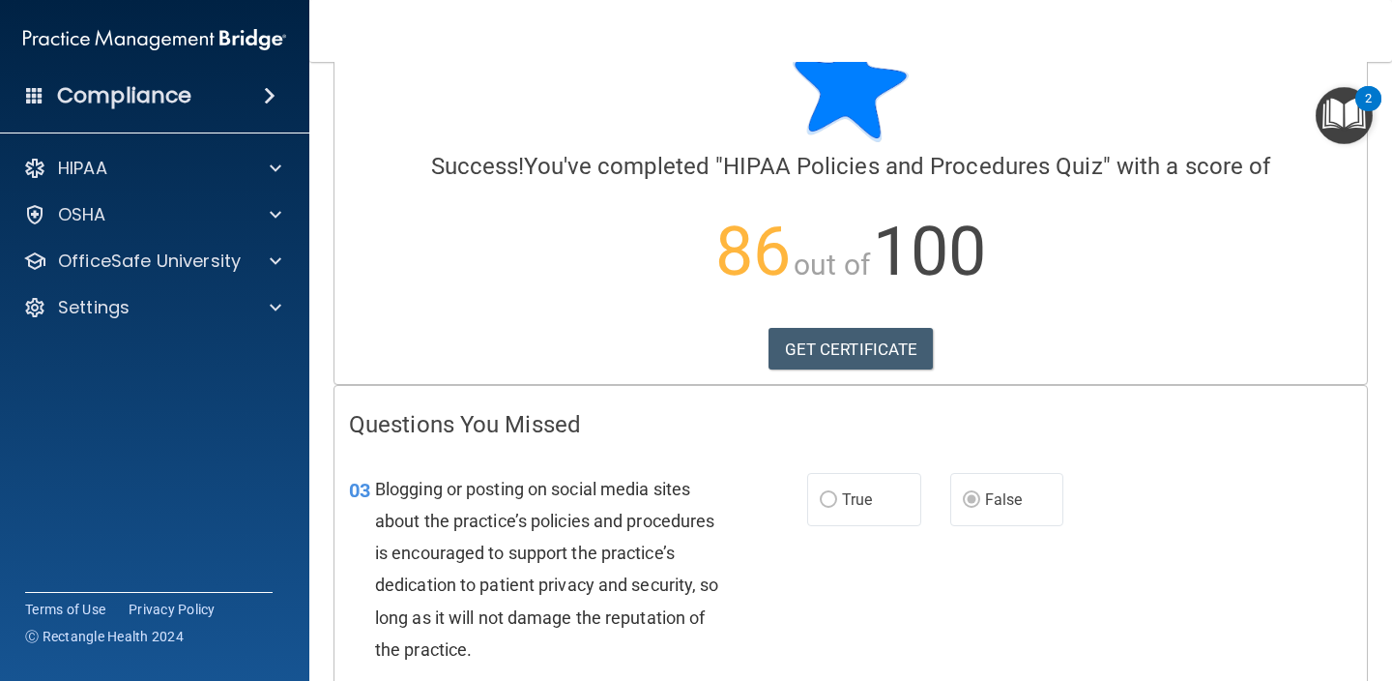
scroll to position [68, 0]
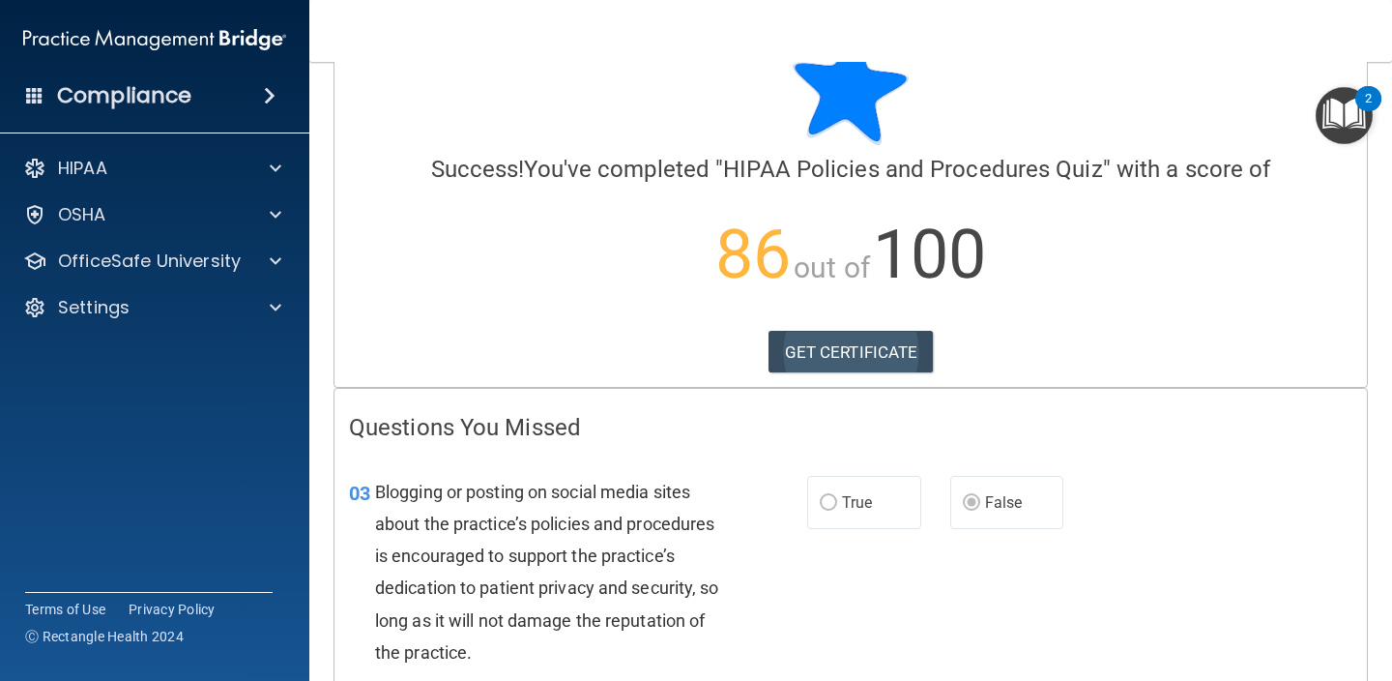
click at [885, 351] on link "GET CERTIFICATE" at bounding box center [851, 352] width 165 height 43
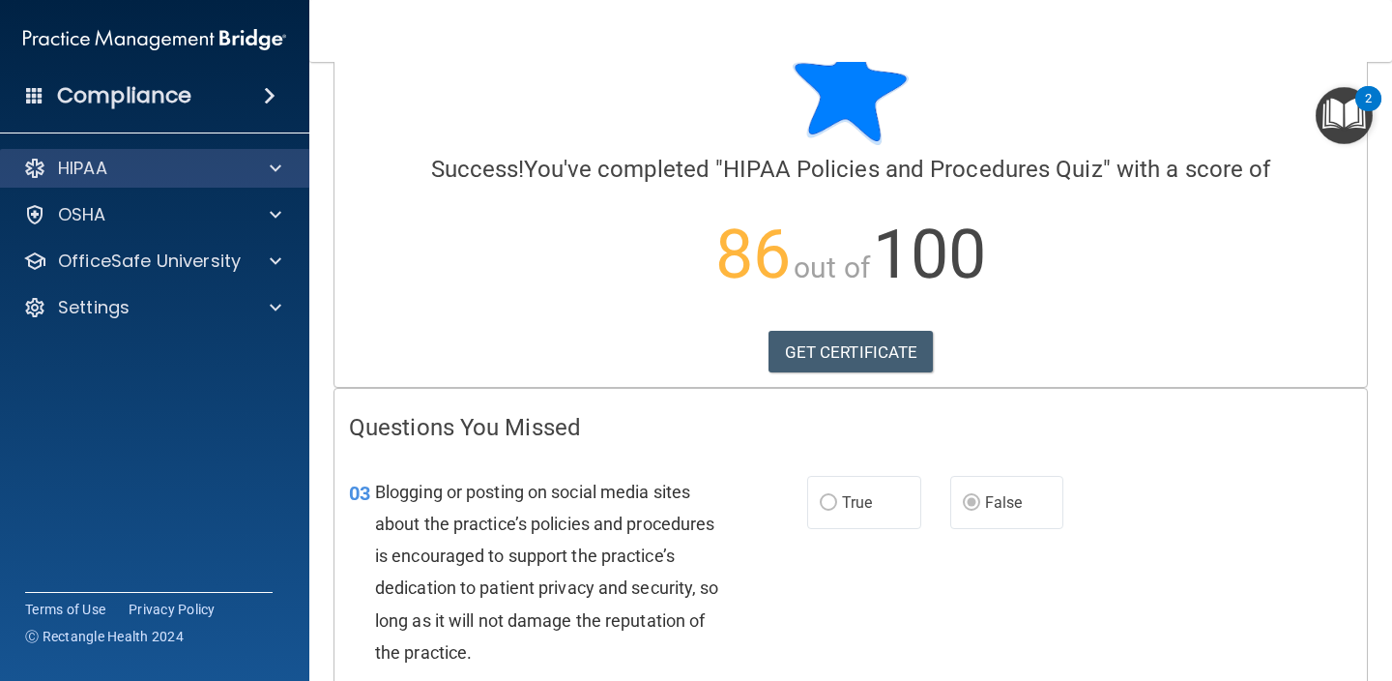
click at [193, 178] on div "HIPAA" at bounding box center [129, 168] width 240 height 23
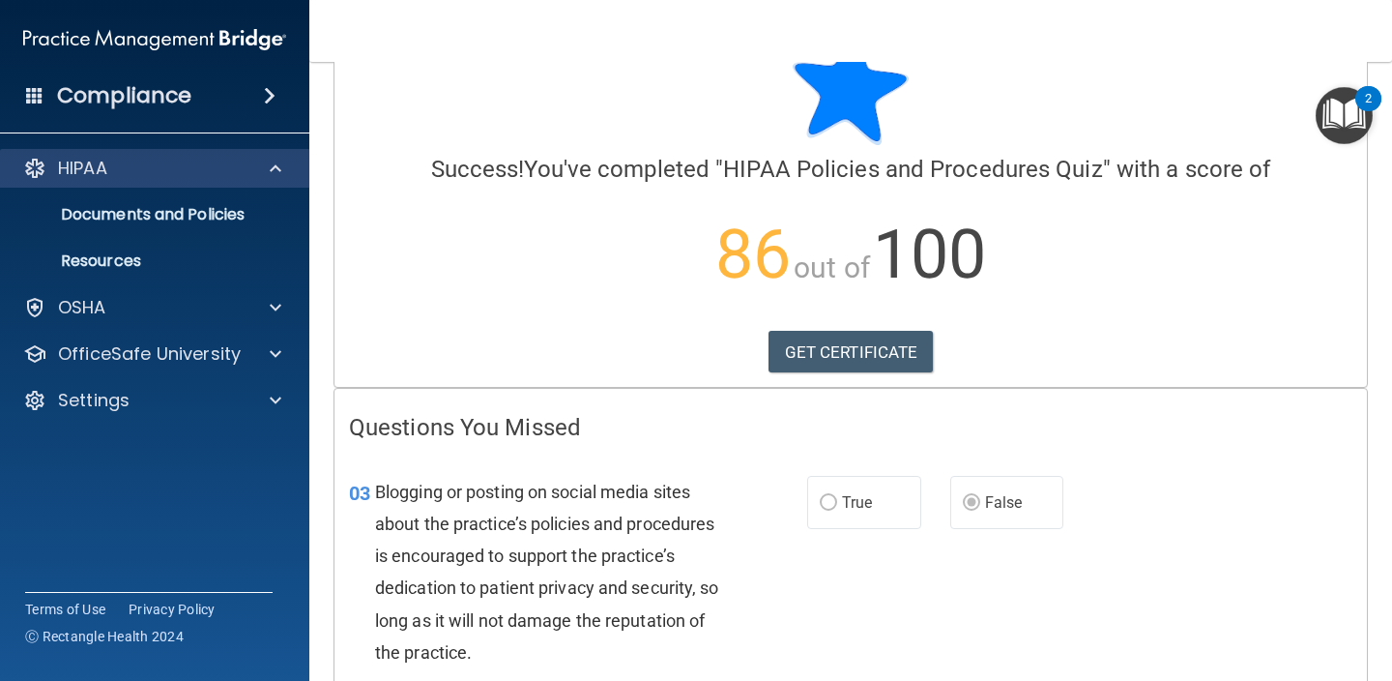
click at [193, 178] on div "HIPAA" at bounding box center [129, 168] width 240 height 23
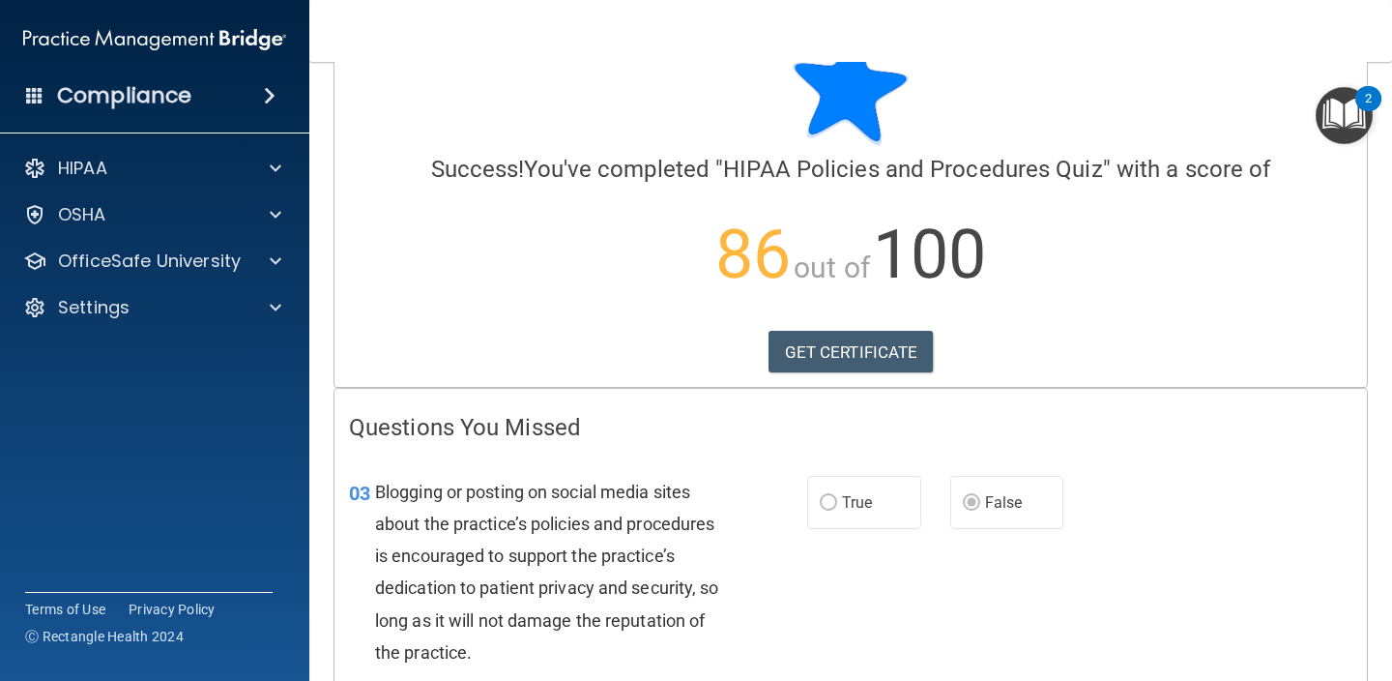
click at [224, 280] on div "HIPAA Documents and Policies Report an Incident Business Associates Emergency P…" at bounding box center [155, 241] width 310 height 201
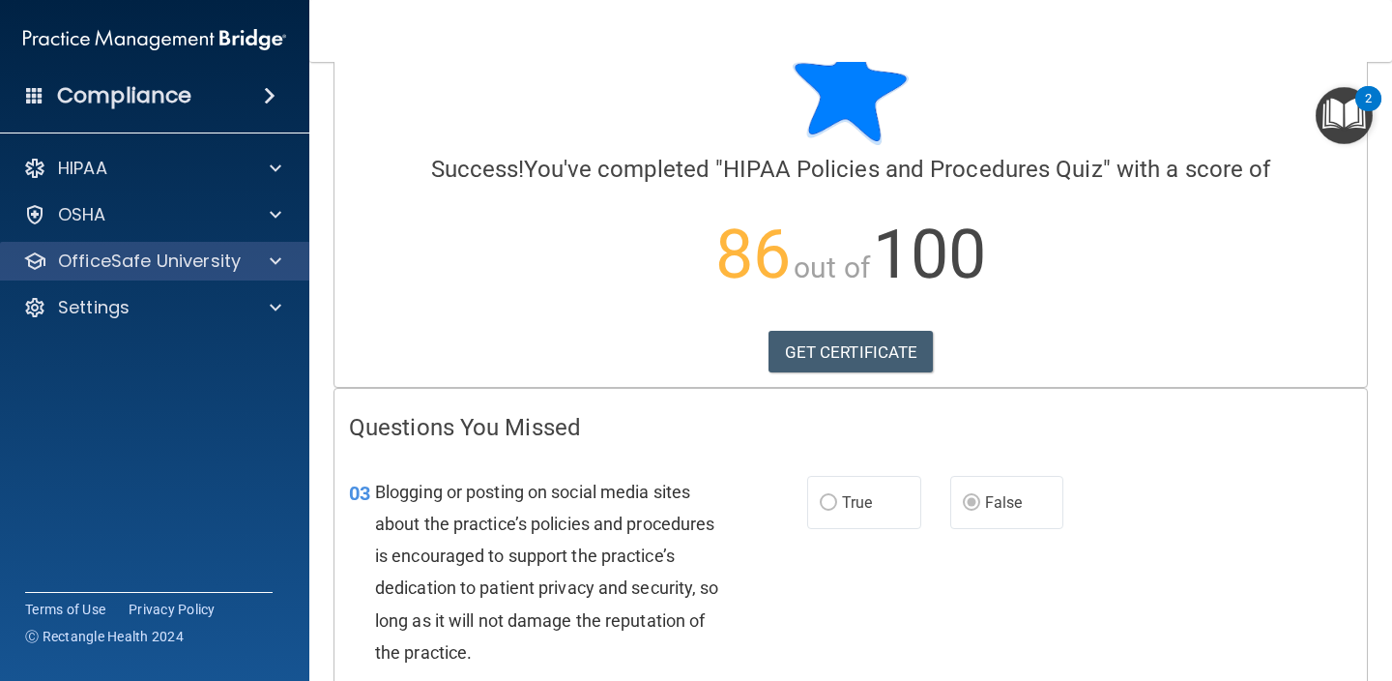
click at [221, 270] on p "OfficeSafe University" at bounding box center [149, 260] width 183 height 23
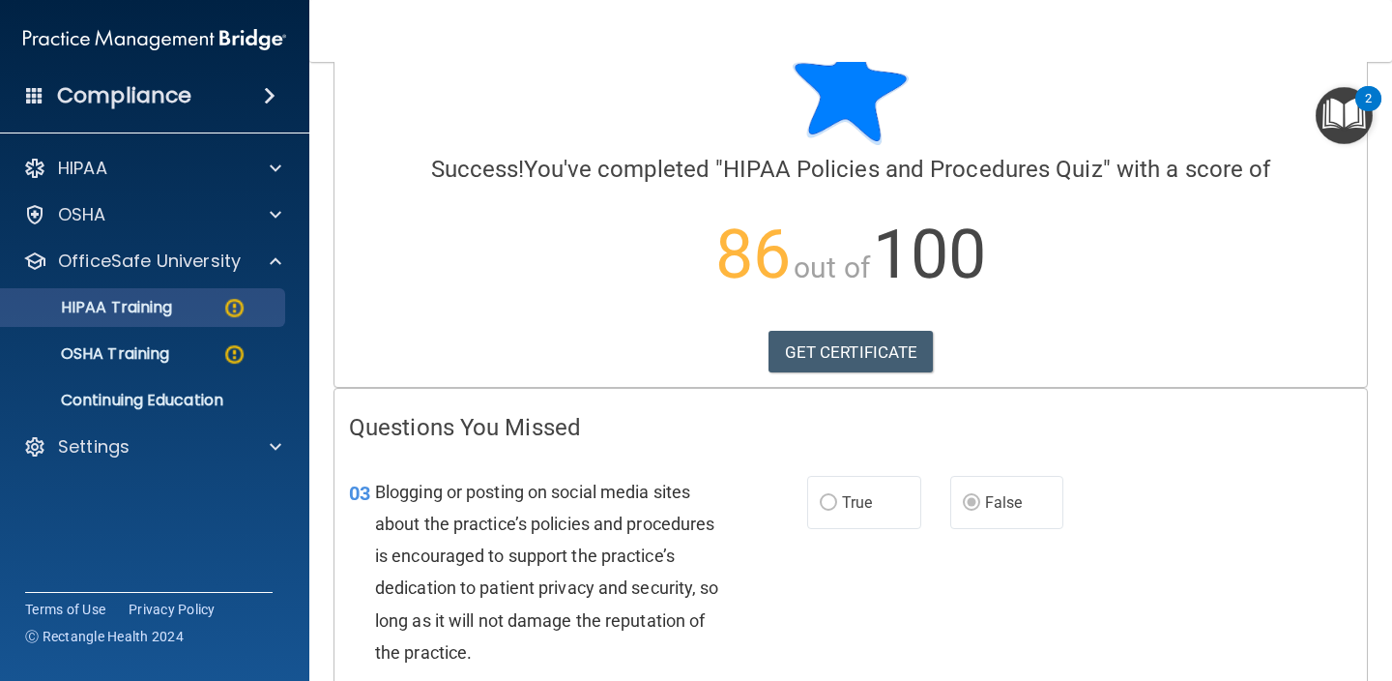
click at [185, 310] on div "HIPAA Training" at bounding box center [145, 307] width 264 height 19
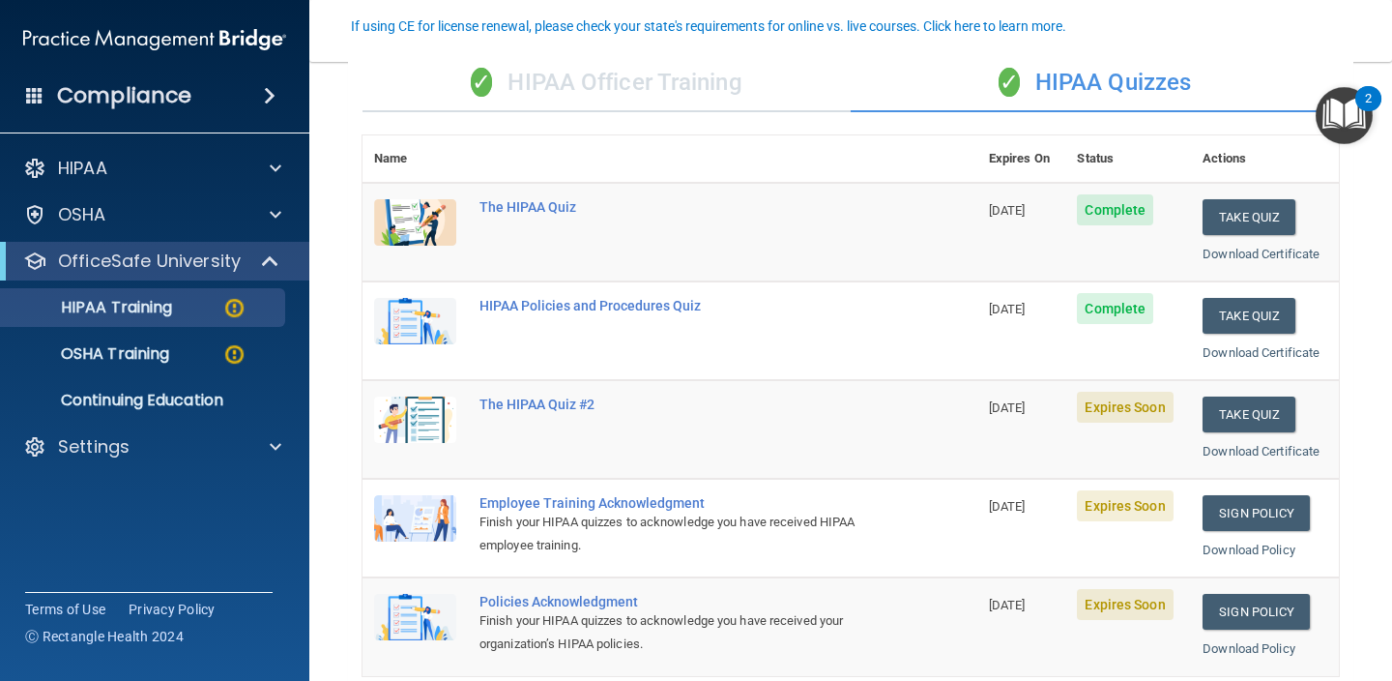
scroll to position [168, 0]
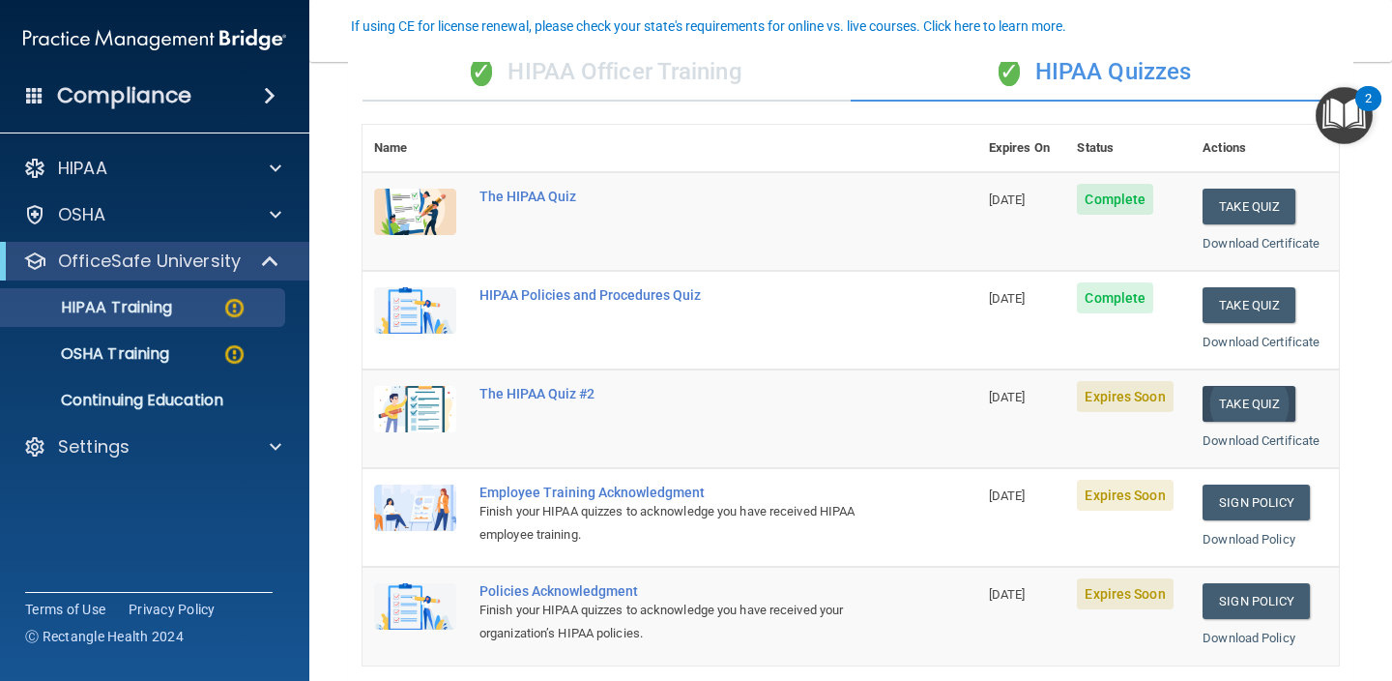
click at [1226, 392] on button "Take Quiz" at bounding box center [1249, 404] width 93 height 36
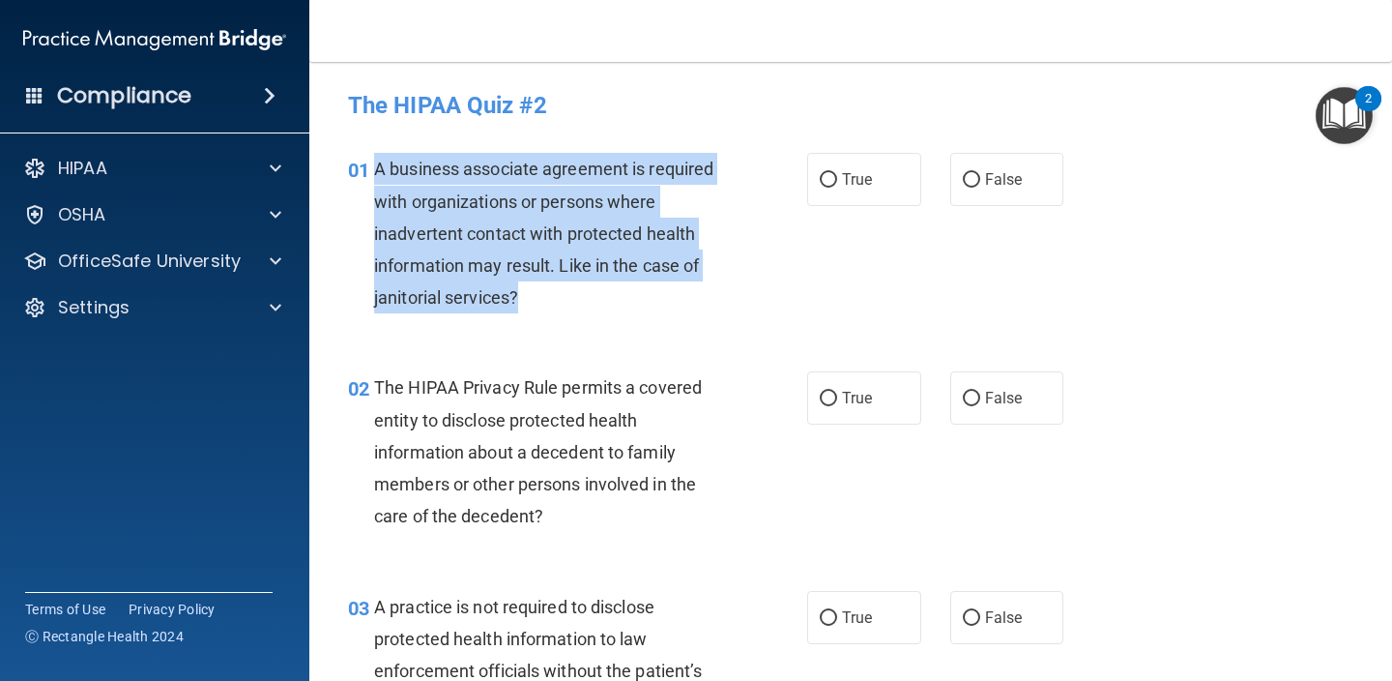
drag, startPoint x: 374, startPoint y: 174, endPoint x: 516, endPoint y: 306, distance: 194.3
click at [516, 306] on div "A business associate agreement is required with organizations or persons where …" at bounding box center [557, 233] width 366 height 160
copy span "A business associate agreement is required with organizations or persons where …"
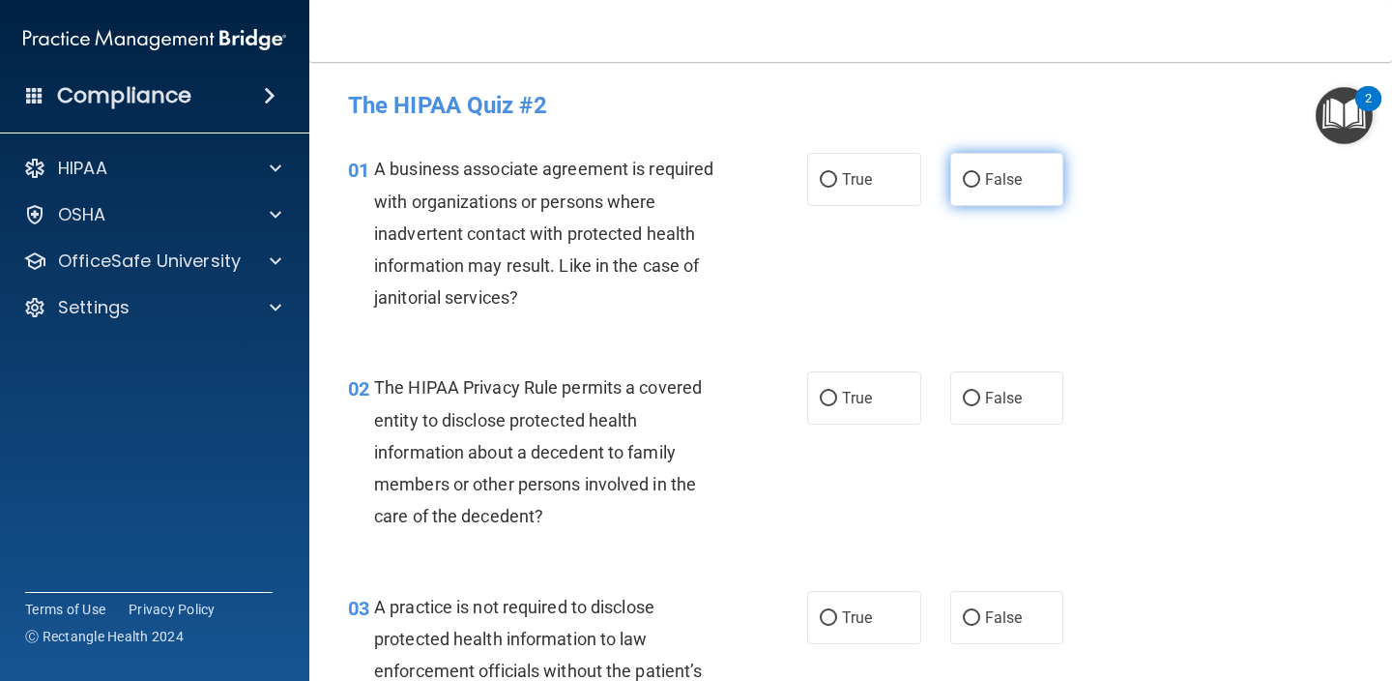
click at [989, 165] on label "False" at bounding box center [1007, 179] width 114 height 53
click at [980, 173] on input "False" at bounding box center [971, 180] width 17 height 15
radio input "true"
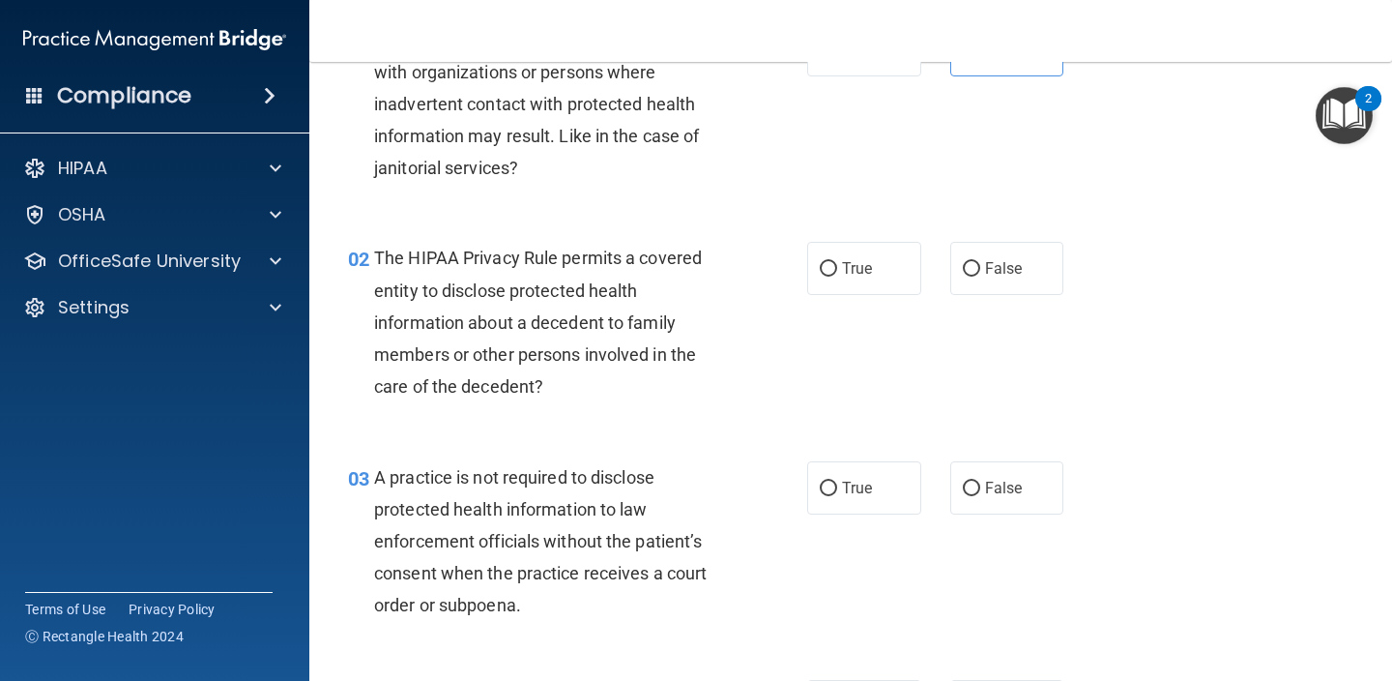
scroll to position [138, 0]
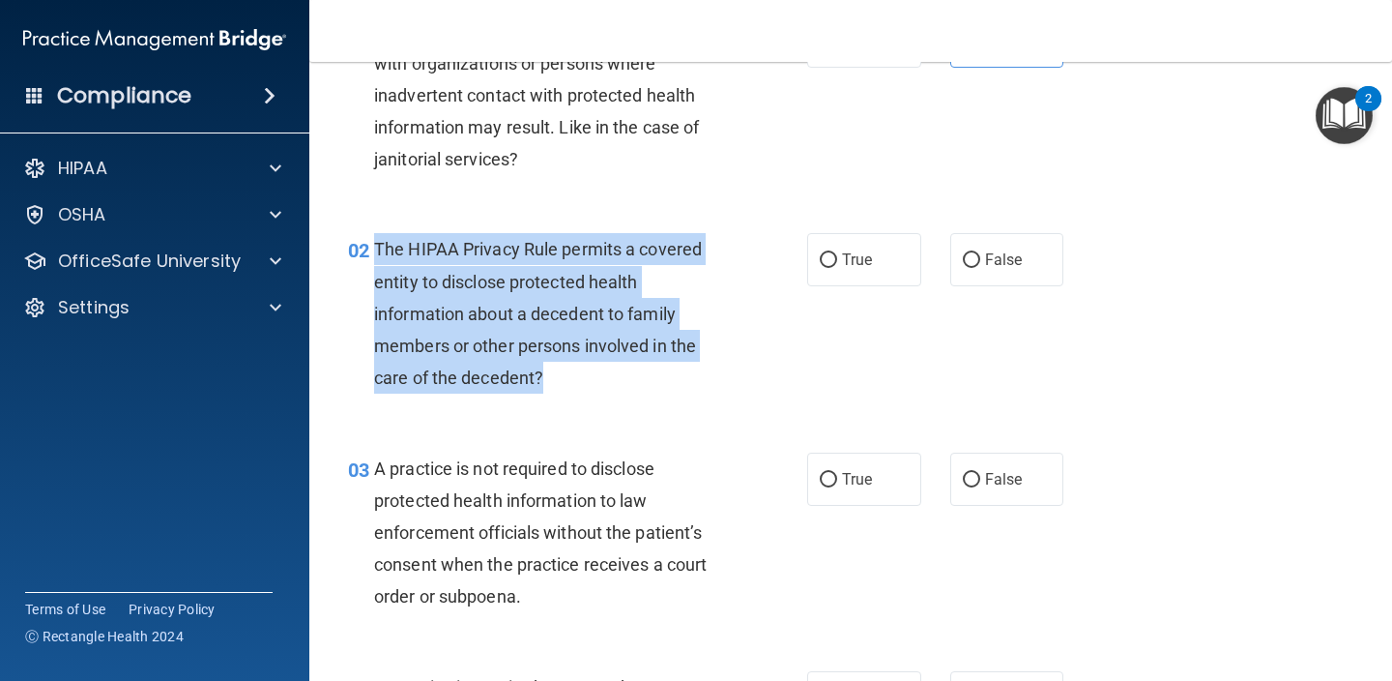
drag, startPoint x: 550, startPoint y: 376, endPoint x: 378, endPoint y: 247, distance: 215.4
click at [378, 247] on div "The HIPAA Privacy Rule permits a covered entity to disclose protected health in…" at bounding box center [557, 313] width 366 height 160
copy span "The HIPAA Privacy Rule permits a covered entity to disclose protected health in…"
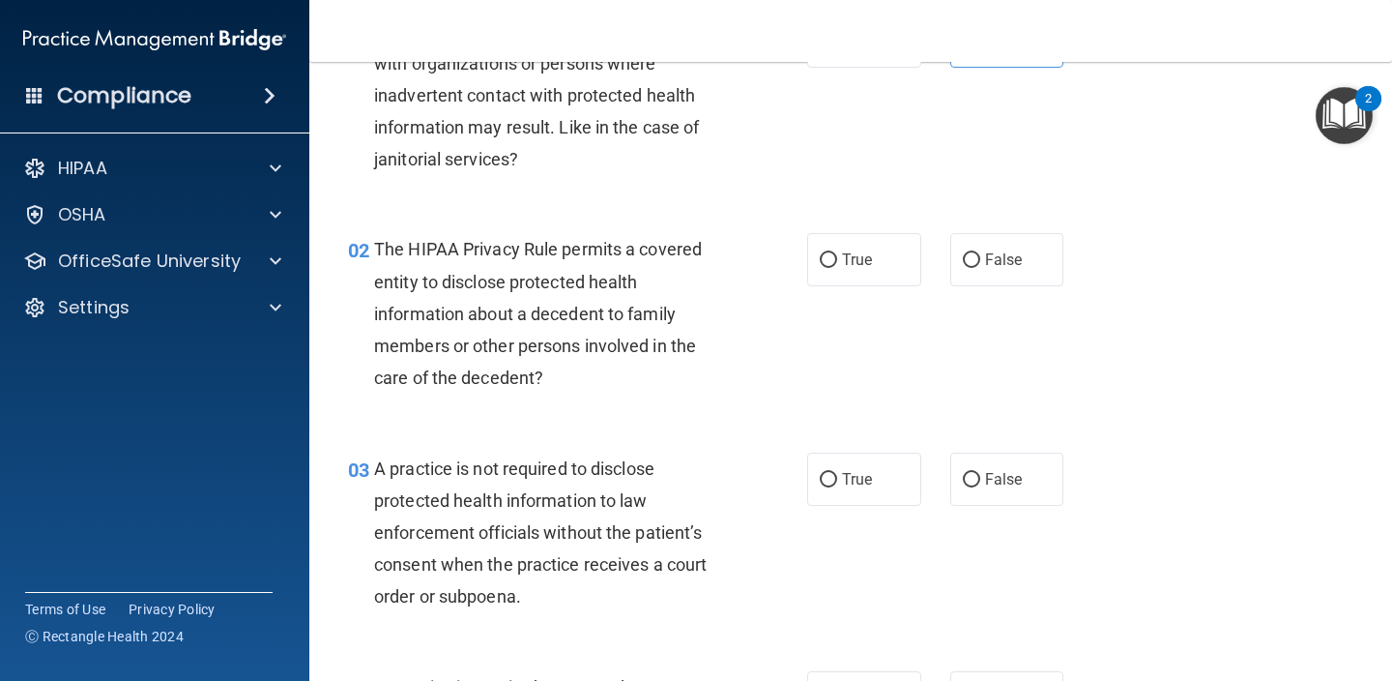
click at [857, 285] on div "02 The HIPAA Privacy Rule permits a covered entity to disclose protected health…" at bounding box center [851, 318] width 1034 height 218
click at [850, 250] on span "True" at bounding box center [857, 259] width 30 height 18
click at [837, 253] on input "True" at bounding box center [828, 260] width 17 height 15
radio input "true"
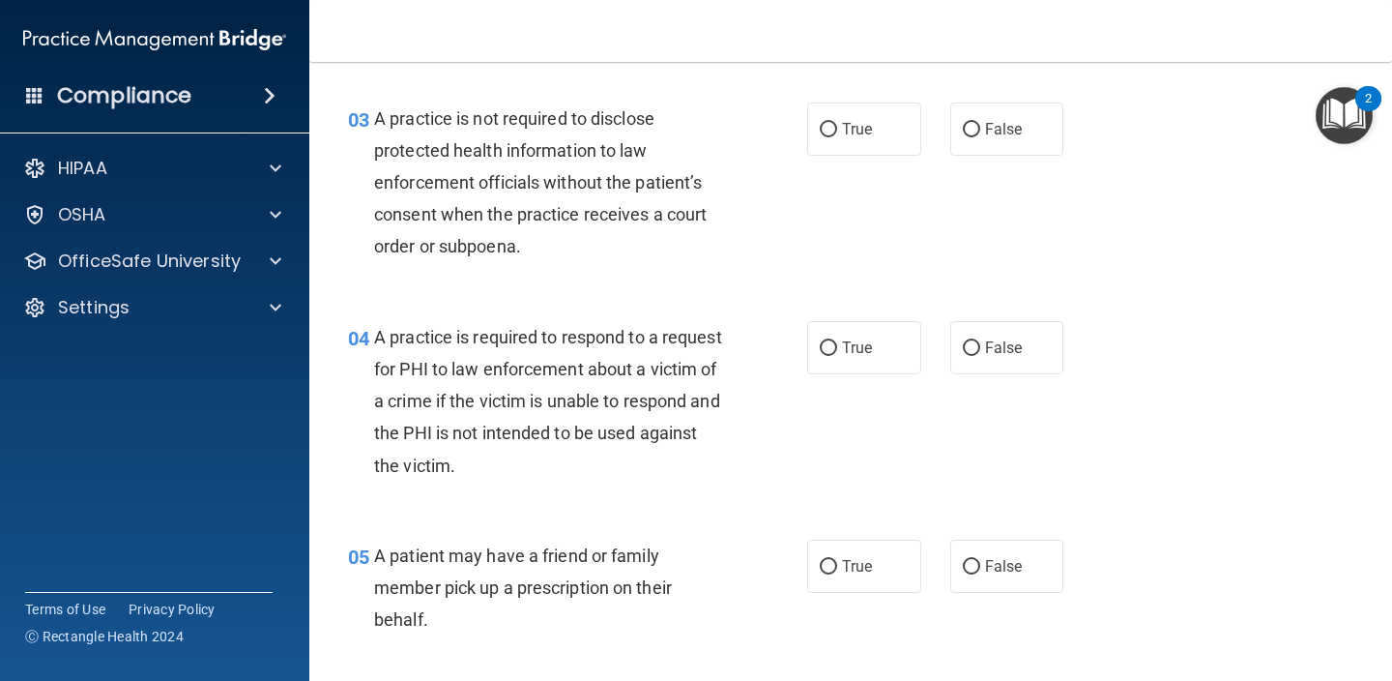
scroll to position [475, 0]
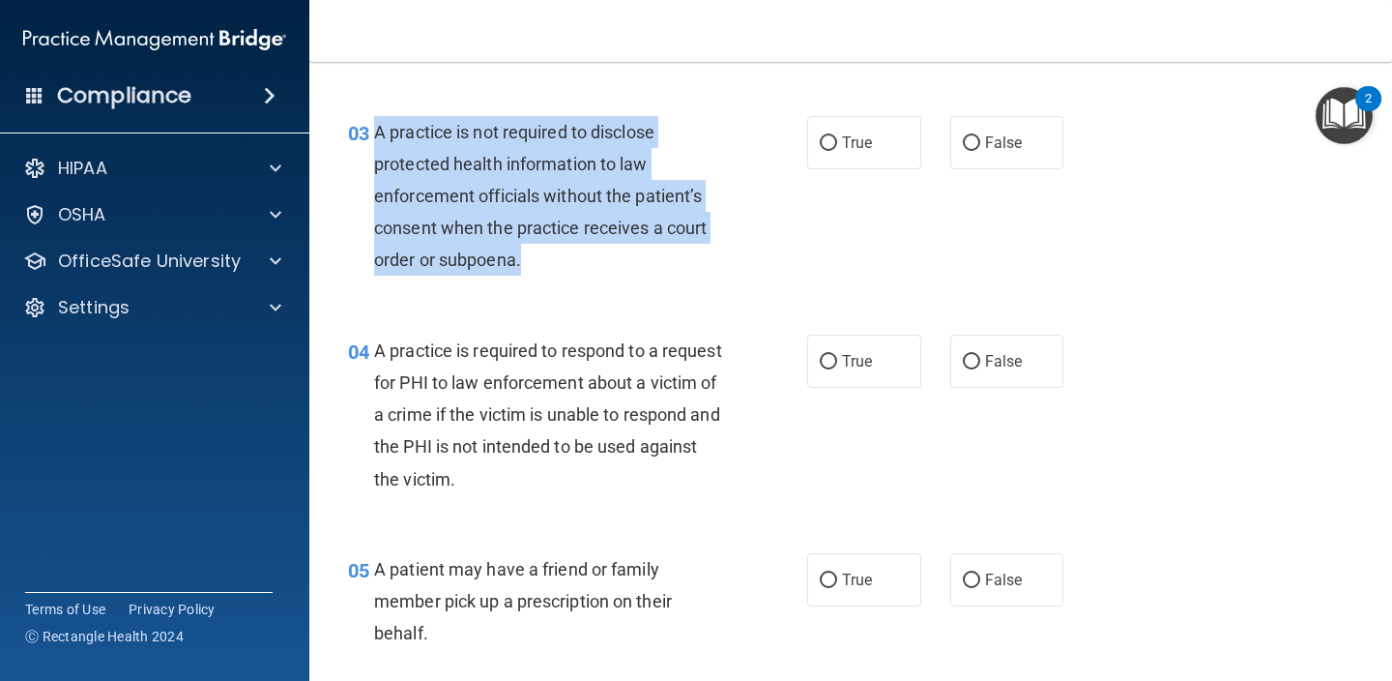
drag, startPoint x: 545, startPoint y: 257, endPoint x: 379, endPoint y: 138, distance: 204.4
click at [379, 138] on div "A practice is not required to disclose protected health information to law enfo…" at bounding box center [557, 196] width 366 height 160
copy span "A practice is not required to disclose protected health information to law enfo…"
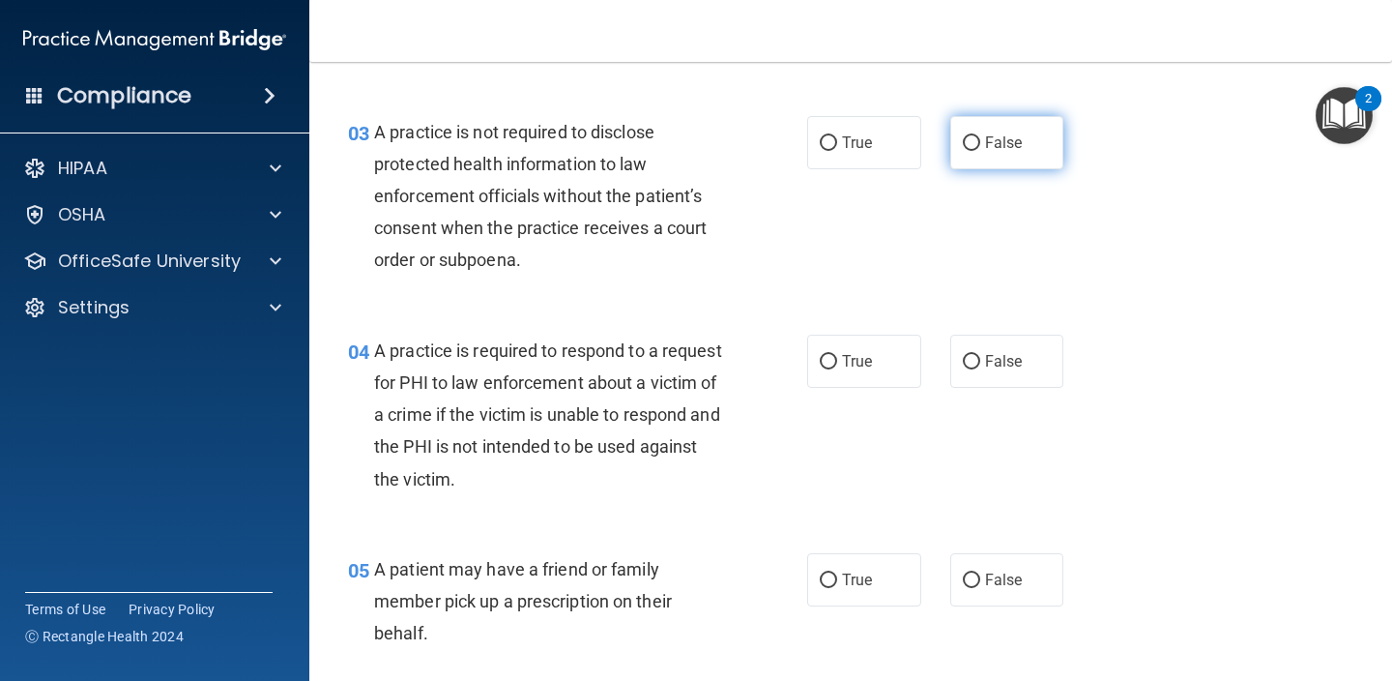
click at [986, 139] on span "False" at bounding box center [1004, 142] width 38 height 18
click at [980, 139] on input "False" at bounding box center [971, 143] width 17 height 15
radio input "true"
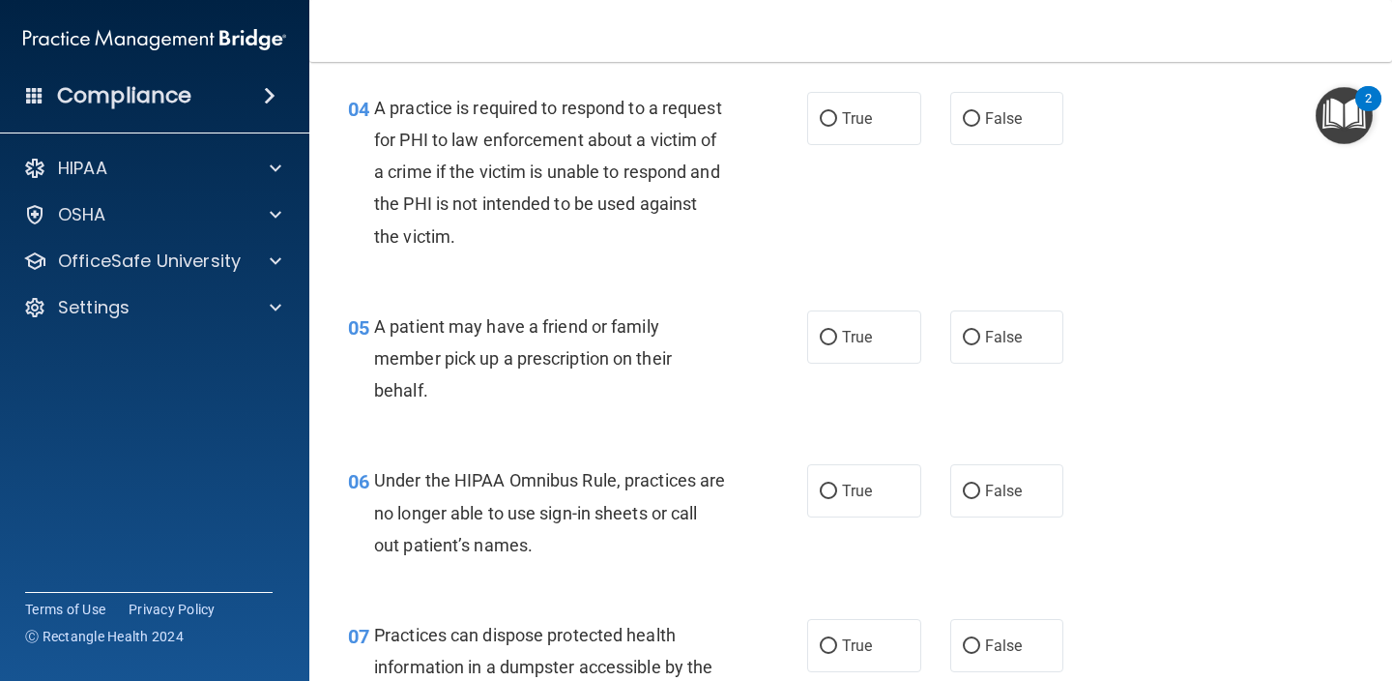
scroll to position [707, 0]
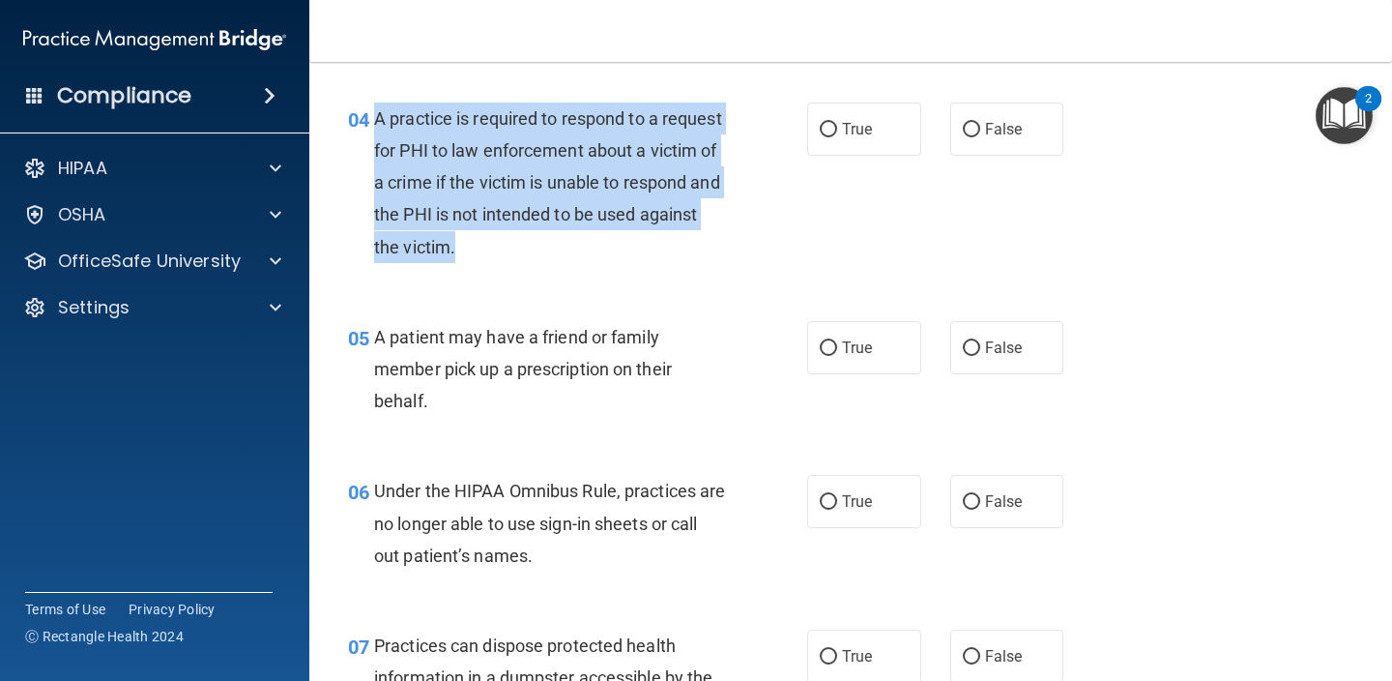
drag, startPoint x: 453, startPoint y: 240, endPoint x: 366, endPoint y: 131, distance: 138.9
click at [366, 131] on div "04 A practice is required to respond to a request for PHI to law enforcement ab…" at bounding box center [577, 187] width 517 height 170
copy div "A practice is required to respond to a request for PHI to law enforcement about…"
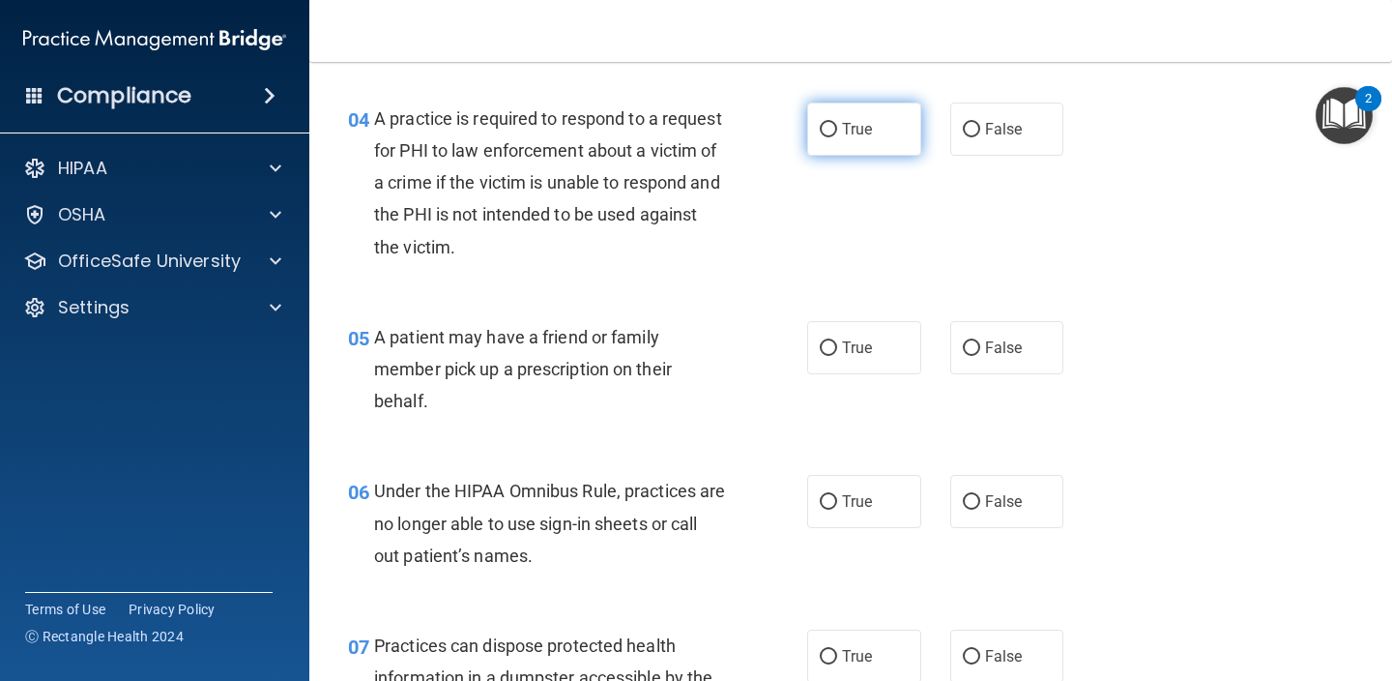
click at [849, 128] on span "True" at bounding box center [857, 129] width 30 height 18
click at [837, 128] on input "True" at bounding box center [828, 130] width 17 height 15
radio input "true"
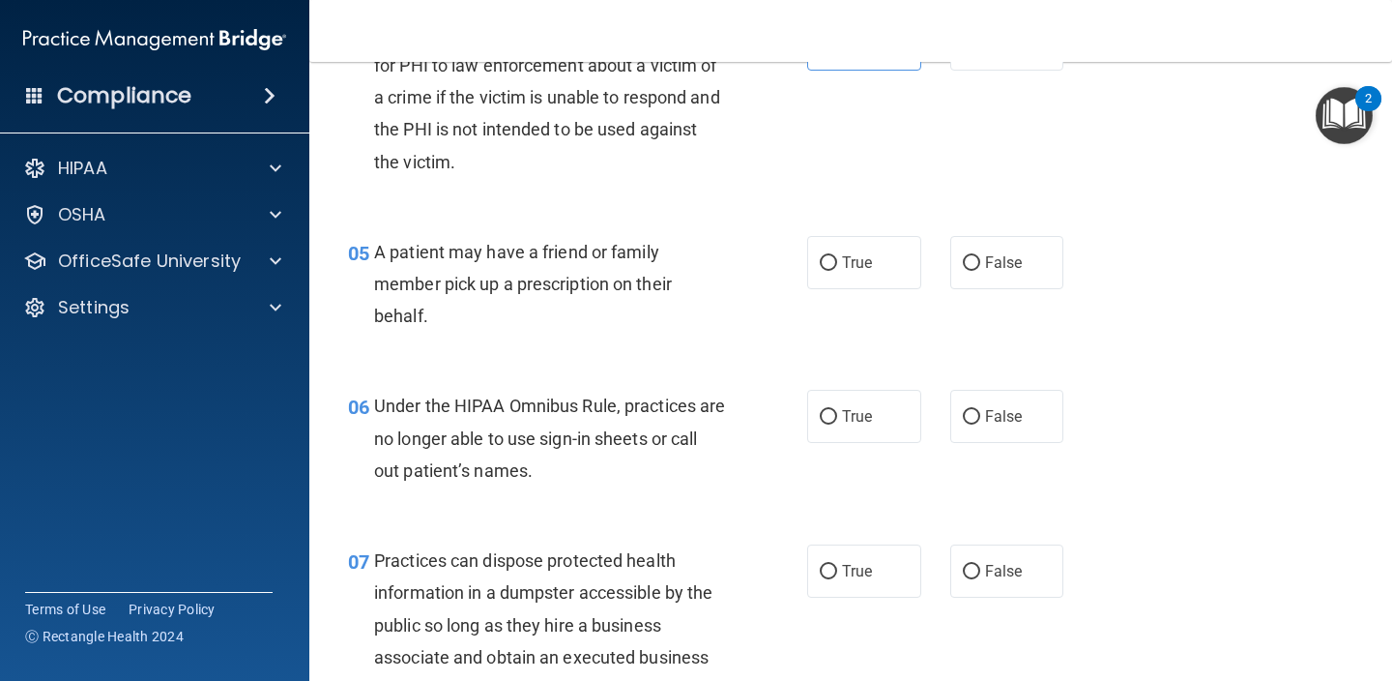
scroll to position [813, 0]
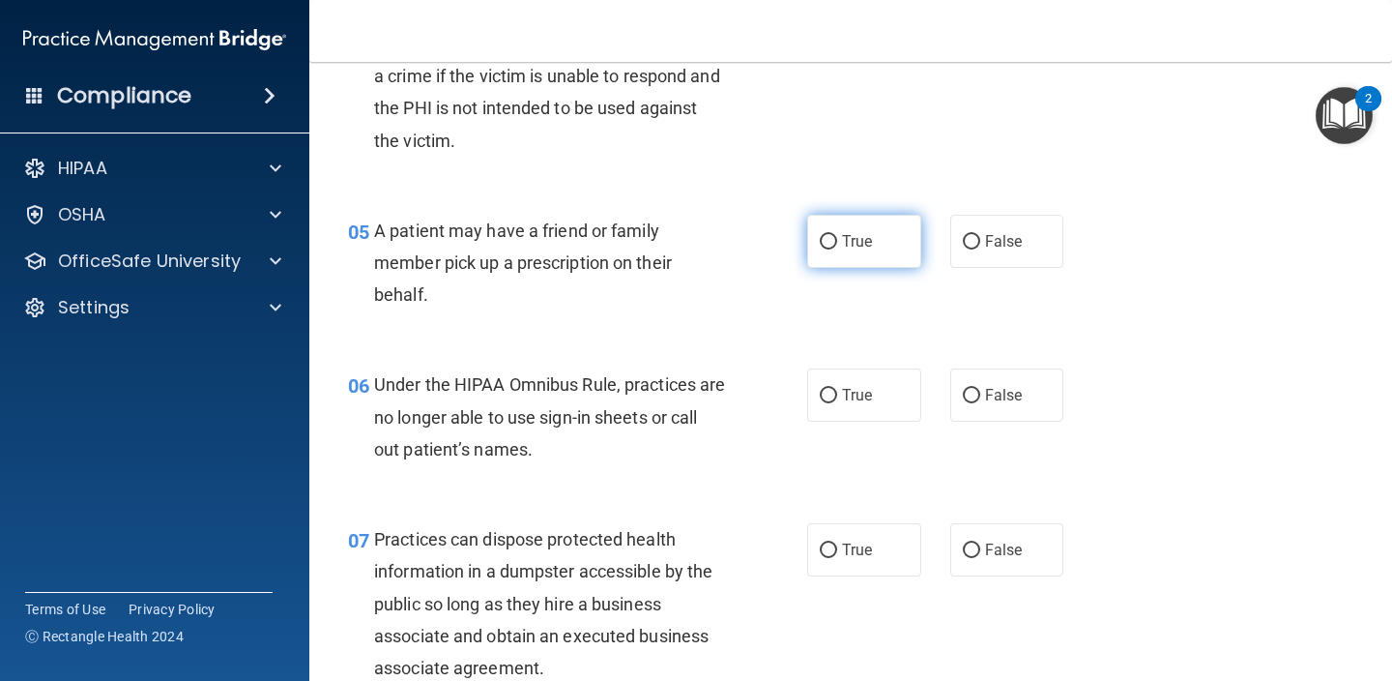
click at [881, 229] on label "True" at bounding box center [864, 241] width 114 height 53
click at [837, 235] on input "True" at bounding box center [828, 242] width 17 height 15
radio input "true"
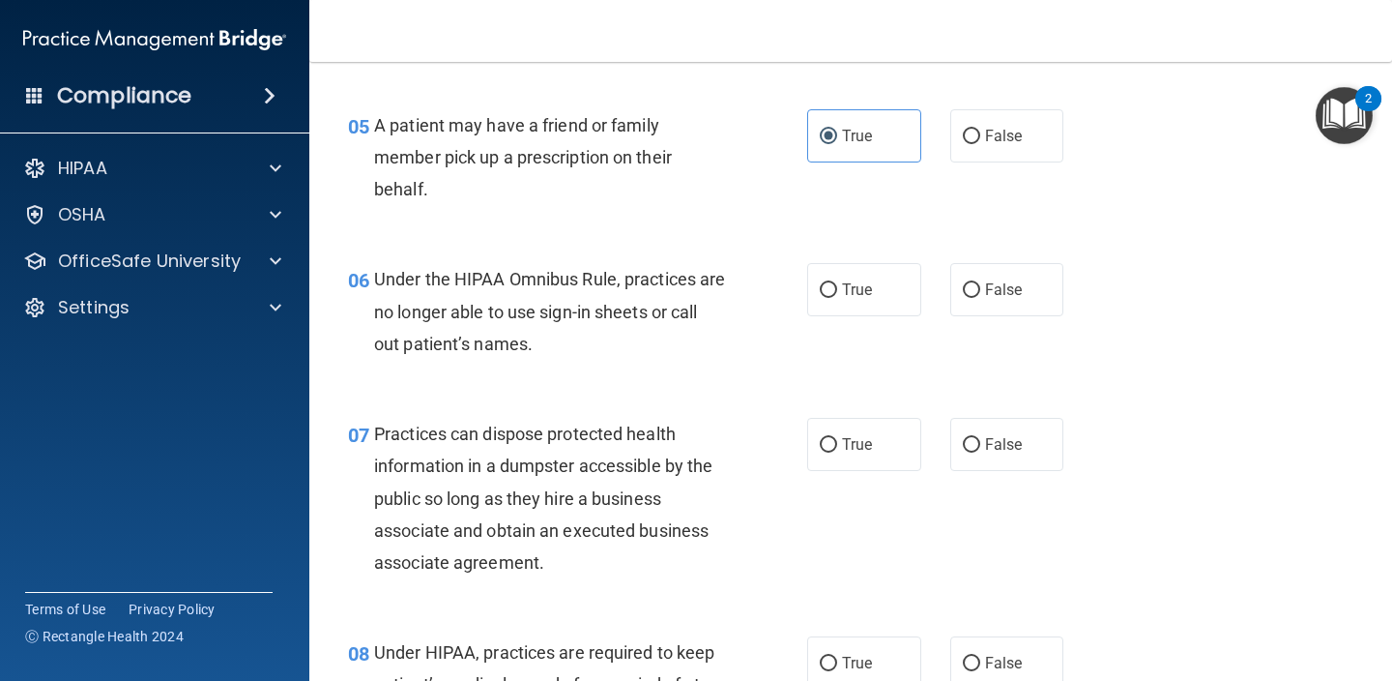
scroll to position [929, 0]
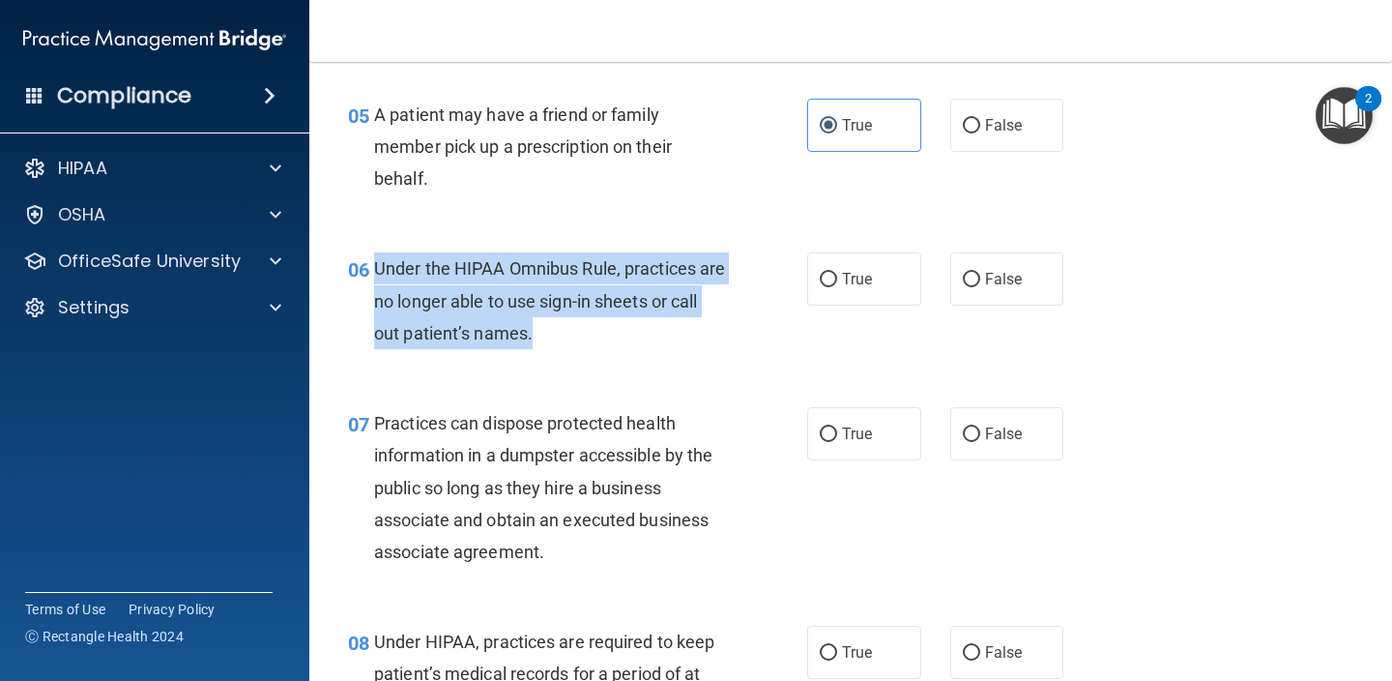
drag, startPoint x: 567, startPoint y: 330, endPoint x: 377, endPoint y: 266, distance: 200.9
click at [377, 266] on div "Under the HIPAA Omnibus Rule, practices are no longer able to use sign-in sheet…" at bounding box center [557, 300] width 366 height 97
copy span "Under the HIPAA Omnibus Rule, practices are no longer able to use sign-in sheet…"
click at [975, 276] on input "False" at bounding box center [971, 280] width 17 height 15
radio input "true"
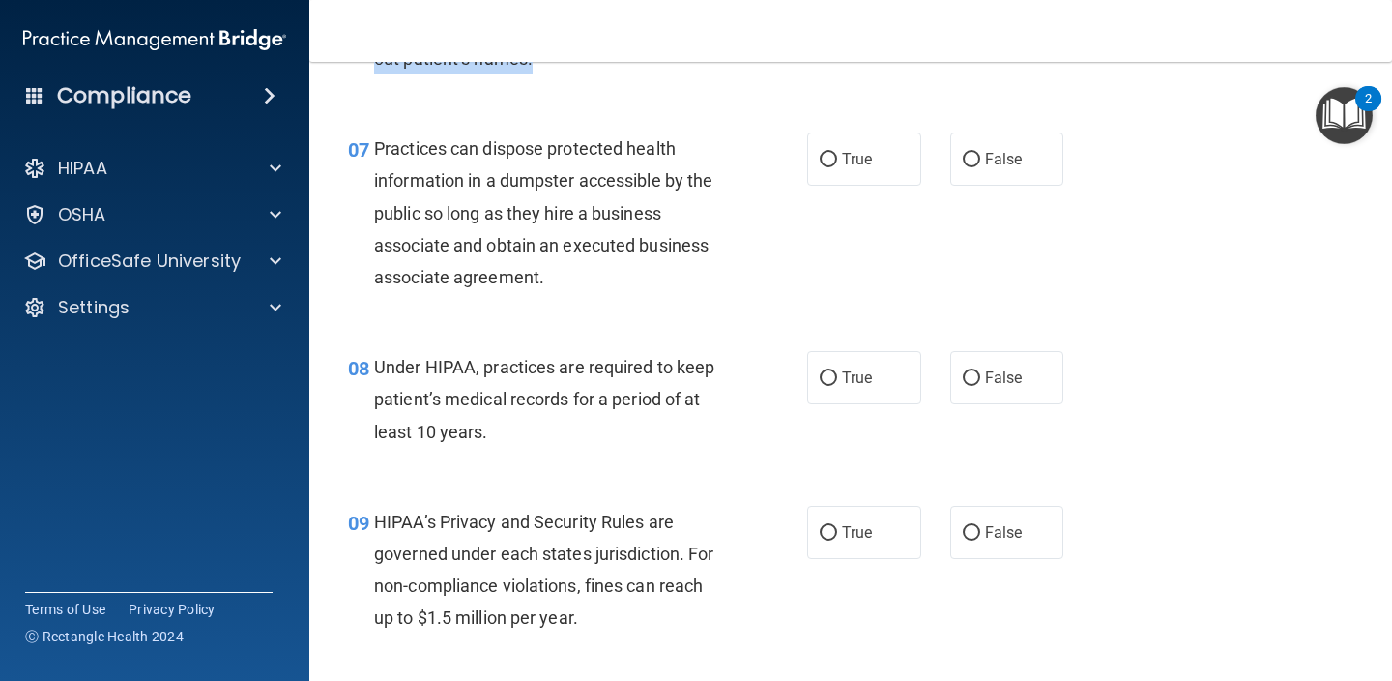
scroll to position [1166, 0]
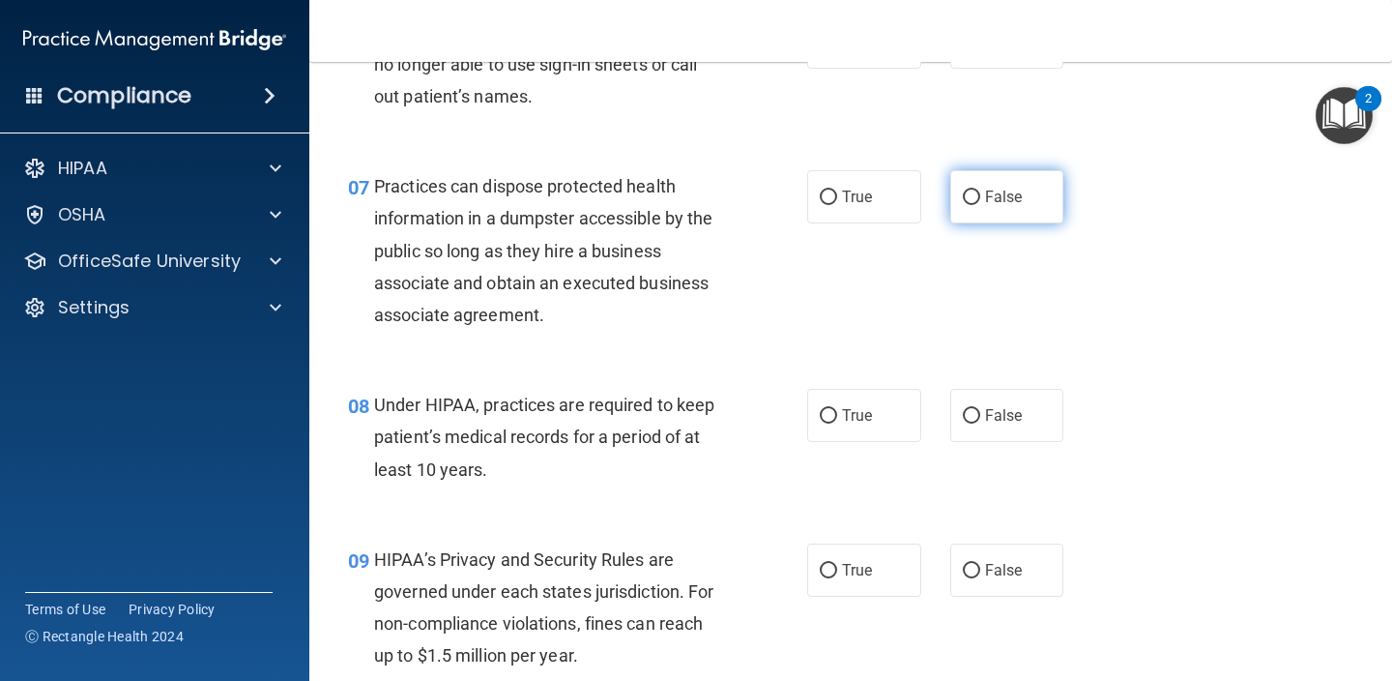
click at [1016, 205] on label "False" at bounding box center [1007, 196] width 114 height 53
click at [980, 205] on input "False" at bounding box center [971, 197] width 17 height 15
radio input "true"
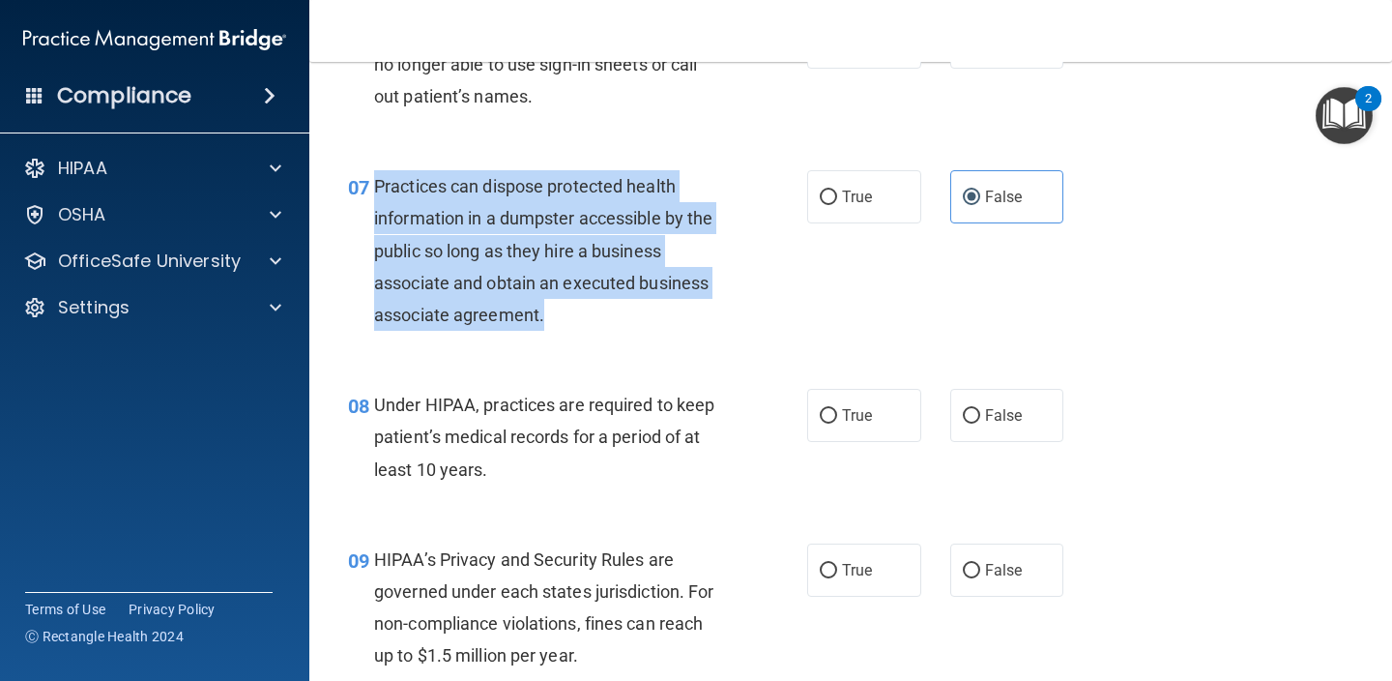
drag, startPoint x: 563, startPoint y: 312, endPoint x: 371, endPoint y: 185, distance: 230.0
click at [371, 185] on div "07 Practices can dispose protected health information in a dumpster accessible …" at bounding box center [577, 255] width 517 height 170
copy div "Practices can dispose protected health information in a dumpster accessible by …"
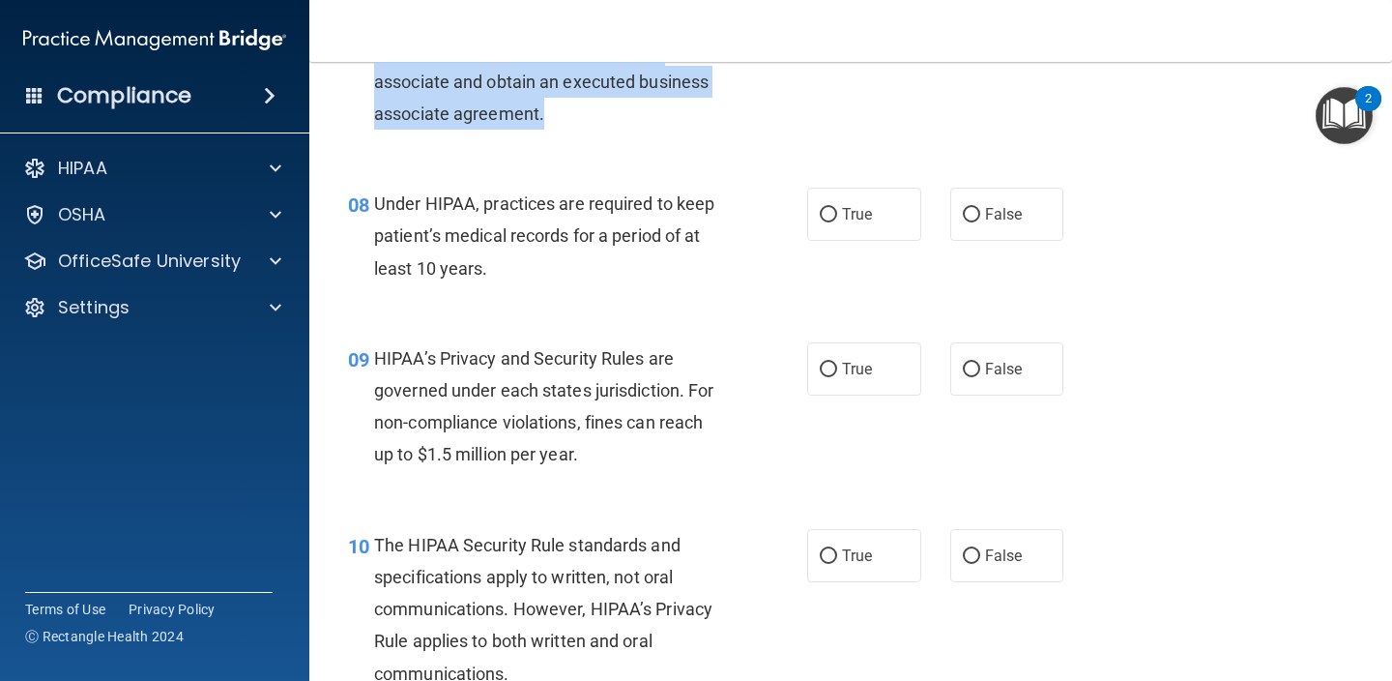
scroll to position [1376, 0]
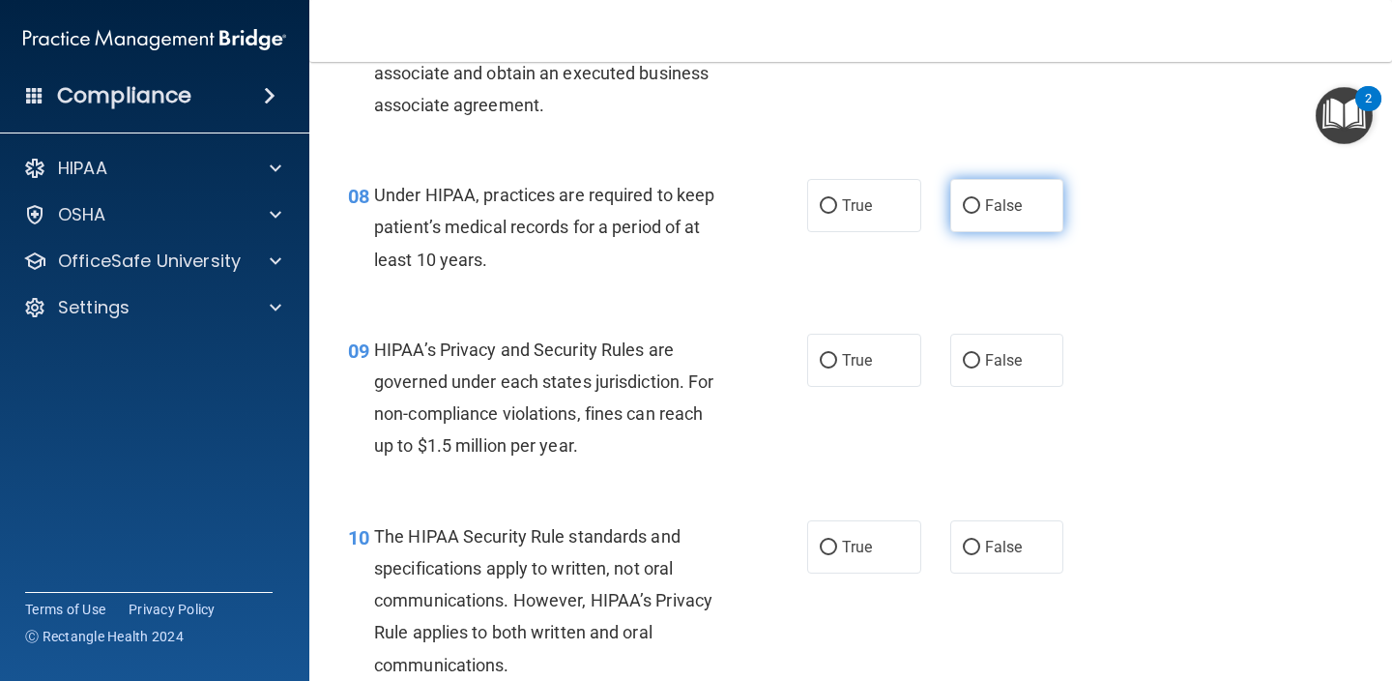
click at [972, 221] on label "False" at bounding box center [1007, 205] width 114 height 53
click at [972, 214] on input "False" at bounding box center [971, 206] width 17 height 15
radio input "true"
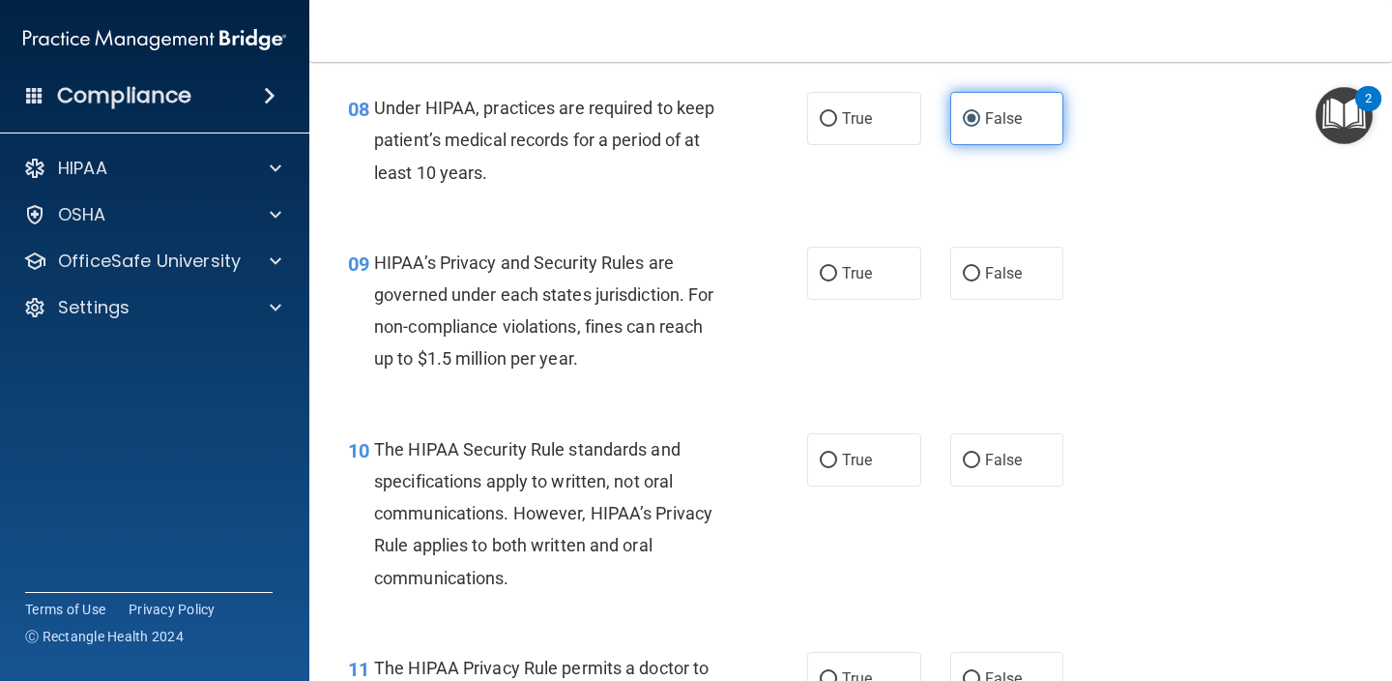
scroll to position [1468, 0]
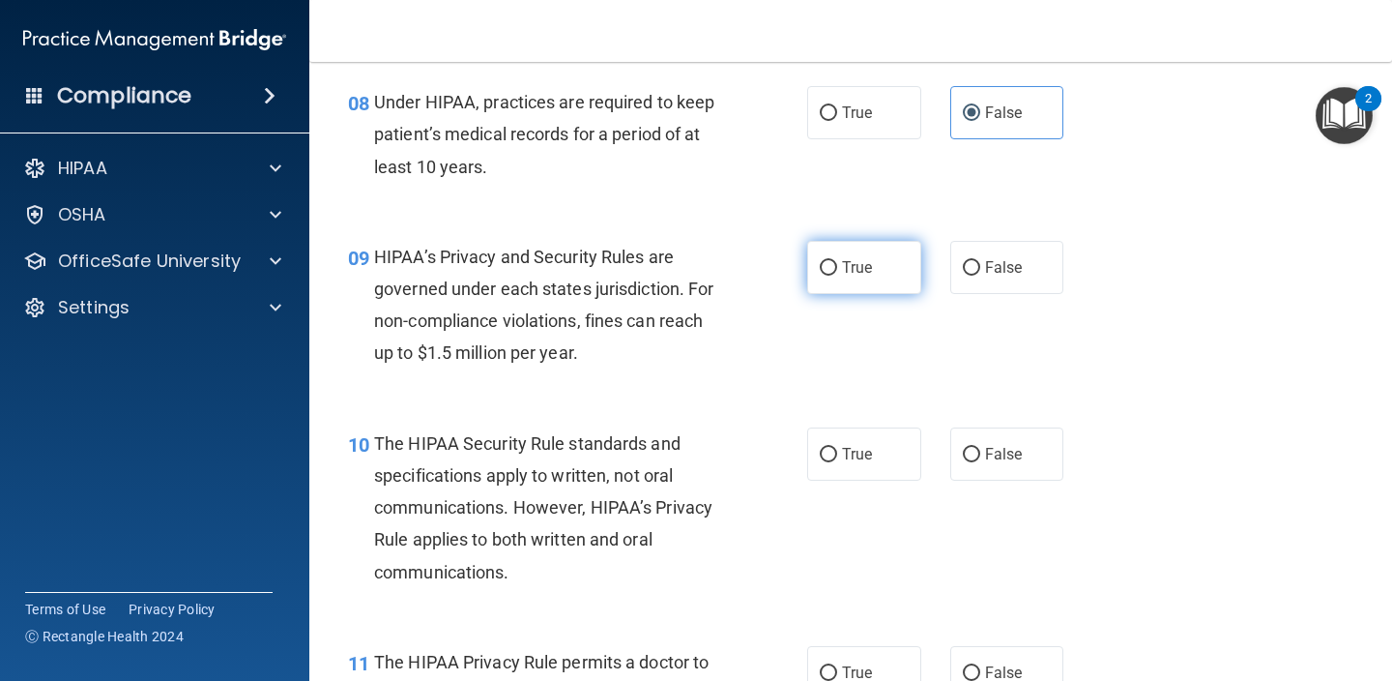
click at [813, 276] on label "True" at bounding box center [864, 267] width 114 height 53
click at [820, 276] on input "True" at bounding box center [828, 268] width 17 height 15
radio input "true"
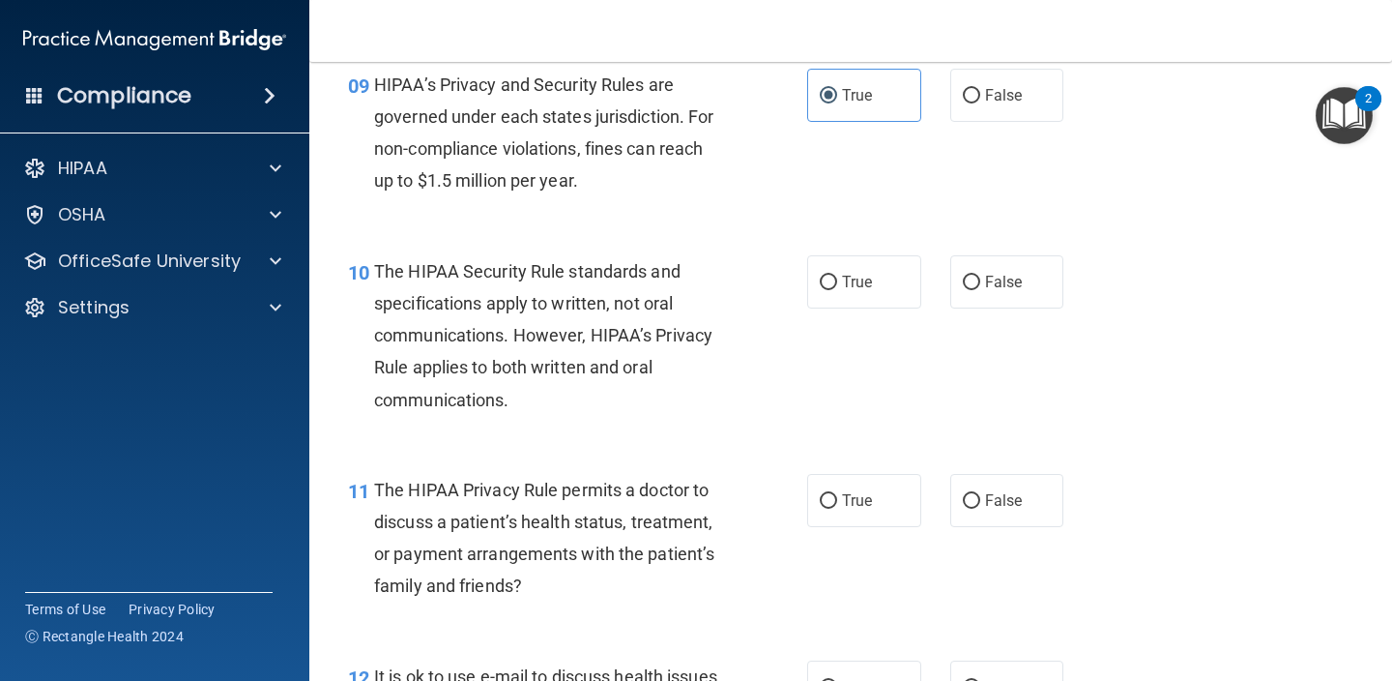
scroll to position [1645, 0]
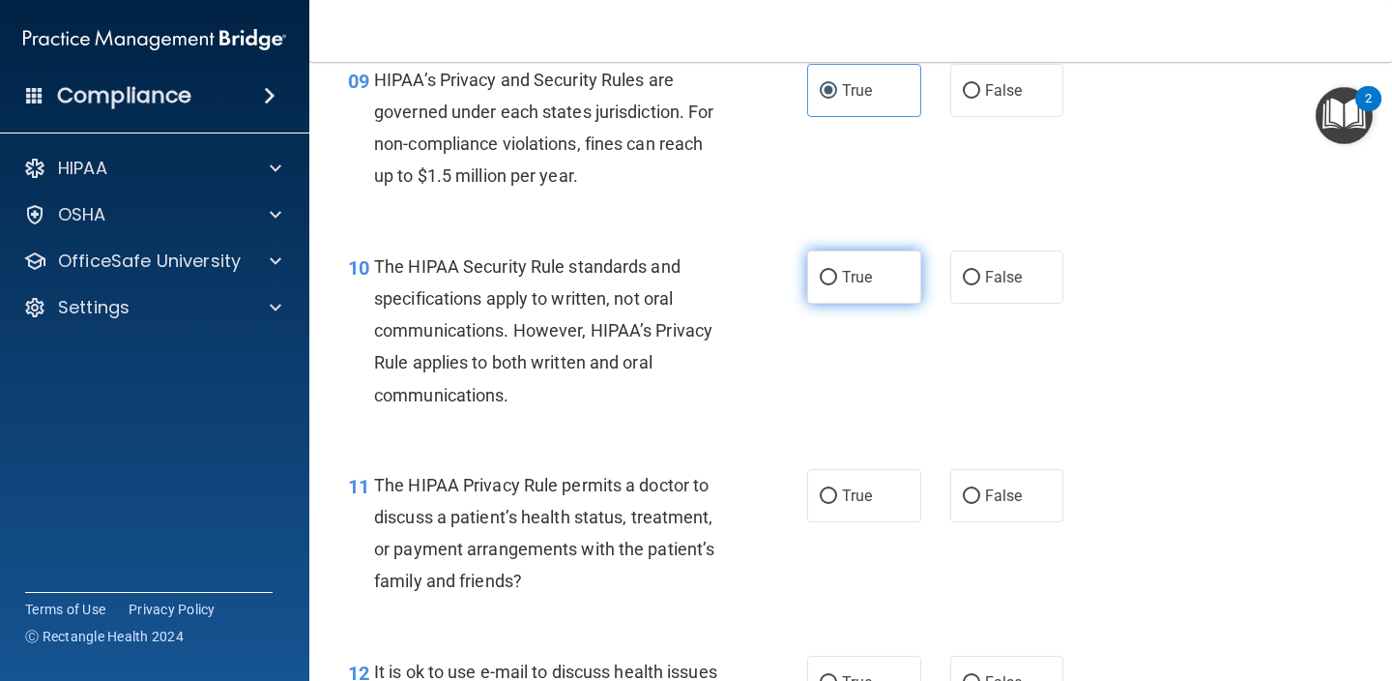
click at [871, 282] on label "True" at bounding box center [864, 276] width 114 height 53
click at [837, 282] on input "True" at bounding box center [828, 278] width 17 height 15
radio input "true"
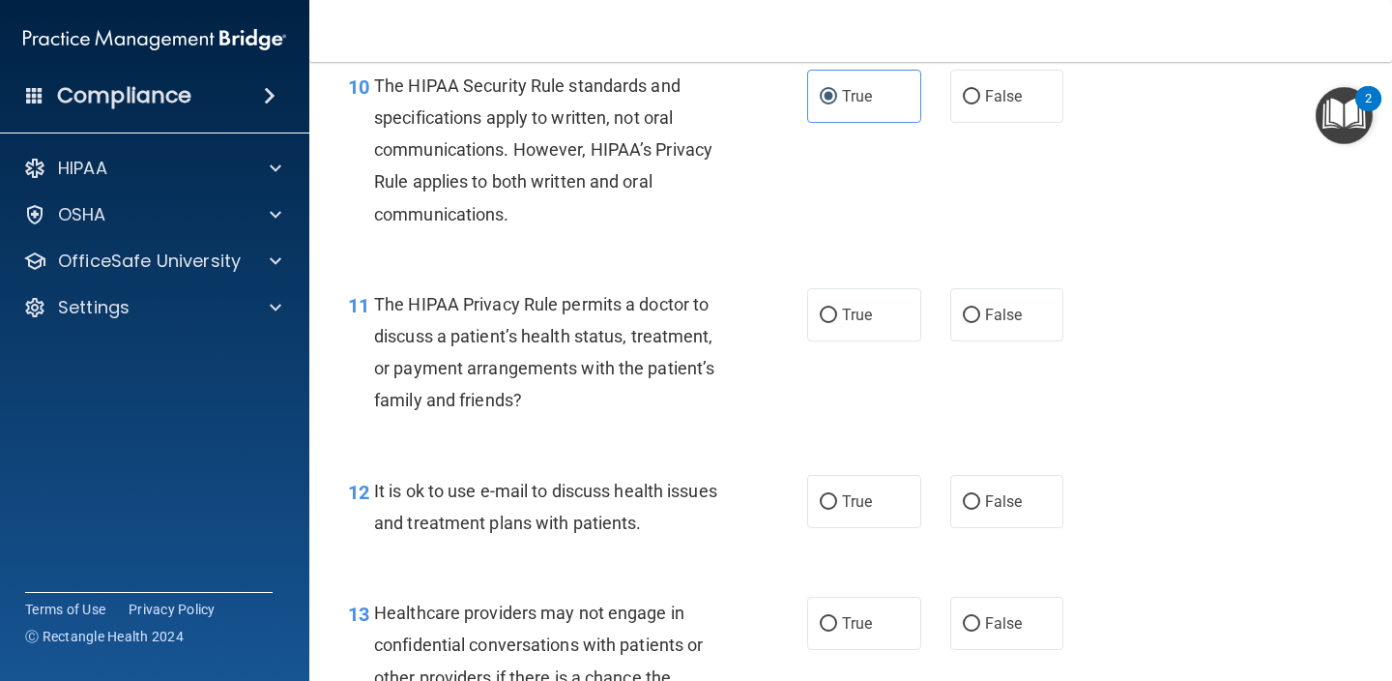
scroll to position [1829, 0]
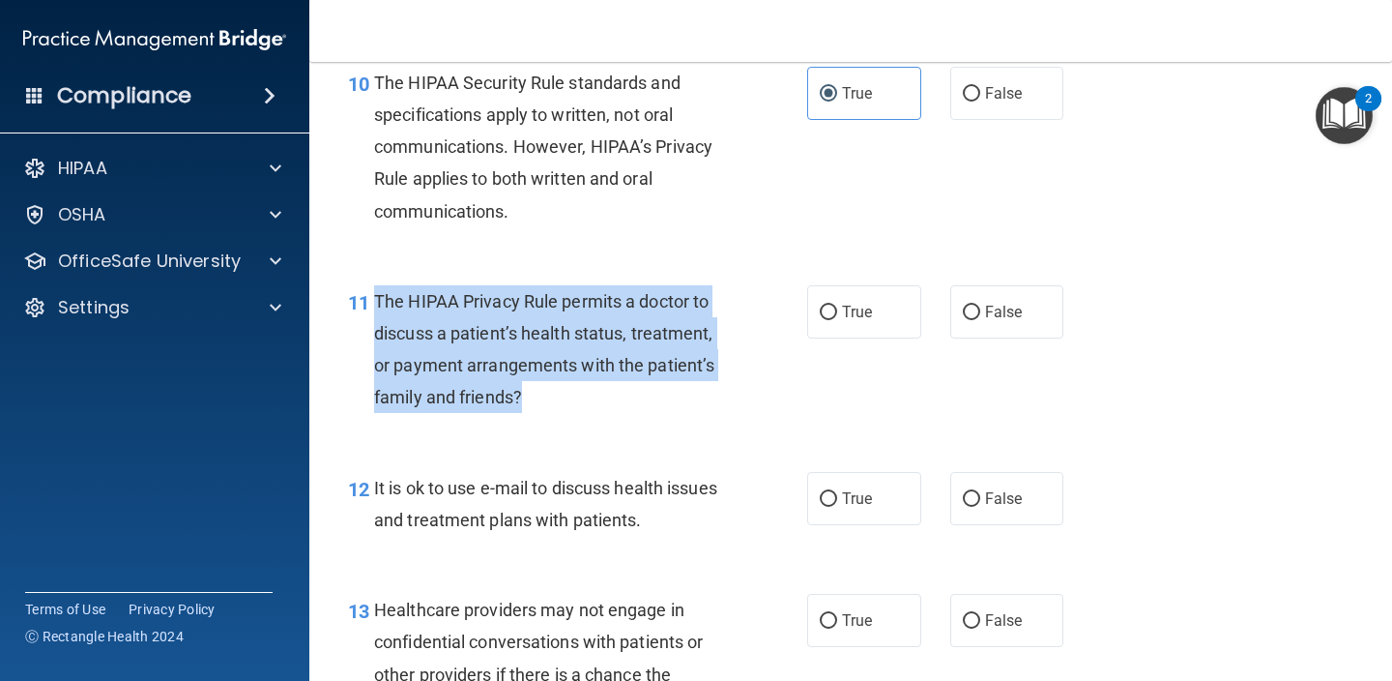
drag, startPoint x: 526, startPoint y: 387, endPoint x: 379, endPoint y: 284, distance: 179.1
click at [379, 285] on div "The HIPAA Privacy Rule permits a doctor to discuss a patient’s health status, t…" at bounding box center [557, 349] width 366 height 129
copy span "The HIPAA Privacy Rule permits a doctor to discuss a patient’s health status, t…"
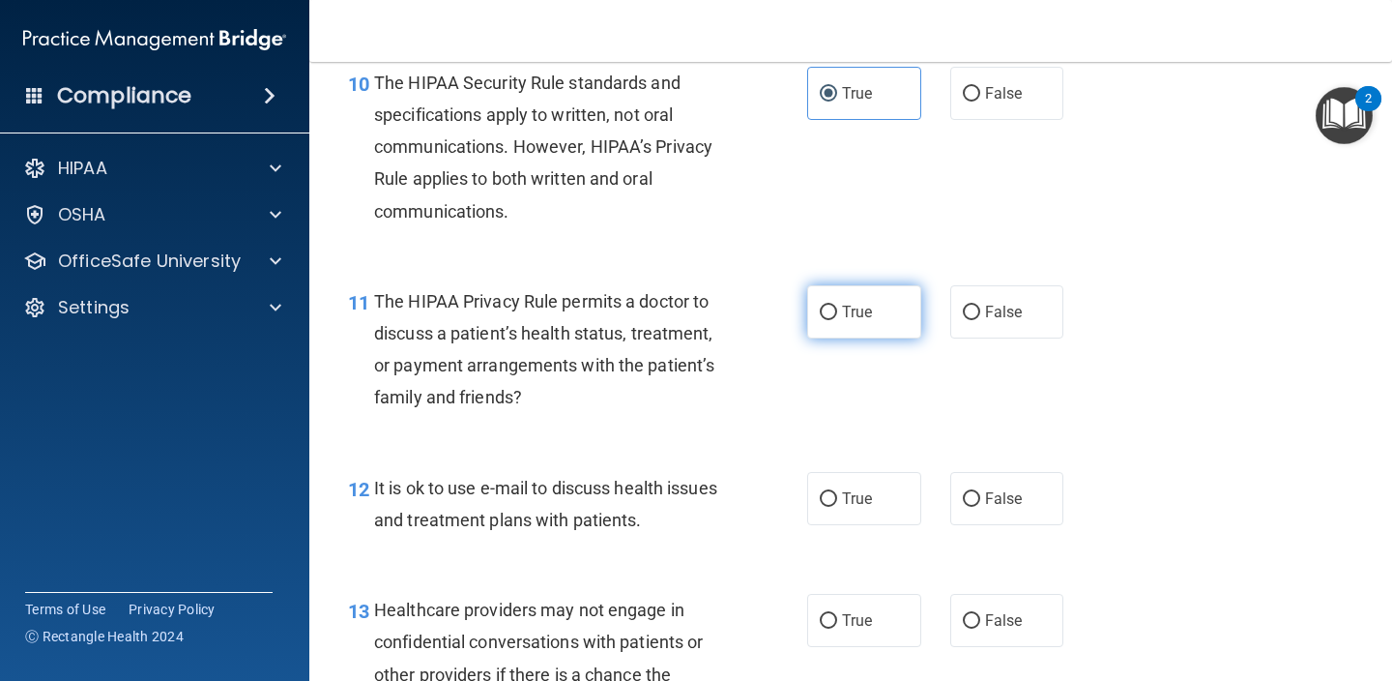
click at [859, 306] on span "True" at bounding box center [857, 312] width 30 height 18
click at [837, 306] on input "True" at bounding box center [828, 312] width 17 height 15
radio input "true"
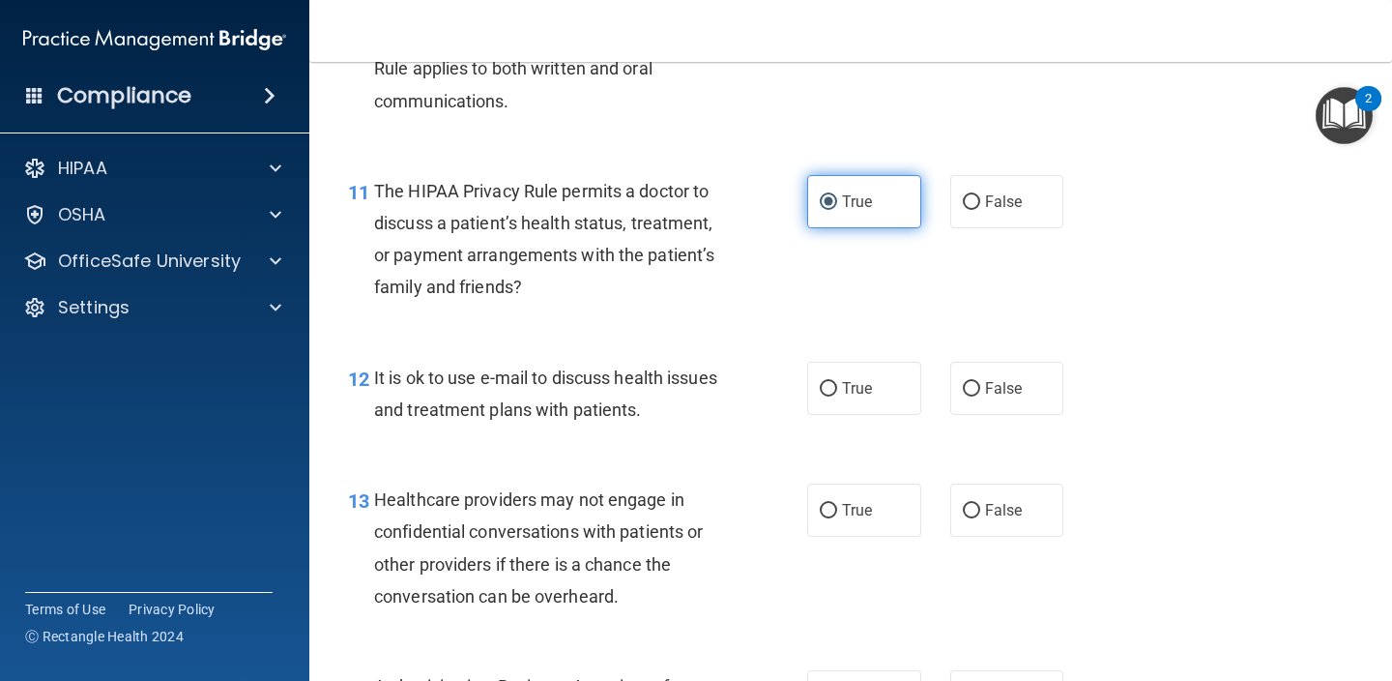
scroll to position [1980, 0]
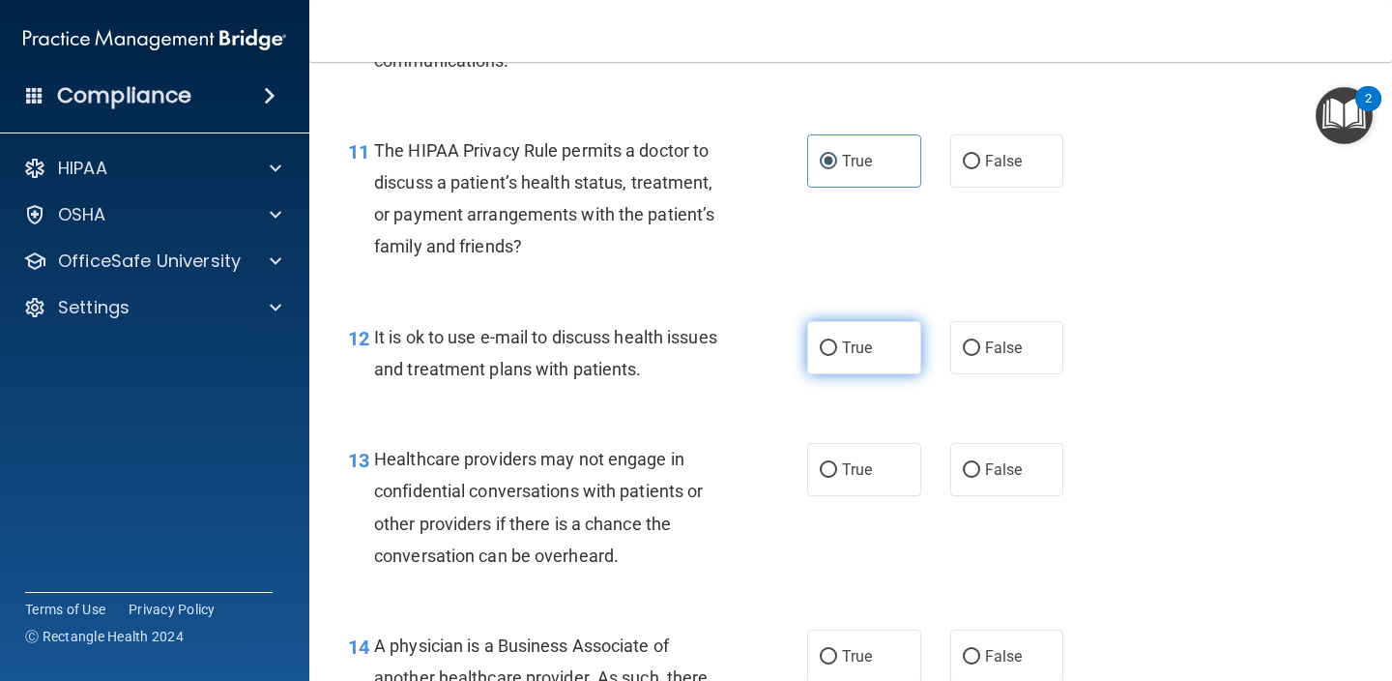
click at [823, 348] on label "True" at bounding box center [864, 347] width 114 height 53
click at [823, 348] on input "True" at bounding box center [828, 348] width 17 height 15
radio input "true"
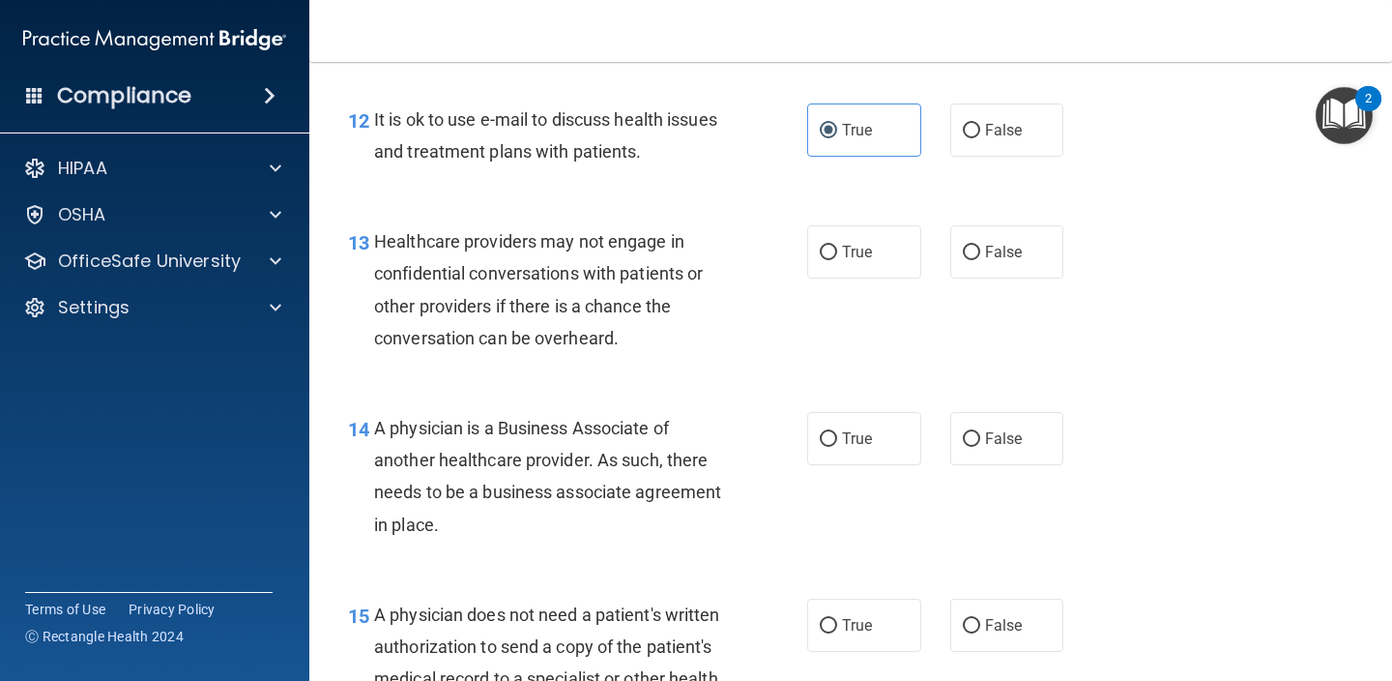
scroll to position [2200, 0]
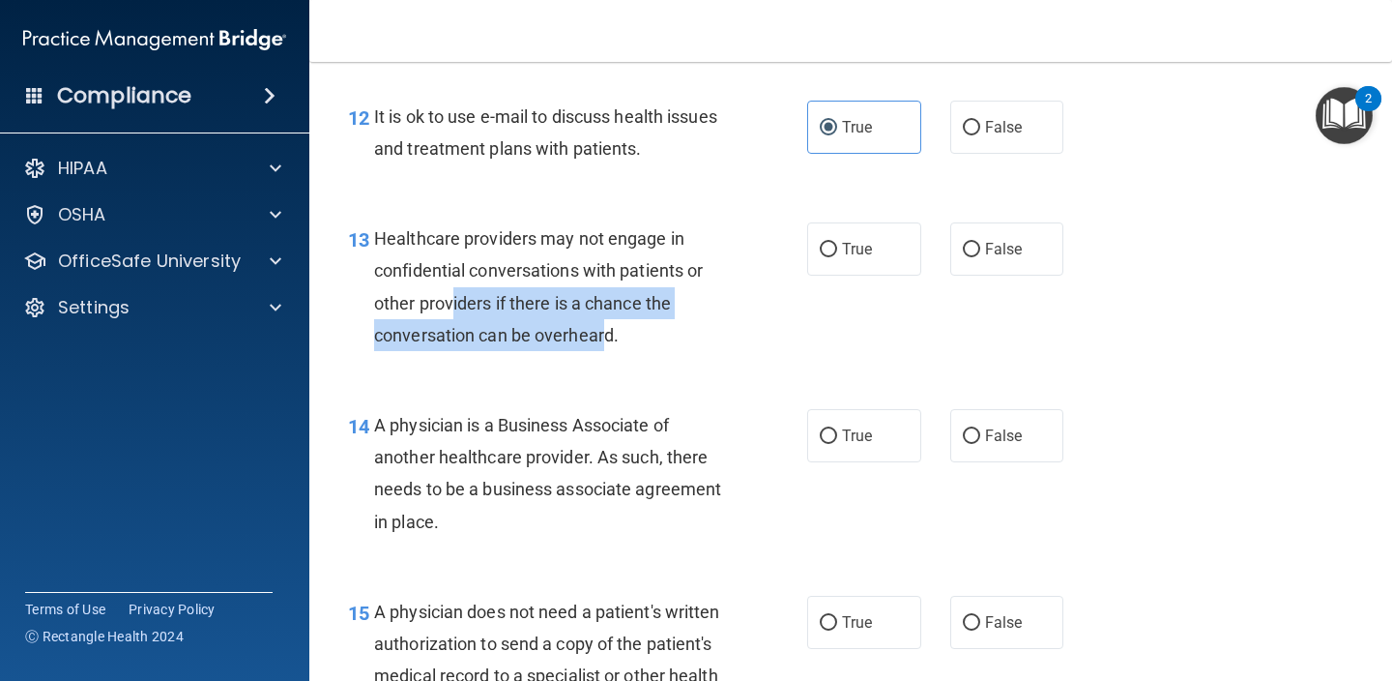
drag, startPoint x: 604, startPoint y: 325, endPoint x: 449, endPoint y: 271, distance: 164.8
click at [449, 271] on div "Healthcare providers may not engage in confidential conversations with patients…" at bounding box center [557, 286] width 366 height 129
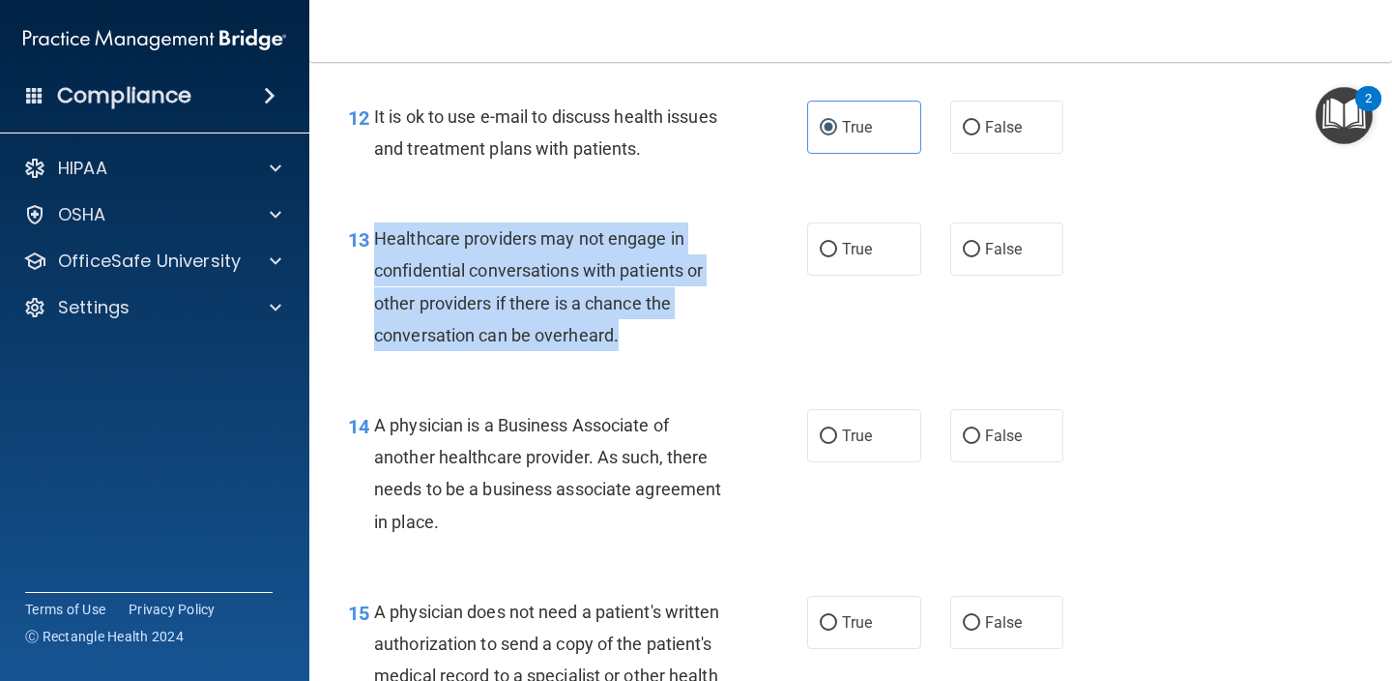
drag, startPoint x: 617, startPoint y: 326, endPoint x: 378, endPoint y: 228, distance: 258.0
click at [377, 228] on span "Healthcare providers may not engage in confidential conversations with patients…" at bounding box center [538, 286] width 329 height 117
copy span "Healthcare providers may not engage in confidential conversations with patients…"
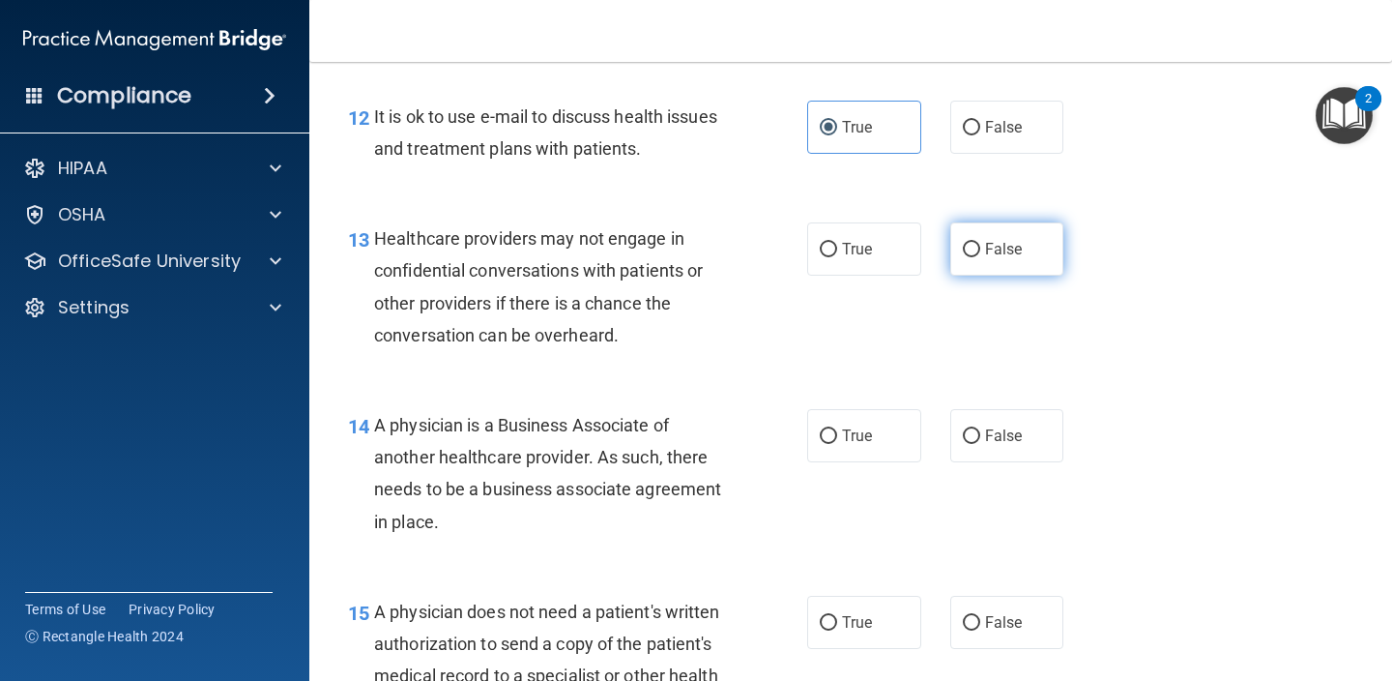
click at [988, 260] on label "False" at bounding box center [1007, 248] width 114 height 53
click at [980, 257] on input "False" at bounding box center [971, 250] width 17 height 15
radio input "true"
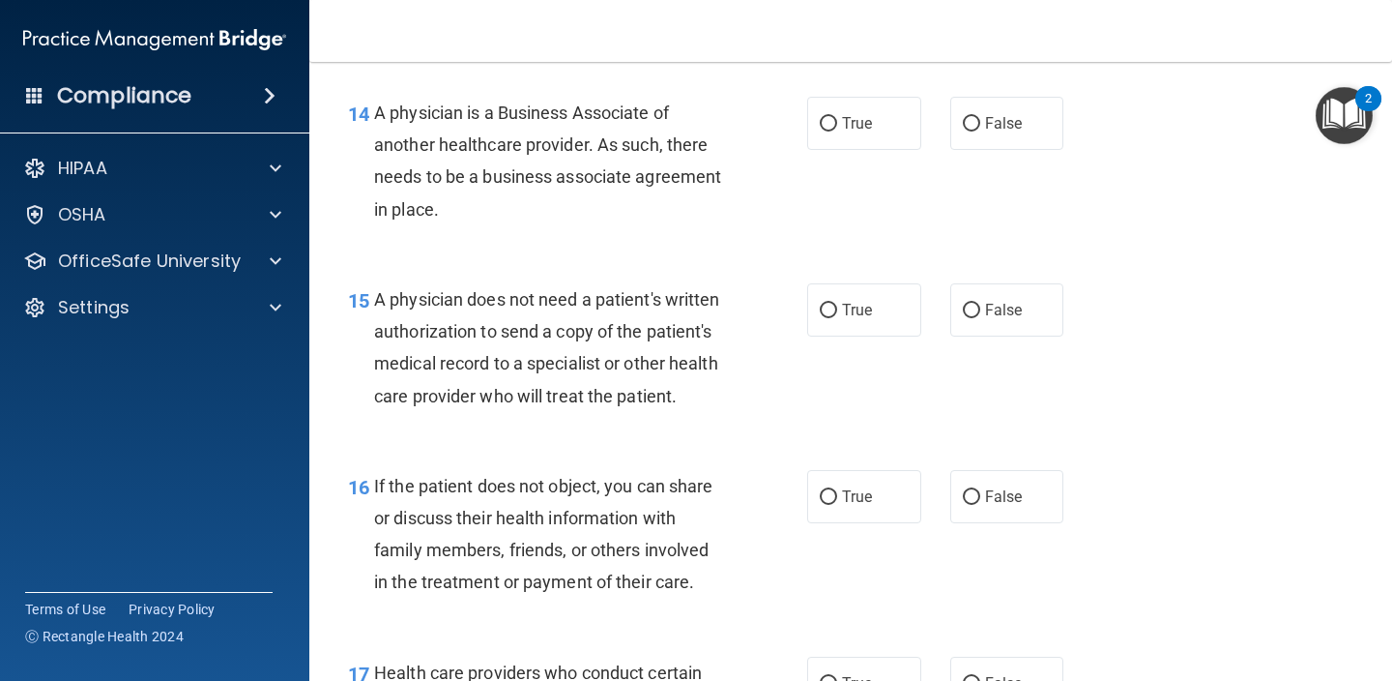
scroll to position [2527, 0]
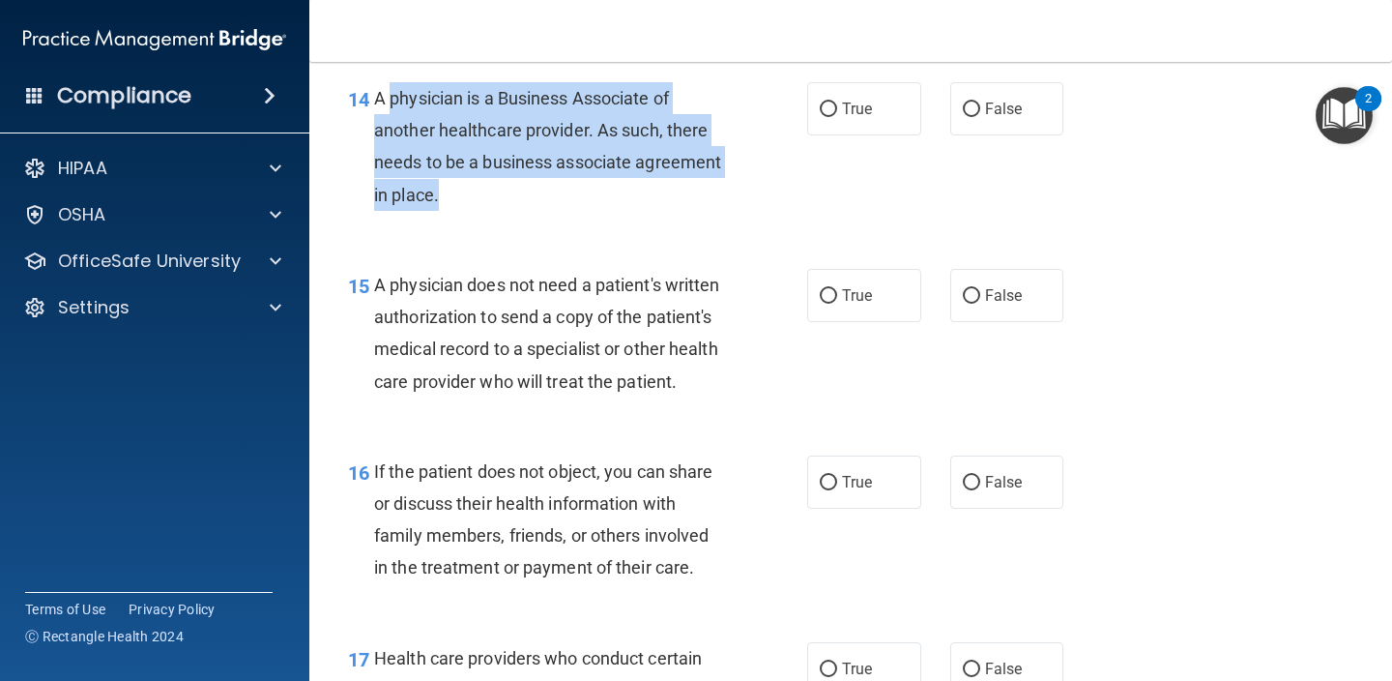
drag, startPoint x: 381, startPoint y: 79, endPoint x: 436, endPoint y: 176, distance: 111.3
click at [436, 177] on span "A physician is a Business Associate of another healthcare provider. As such, th…" at bounding box center [547, 146] width 347 height 117
drag, startPoint x: 376, startPoint y: 86, endPoint x: 439, endPoint y: 194, distance: 125.2
click at [439, 194] on div "A physician is a Business Associate of another healthcare provider. As such, th…" at bounding box center [557, 146] width 366 height 129
copy span "A physician is a Business Associate of another healthcare provider. As such, th…"
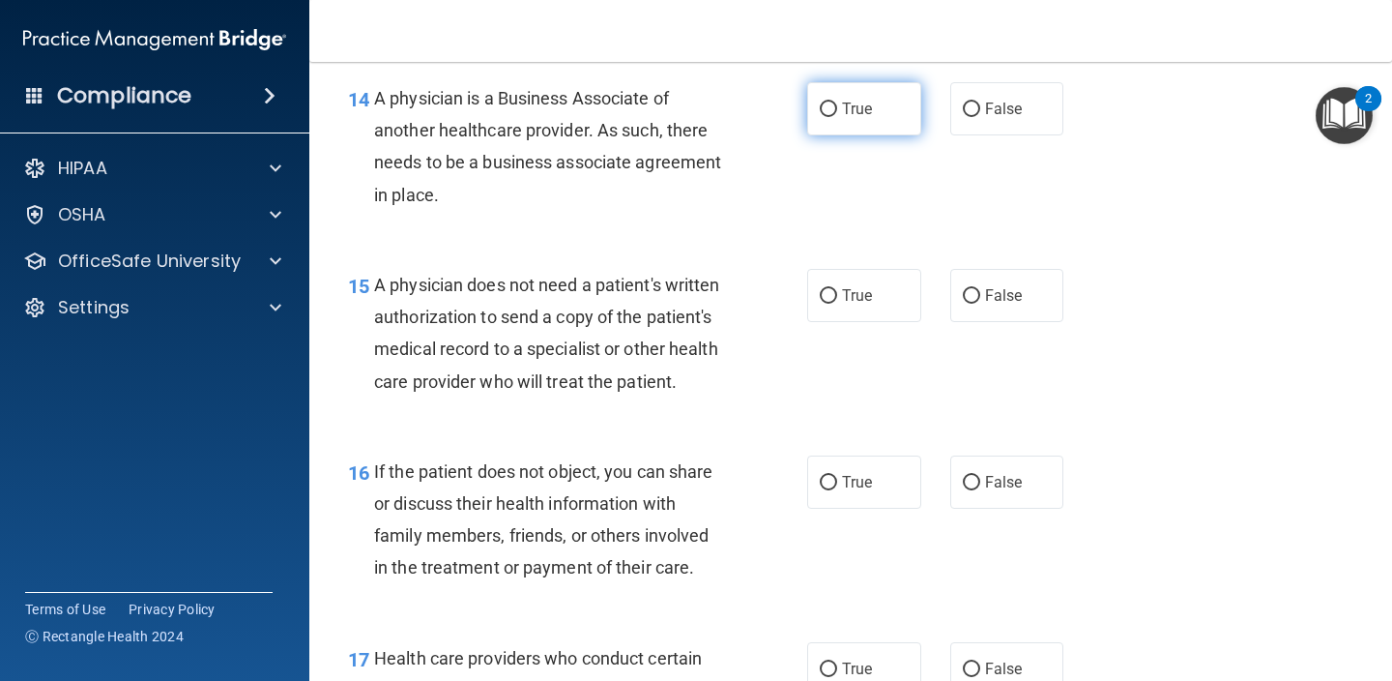
click at [849, 114] on label "True" at bounding box center [864, 108] width 114 height 53
click at [837, 114] on input "True" at bounding box center [828, 109] width 17 height 15
radio input "true"
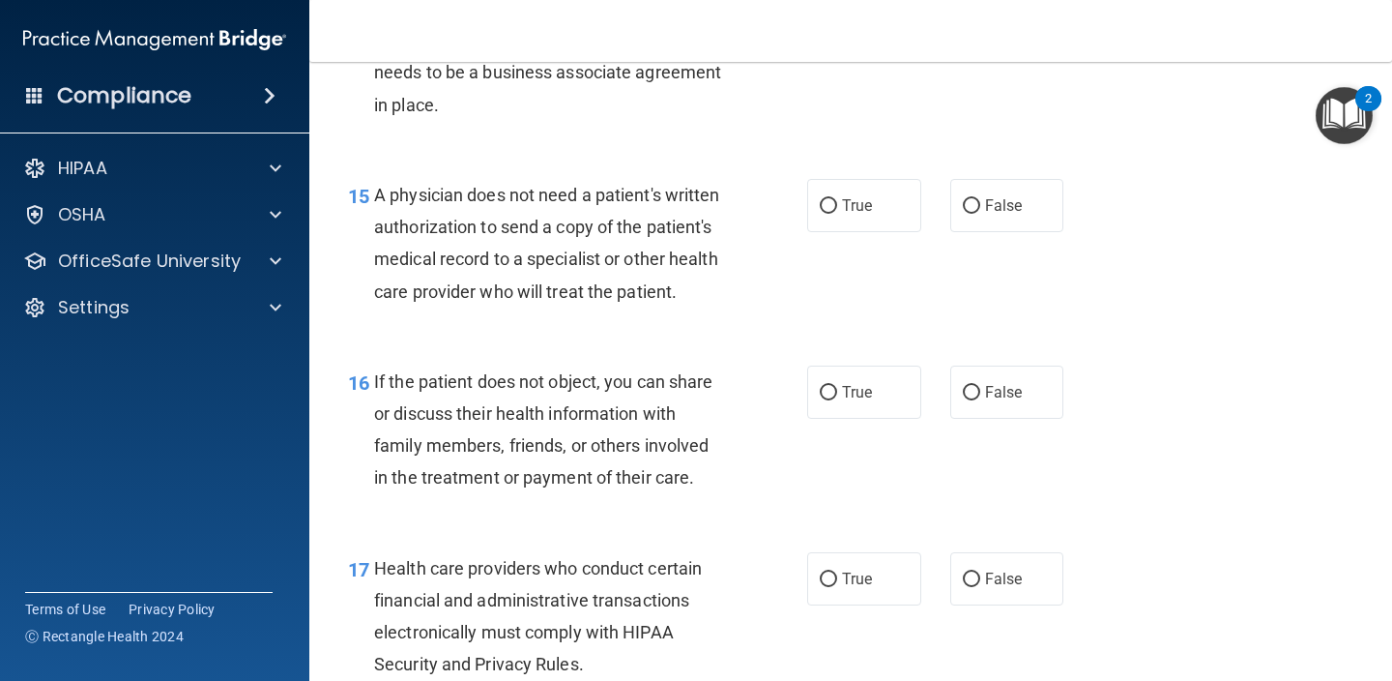
scroll to position [2641, 0]
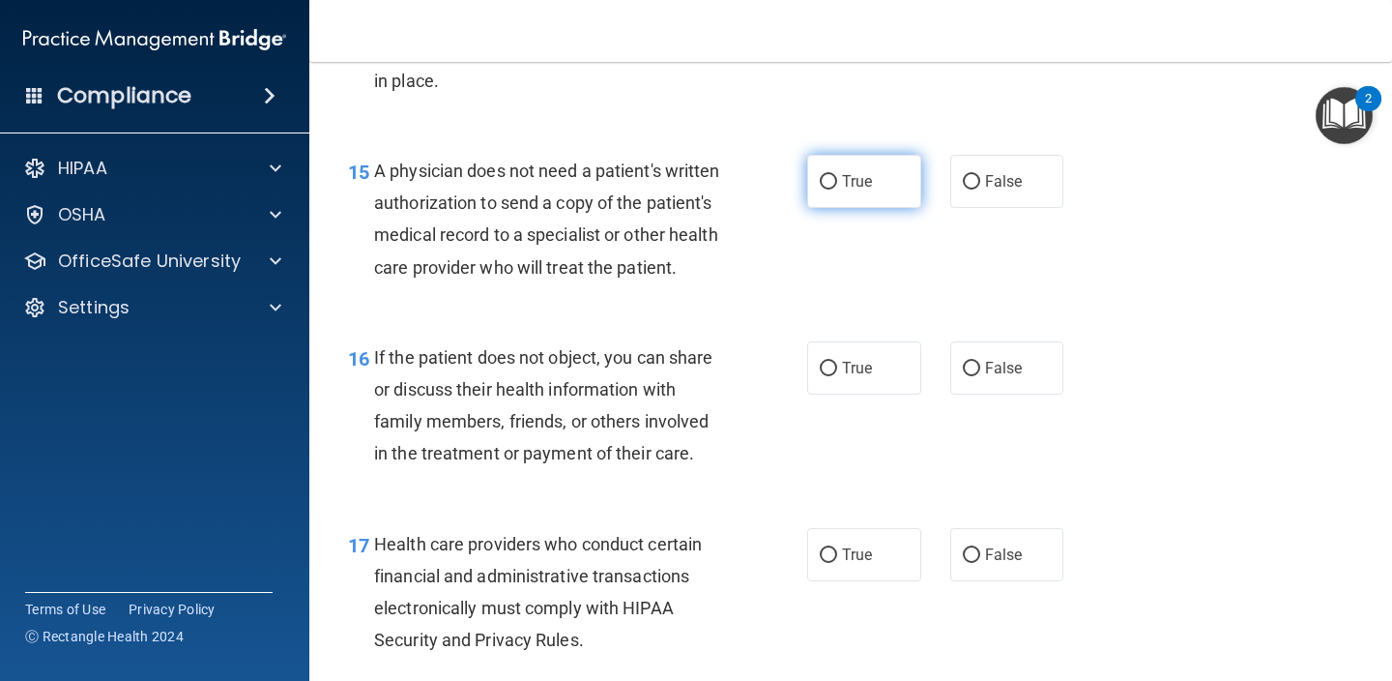
click at [860, 172] on span "True" at bounding box center [857, 181] width 30 height 18
click at [837, 175] on input "True" at bounding box center [828, 182] width 17 height 15
radio input "true"
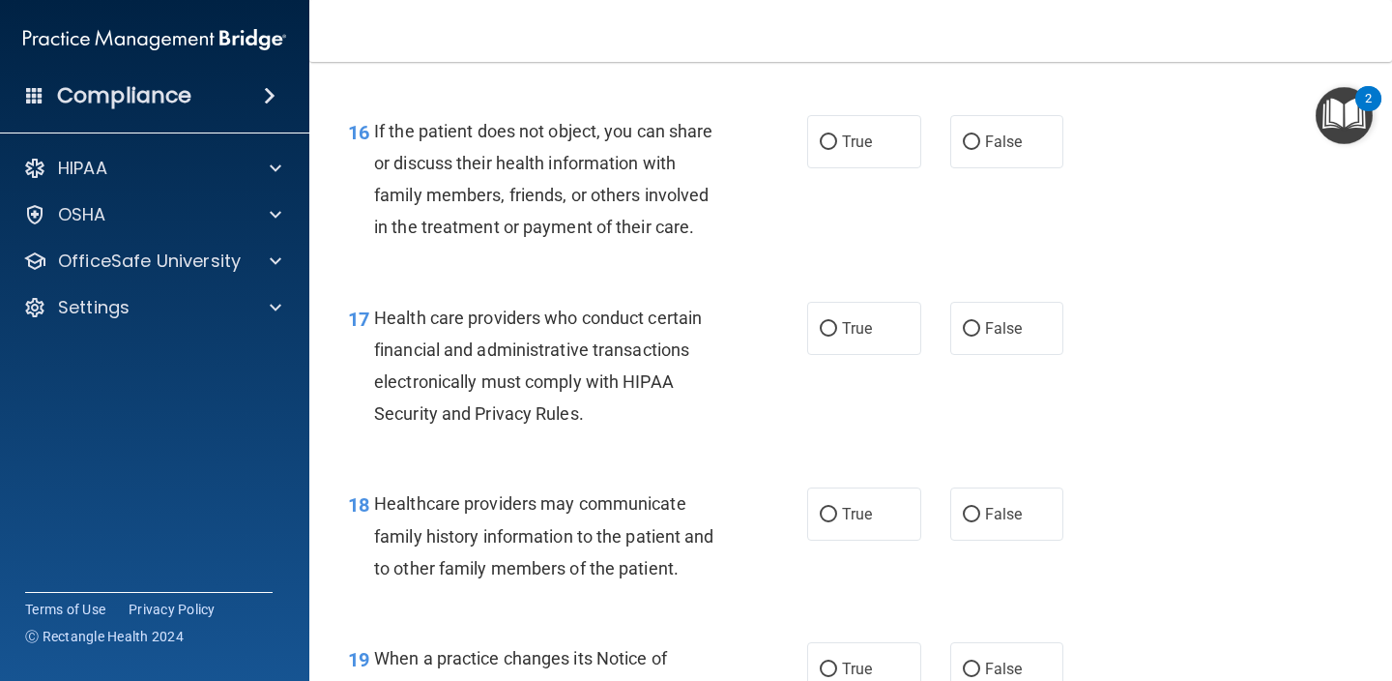
scroll to position [2881, 0]
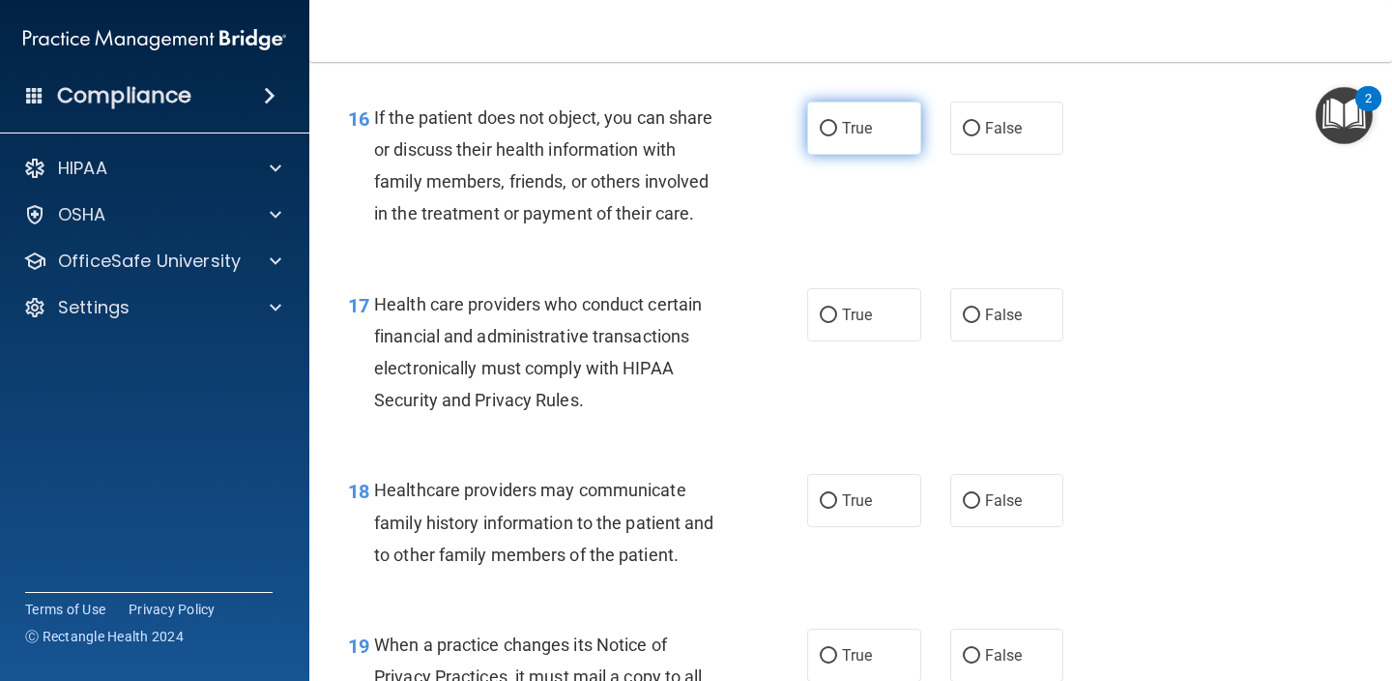
click at [896, 121] on label "True" at bounding box center [864, 128] width 114 height 53
click at [837, 122] on input "True" at bounding box center [828, 129] width 17 height 15
radio input "true"
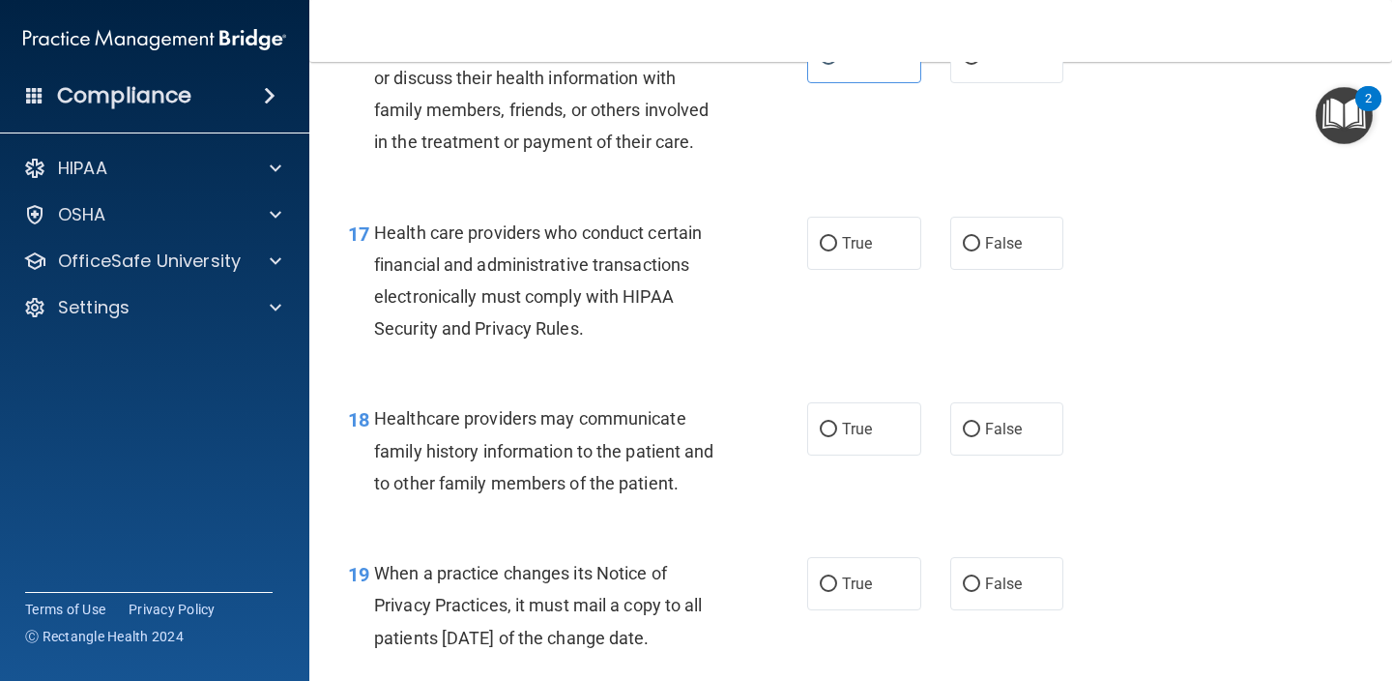
scroll to position [2968, 0]
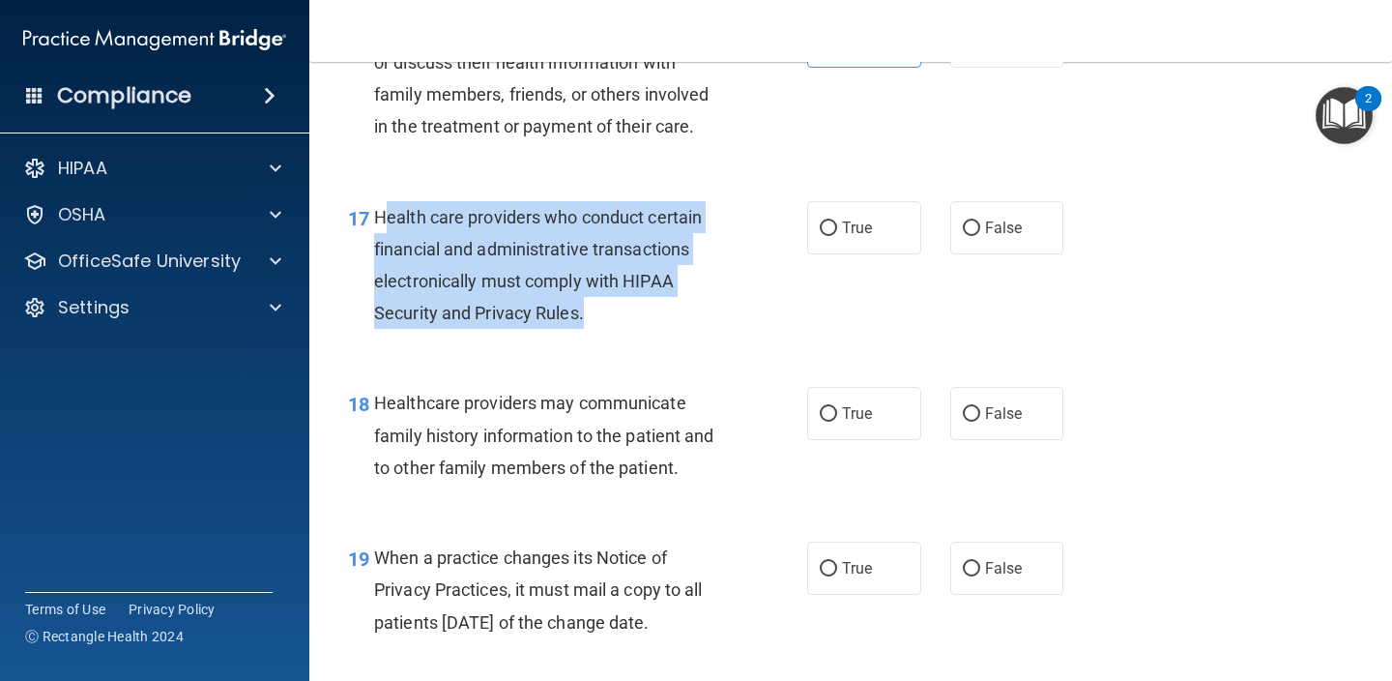
drag, startPoint x: 608, startPoint y: 291, endPoint x: 382, endPoint y: 205, distance: 242.0
click at [382, 205] on div "Health care providers who conduct certain financial and administrative transact…" at bounding box center [557, 265] width 366 height 129
click at [382, 207] on span "Health care providers who conduct certain financial and administrative transact…" at bounding box center [538, 265] width 328 height 117
drag, startPoint x: 378, startPoint y: 204, endPoint x: 588, endPoint y: 305, distance: 232.6
click at [588, 305] on div "Health care providers who conduct certain financial and administrative transact…" at bounding box center [557, 265] width 366 height 129
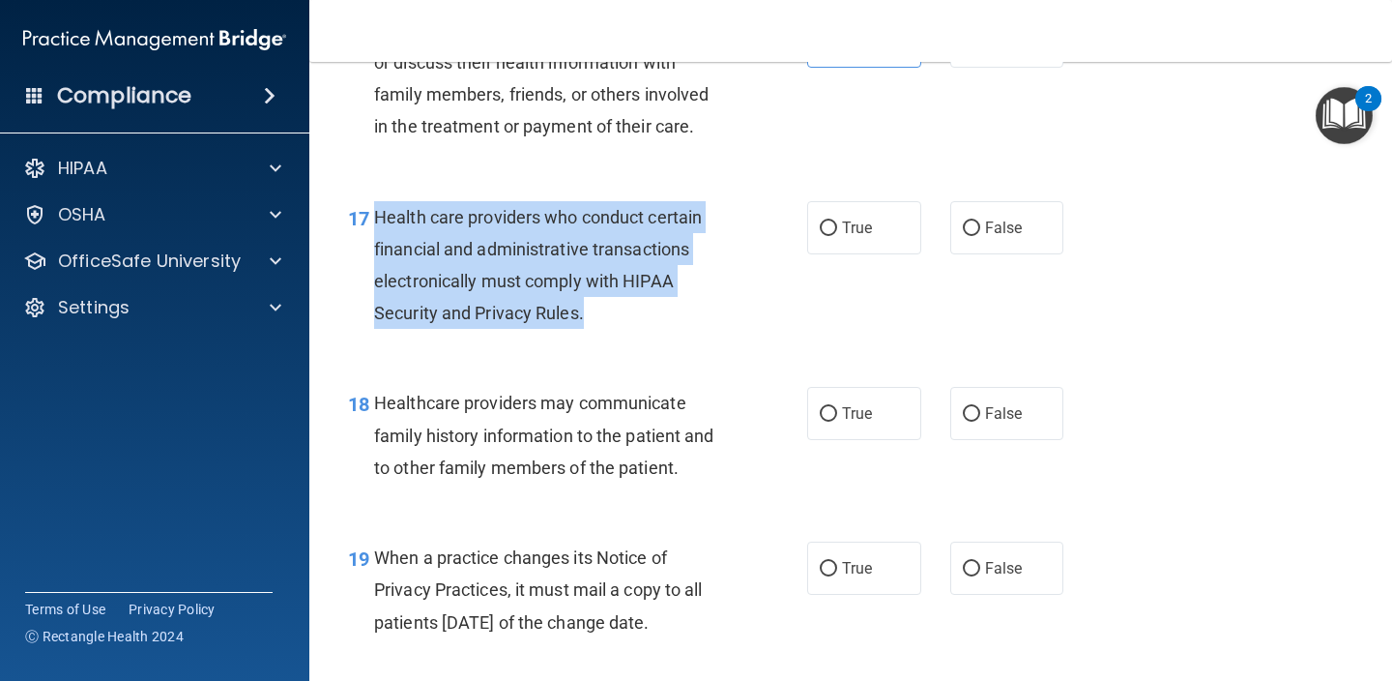
copy span "Health care providers who conduct certain financial and administrative transact…"
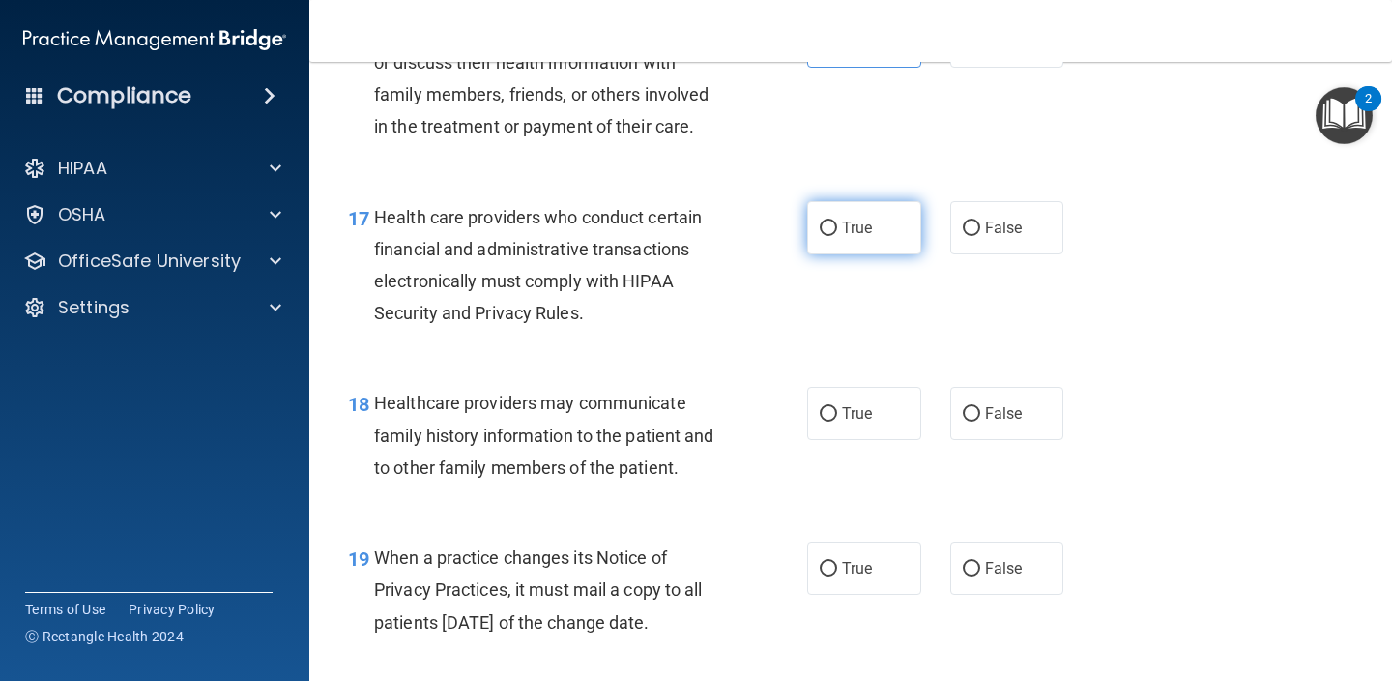
click at [892, 222] on label "True" at bounding box center [864, 227] width 114 height 53
click at [837, 222] on input "True" at bounding box center [828, 228] width 17 height 15
radio input "true"
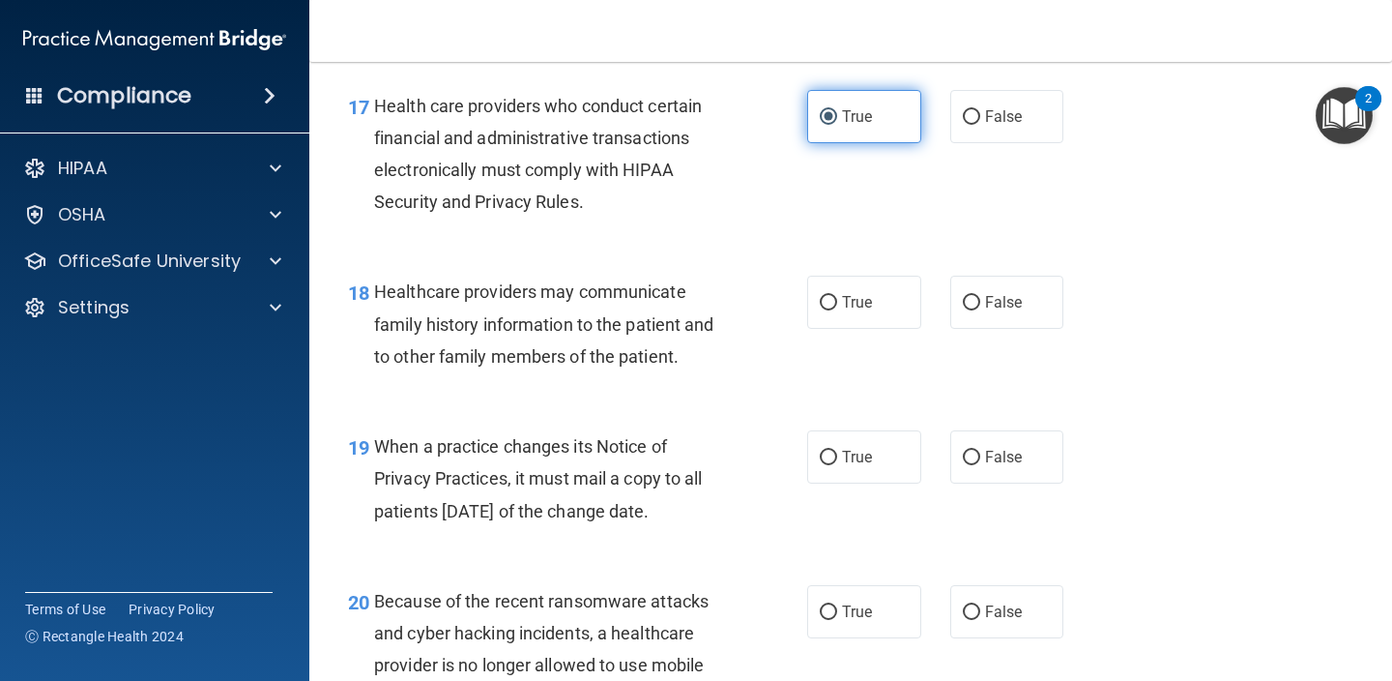
scroll to position [3097, 0]
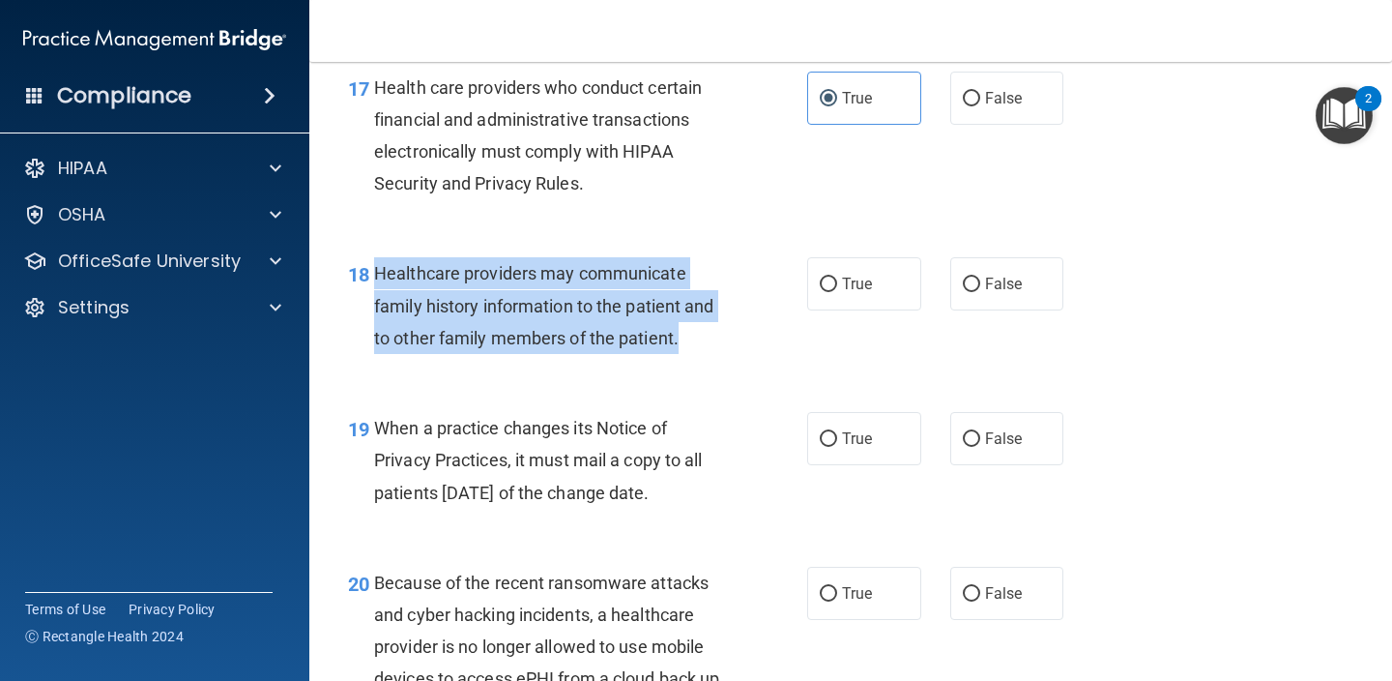
drag, startPoint x: 683, startPoint y: 322, endPoint x: 379, endPoint y: 250, distance: 311.9
click at [379, 257] on div "Healthcare providers may communicate family history information to the patient …" at bounding box center [557, 305] width 366 height 97
click at [828, 277] on input "True" at bounding box center [828, 284] width 17 height 15
radio input "true"
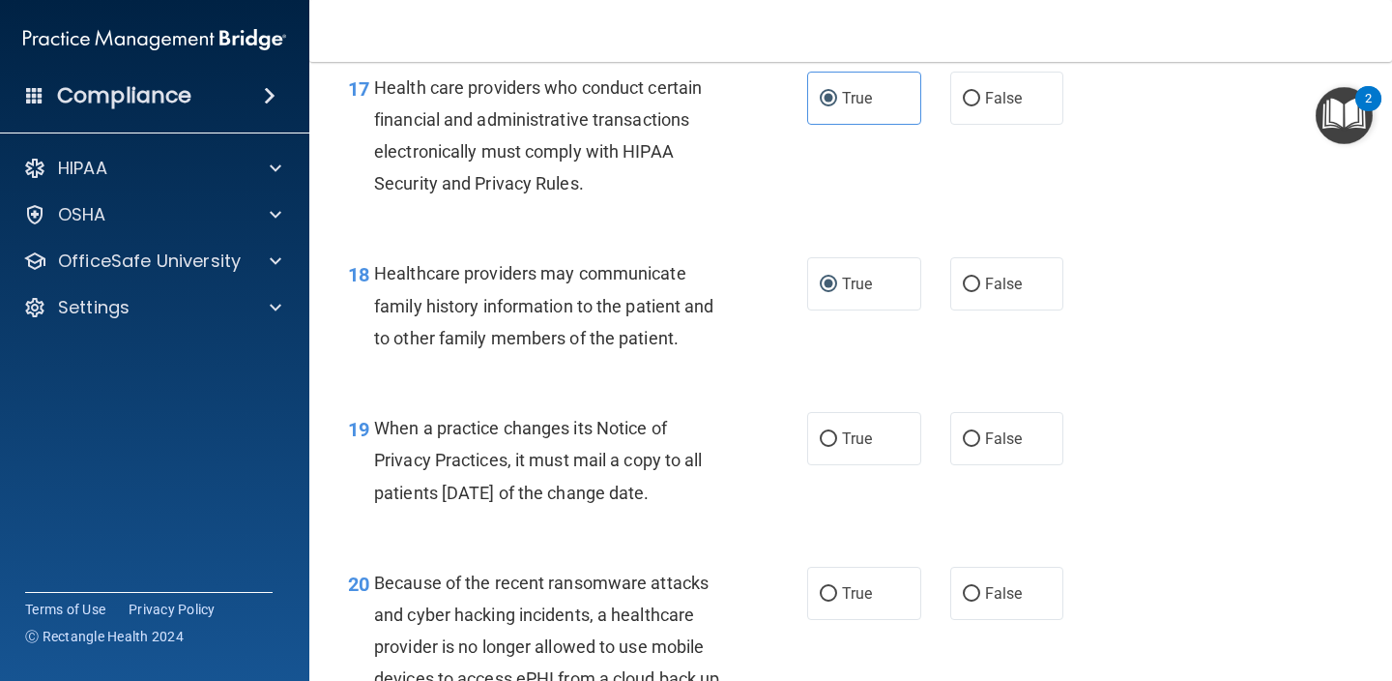
drag, startPoint x: 377, startPoint y: 410, endPoint x: 737, endPoint y: 482, distance: 366.9
click at [737, 482] on div "When a practice changes its Notice of Privacy Practices, it must mail a copy to…" at bounding box center [557, 460] width 366 height 97
click at [1029, 428] on label "False" at bounding box center [1007, 438] width 114 height 53
click at [980, 432] on input "False" at bounding box center [971, 439] width 17 height 15
radio input "true"
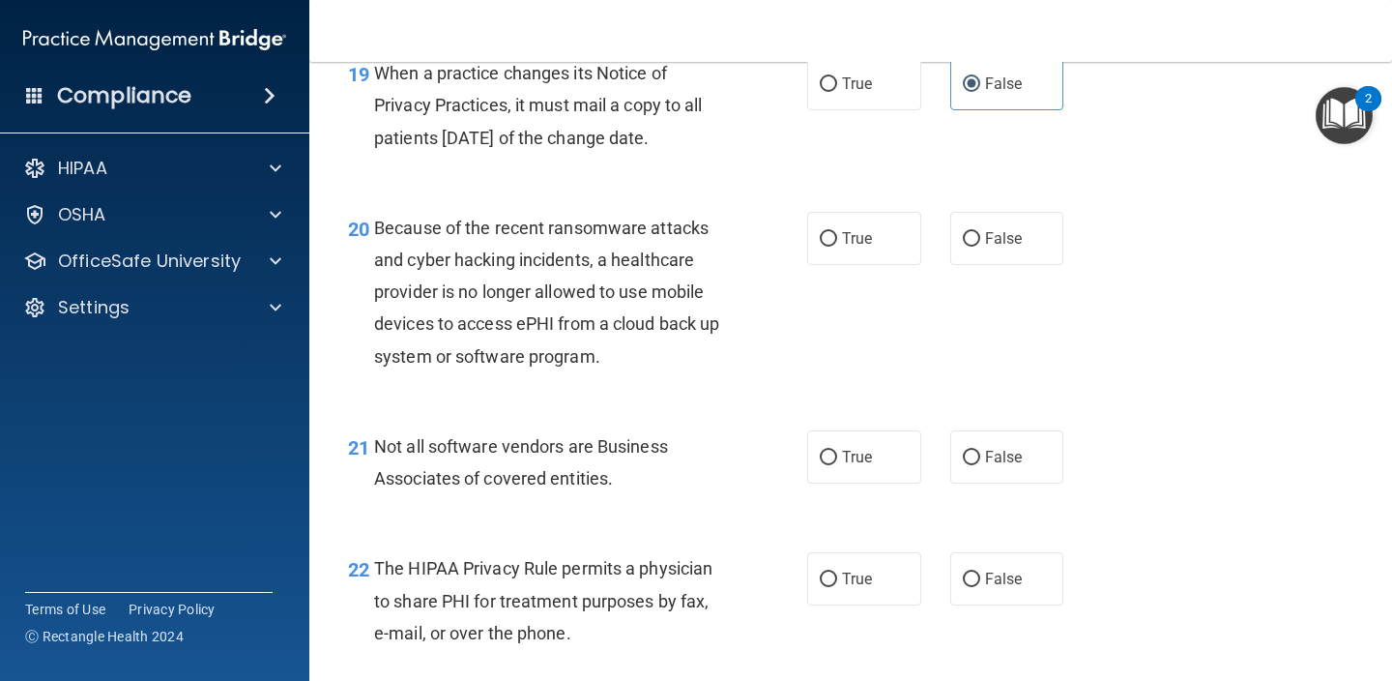
scroll to position [3454, 0]
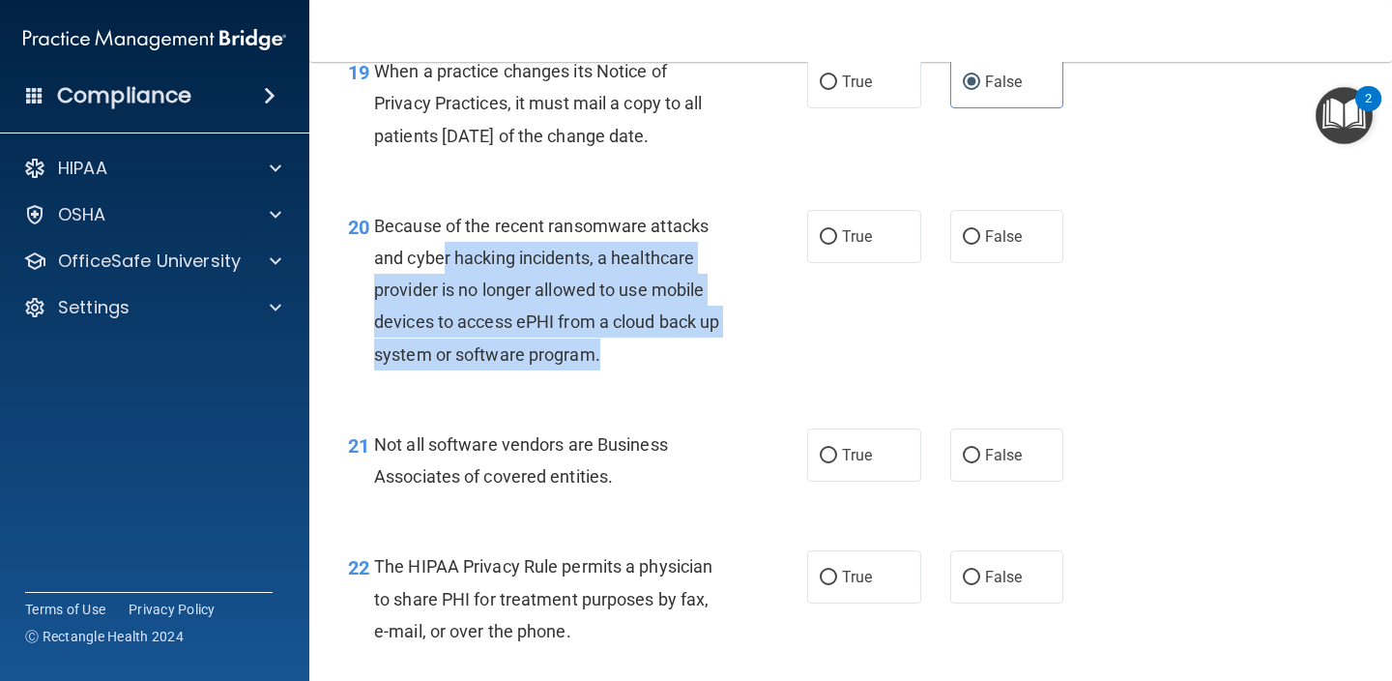
drag, startPoint x: 602, startPoint y: 334, endPoint x: 447, endPoint y: 230, distance: 187.4
click at [447, 230] on div "Because of the recent ransomware attacks and cyber hacking incidents, a healthc…" at bounding box center [557, 290] width 366 height 160
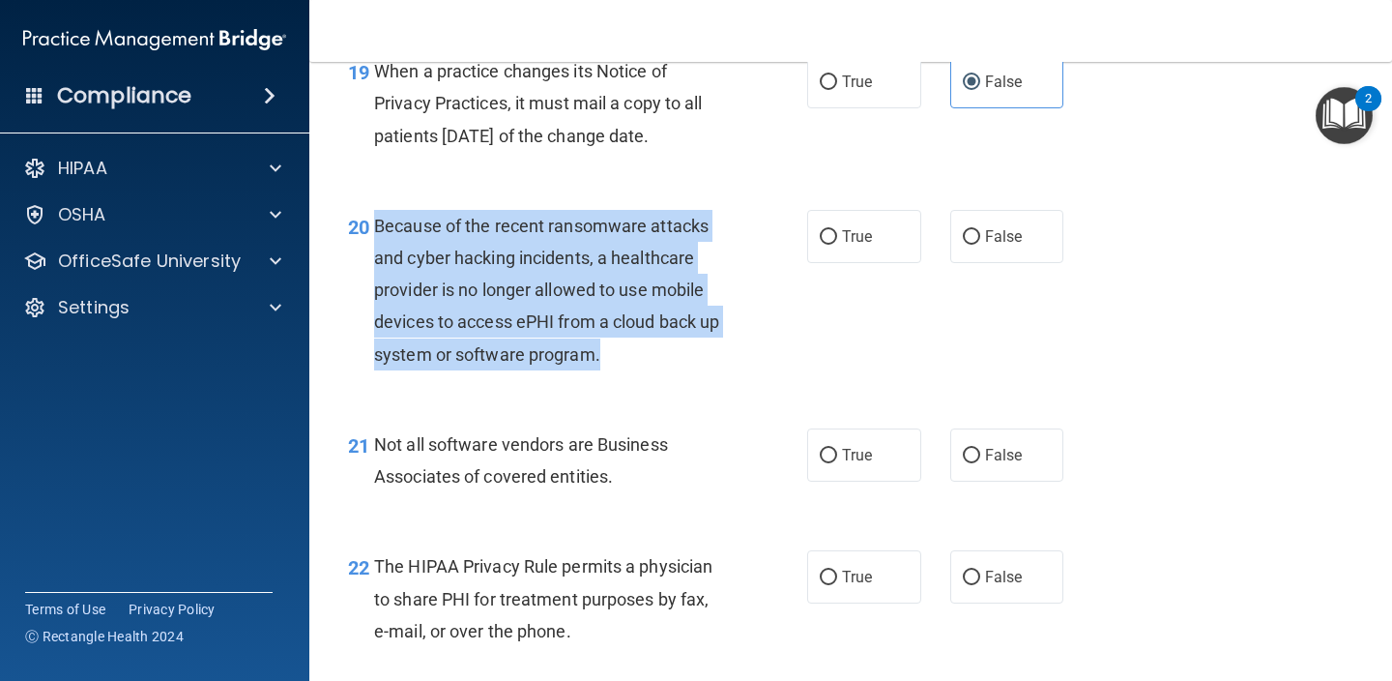
drag, startPoint x: 376, startPoint y: 205, endPoint x: 611, endPoint y: 336, distance: 269.2
click at [611, 336] on div "Because of the recent ransomware attacks and cyber hacking incidents, a healthc…" at bounding box center [557, 290] width 366 height 160
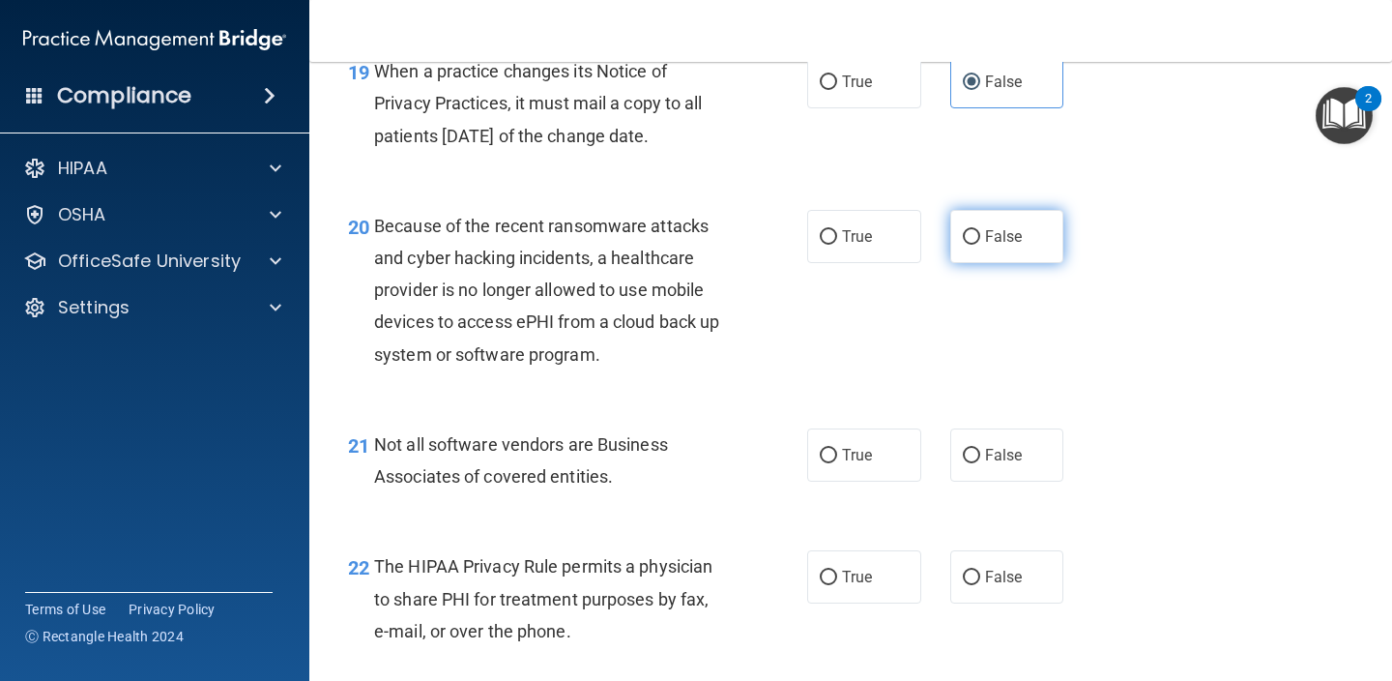
click at [997, 235] on label "False" at bounding box center [1007, 236] width 114 height 53
click at [980, 235] on input "False" at bounding box center [971, 237] width 17 height 15
radio input "true"
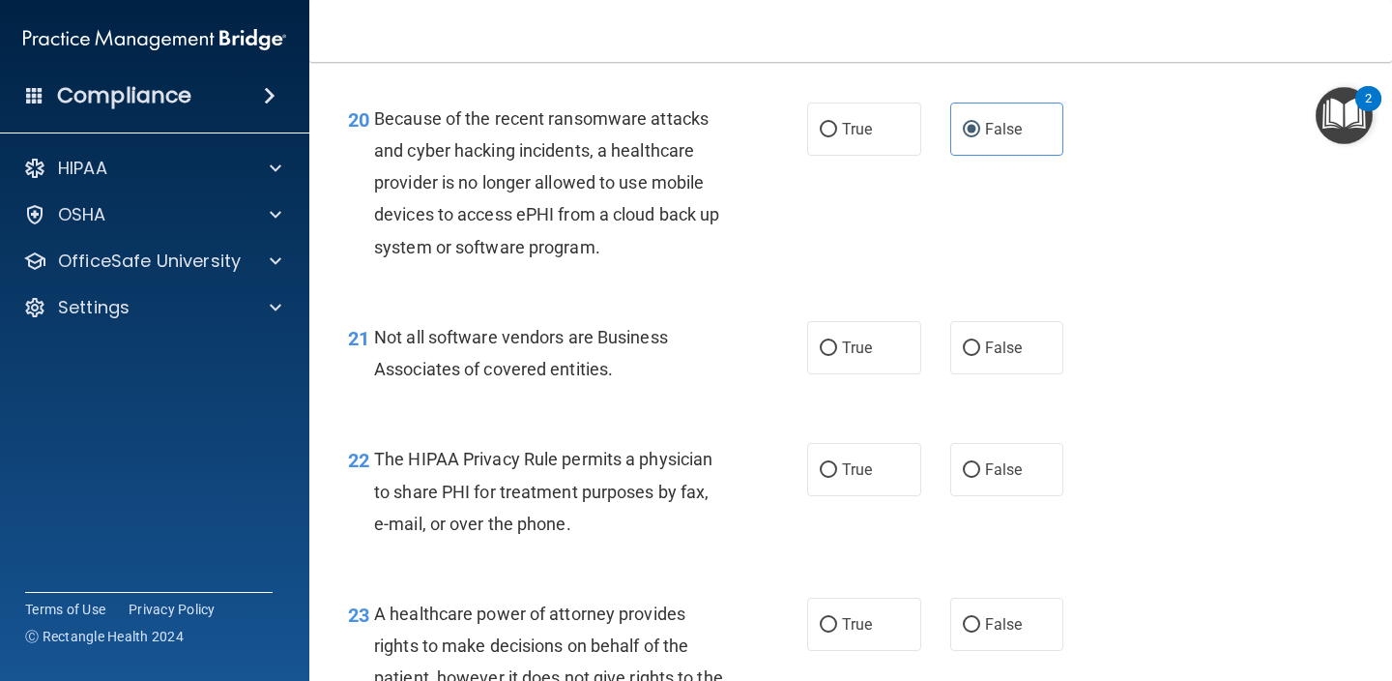
scroll to position [3576, 0]
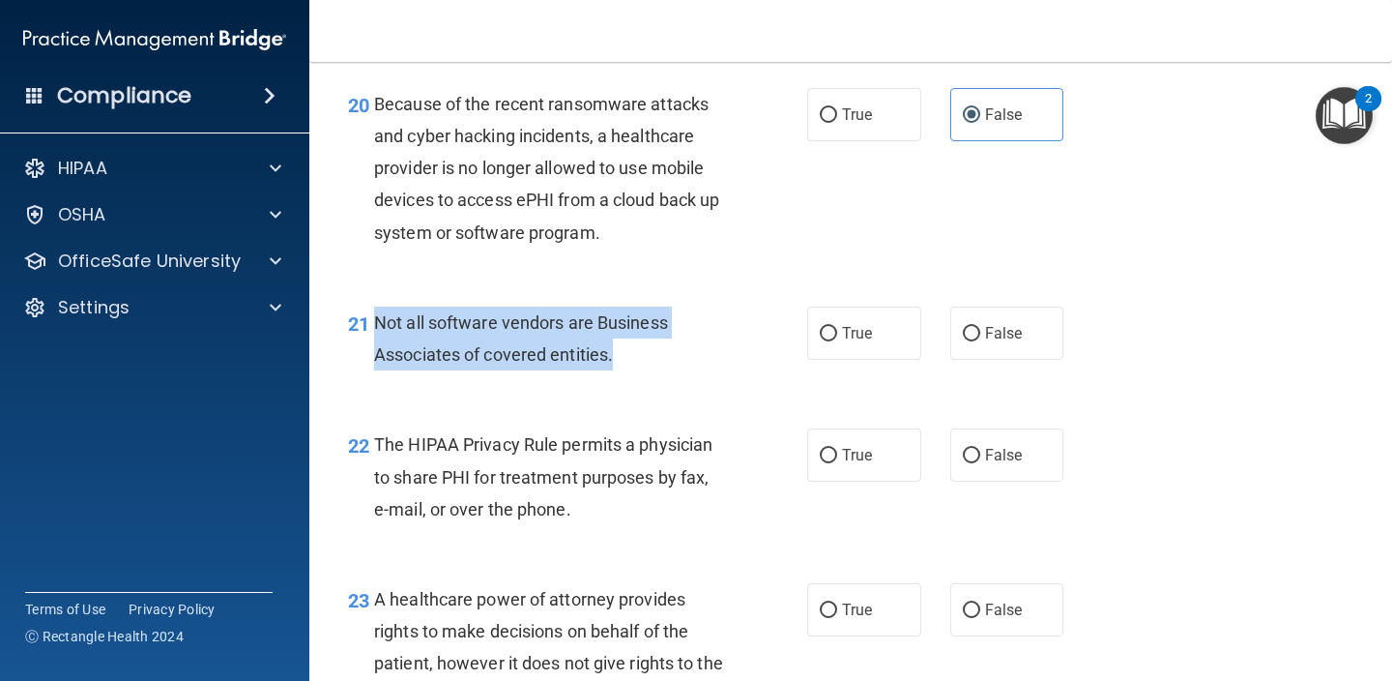
drag, startPoint x: 612, startPoint y: 343, endPoint x: 381, endPoint y: 308, distance: 233.7
click at [381, 312] on span "Not all software vendors are Business Associates of covered entities." at bounding box center [521, 338] width 294 height 52
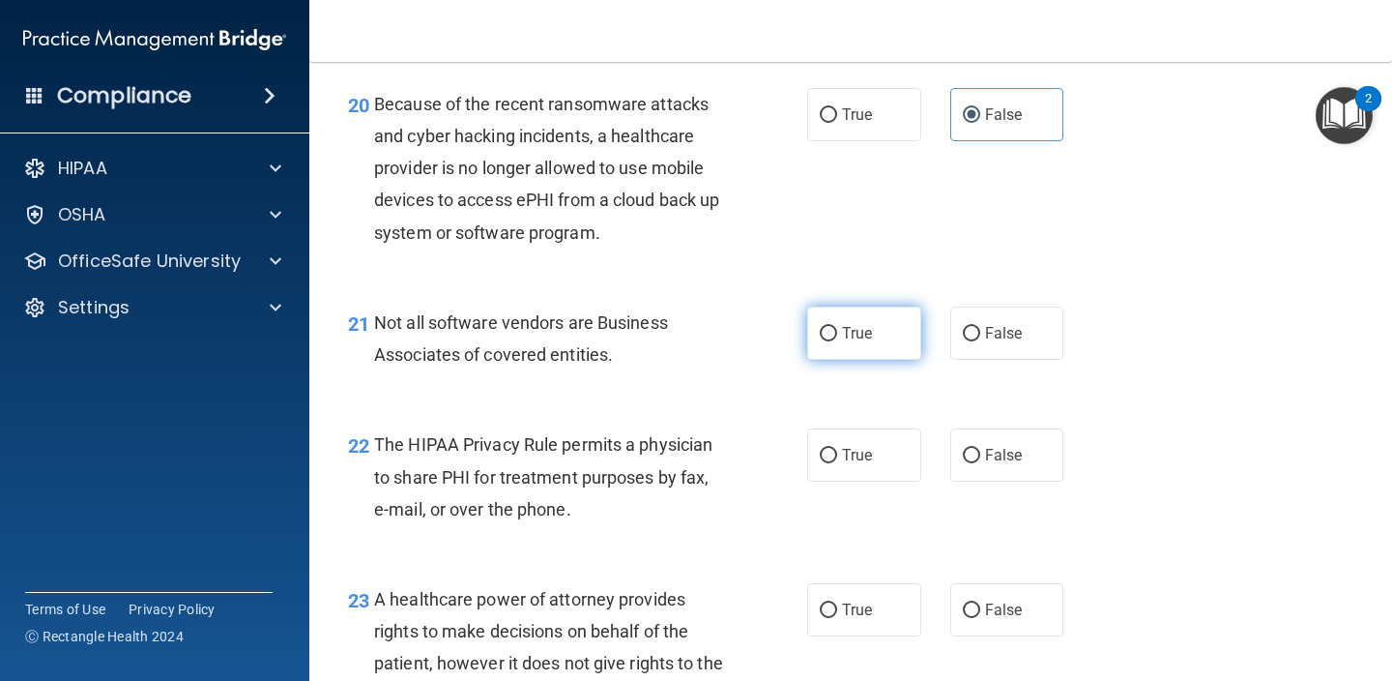
click at [842, 330] on label "True" at bounding box center [864, 332] width 114 height 53
click at [837, 330] on input "True" at bounding box center [828, 334] width 17 height 15
radio input "true"
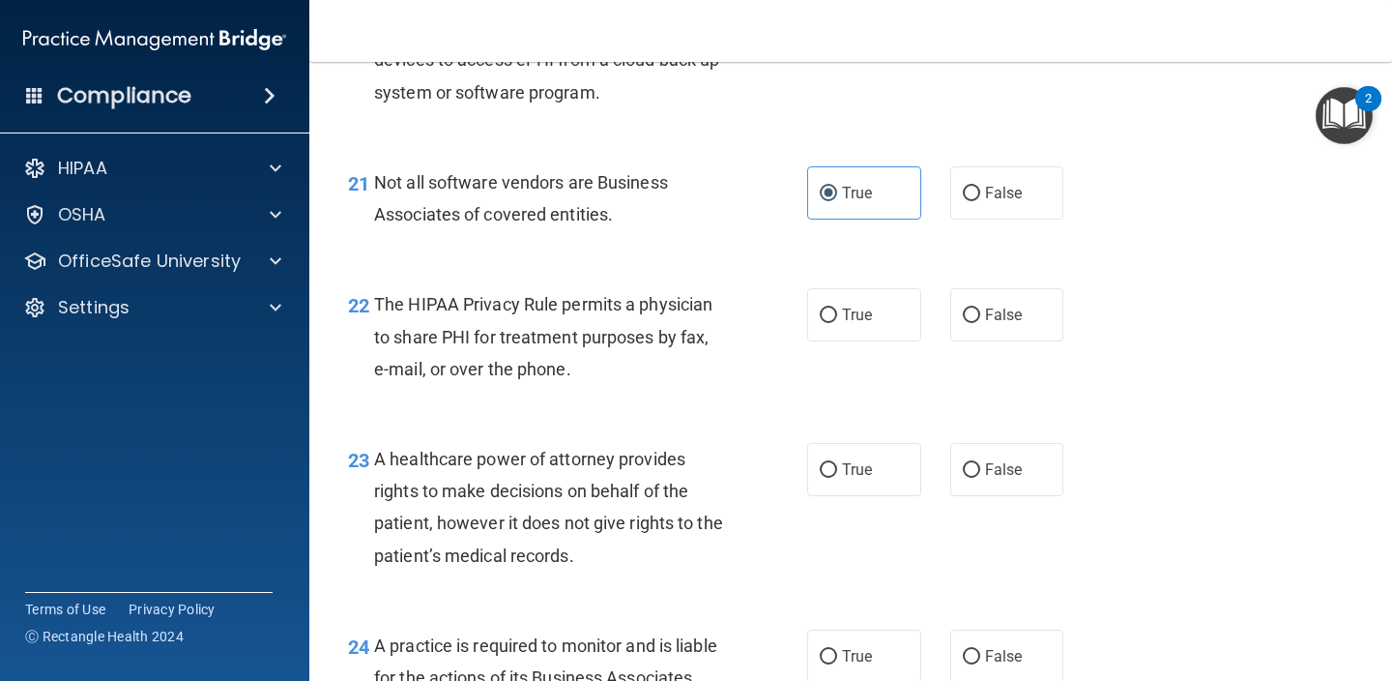
scroll to position [3718, 0]
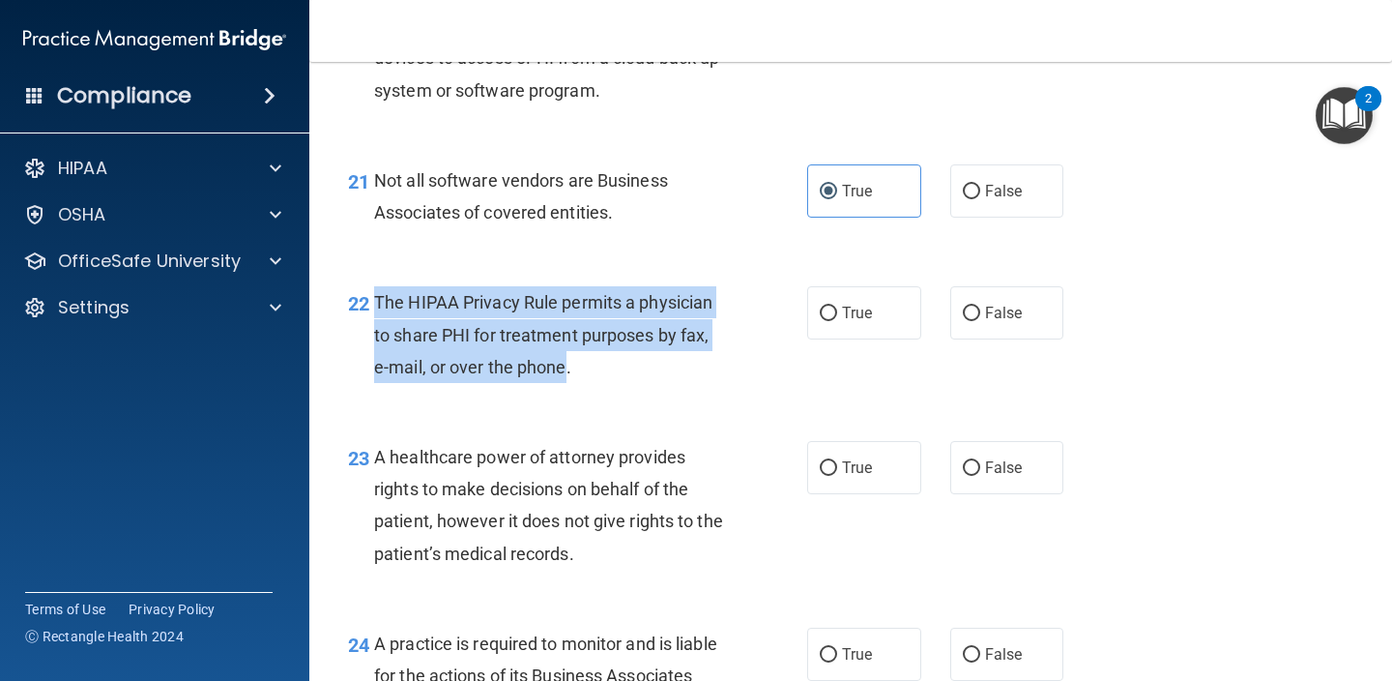
drag, startPoint x: 567, startPoint y: 346, endPoint x: 378, endPoint y: 277, distance: 201.5
click at [376, 292] on span "The HIPAA Privacy Rule permits a physician to share PHI for treatment purposes …" at bounding box center [543, 334] width 338 height 84
click at [831, 306] on input "True" at bounding box center [828, 313] width 17 height 15
radio input "true"
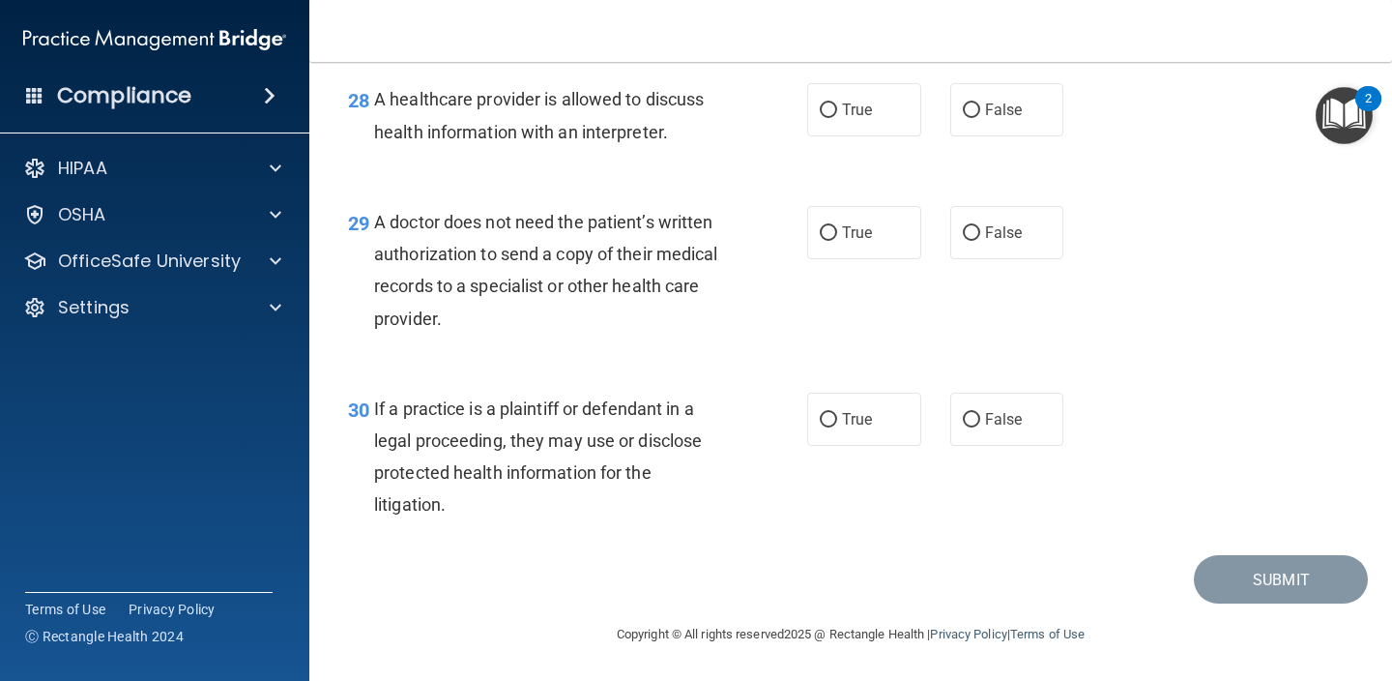
scroll to position [4887, 0]
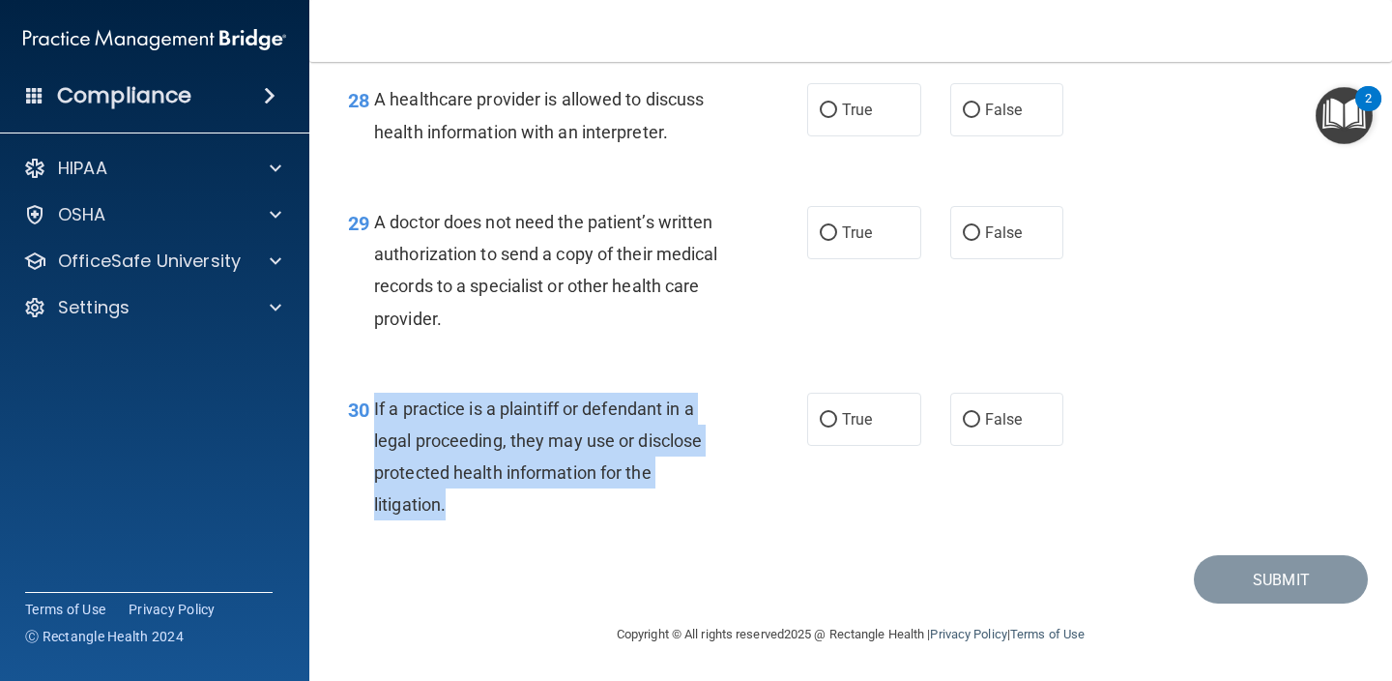
drag, startPoint x: 374, startPoint y: 404, endPoint x: 452, endPoint y: 508, distance: 129.7
click at [452, 508] on div "If a practice is a plaintiff or defendant in a legal proceeding, they may use o…" at bounding box center [557, 456] width 366 height 129
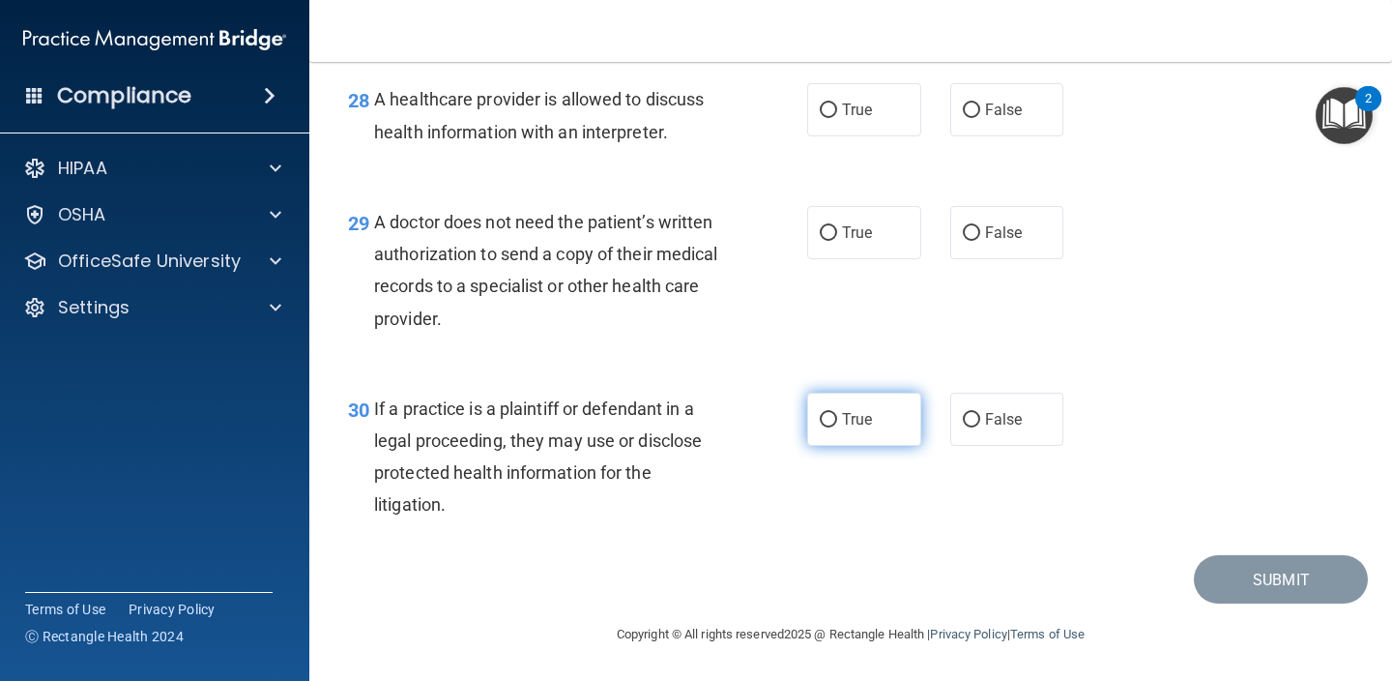
click at [842, 417] on span "True" at bounding box center [857, 419] width 30 height 18
click at [837, 417] on input "True" at bounding box center [828, 420] width 17 height 15
radio input "true"
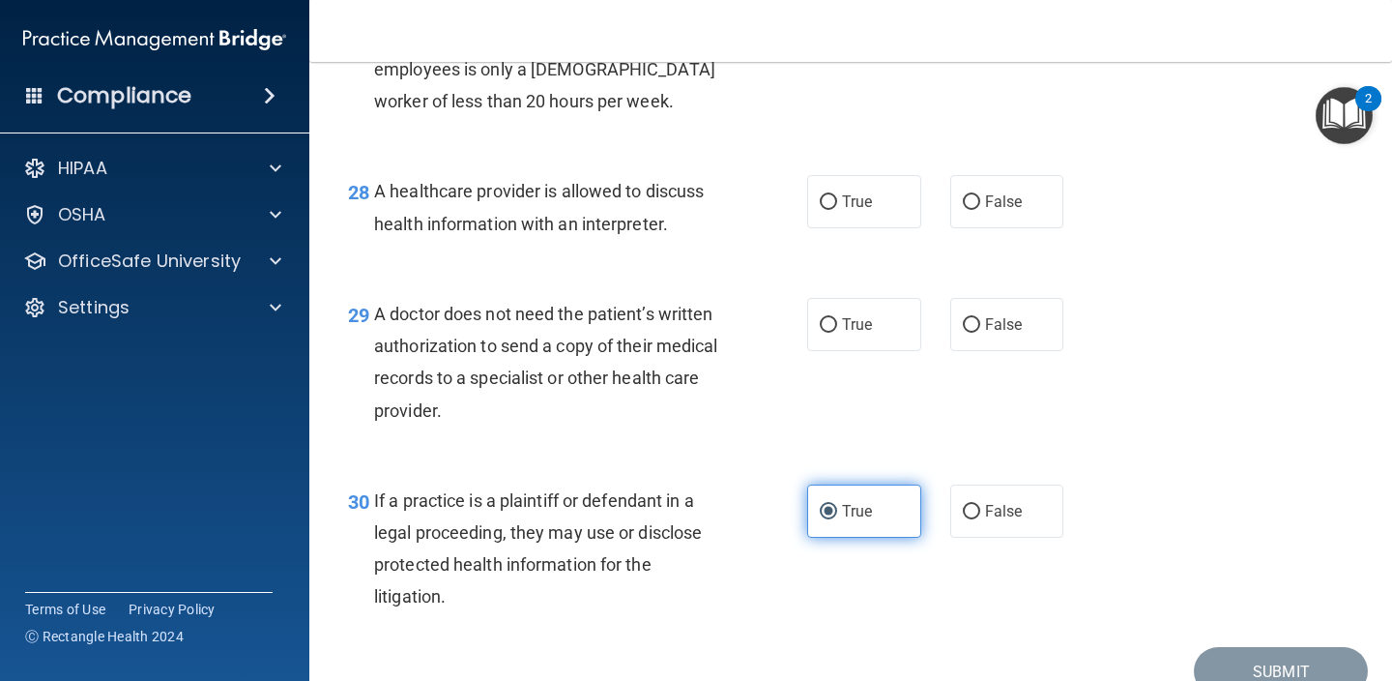
scroll to position [4780, 0]
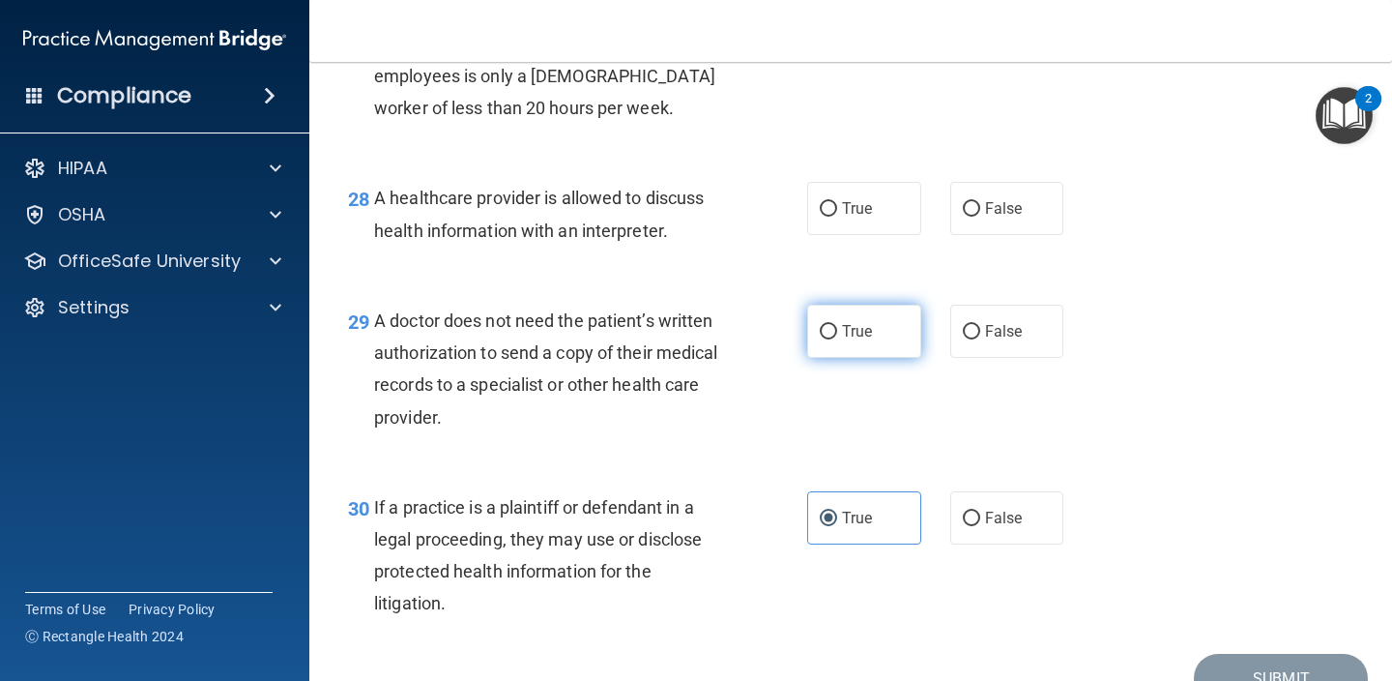
click at [862, 352] on label "True" at bounding box center [864, 331] width 114 height 53
click at [837, 339] on input "True" at bounding box center [828, 332] width 17 height 15
radio input "true"
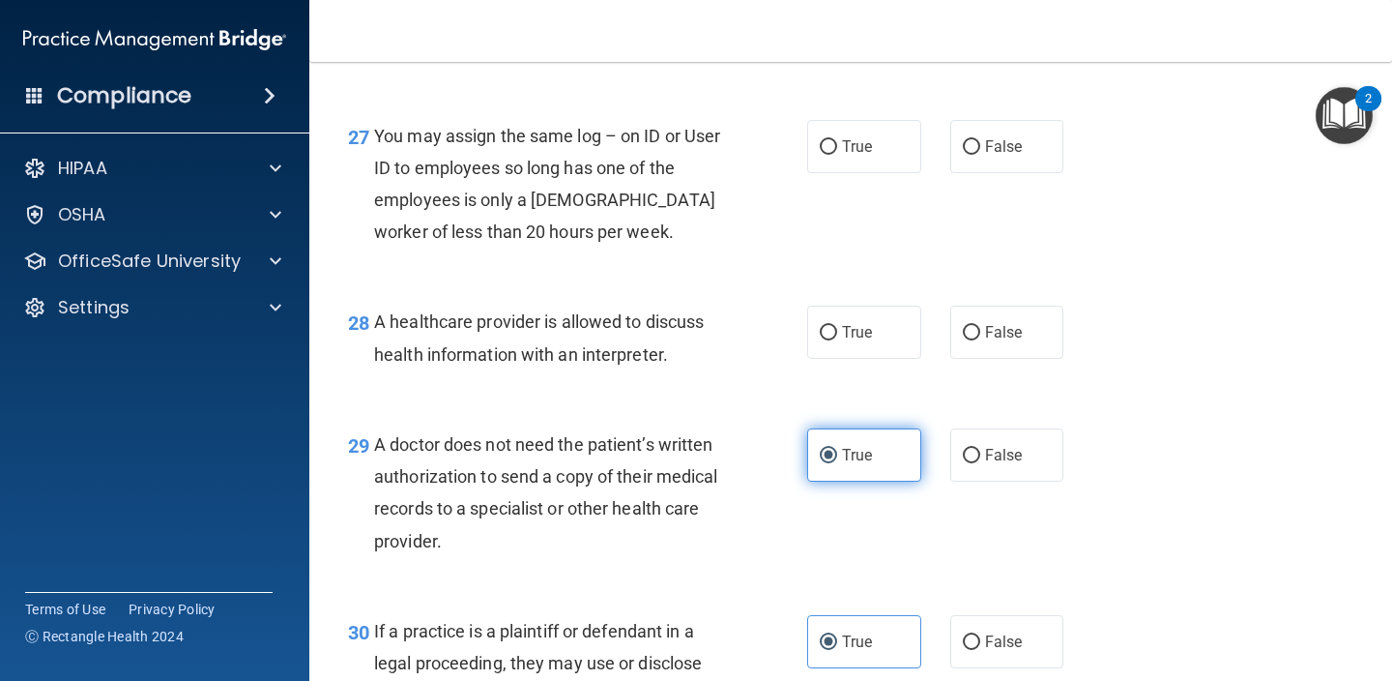
scroll to position [4654, 0]
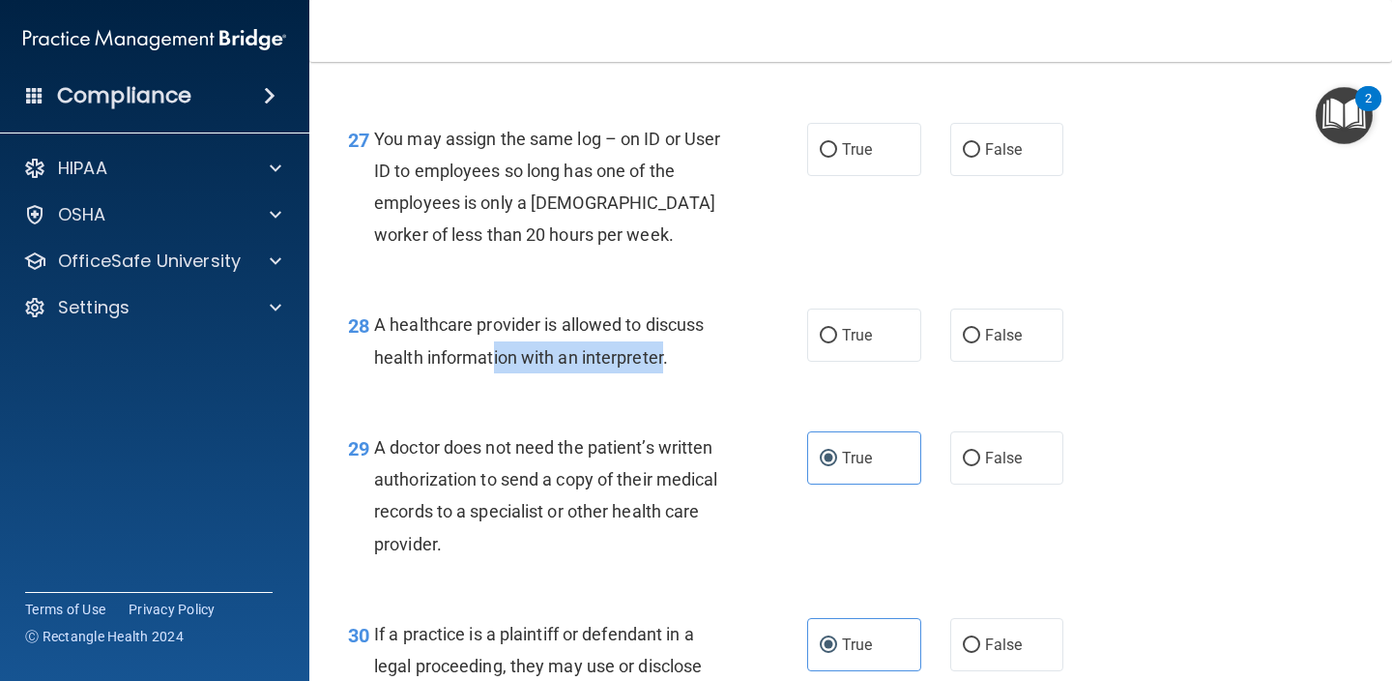
drag, startPoint x: 663, startPoint y: 365, endPoint x: 491, endPoint y: 361, distance: 172.1
click at [491, 361] on span "A healthcare provider is allowed to discuss health information with an interpre…" at bounding box center [539, 340] width 330 height 52
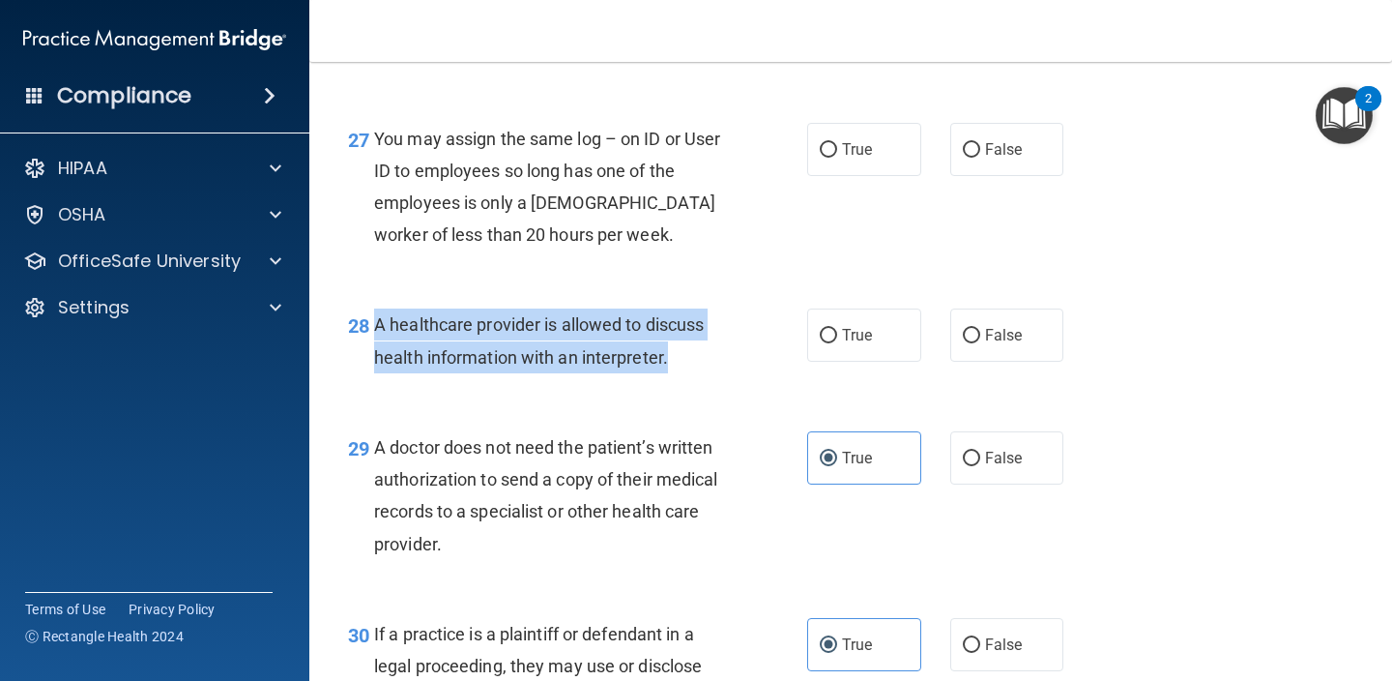
drag, startPoint x: 373, startPoint y: 332, endPoint x: 670, endPoint y: 388, distance: 302.0
click at [671, 382] on div "28 A healthcare provider is allowed to discuss health information with an inter…" at bounding box center [577, 344] width 517 height 73
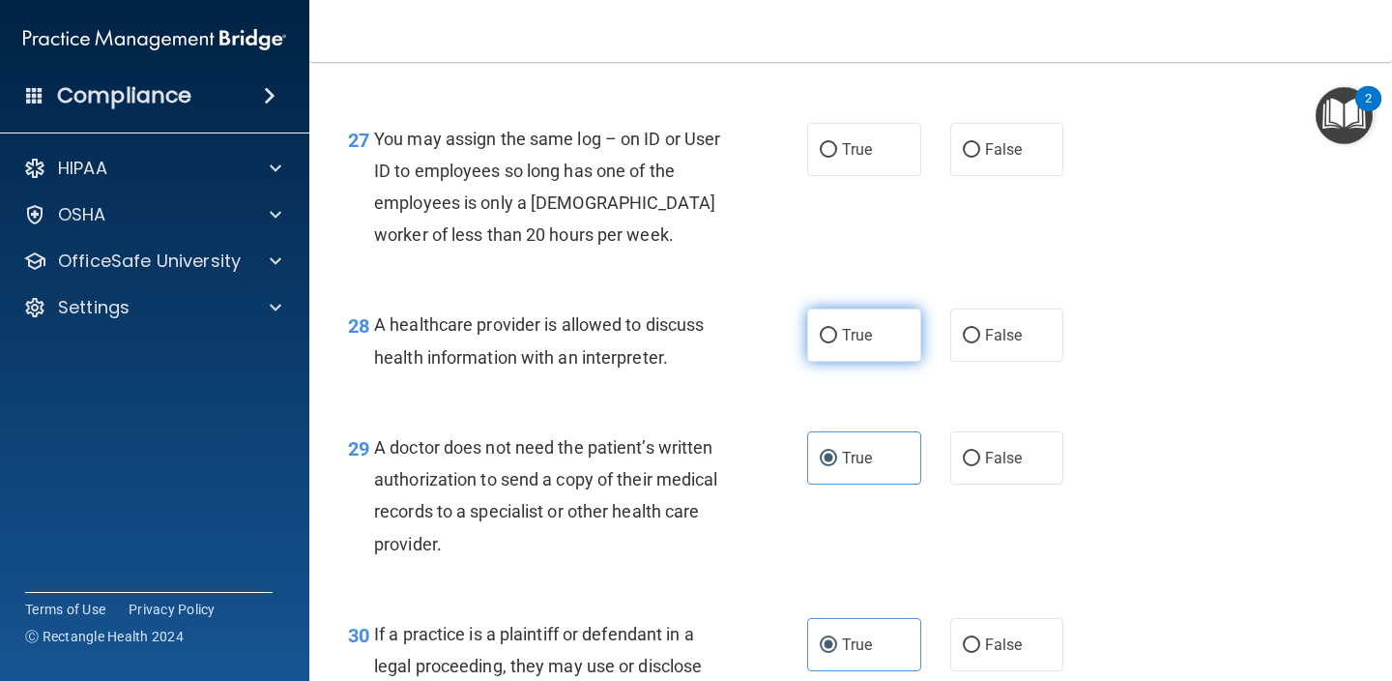
click at [863, 344] on span "True" at bounding box center [857, 335] width 30 height 18
click at [837, 343] on input "True" at bounding box center [828, 336] width 17 height 15
radio input "true"
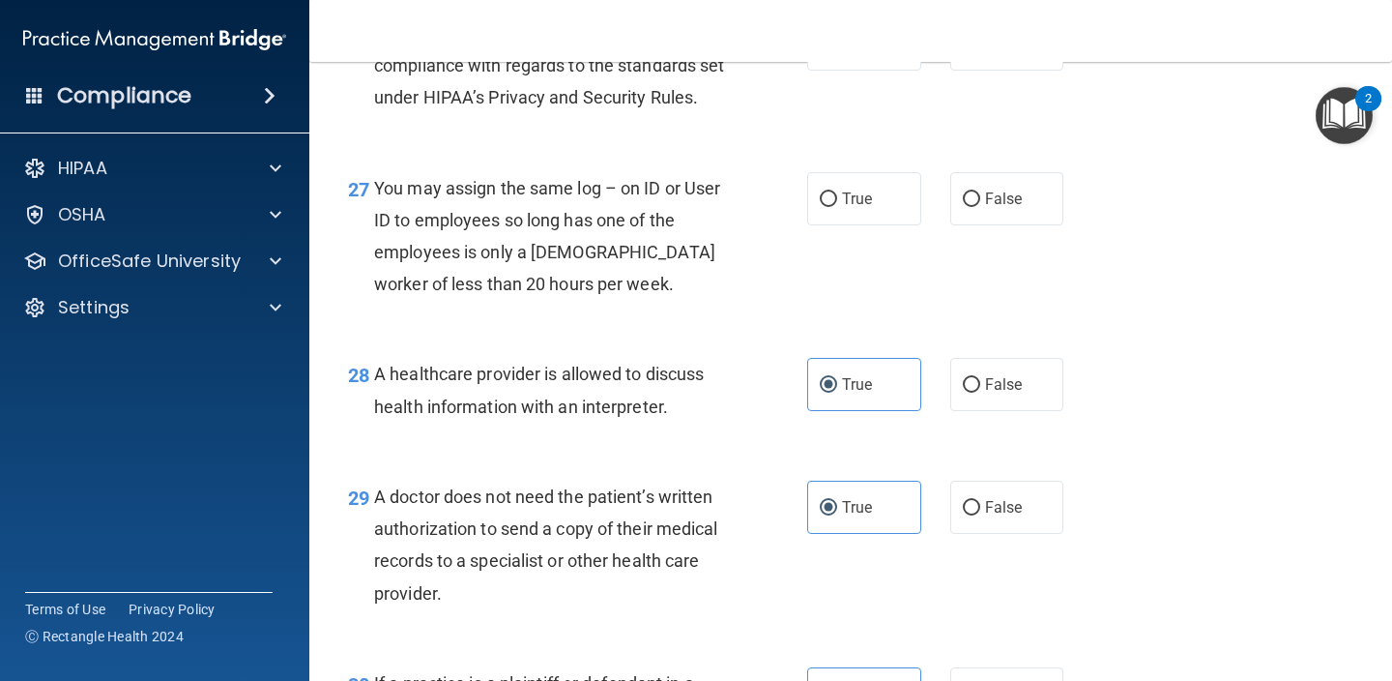
scroll to position [4583, 0]
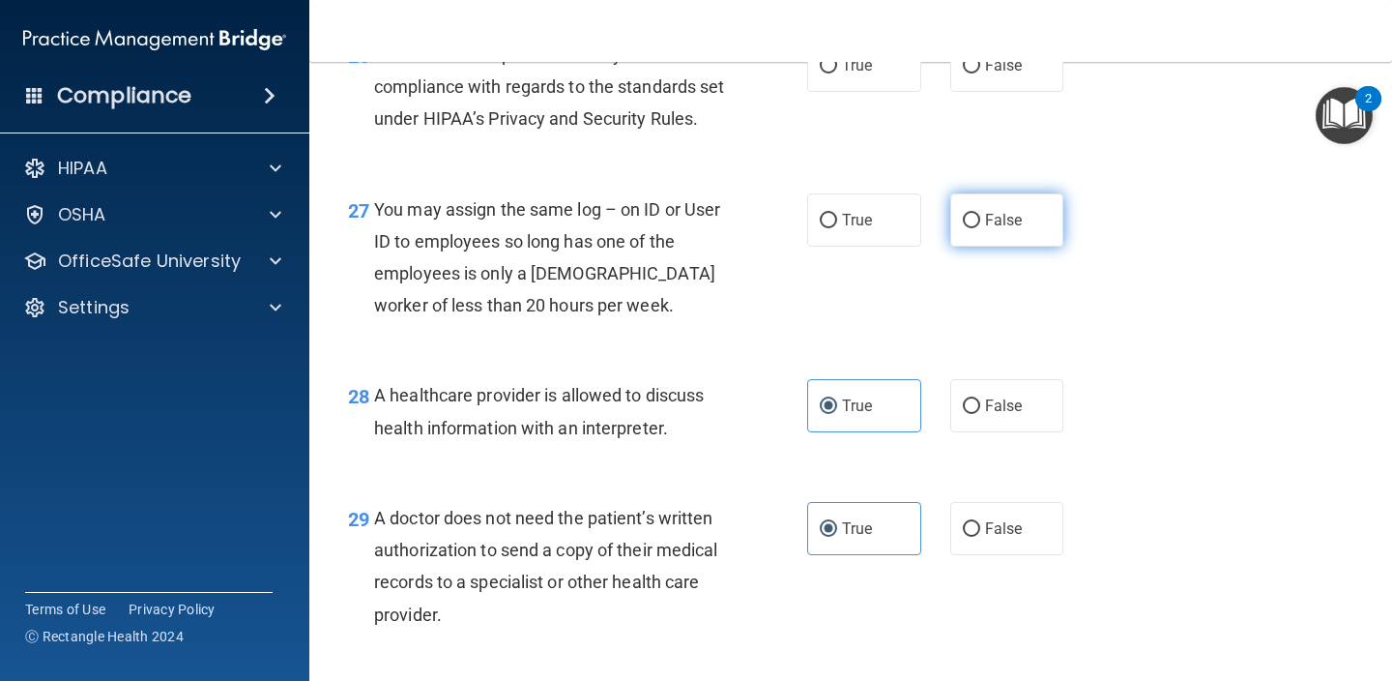
click at [981, 237] on label "False" at bounding box center [1007, 219] width 114 height 53
click at [980, 228] on input "False" at bounding box center [971, 221] width 17 height 15
radio input "true"
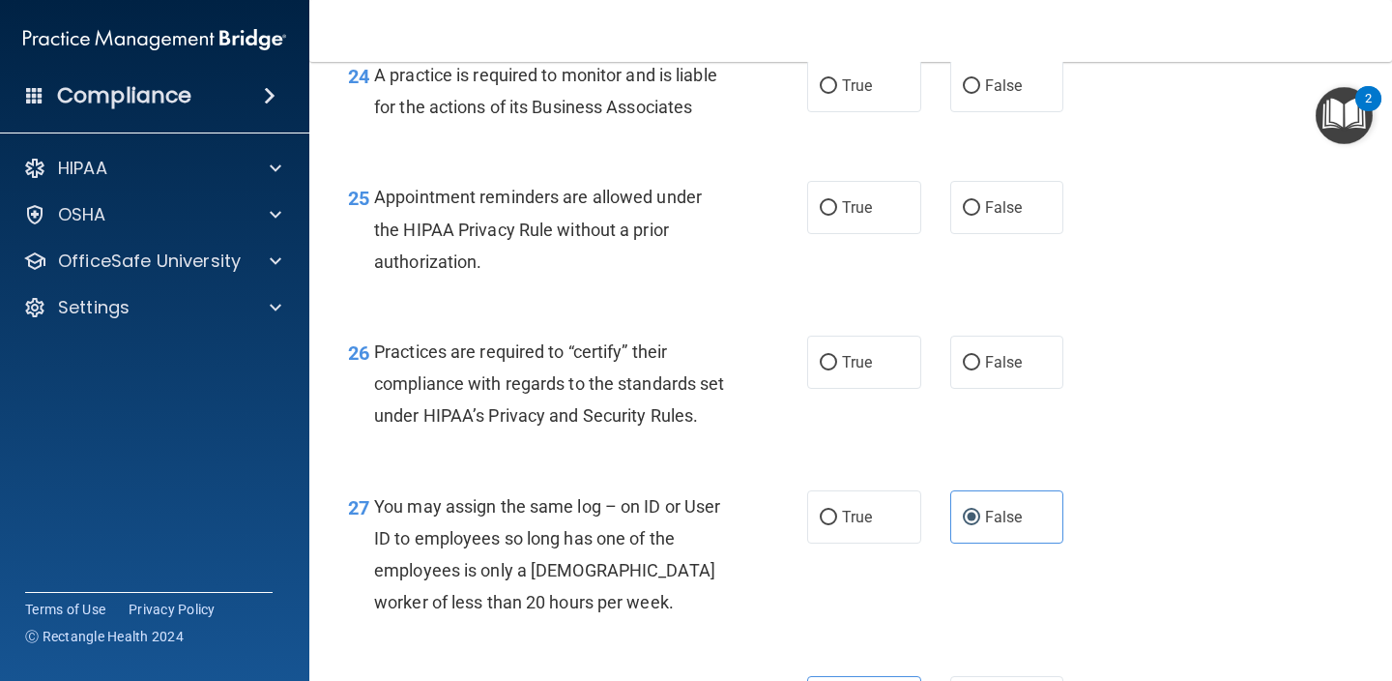
scroll to position [4285, 0]
click at [815, 355] on label "True" at bounding box center [864, 363] width 114 height 53
click at [820, 358] on input "True" at bounding box center [828, 365] width 17 height 15
radio input "true"
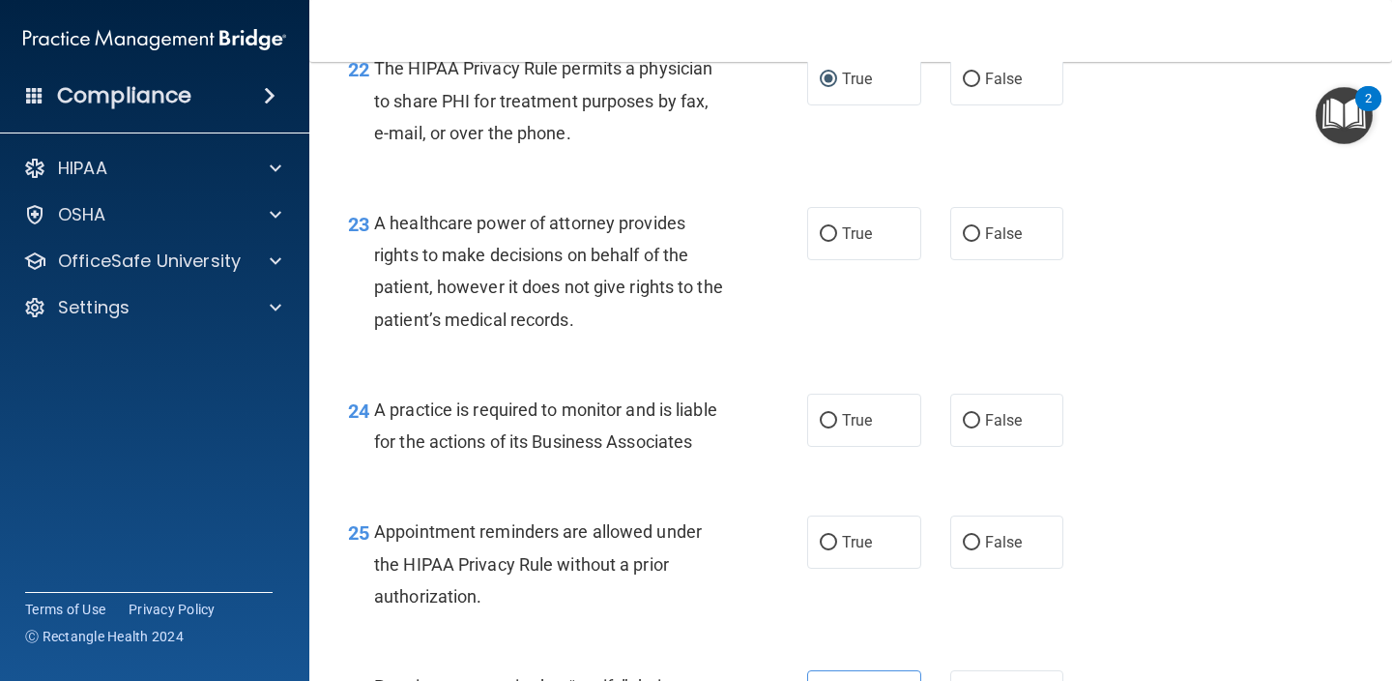
scroll to position [3967, 0]
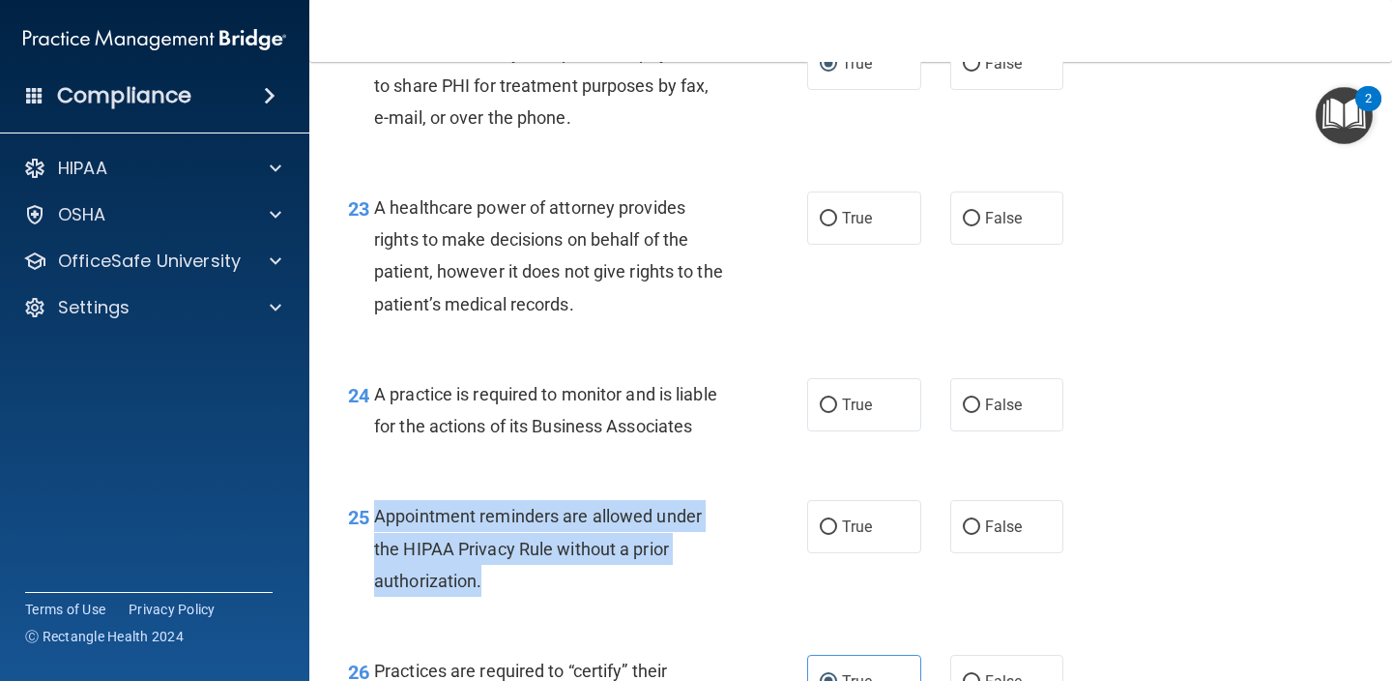
drag, startPoint x: 481, startPoint y: 566, endPoint x: 376, endPoint y: 504, distance: 122.2
click at [376, 506] on span "Appointment reminders are allowed under the HIPAA Privacy Rule without a prior …" at bounding box center [538, 548] width 328 height 84
click at [825, 520] on input "True" at bounding box center [828, 527] width 17 height 15
radio input "true"
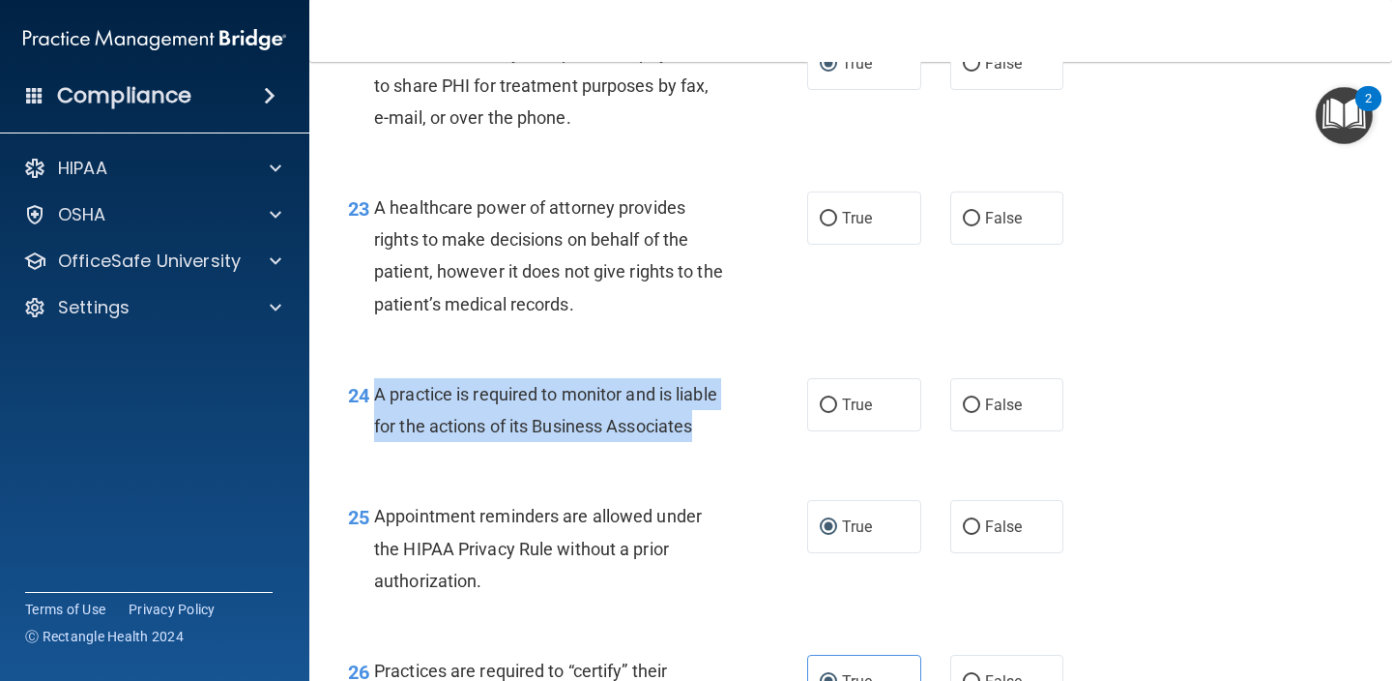
drag, startPoint x: 695, startPoint y: 406, endPoint x: 379, endPoint y: 374, distance: 317.7
click at [378, 384] on span "A practice is required to monitor and is liable for the actions of its Business…" at bounding box center [545, 410] width 343 height 52
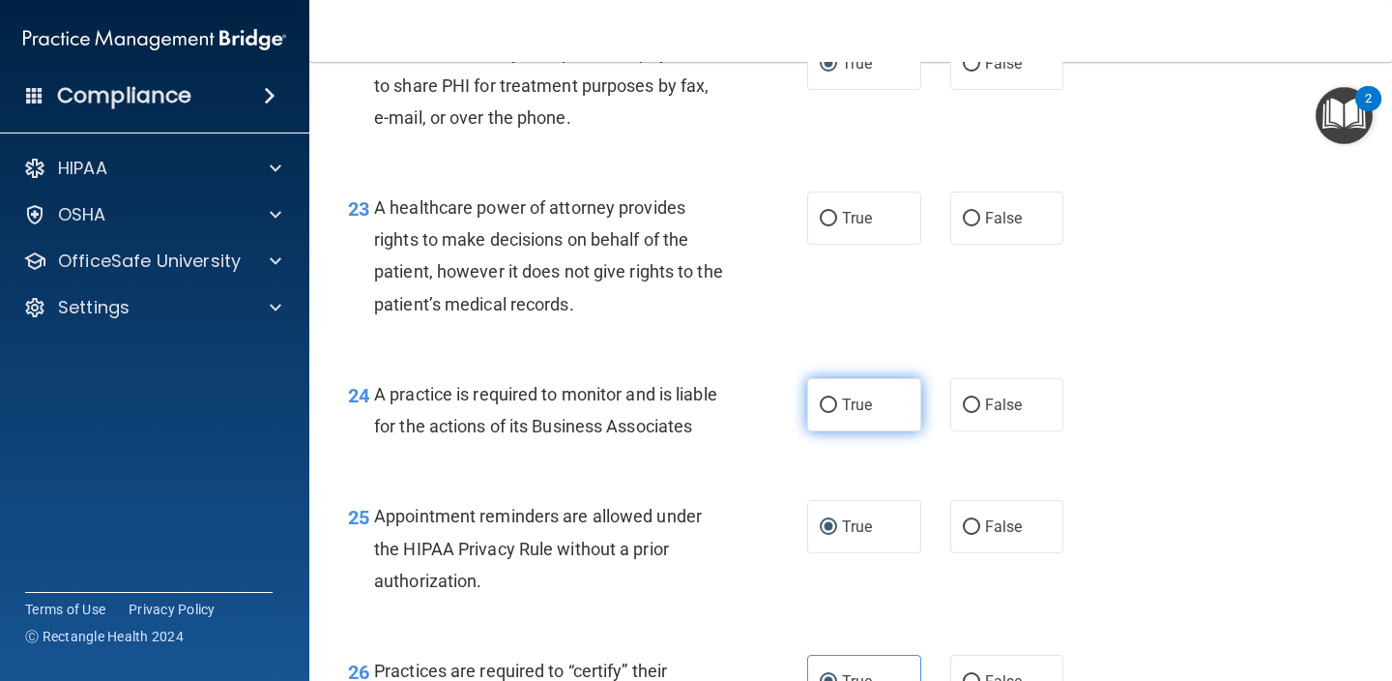
click at [857, 378] on label "True" at bounding box center [864, 404] width 114 height 53
click at [837, 398] on input "True" at bounding box center [828, 405] width 17 height 15
radio input "true"
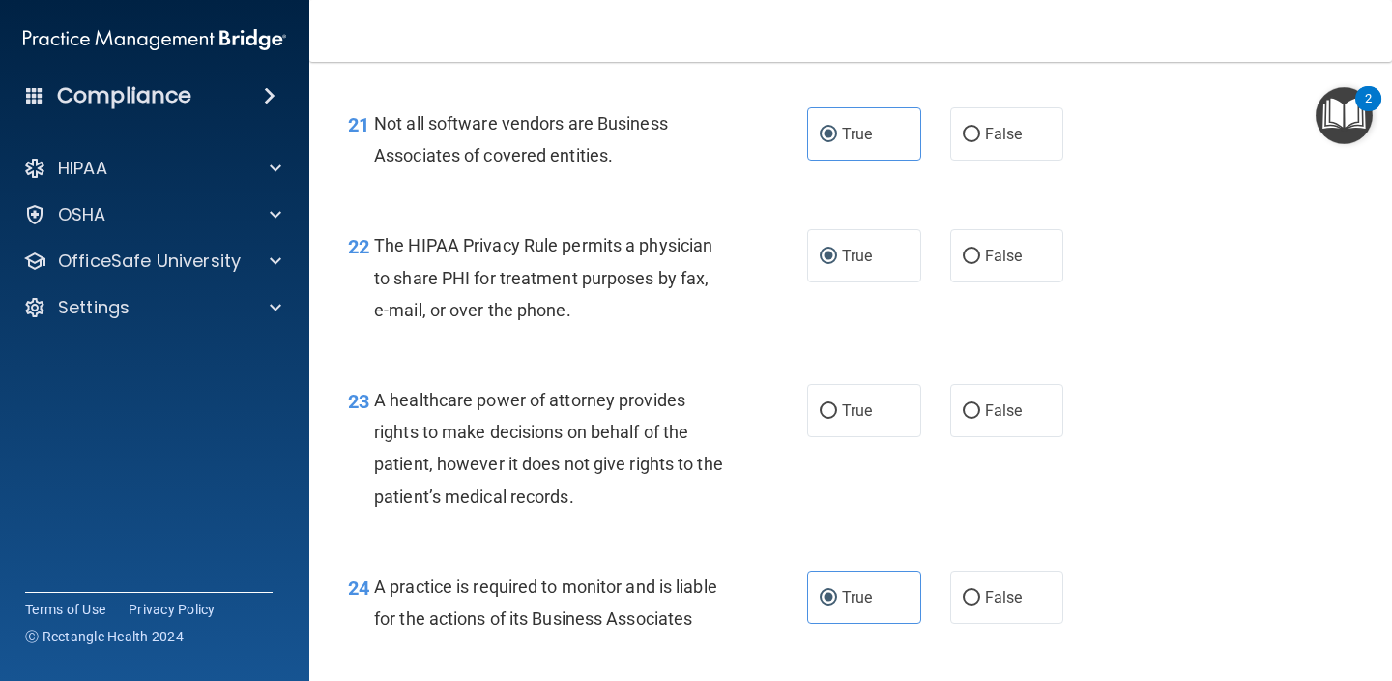
scroll to position [3801, 0]
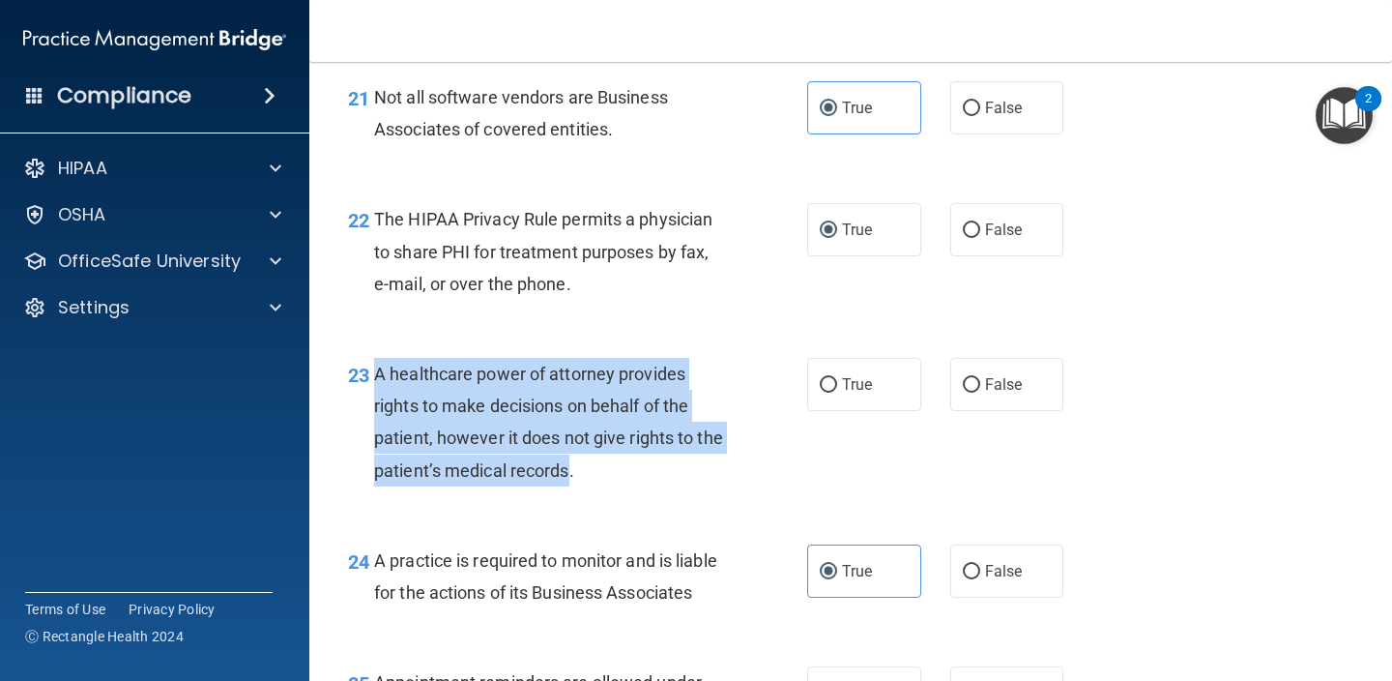
drag, startPoint x: 569, startPoint y: 452, endPoint x: 379, endPoint y: 343, distance: 219.6
click at [379, 358] on div "A healthcare power of attorney provides rights to make decisions on behalf of t…" at bounding box center [557, 422] width 366 height 129
click at [968, 378] on input "False" at bounding box center [971, 385] width 17 height 15
radio input "true"
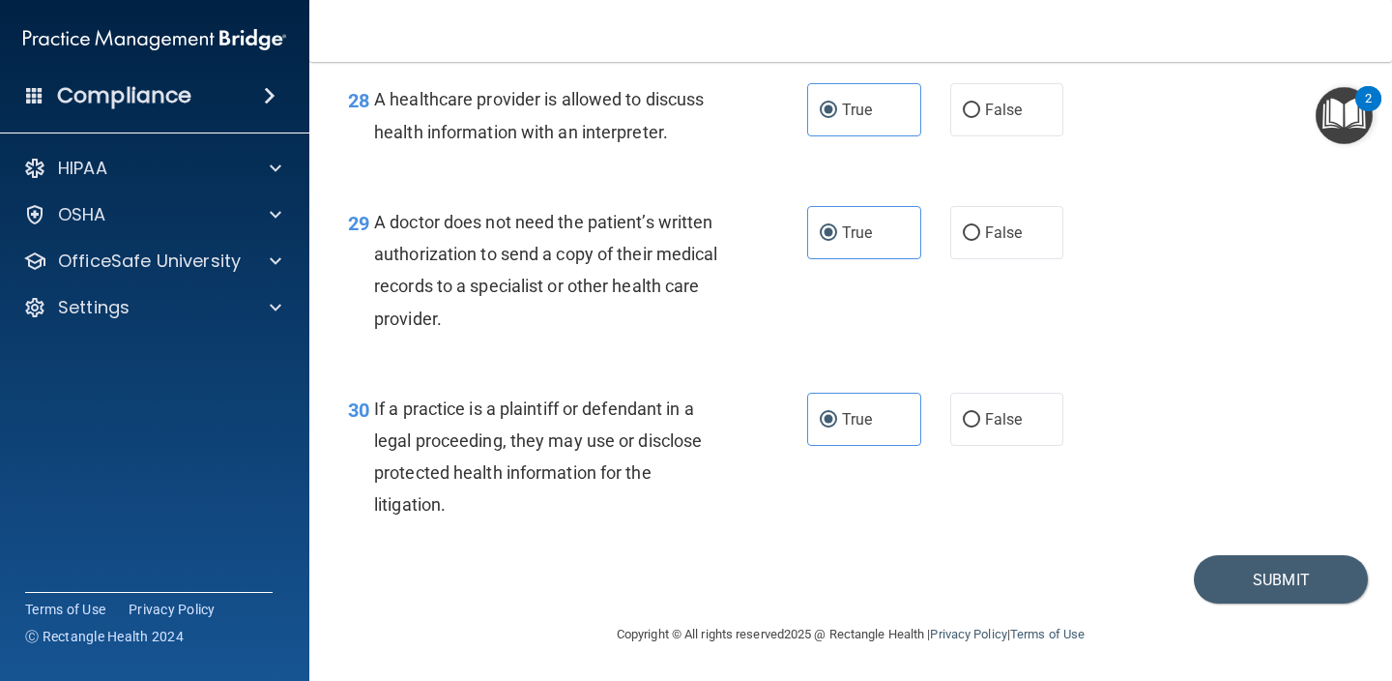
scroll to position [4887, 0]
click at [1283, 584] on button "Submit" at bounding box center [1281, 579] width 174 height 49
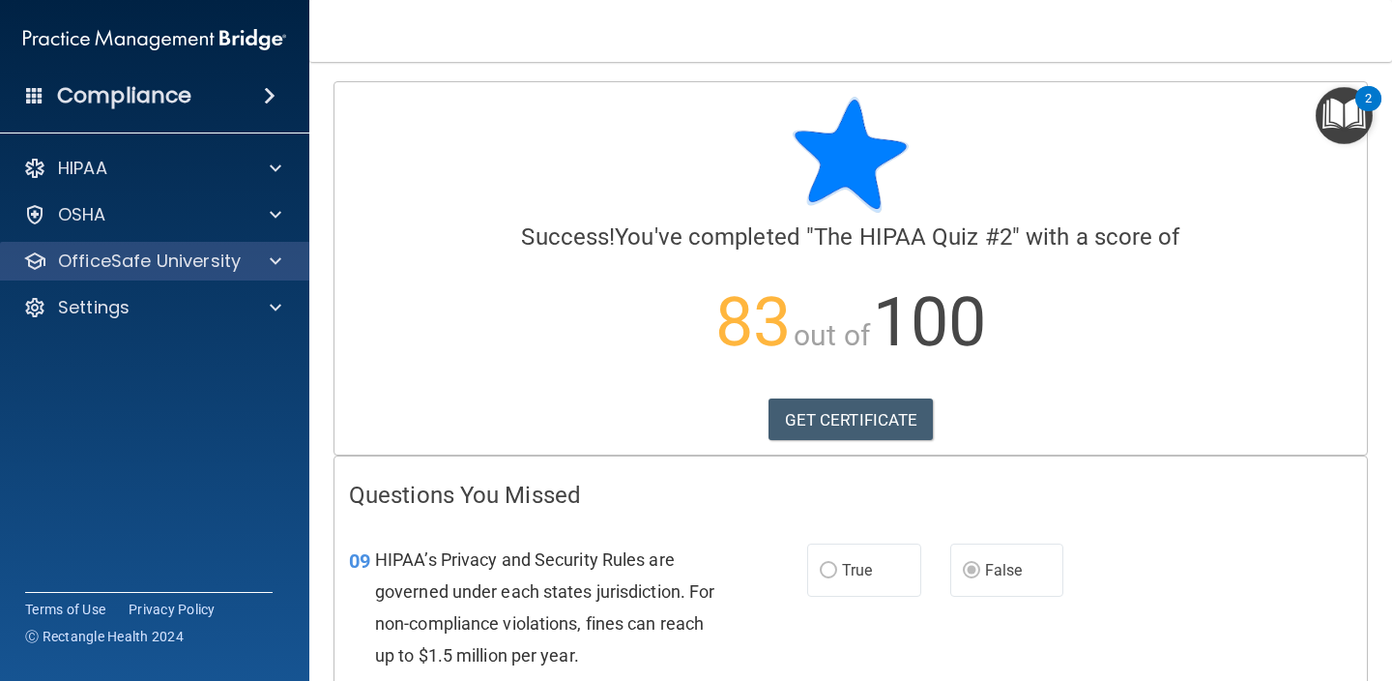
click at [253, 262] on div at bounding box center [272, 260] width 48 height 23
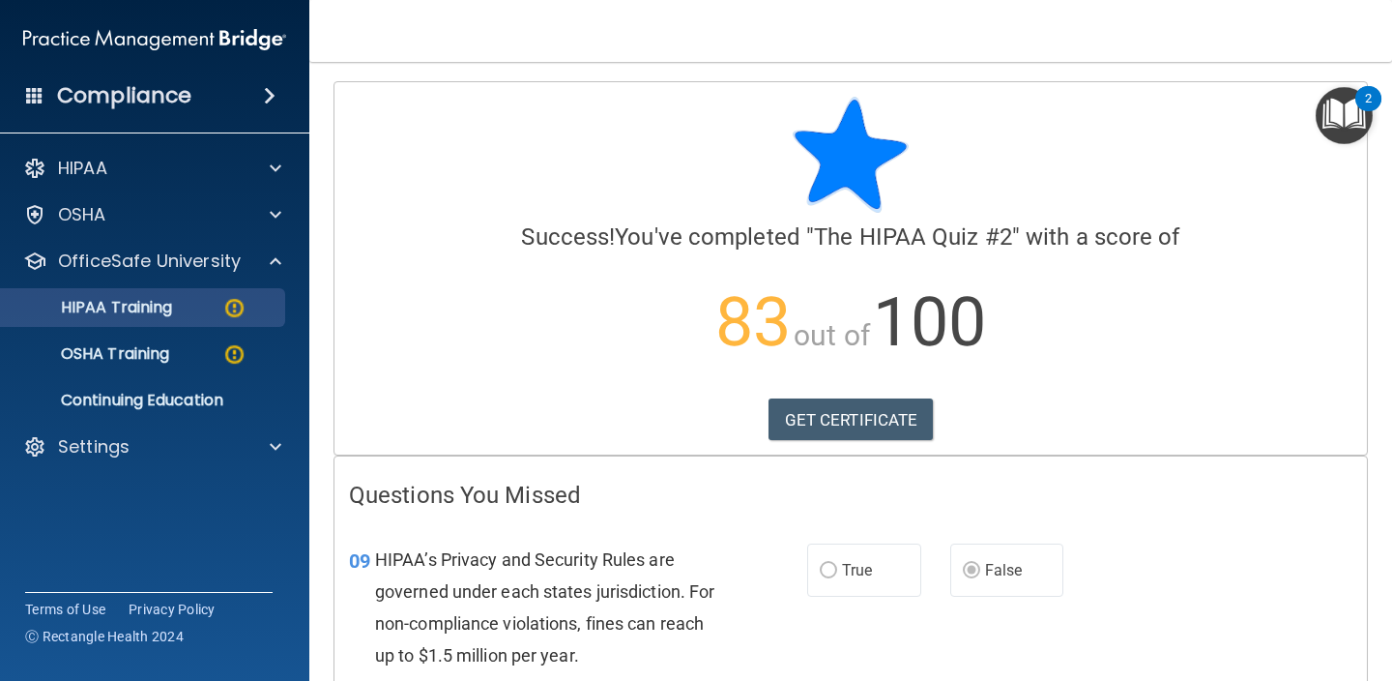
click at [198, 302] on div "HIPAA Training" at bounding box center [145, 307] width 264 height 19
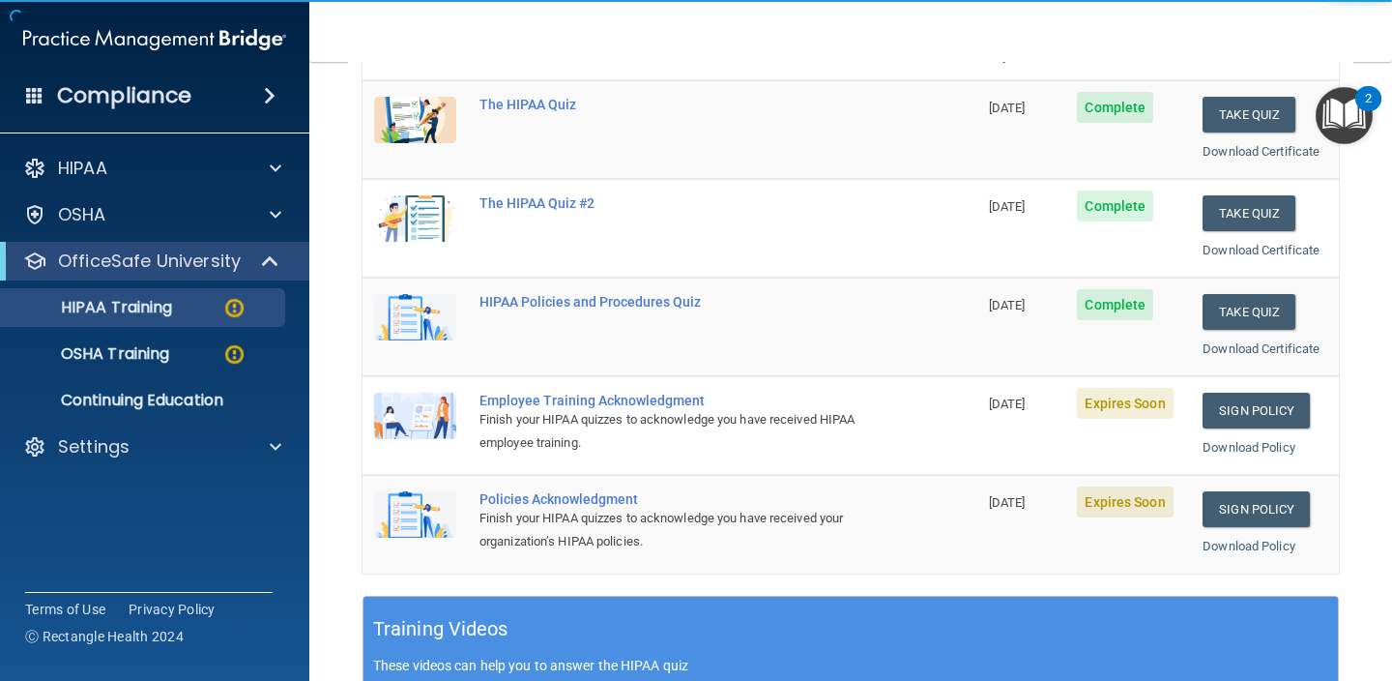
scroll to position [269, 0]
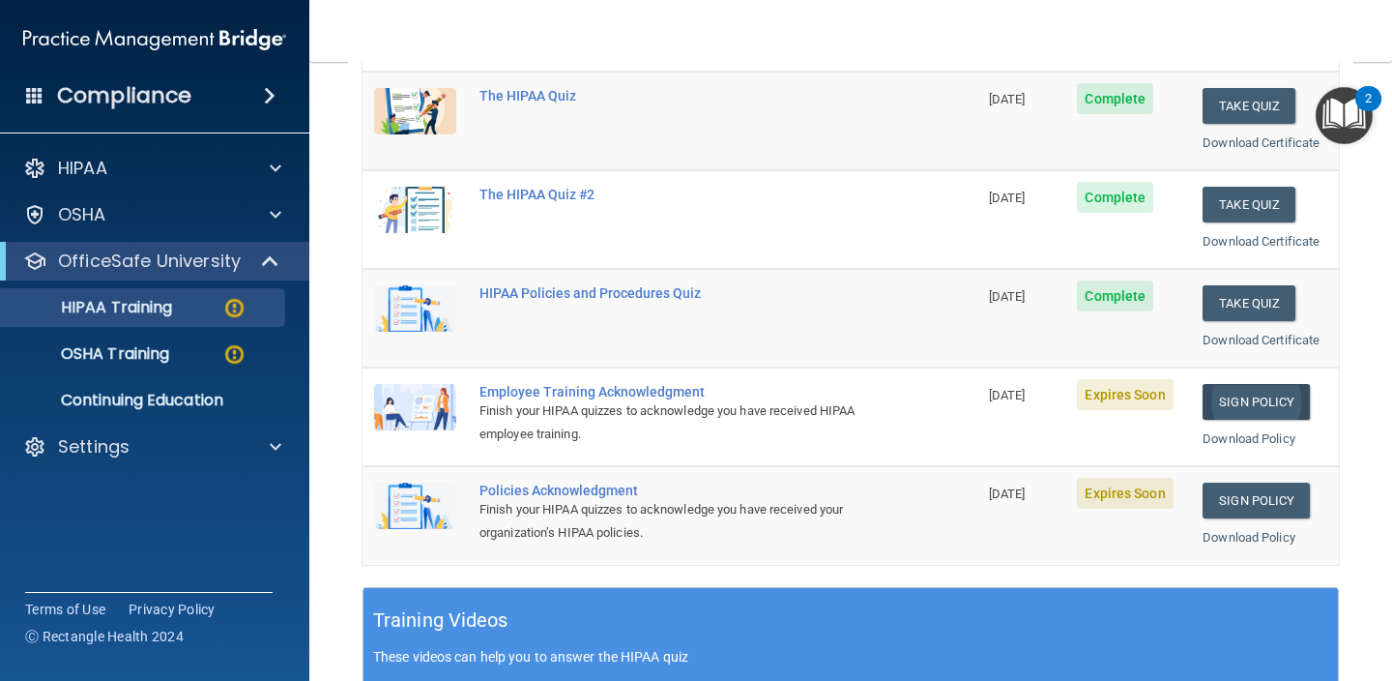
click at [1283, 386] on link "Sign Policy" at bounding box center [1256, 402] width 107 height 36
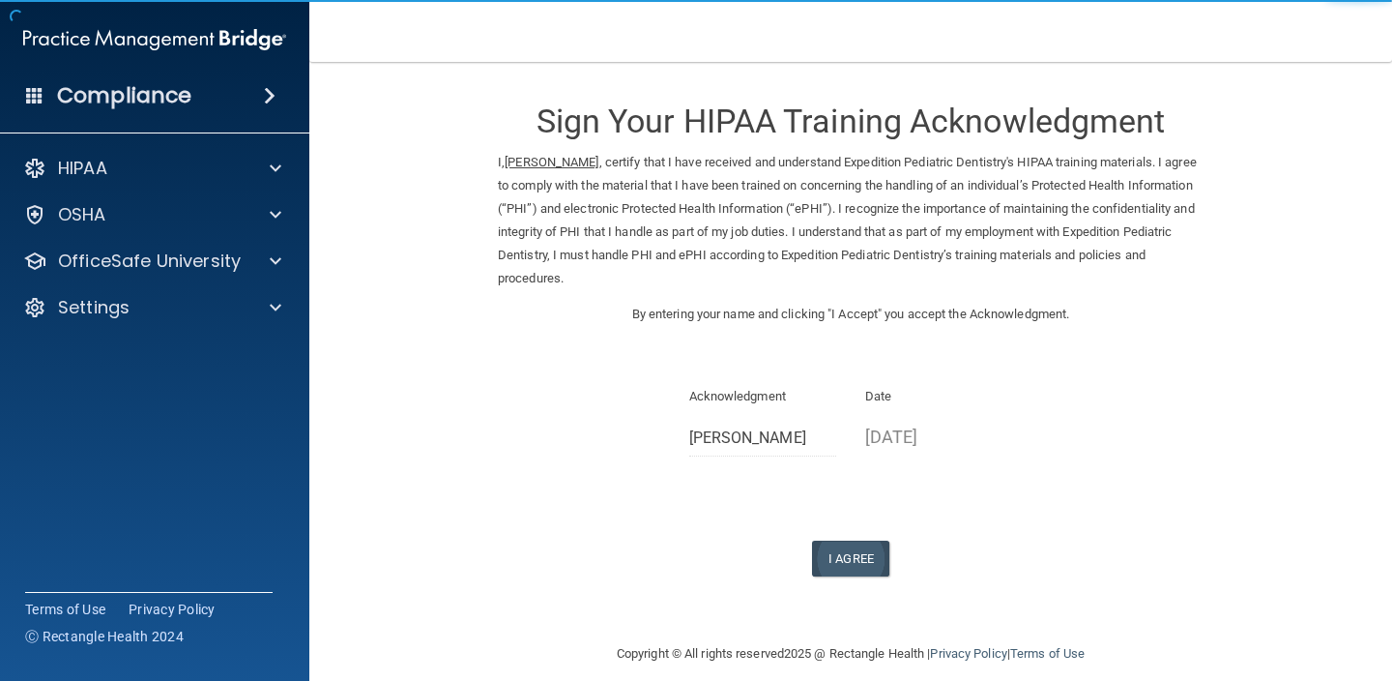
click at [864, 541] on button "I Agree" at bounding box center [850, 558] width 77 height 36
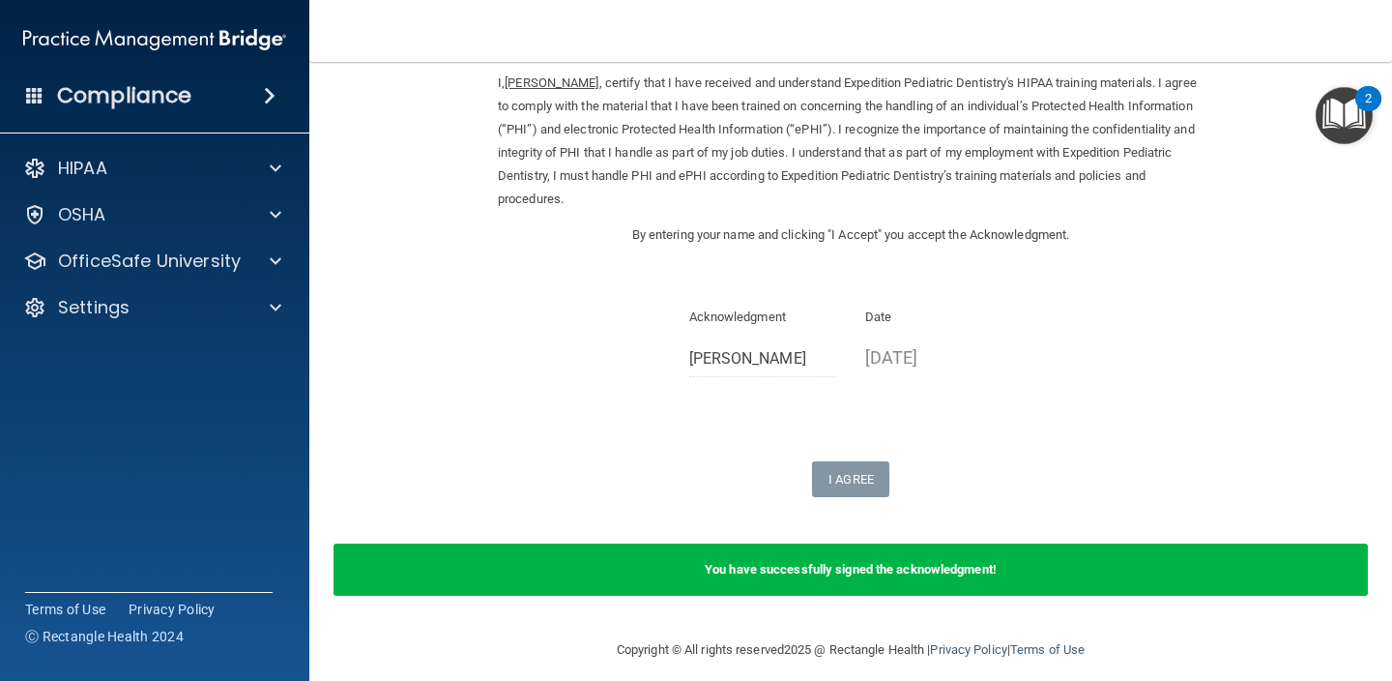
scroll to position [78, 0]
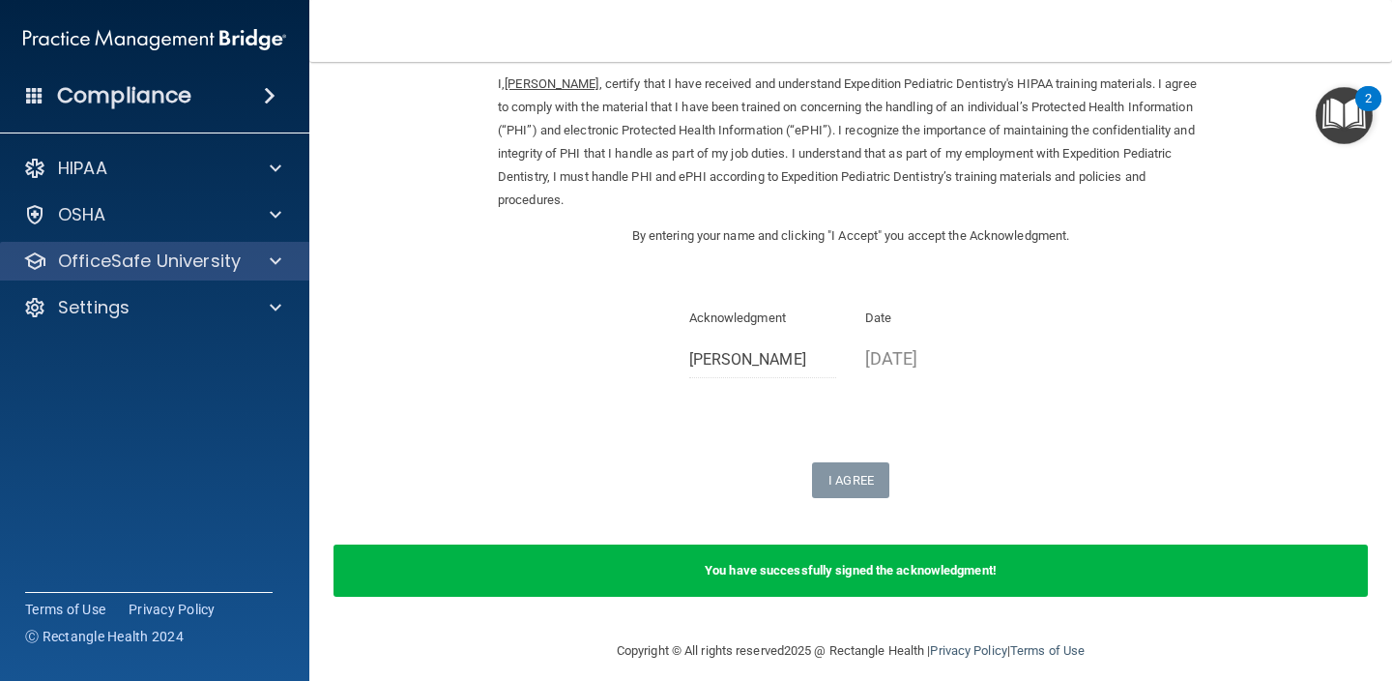
click at [251, 269] on div at bounding box center [272, 260] width 48 height 23
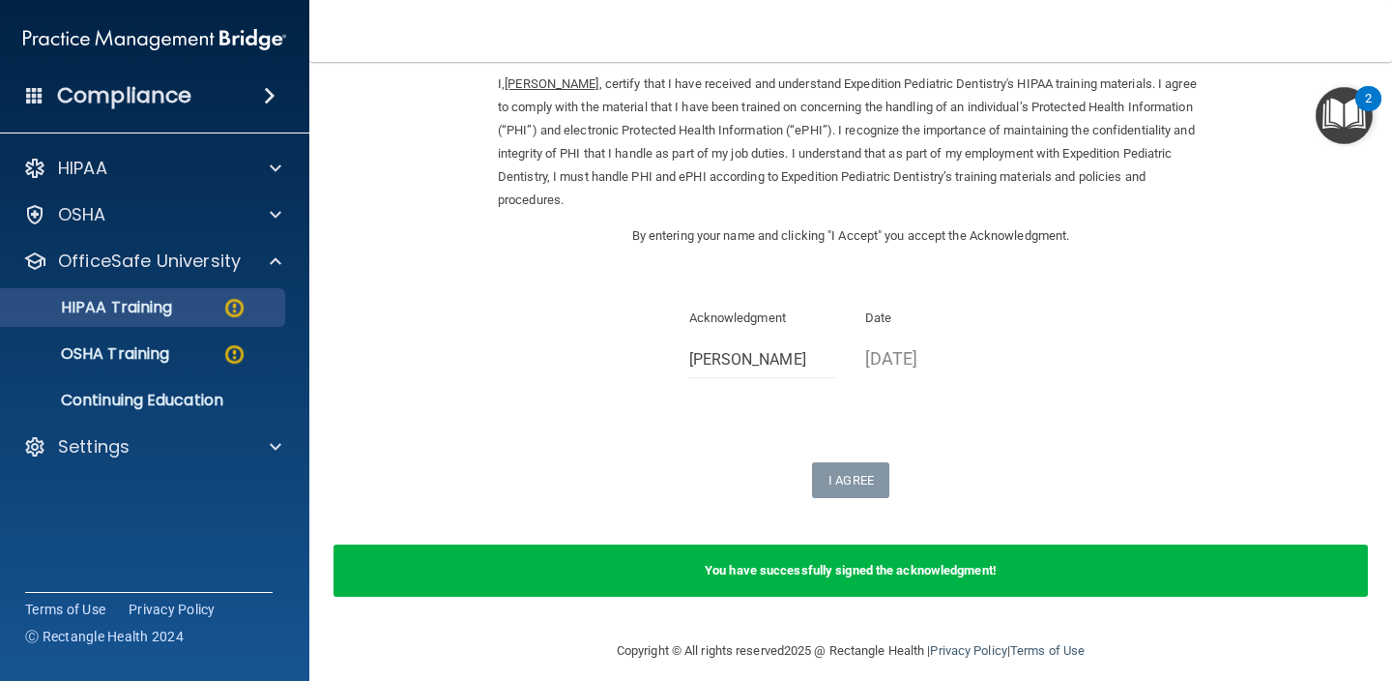
click at [206, 308] on div "HIPAA Training" at bounding box center [145, 307] width 264 height 19
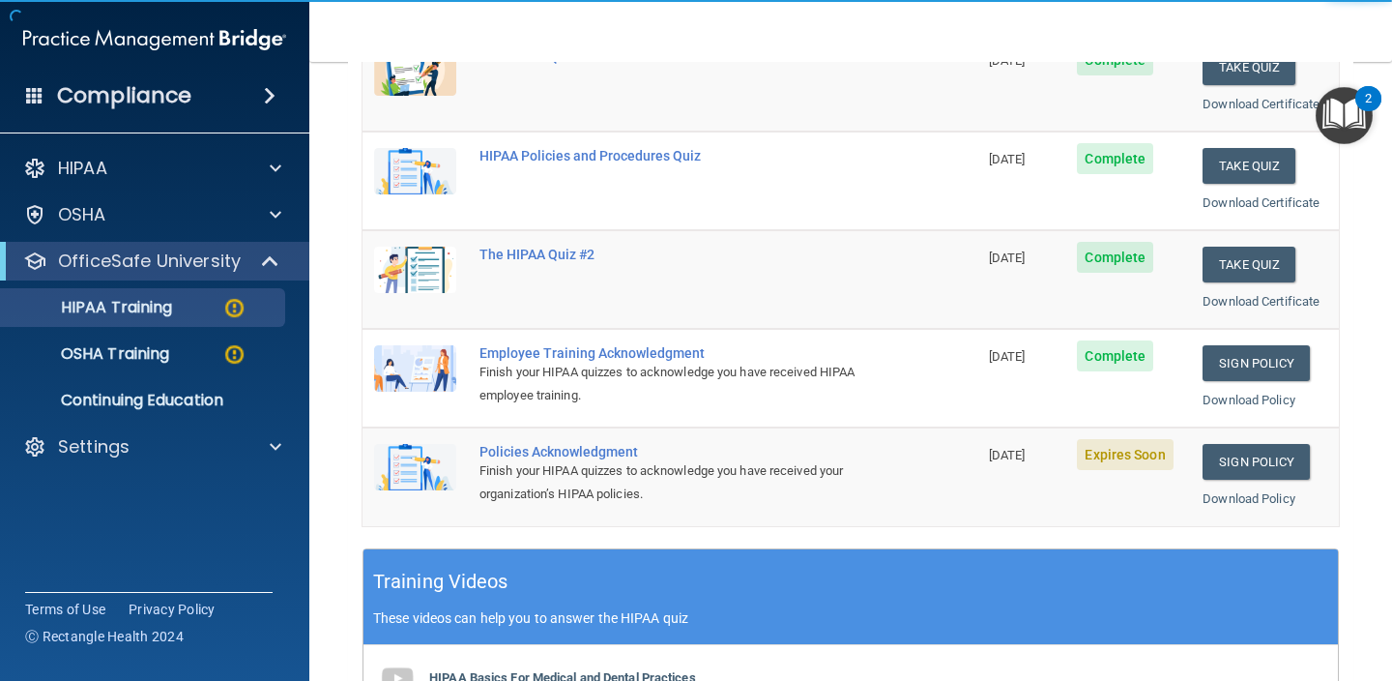
scroll to position [311, 0]
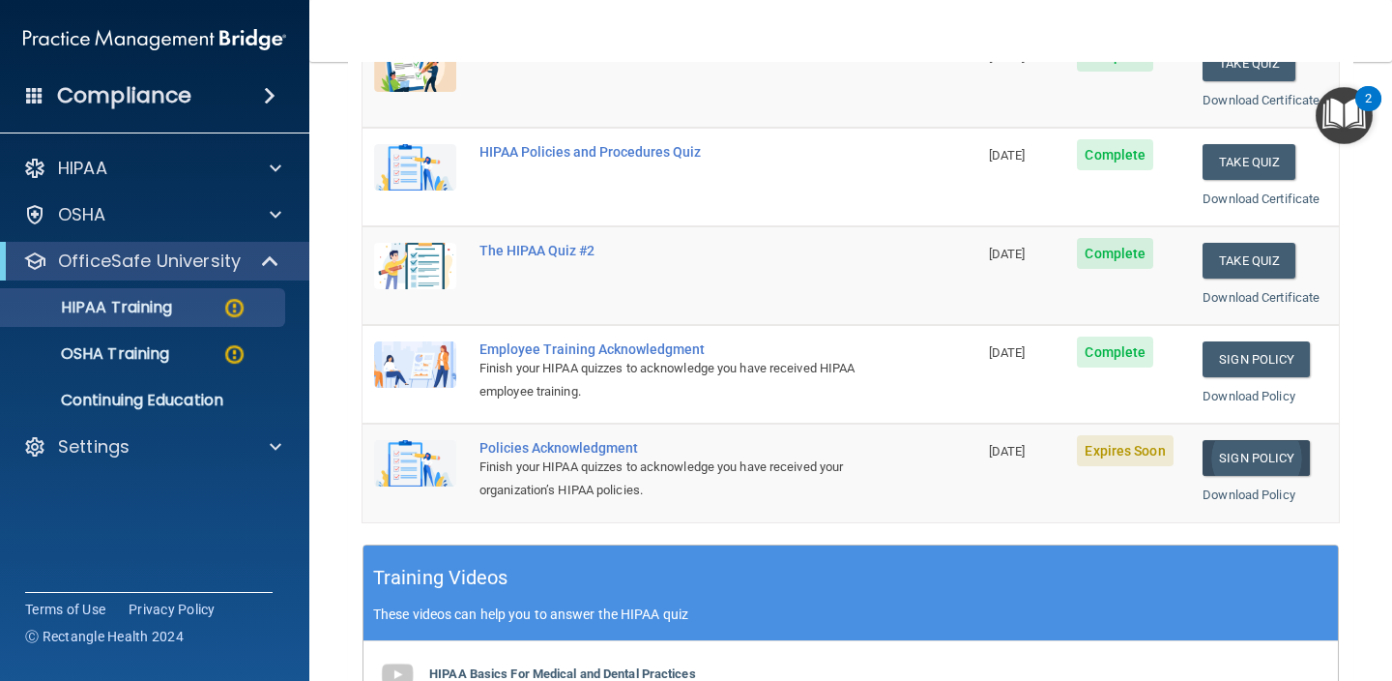
click at [1250, 457] on link "Sign Policy" at bounding box center [1256, 458] width 107 height 36
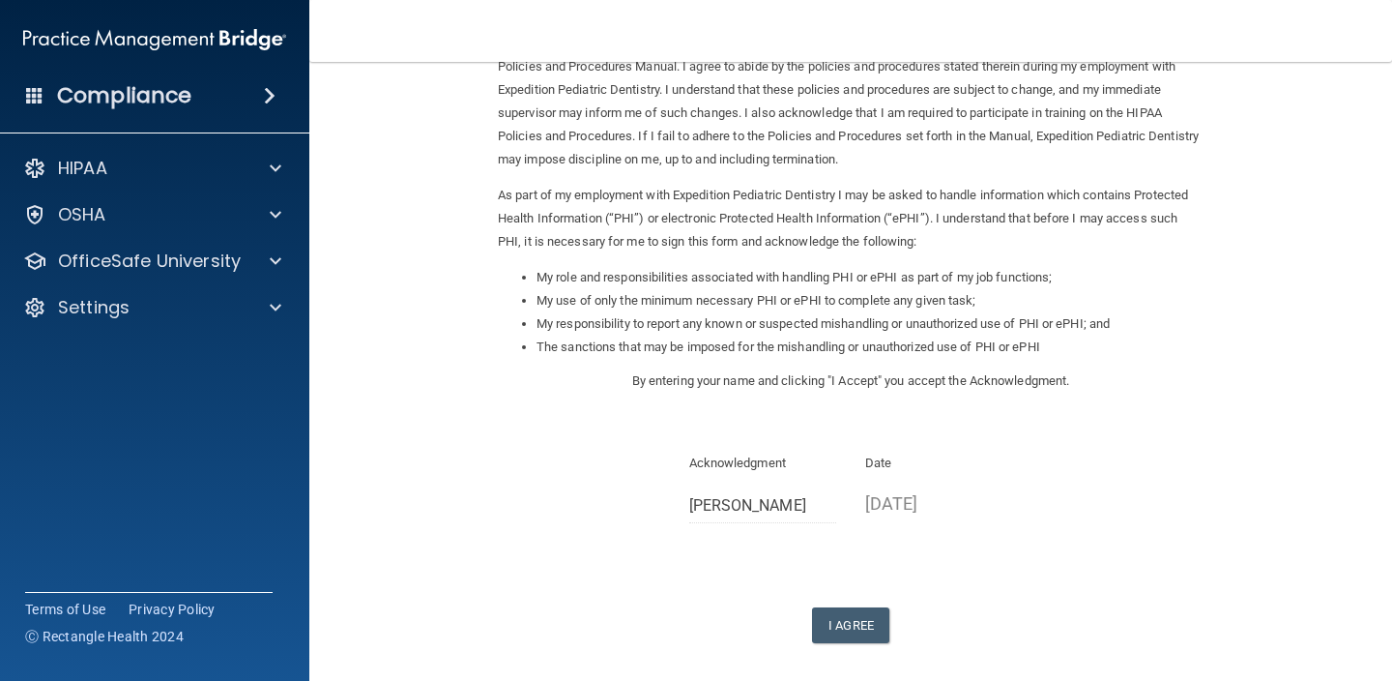
scroll to position [160, 0]
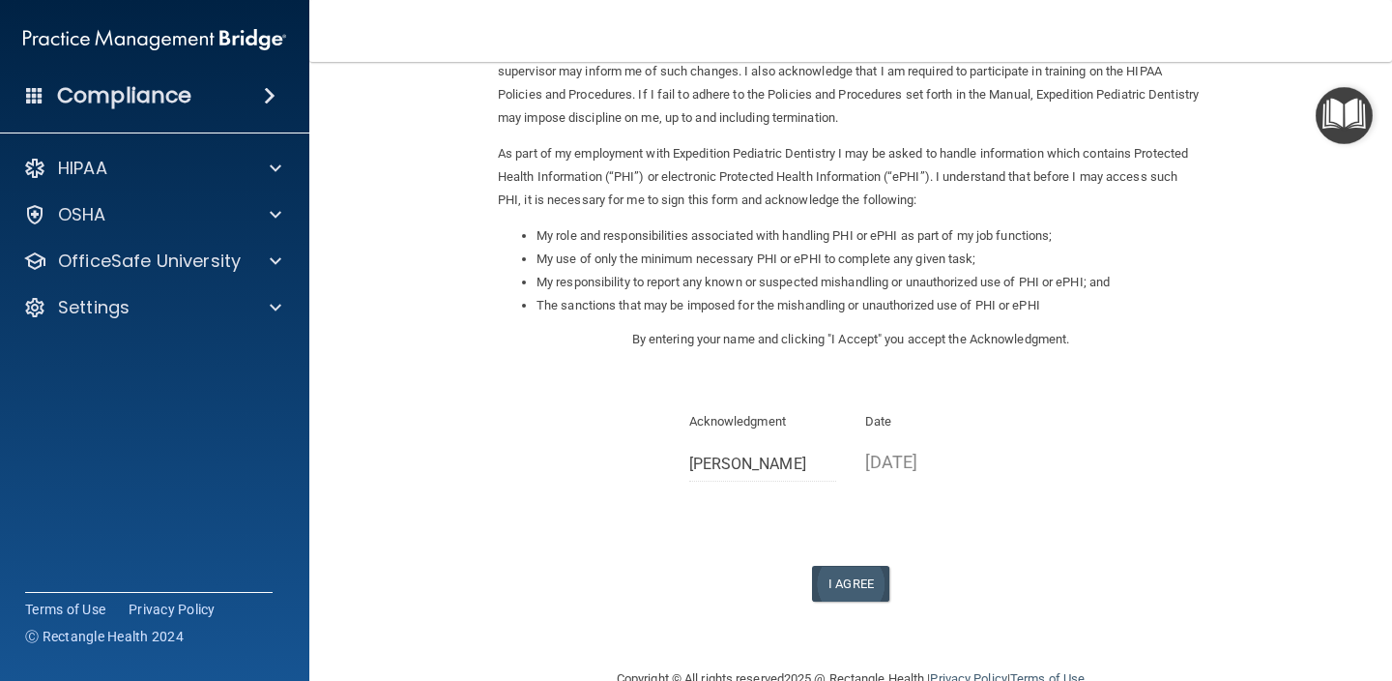
click at [867, 566] on button "I Agree" at bounding box center [850, 584] width 77 height 36
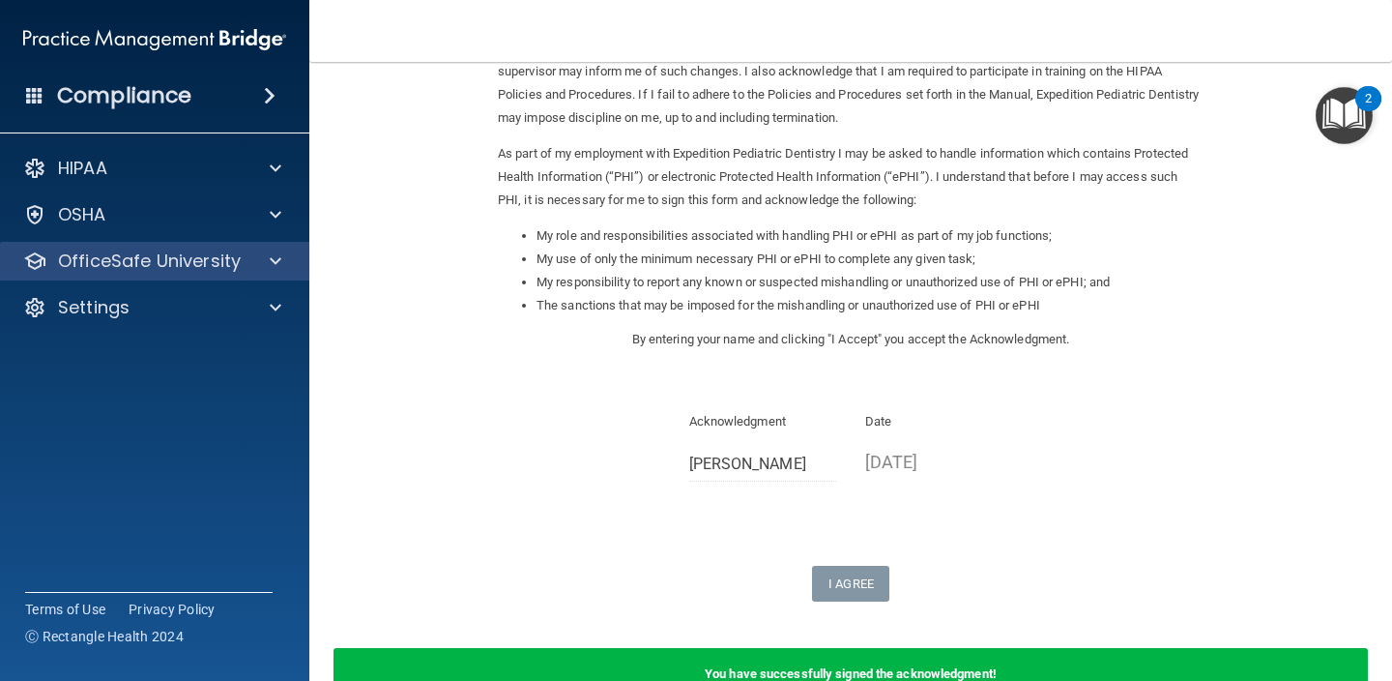
click at [199, 265] on p "OfficeSafe University" at bounding box center [149, 260] width 183 height 23
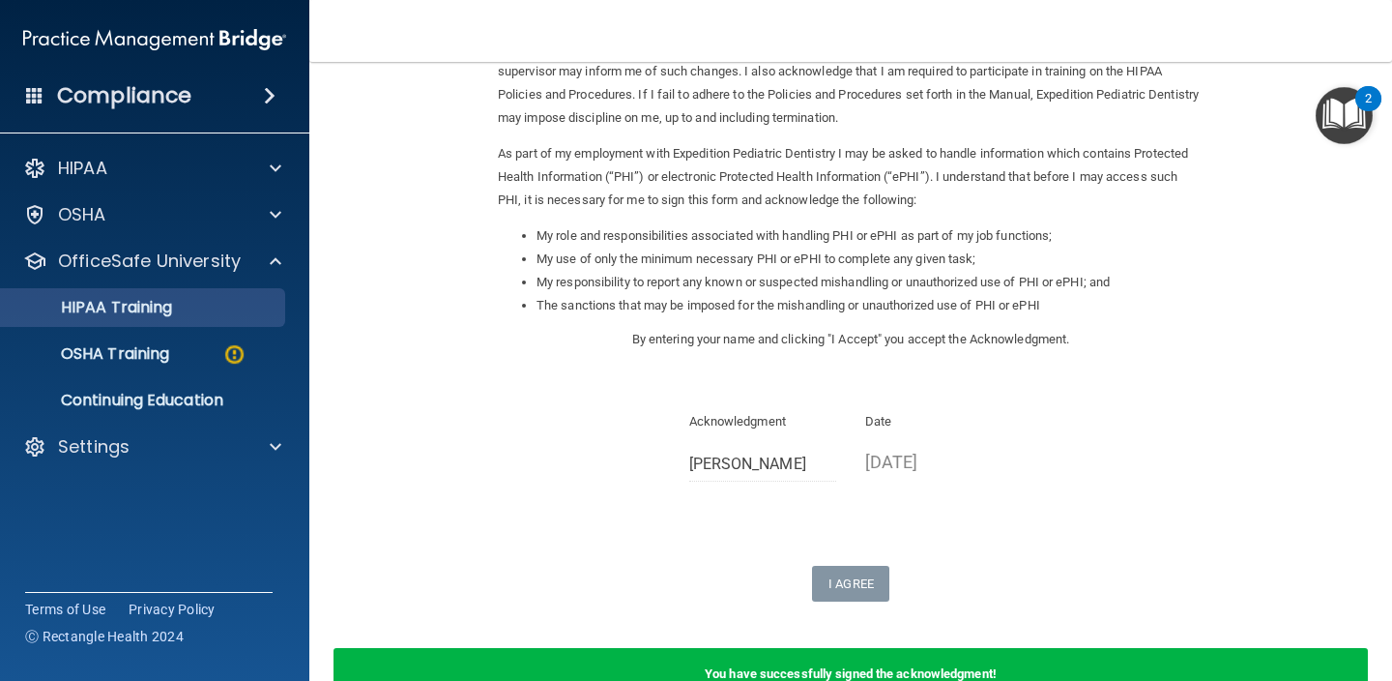
click at [187, 314] on div "HIPAA Training" at bounding box center [145, 307] width 264 height 19
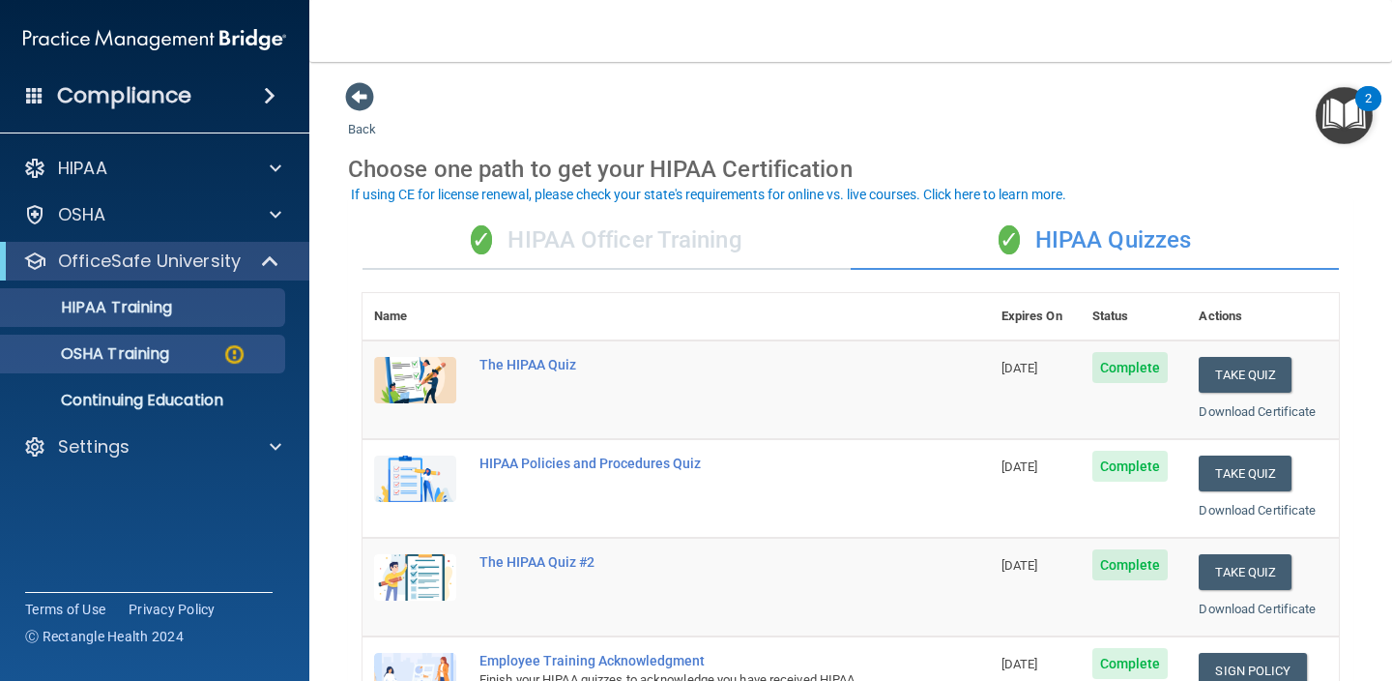
click at [209, 348] on div "OSHA Training" at bounding box center [145, 353] width 264 height 19
